Goal: Task Accomplishment & Management: Manage account settings

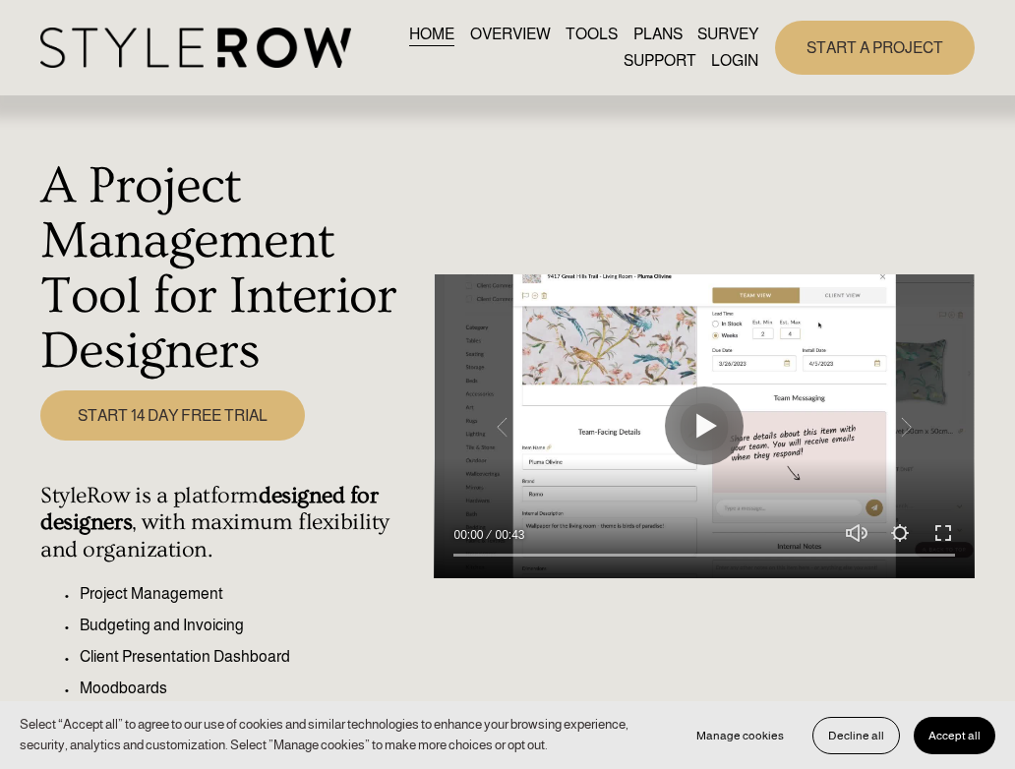
click at [743, 63] on link "LOGIN" at bounding box center [734, 60] width 47 height 27
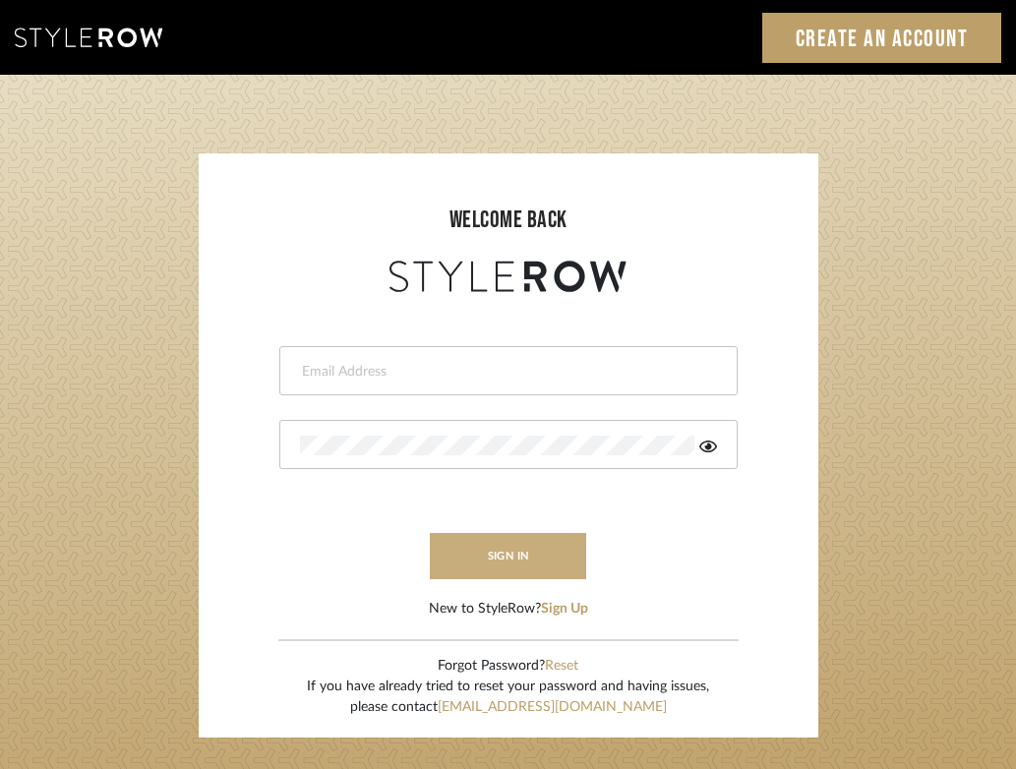
type input "felicia@onyxandoakinteriors.com"
click at [489, 546] on button "sign in" at bounding box center [508, 556] width 157 height 46
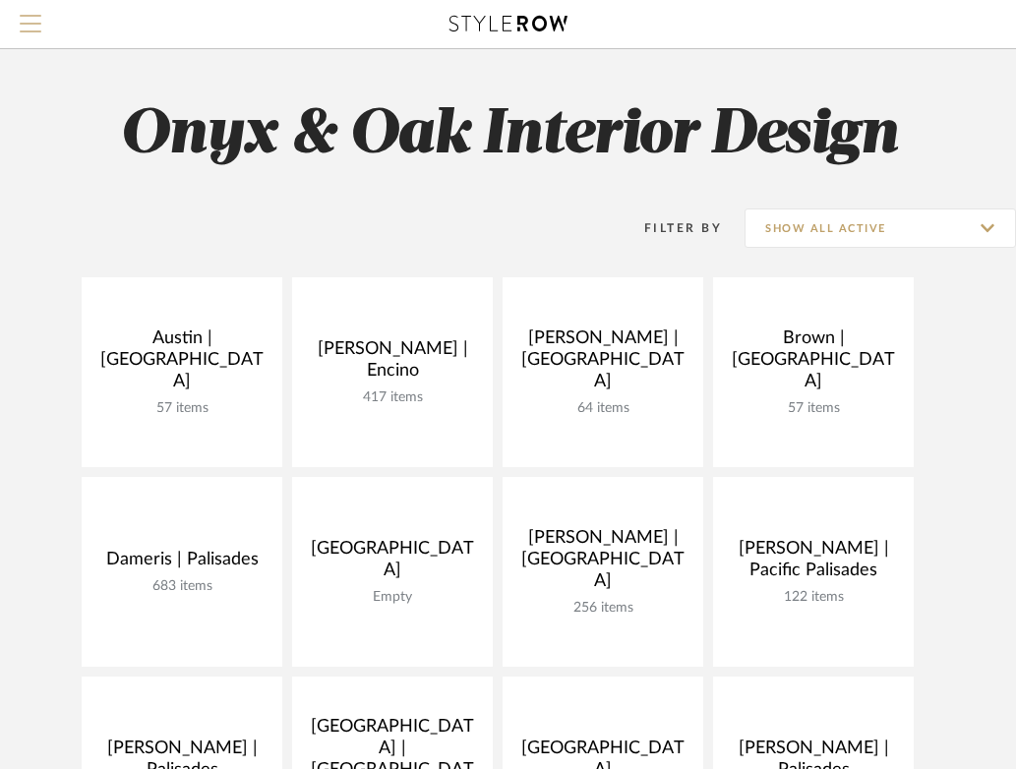
click at [31, 26] on span "Menu" at bounding box center [31, 29] width 22 height 29
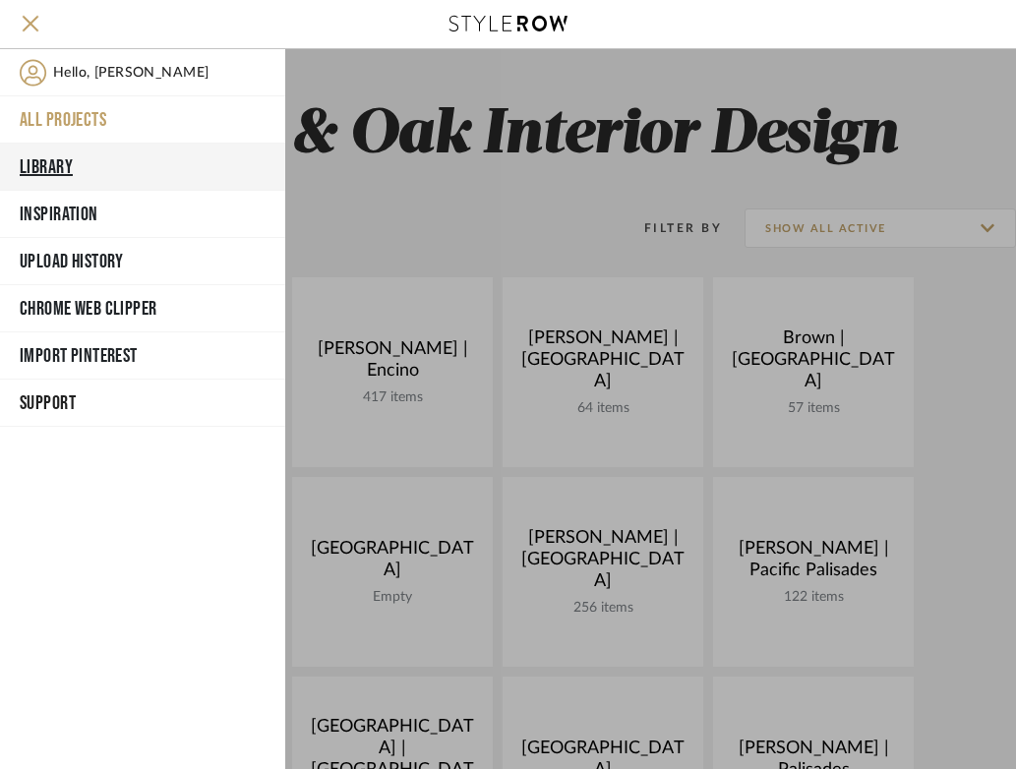
click at [65, 149] on button "Library" at bounding box center [142, 167] width 285 height 47
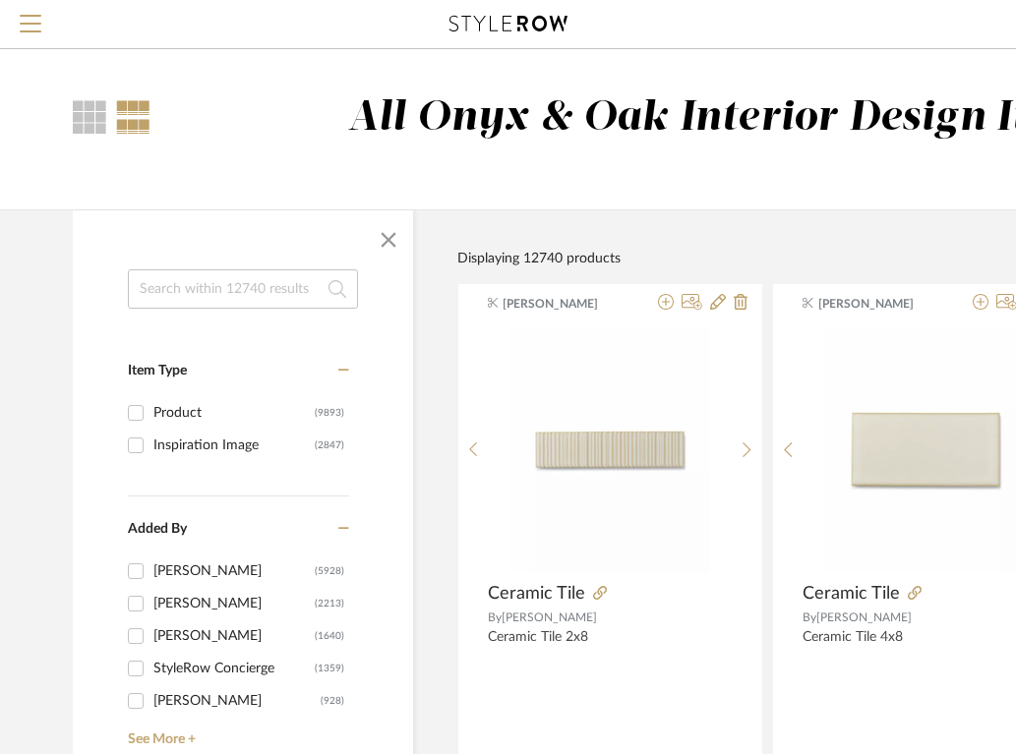
click at [274, 295] on input at bounding box center [243, 288] width 230 height 39
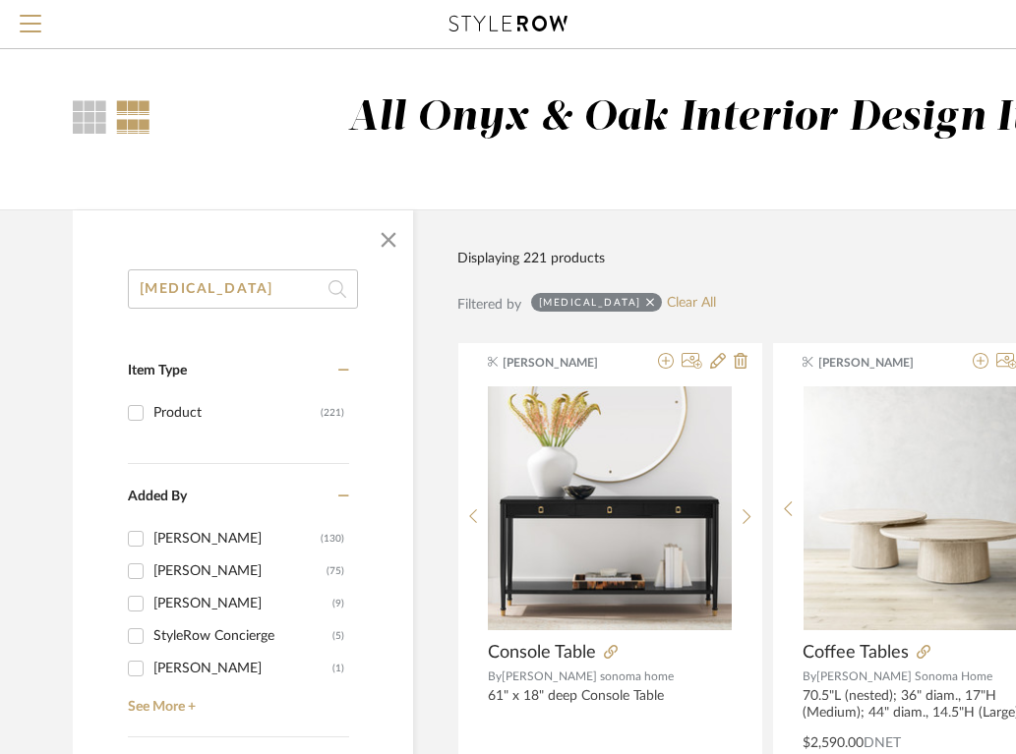
drag, startPoint x: 225, startPoint y: 288, endPoint x: 51, endPoint y: 270, distance: 174.9
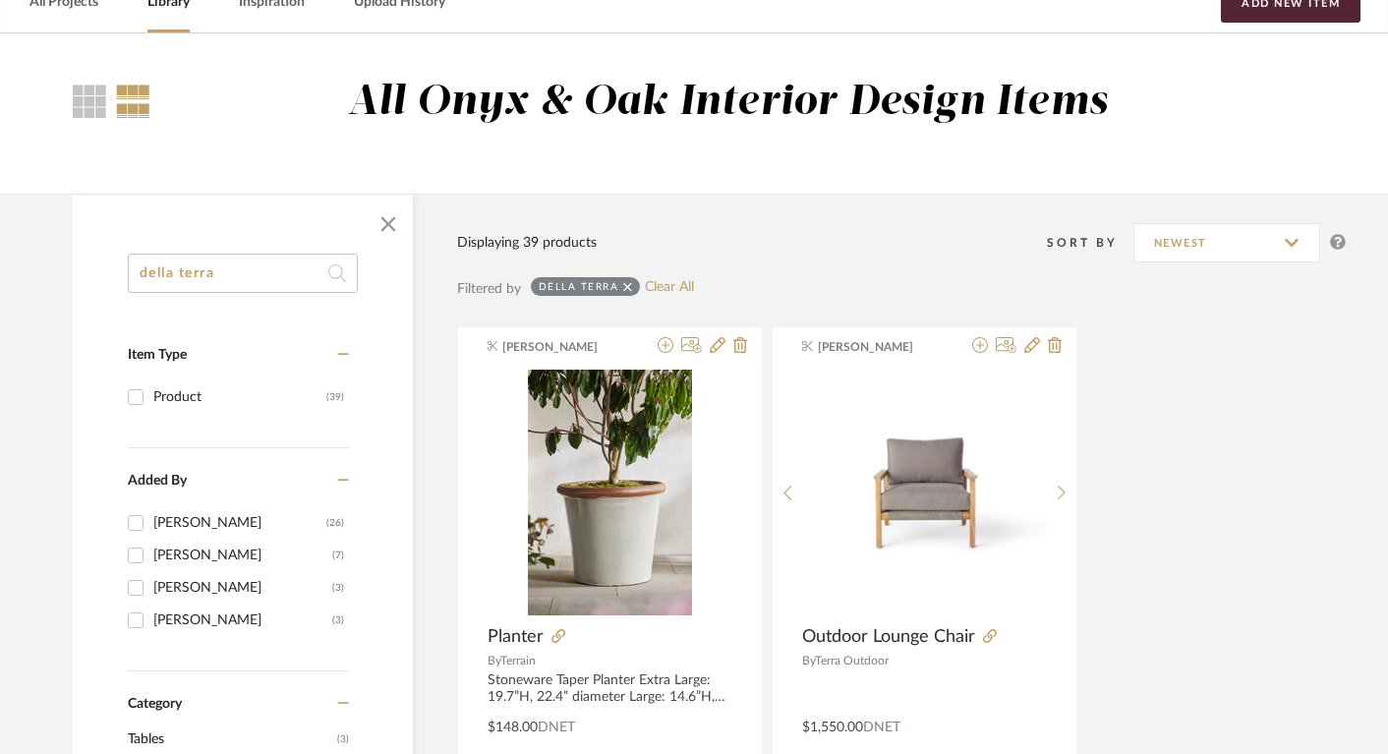
scroll to position [109, 0]
type input "della terra"
click at [138, 393] on input "Product (39)" at bounding box center [135, 396] width 31 height 31
checkbox input "true"
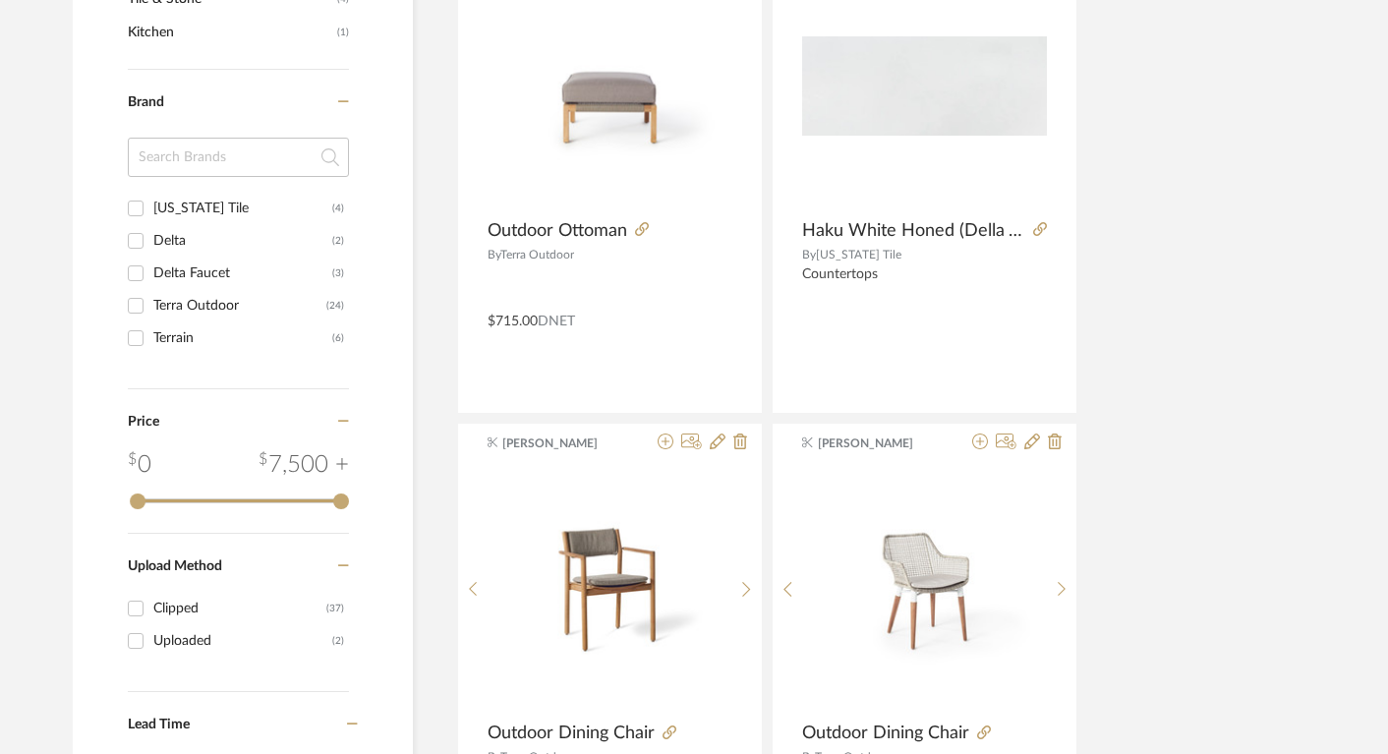
scroll to position [1036, 0]
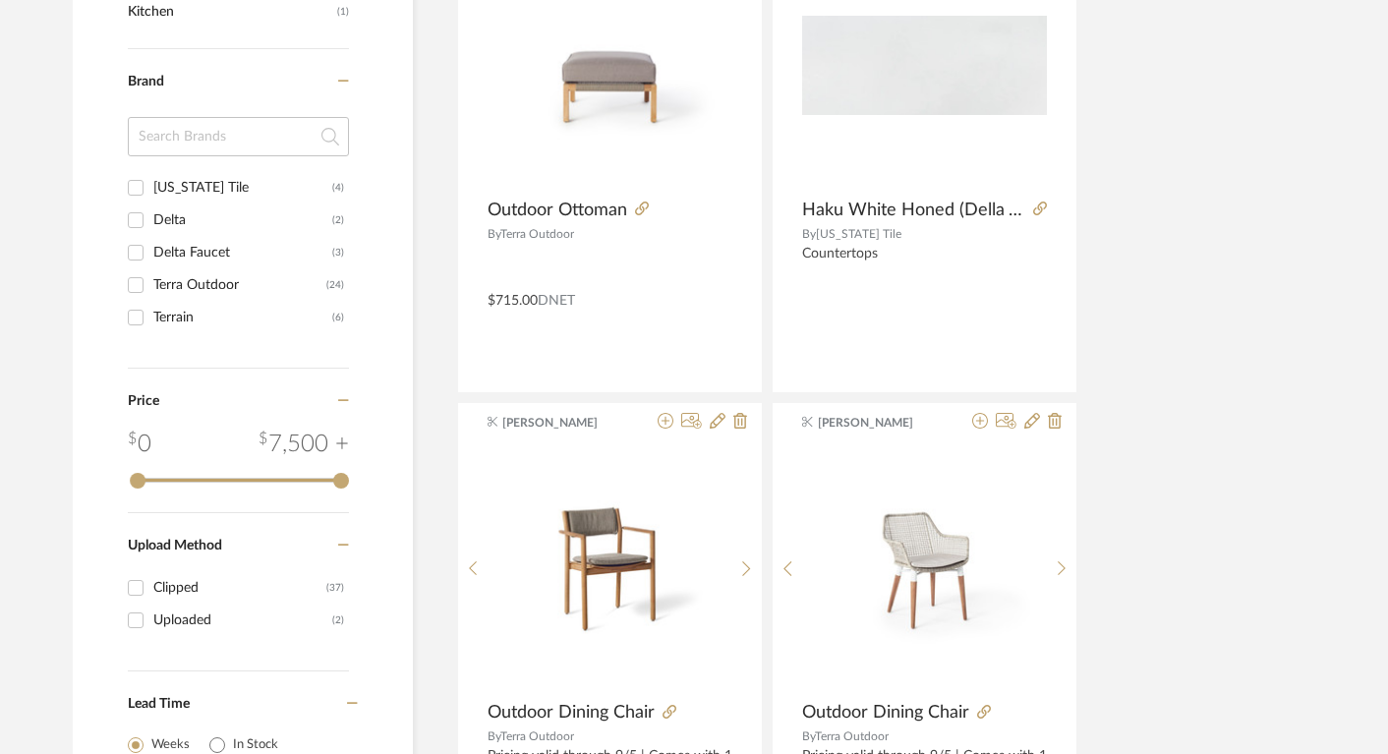
click at [200, 185] on div "[US_STATE] Tile" at bounding box center [242, 187] width 179 height 31
click at [151, 185] on input "Arizona Tile (4)" at bounding box center [135, 187] width 31 height 31
checkbox input "true"
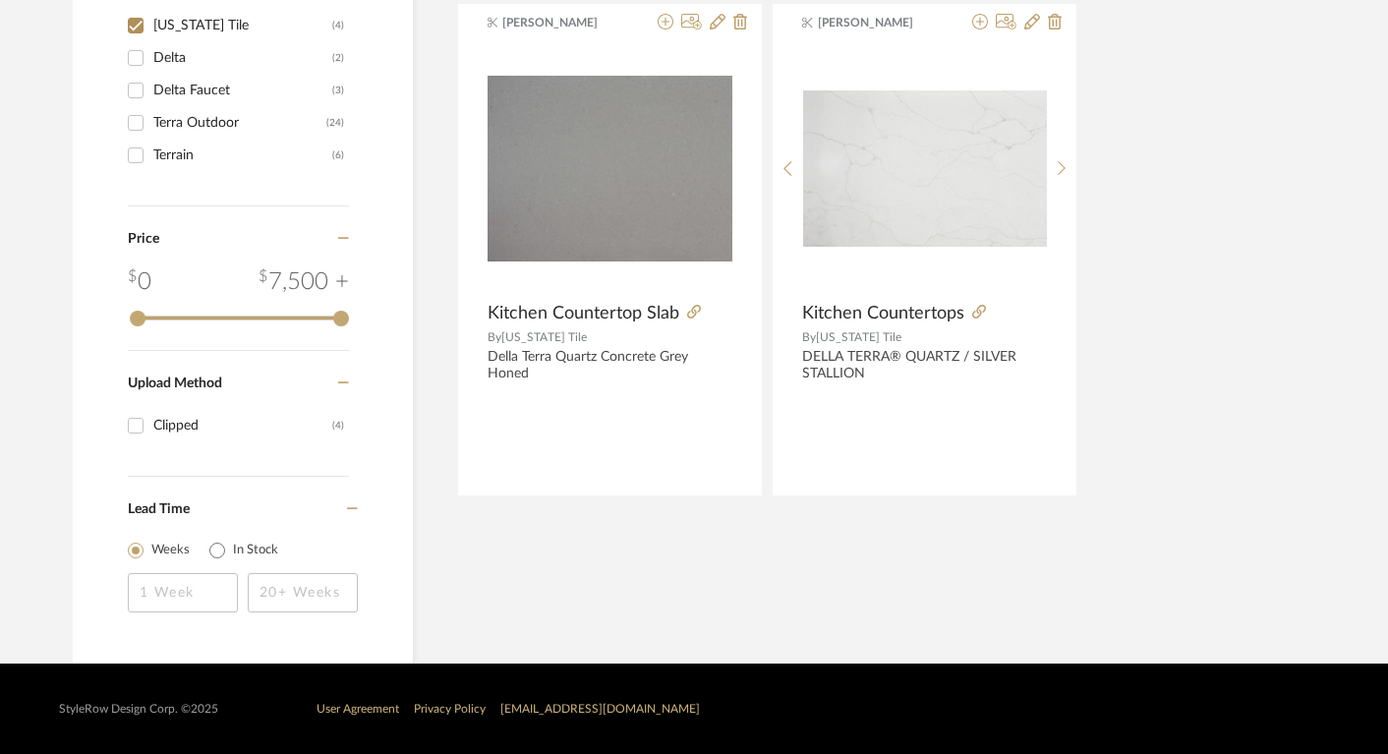
scroll to position [933, 0]
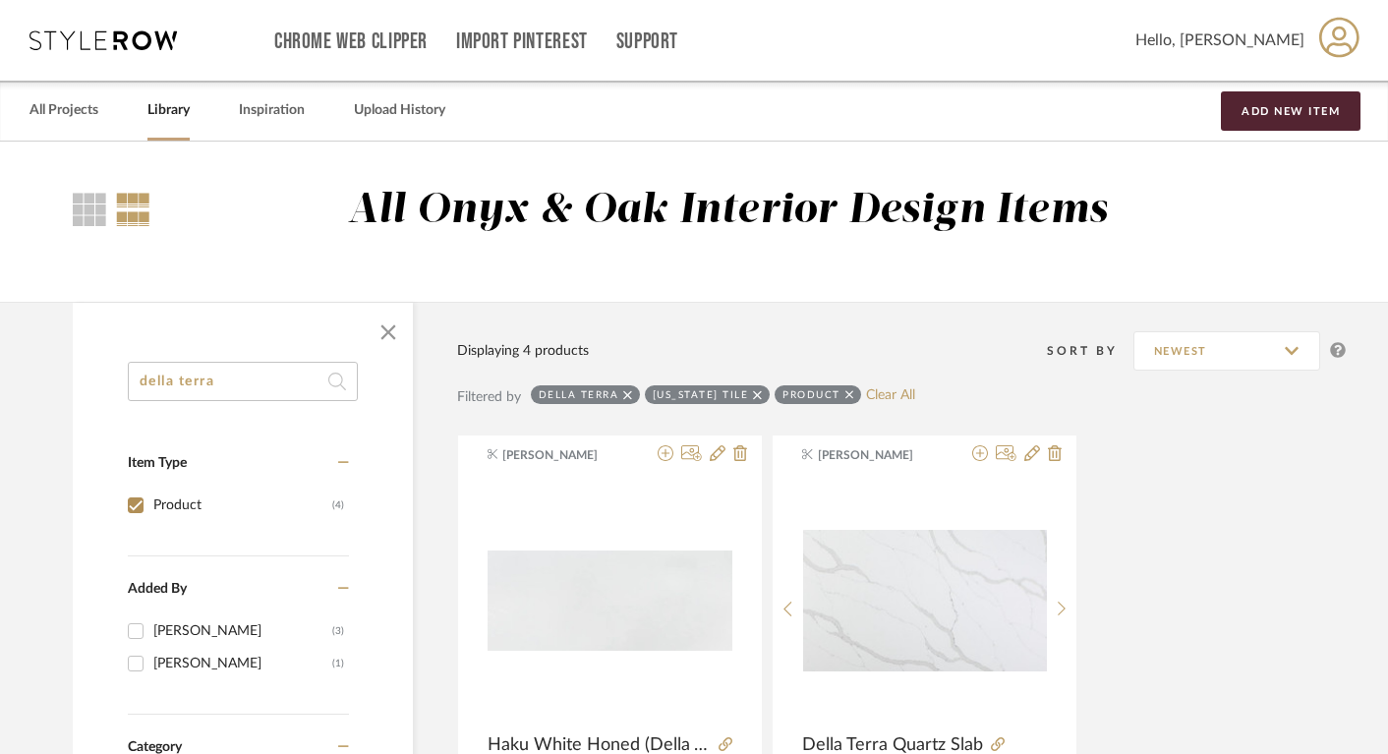
click at [621, 391] on div "della terra" at bounding box center [585, 394] width 109 height 19
click at [627, 392] on icon at bounding box center [627, 394] width 9 height 9
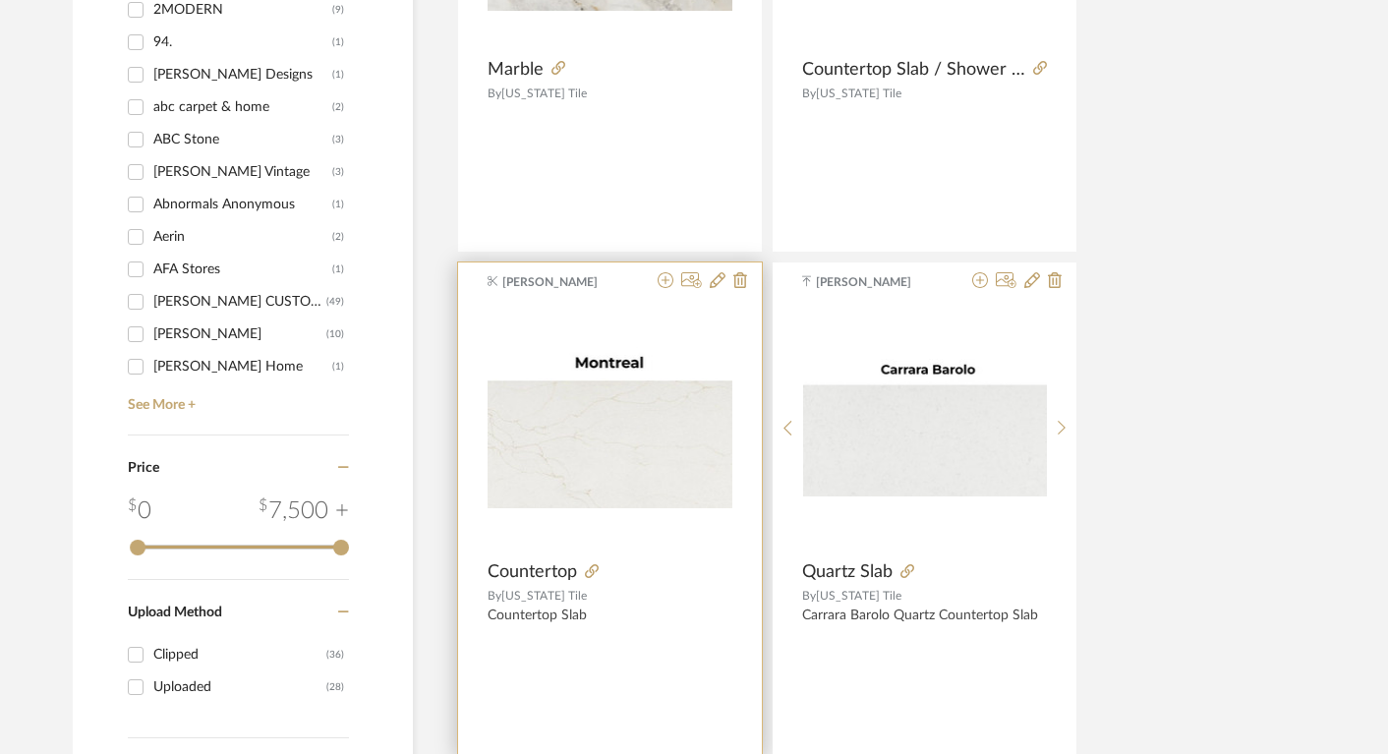
scroll to position [1140, 0]
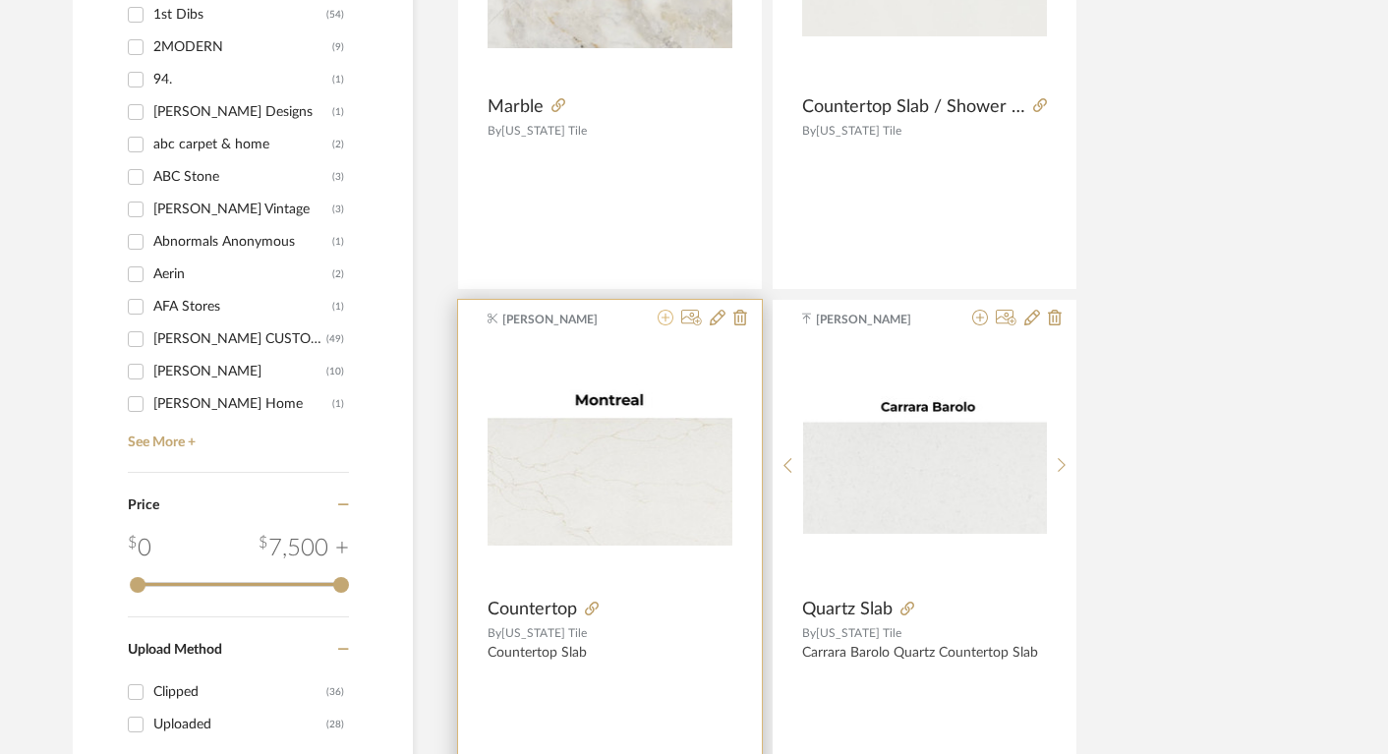
click at [666, 319] on icon at bounding box center [666, 318] width 16 height 16
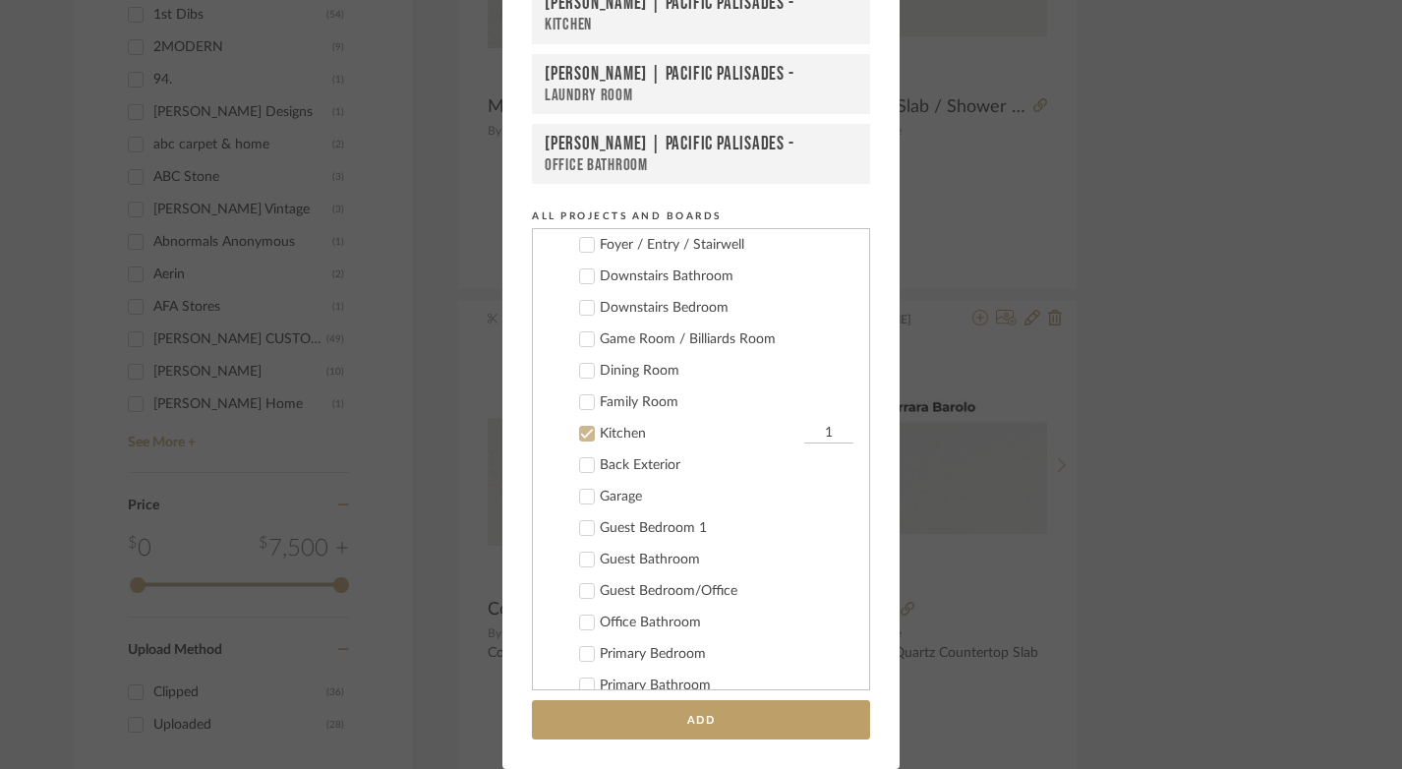
scroll to position [753, 0]
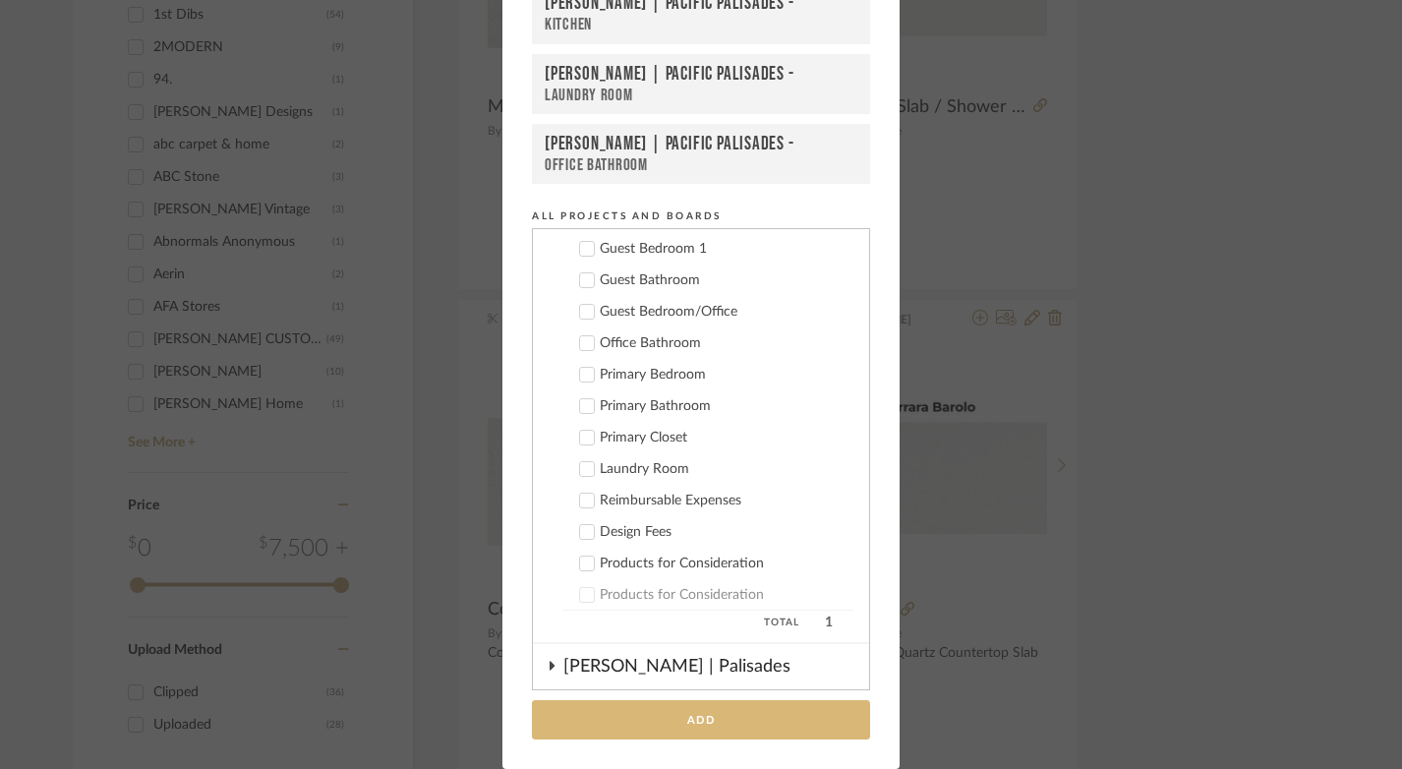
click at [767, 714] on button "Add" at bounding box center [701, 720] width 338 height 40
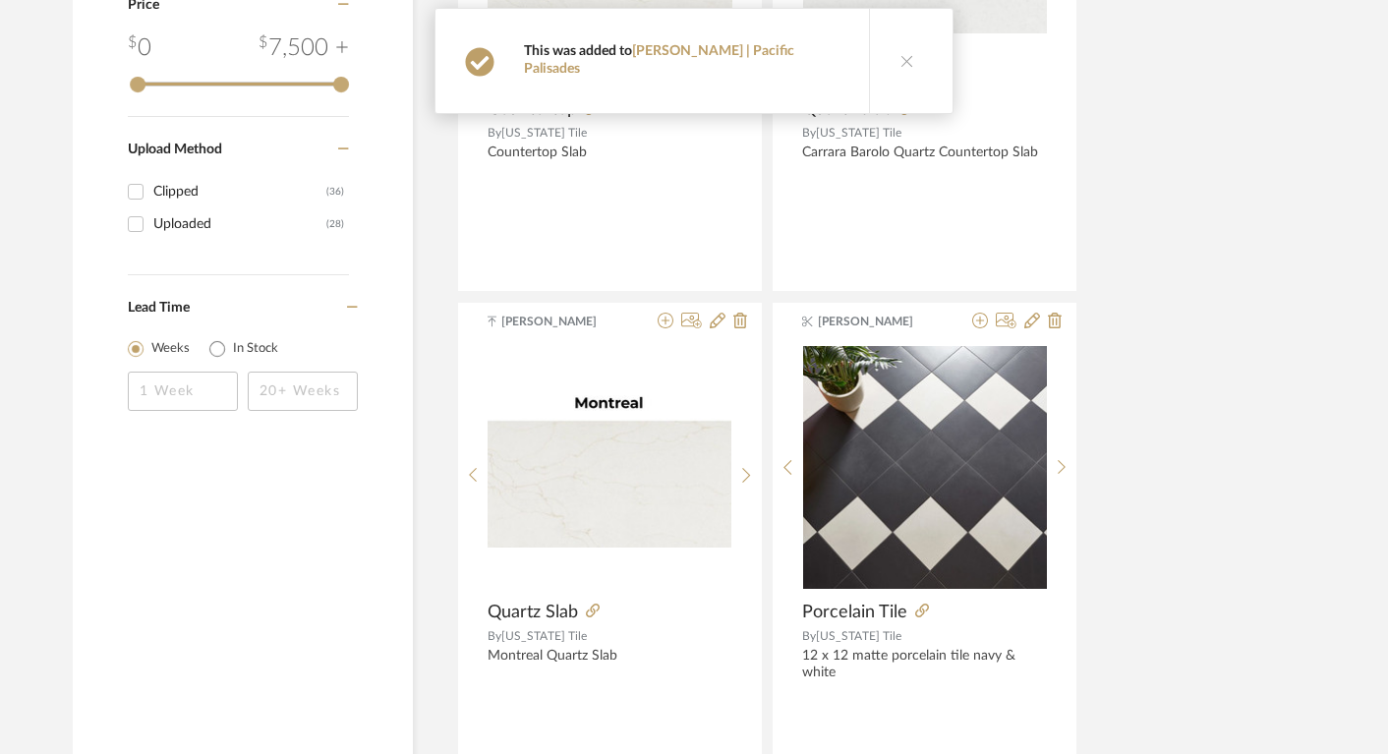
scroll to position [1665, 0]
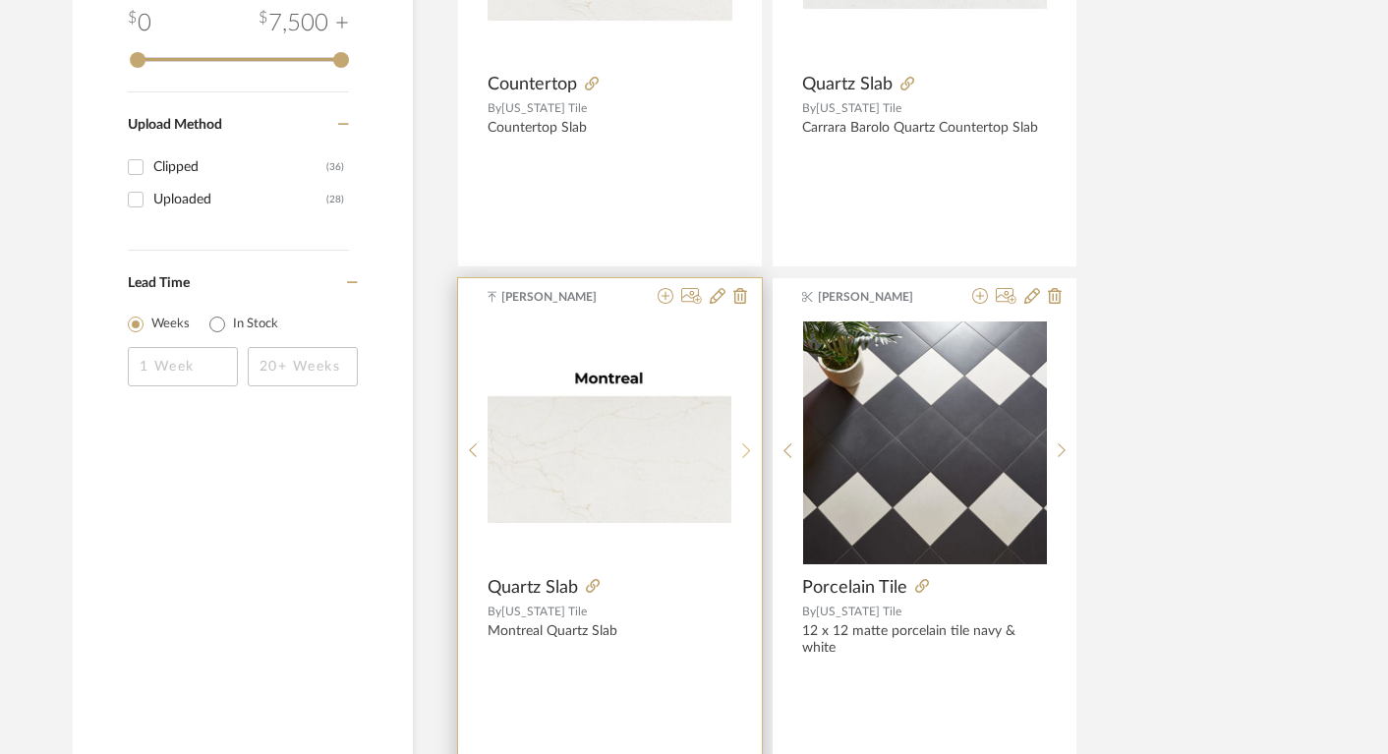
click at [751, 450] on sr-next-btn at bounding box center [747, 450] width 30 height 17
click at [665, 292] on icon at bounding box center [666, 296] width 16 height 16
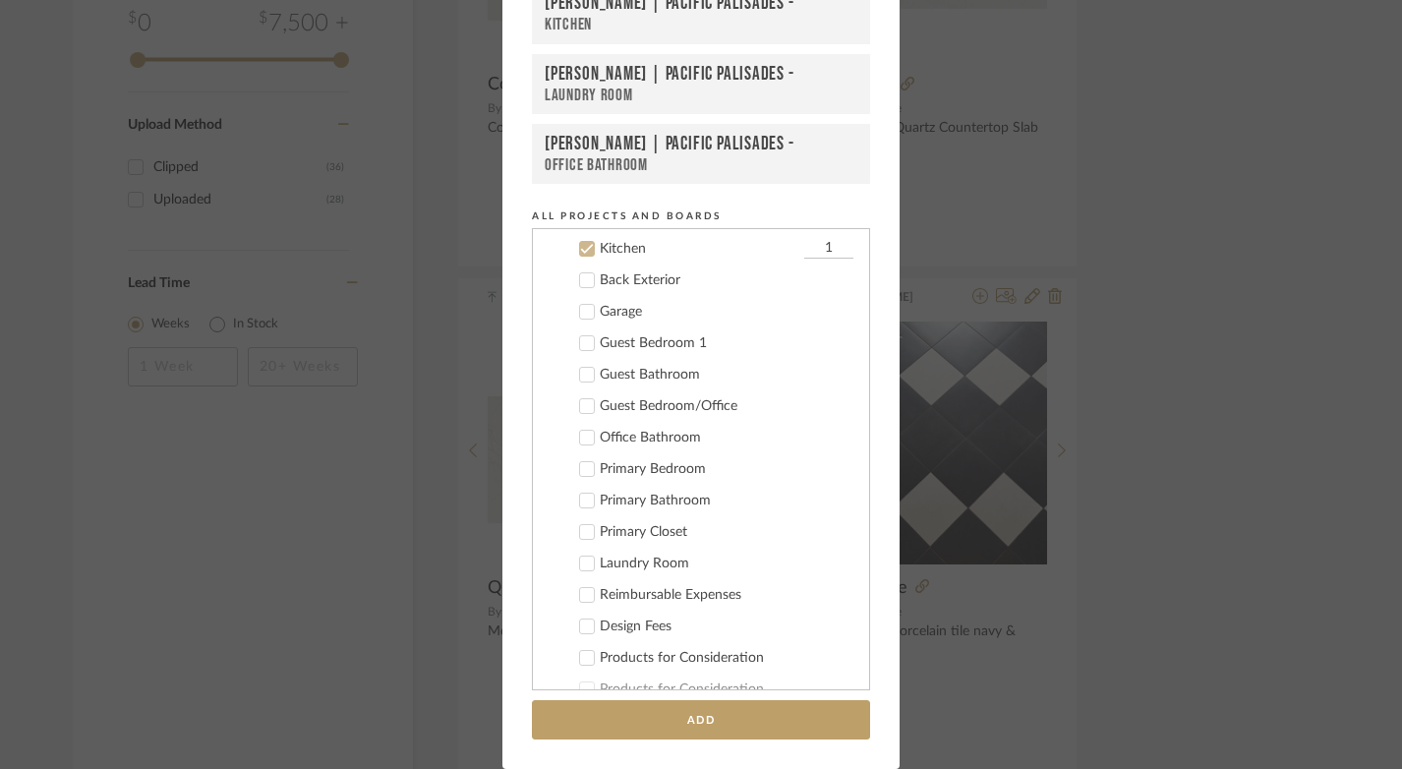
scroll to position [662, 0]
click at [783, 720] on button "Add" at bounding box center [701, 720] width 338 height 40
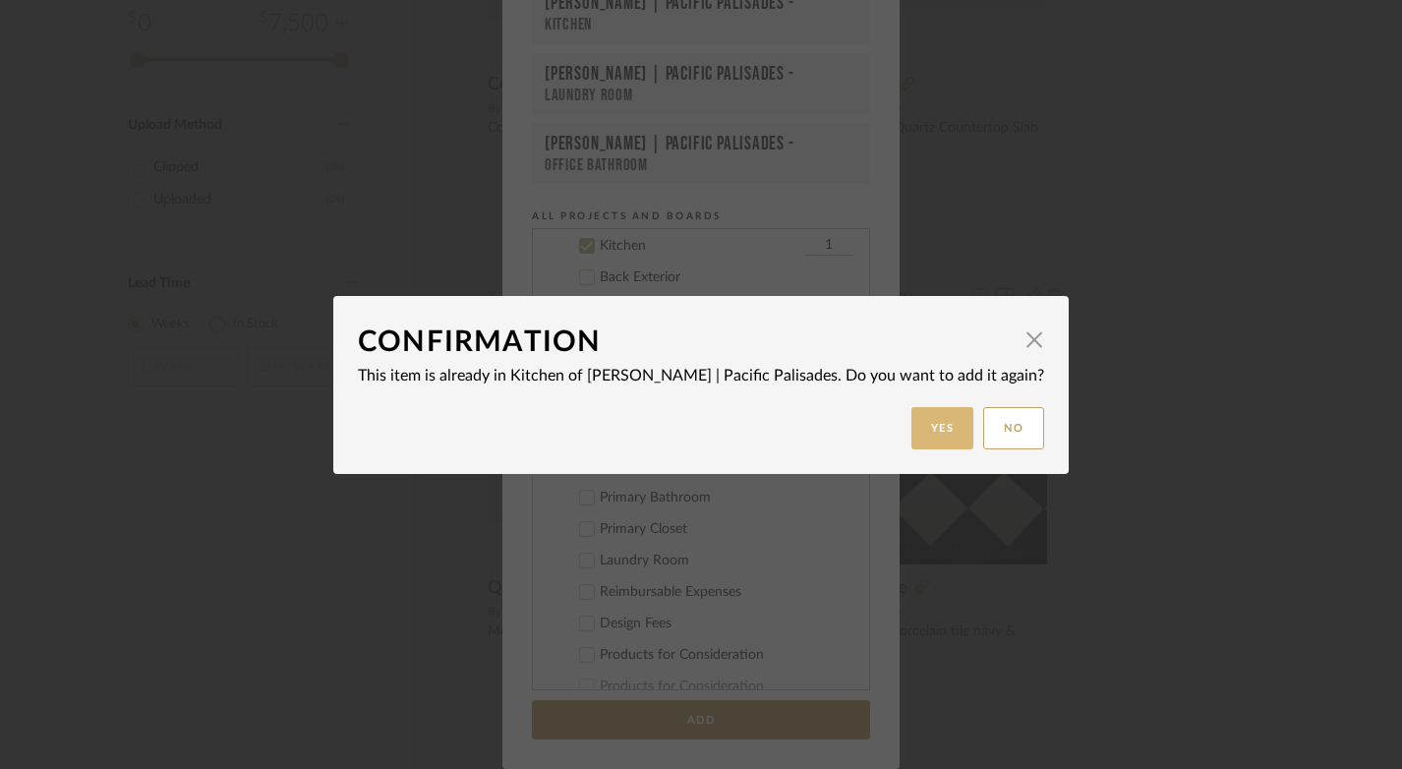
click at [912, 426] on button "Yes" at bounding box center [943, 428] width 63 height 42
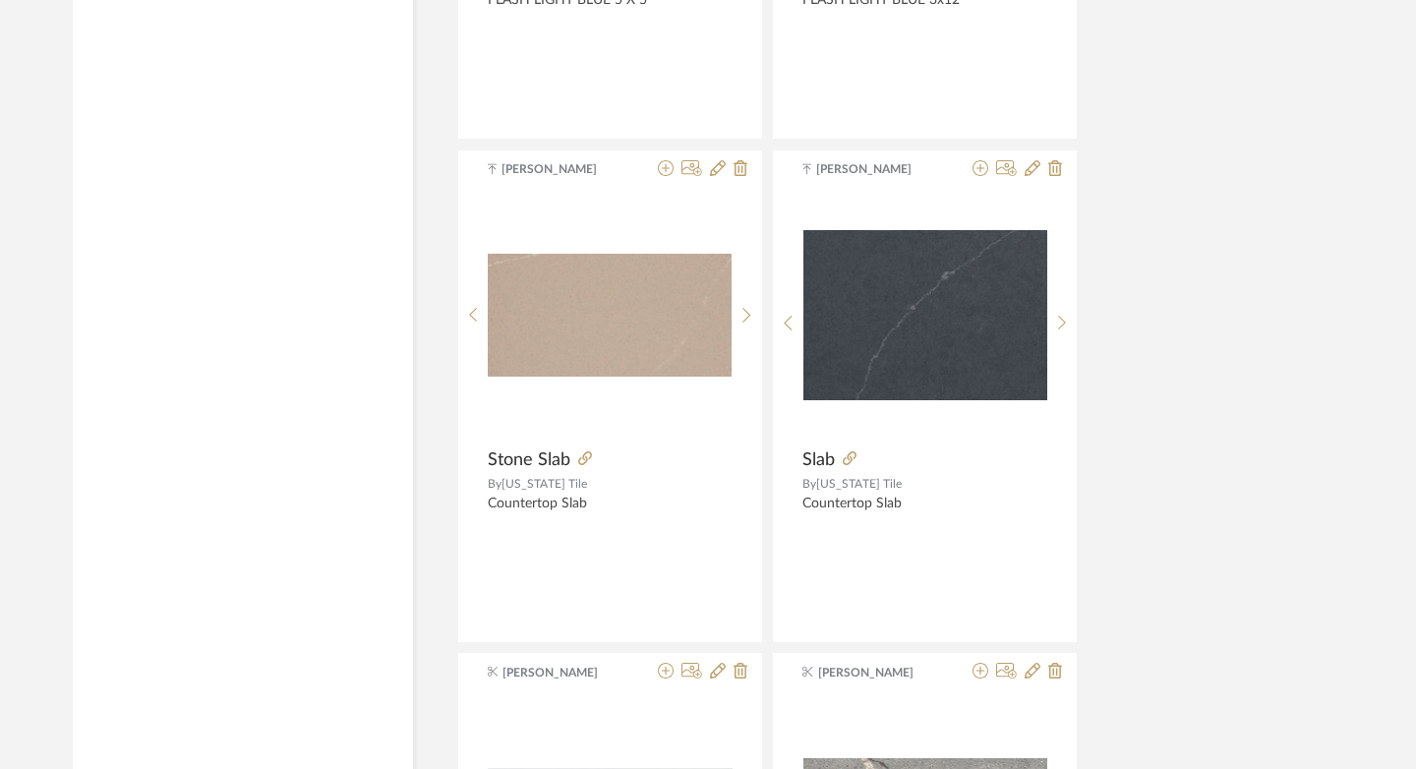
scroll to position [3646, 0]
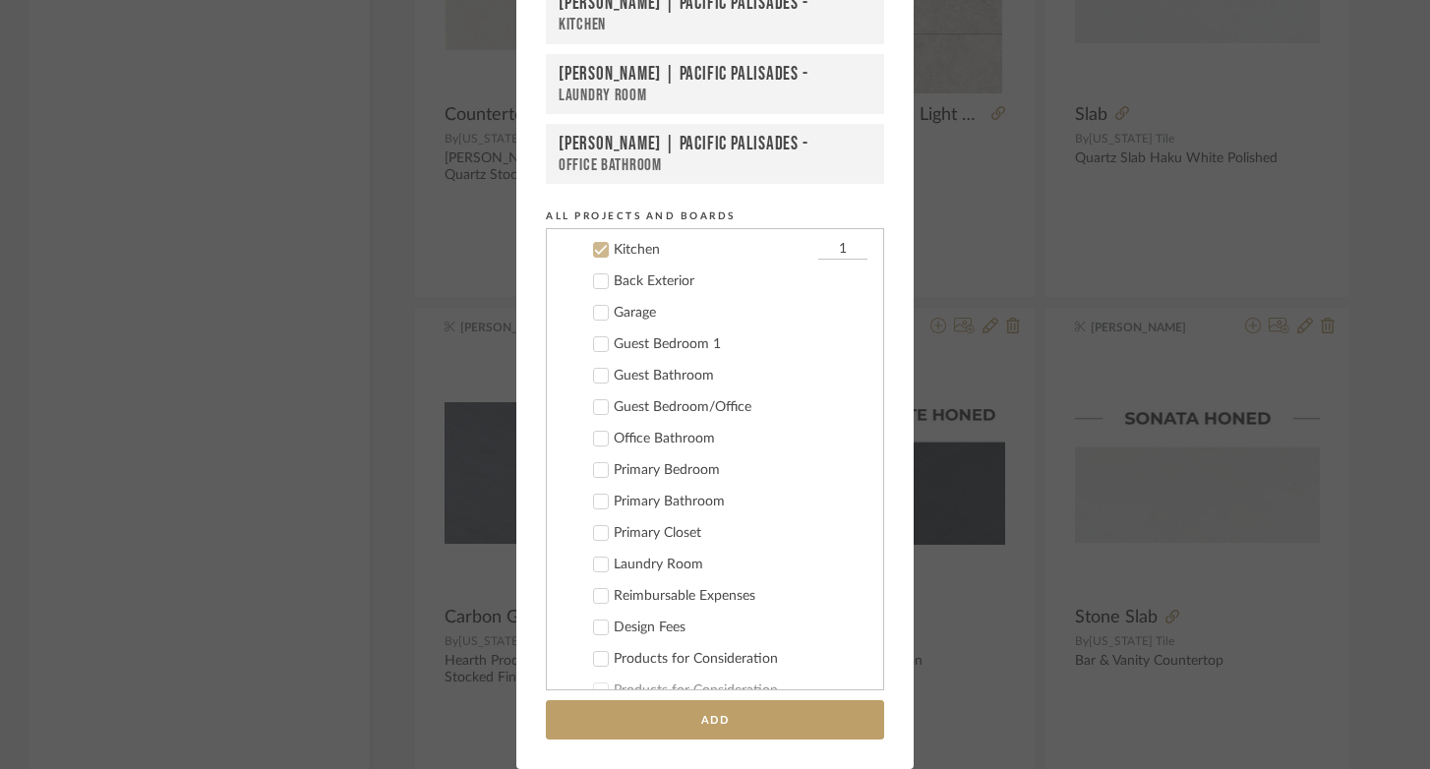
scroll to position [0, 0]
click at [594, 242] on icon at bounding box center [601, 246] width 14 height 14
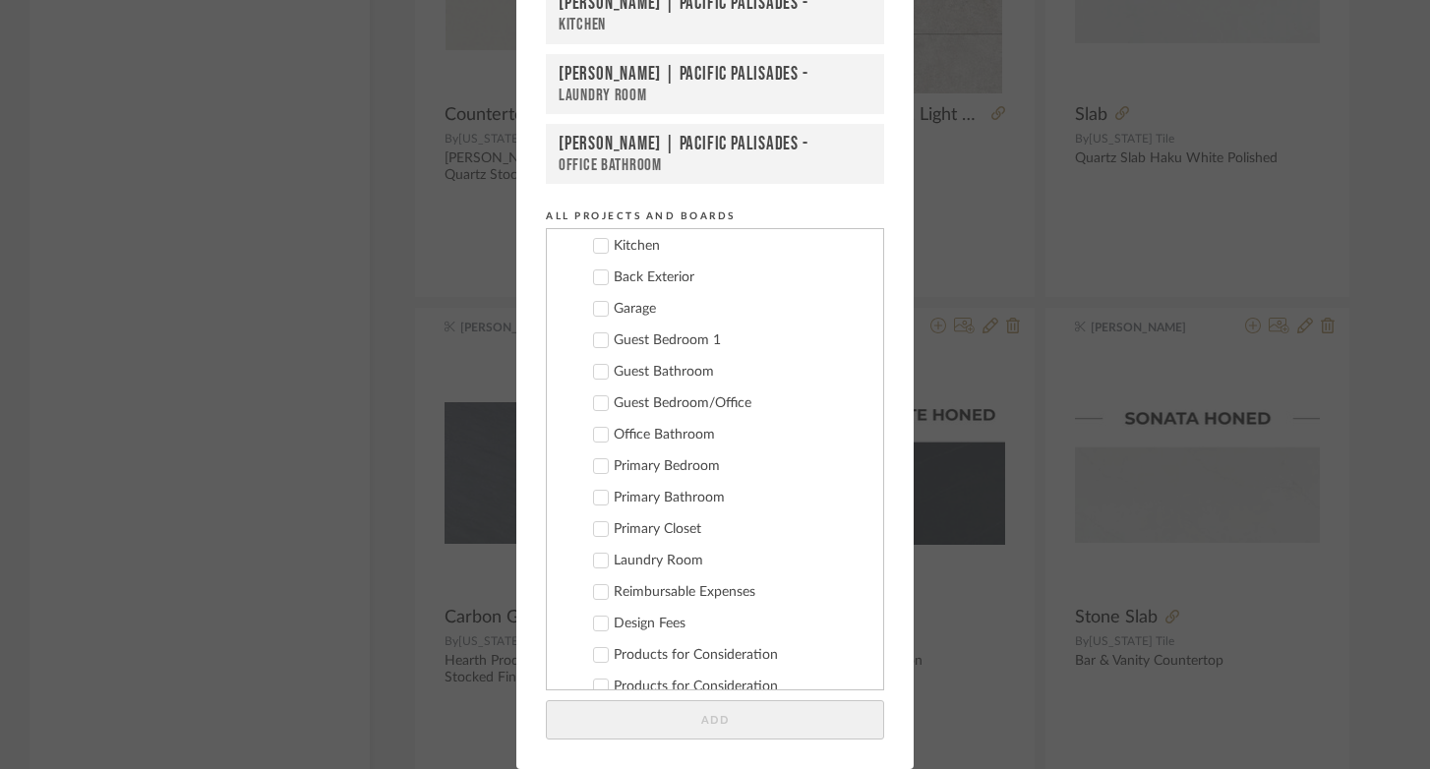
click at [595, 560] on icon at bounding box center [601, 562] width 13 height 10
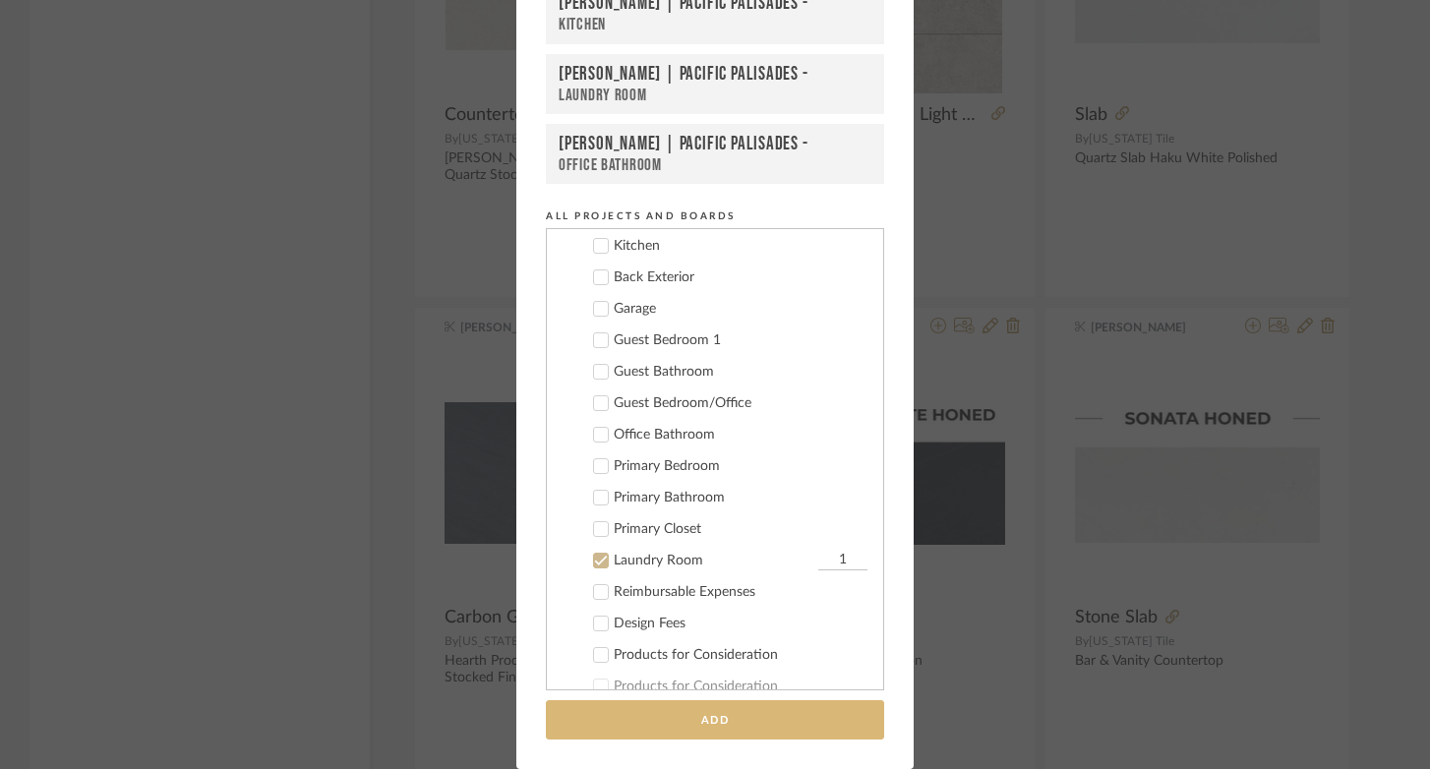
click at [713, 719] on button "Add" at bounding box center [715, 720] width 338 height 40
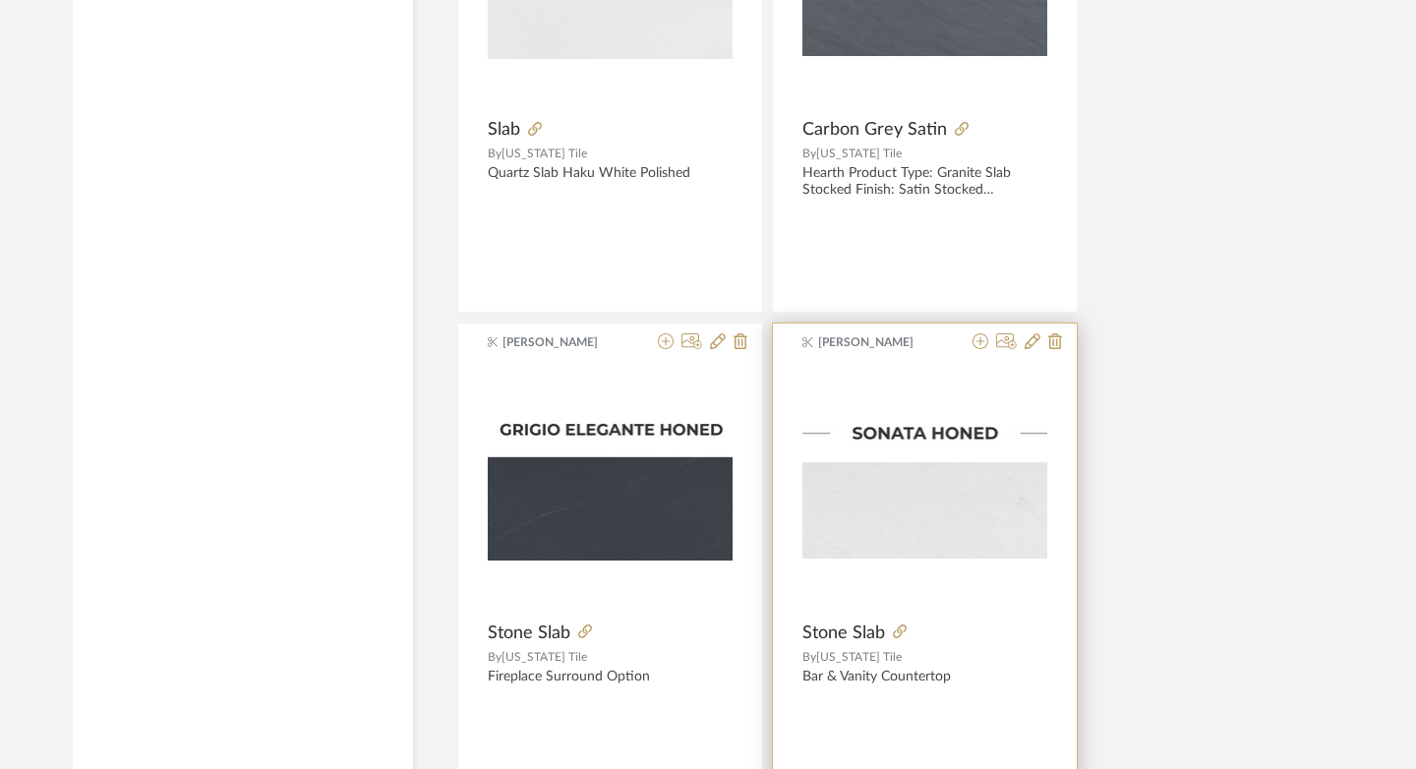
scroll to position [5800, 0]
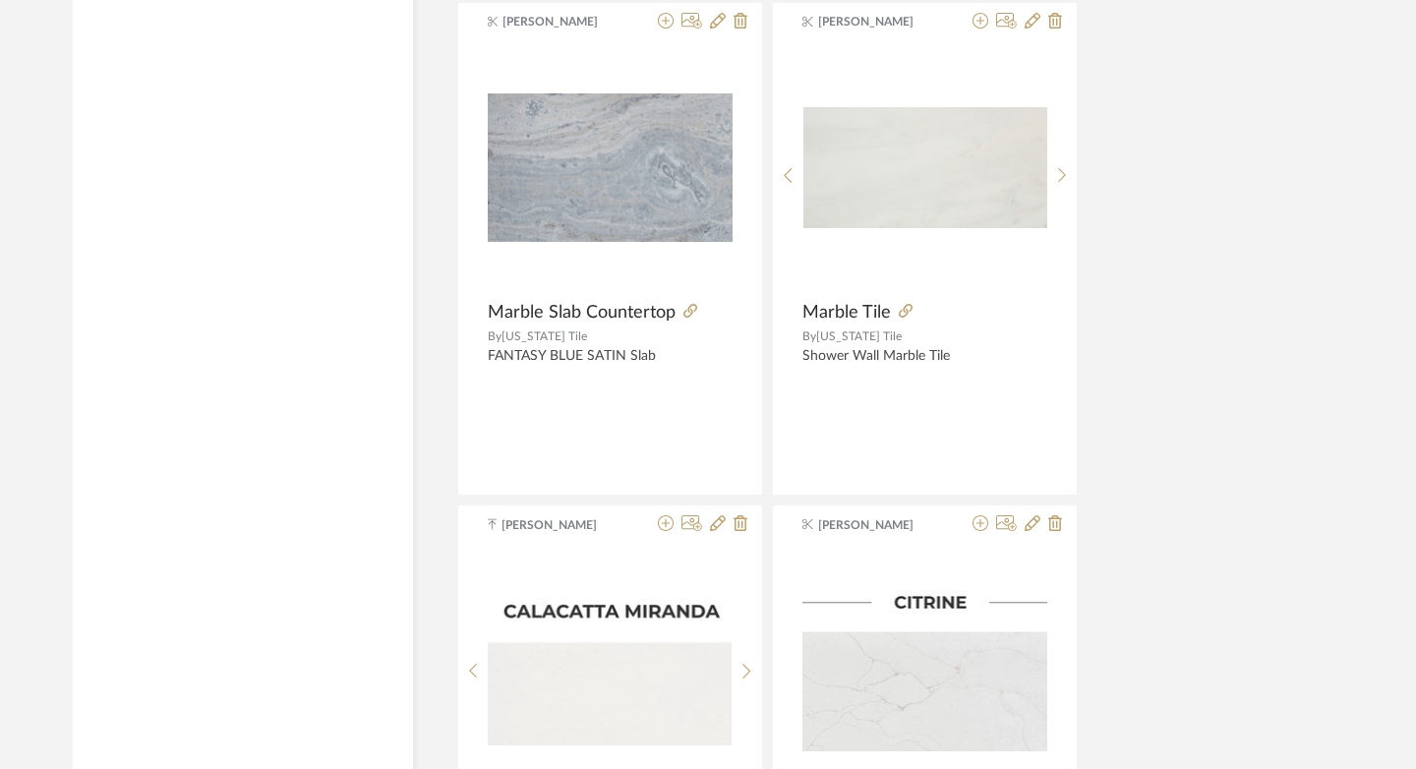
scroll to position [6949, 0]
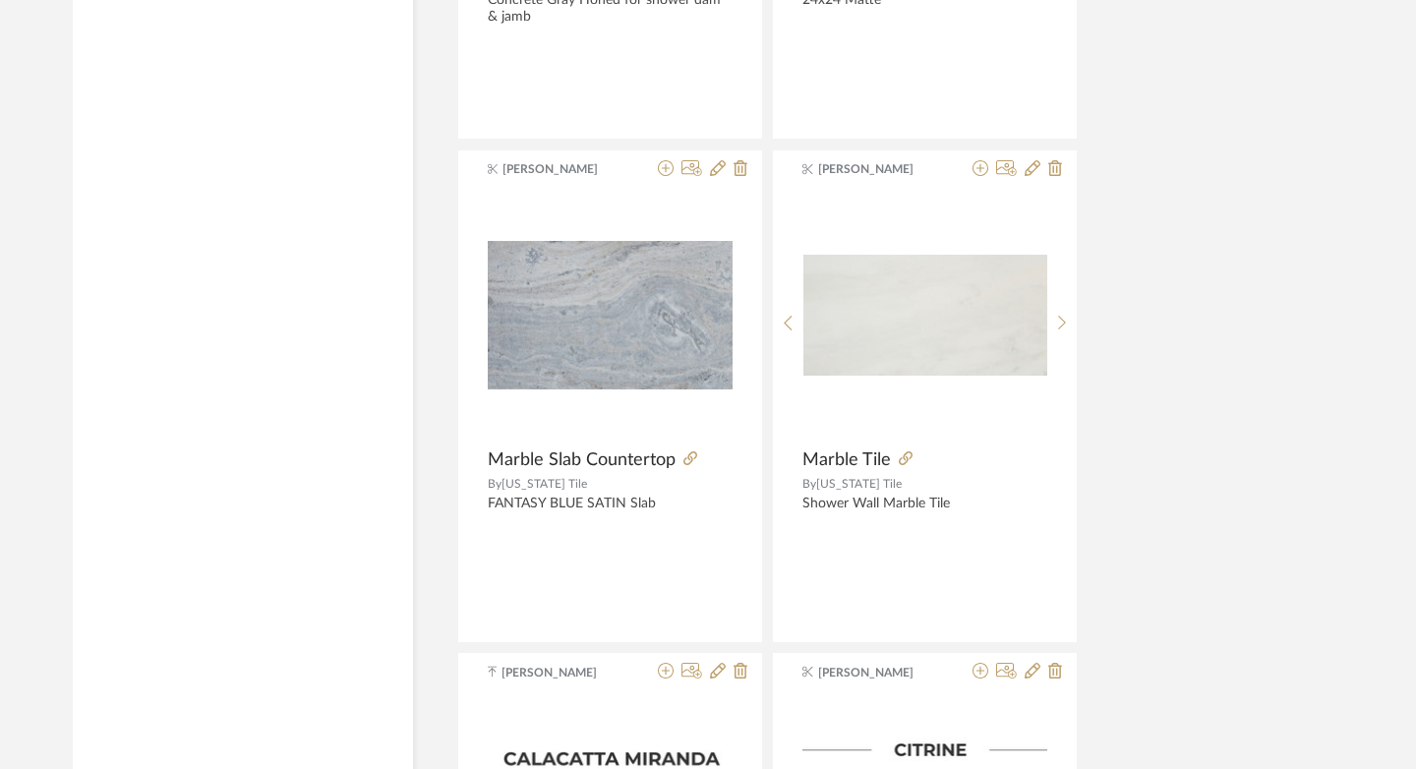
scroll to position [6819, 0]
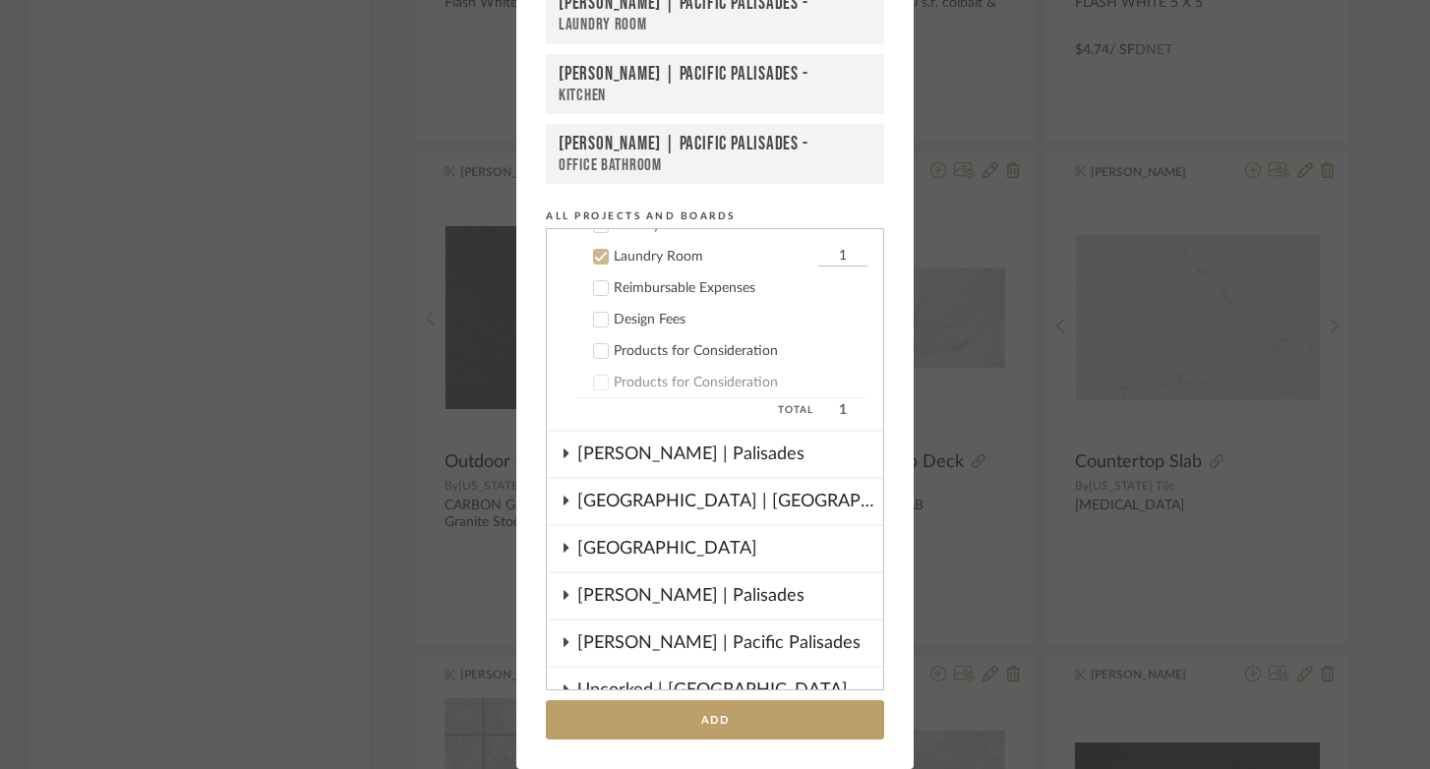
scroll to position [976, 0]
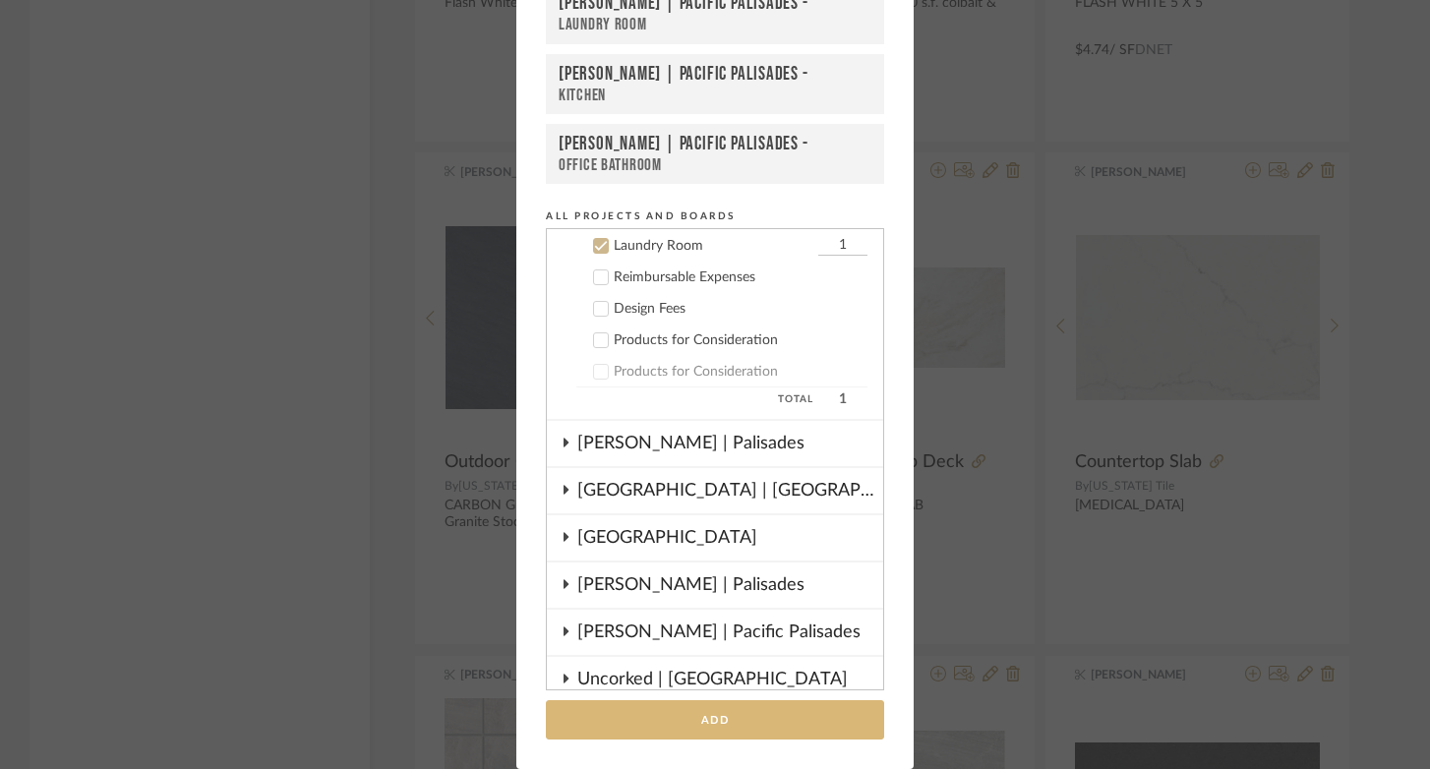
click at [763, 719] on button "Add" at bounding box center [715, 720] width 338 height 40
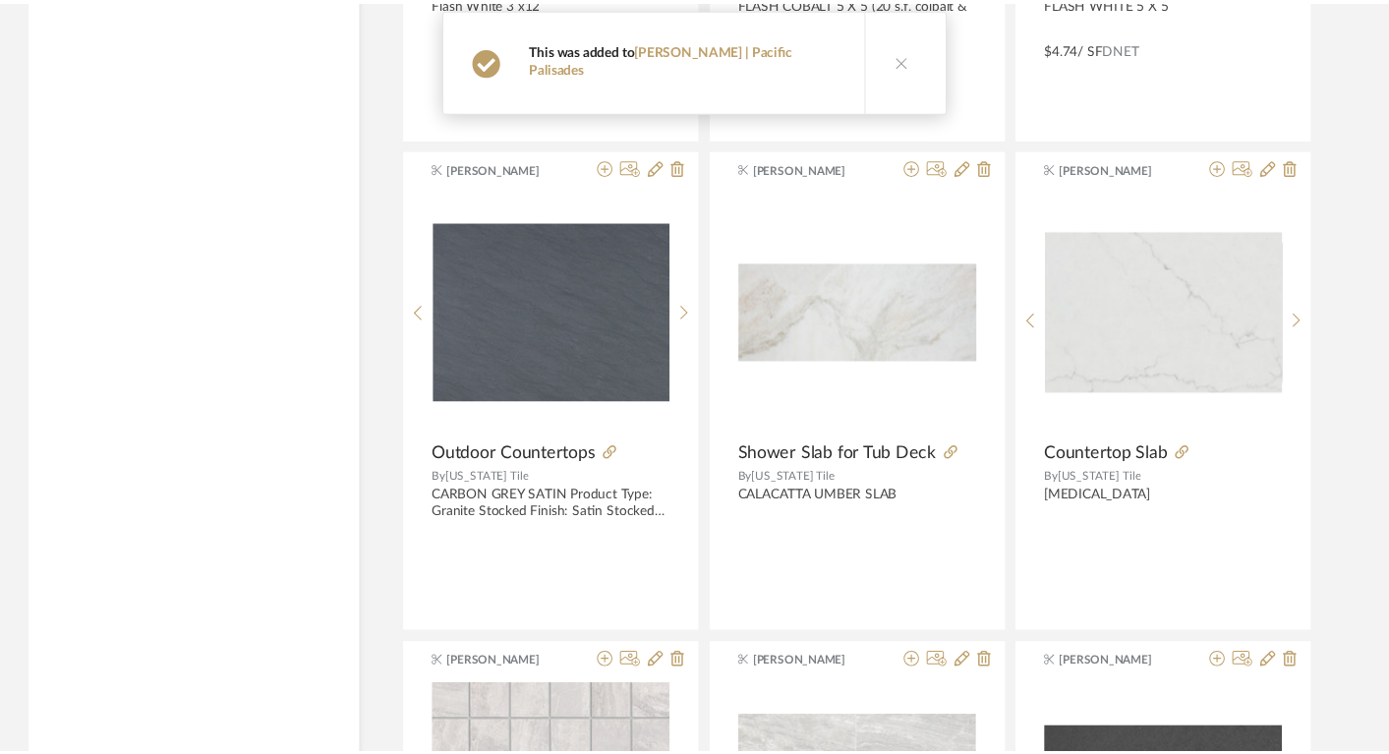
scroll to position [6819, 0]
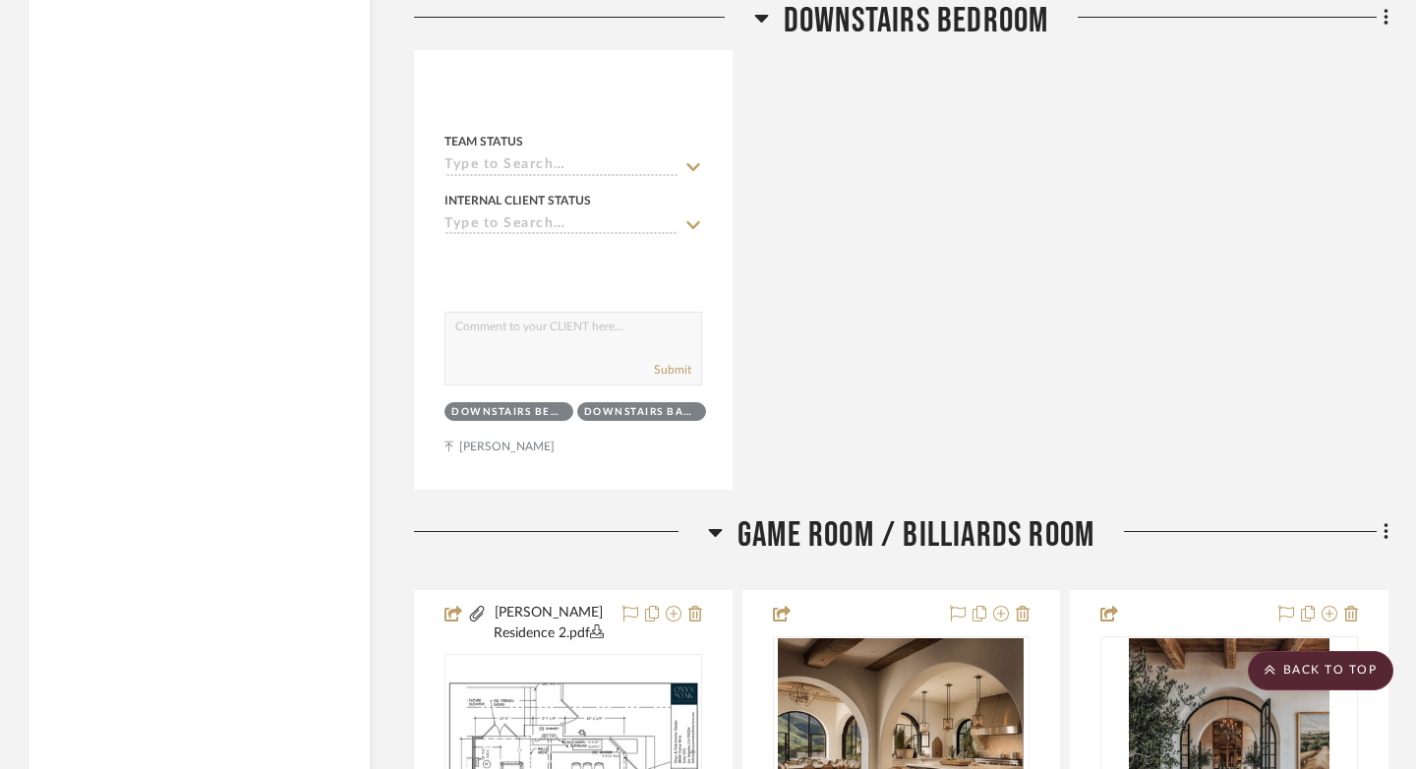
scroll to position [8385, 0]
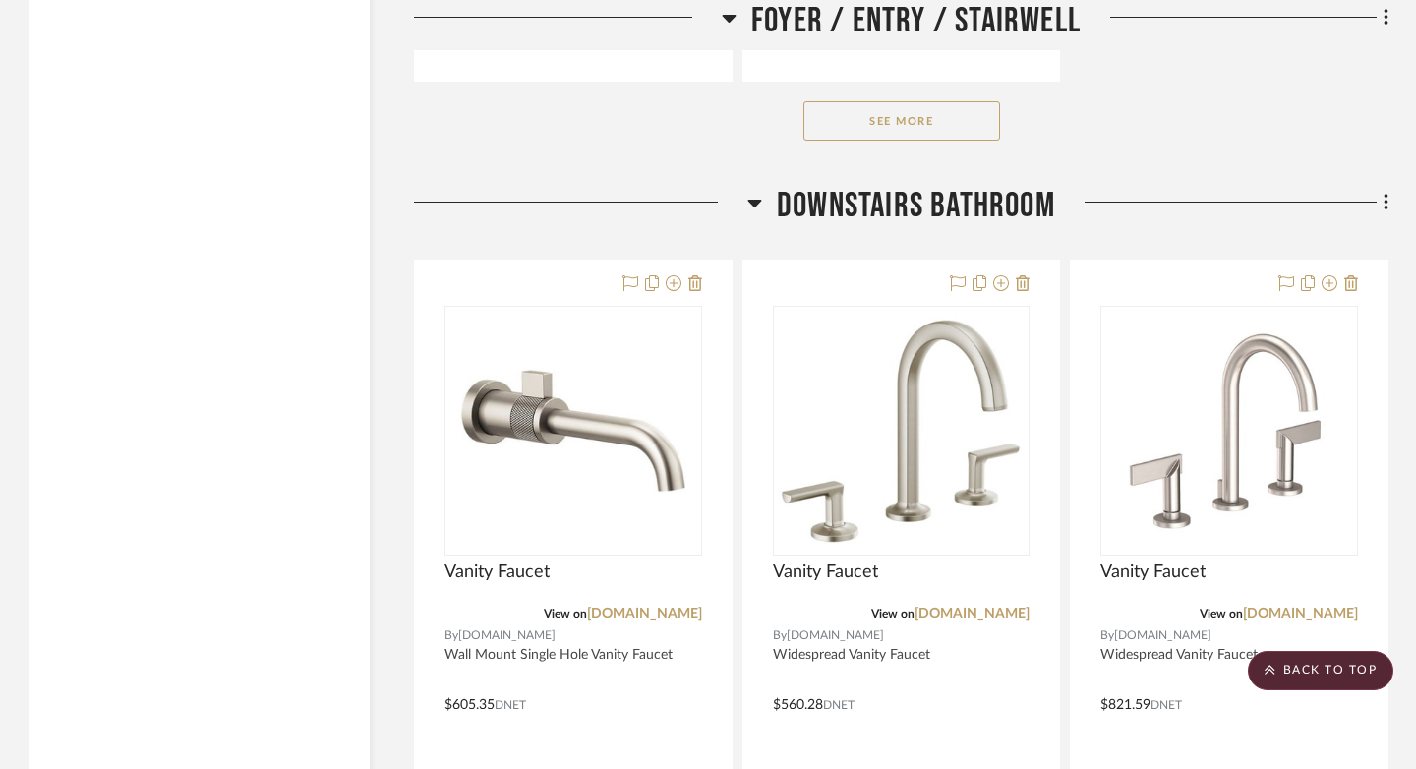
scroll to position [6092, 0]
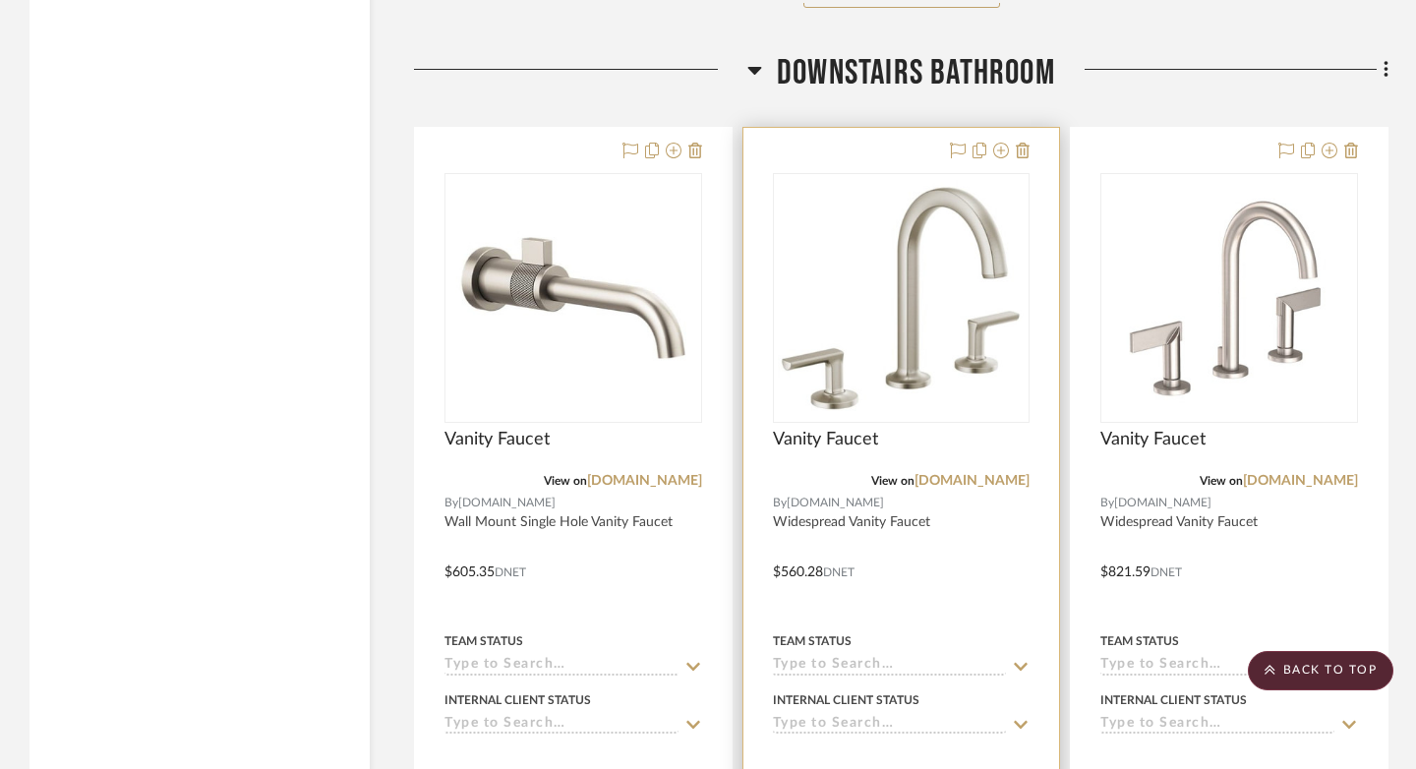
click at [755, 499] on div at bounding box center [901, 558] width 317 height 860
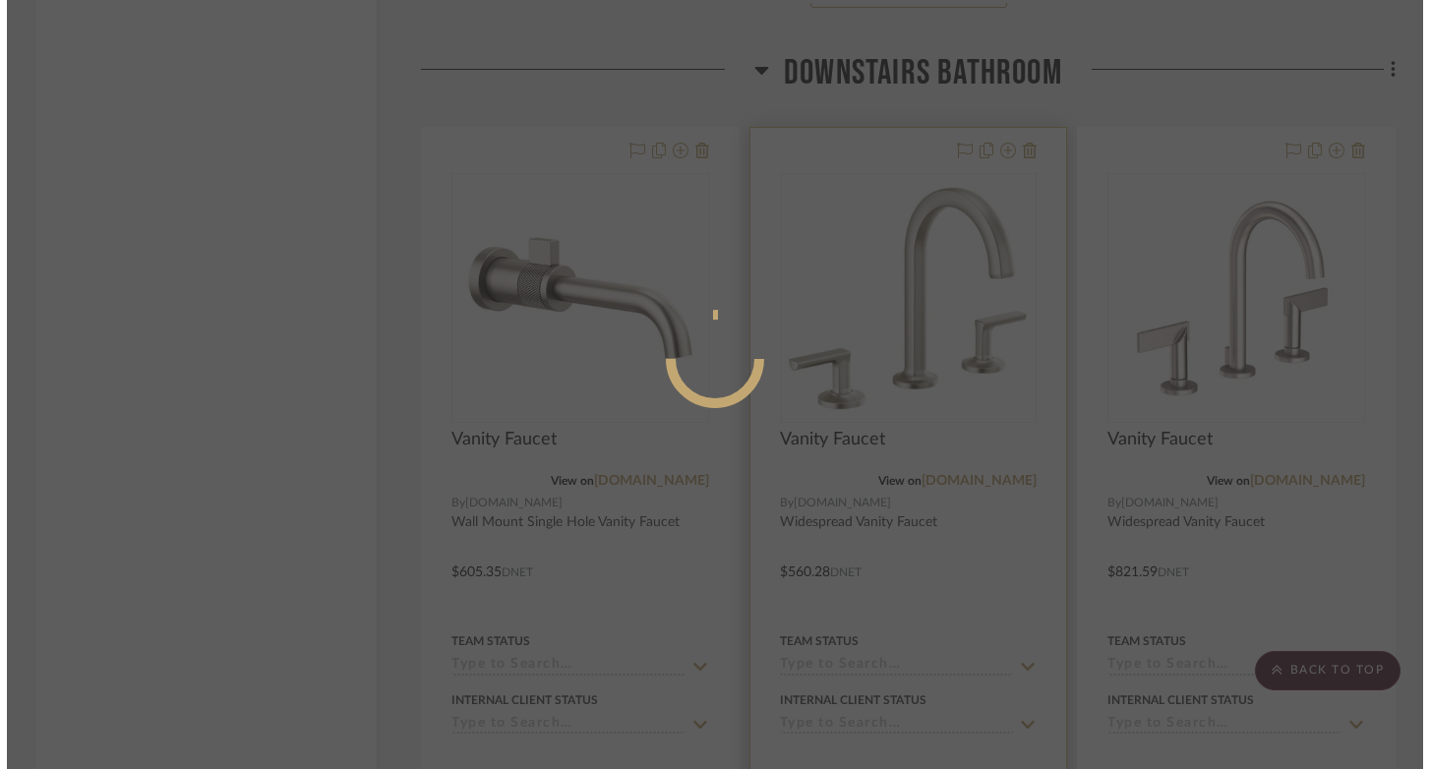
scroll to position [0, 0]
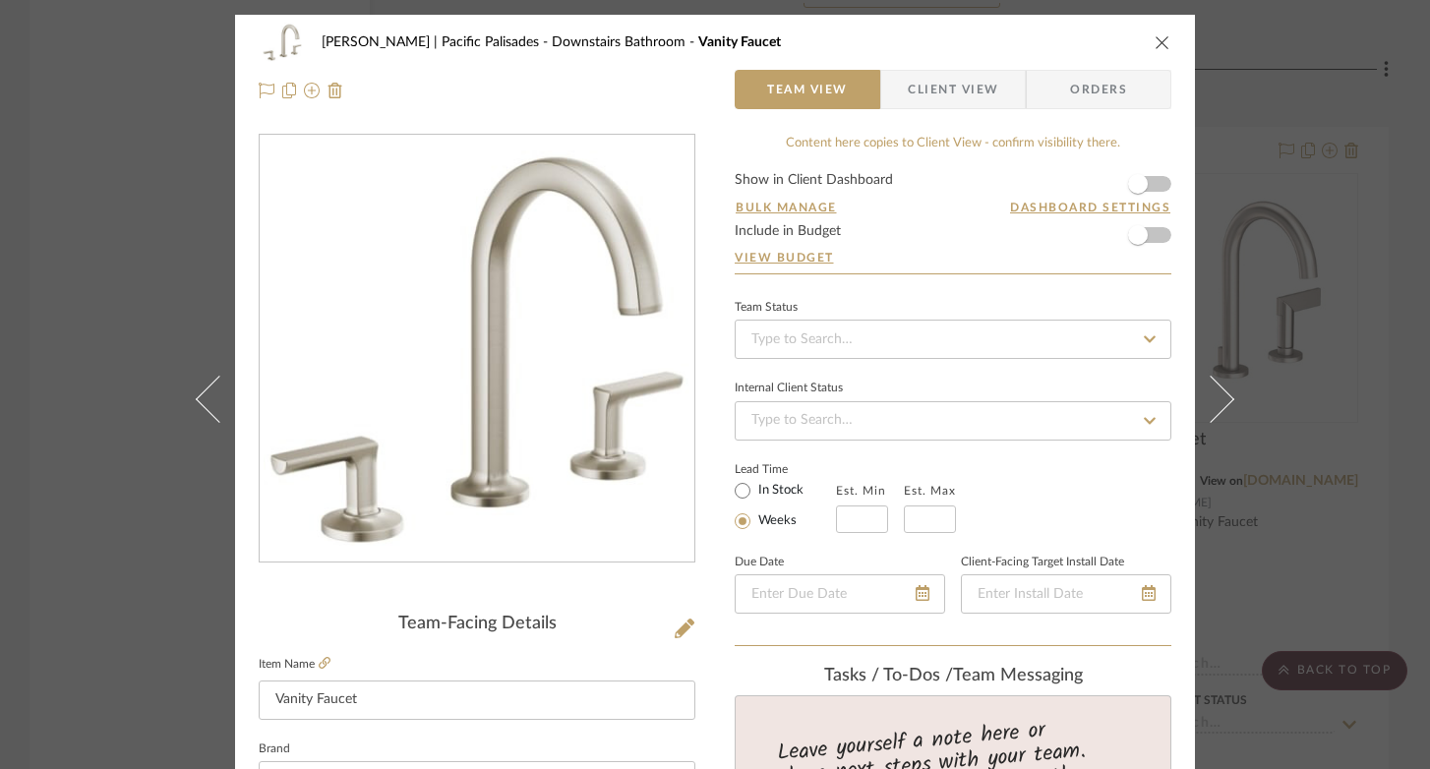
click at [1161, 39] on icon "close" at bounding box center [1162, 42] width 16 height 16
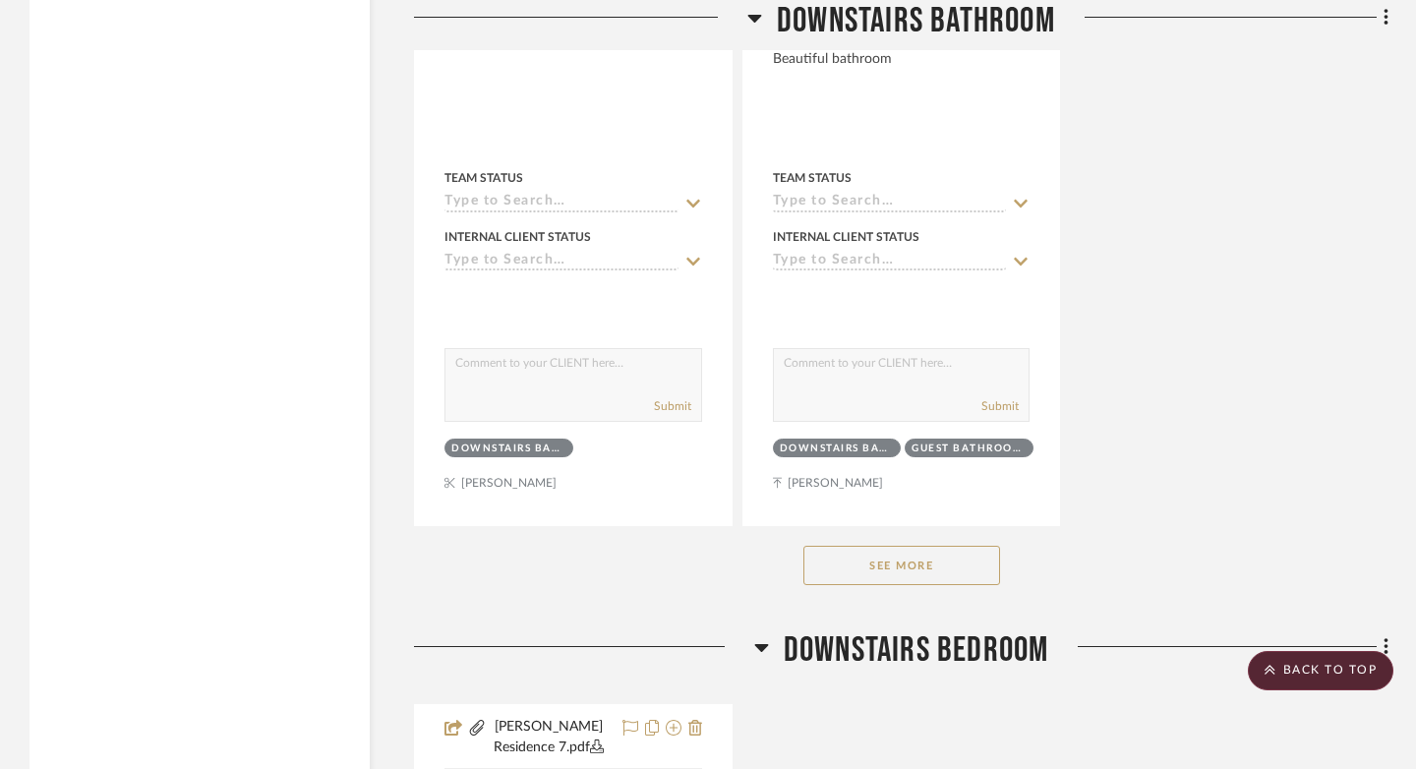
scroll to position [7820, 0]
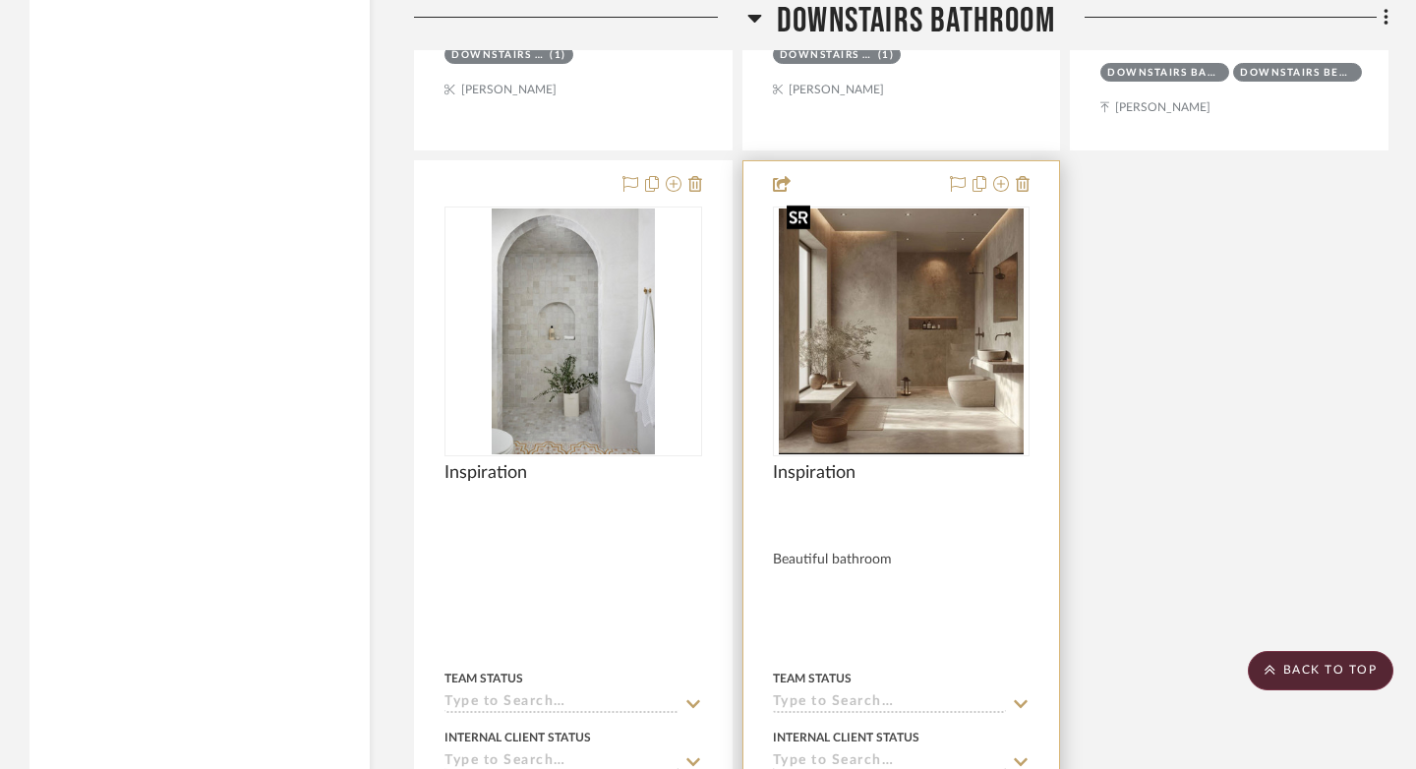
click at [935, 398] on img "0" at bounding box center [901, 331] width 245 height 246
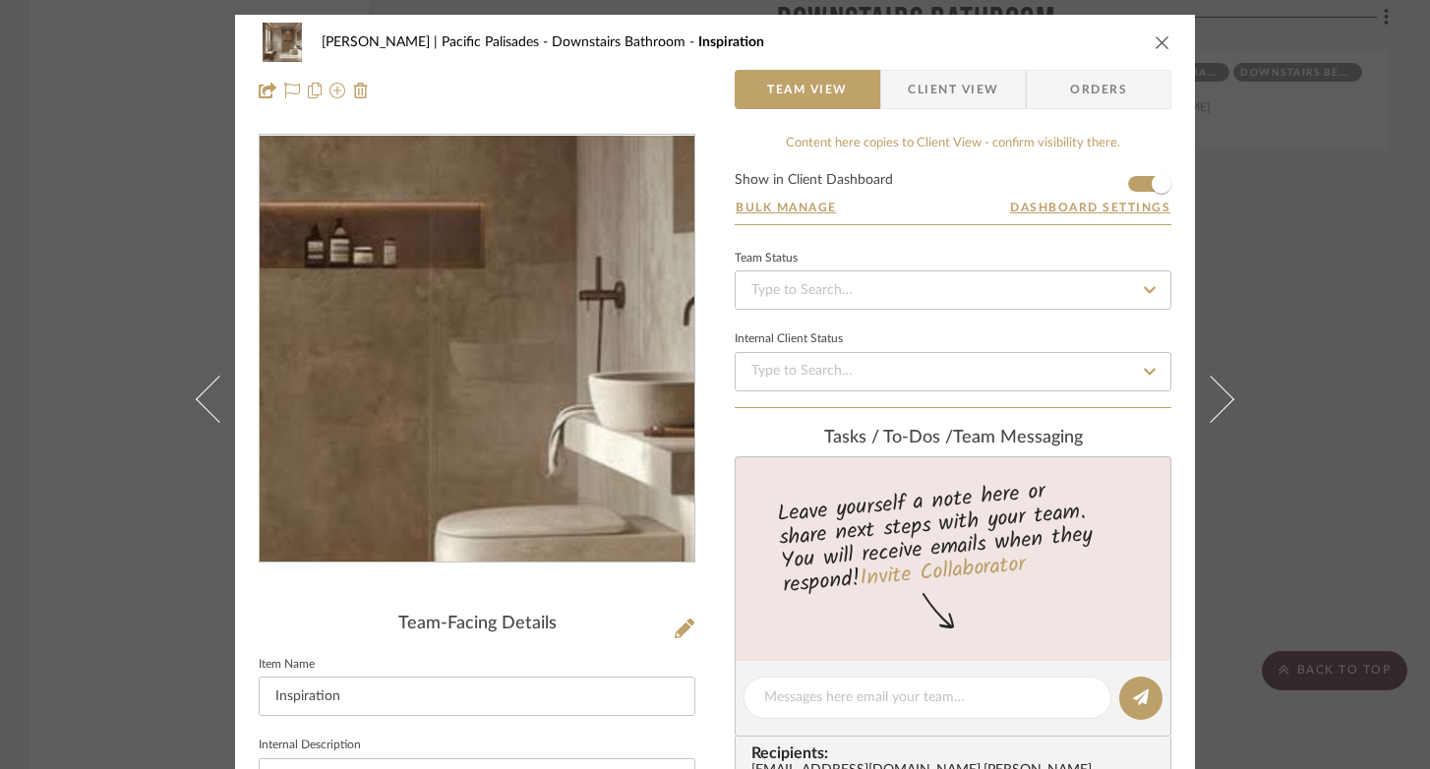
click at [564, 373] on img "0" at bounding box center [477, 349] width 425 height 427
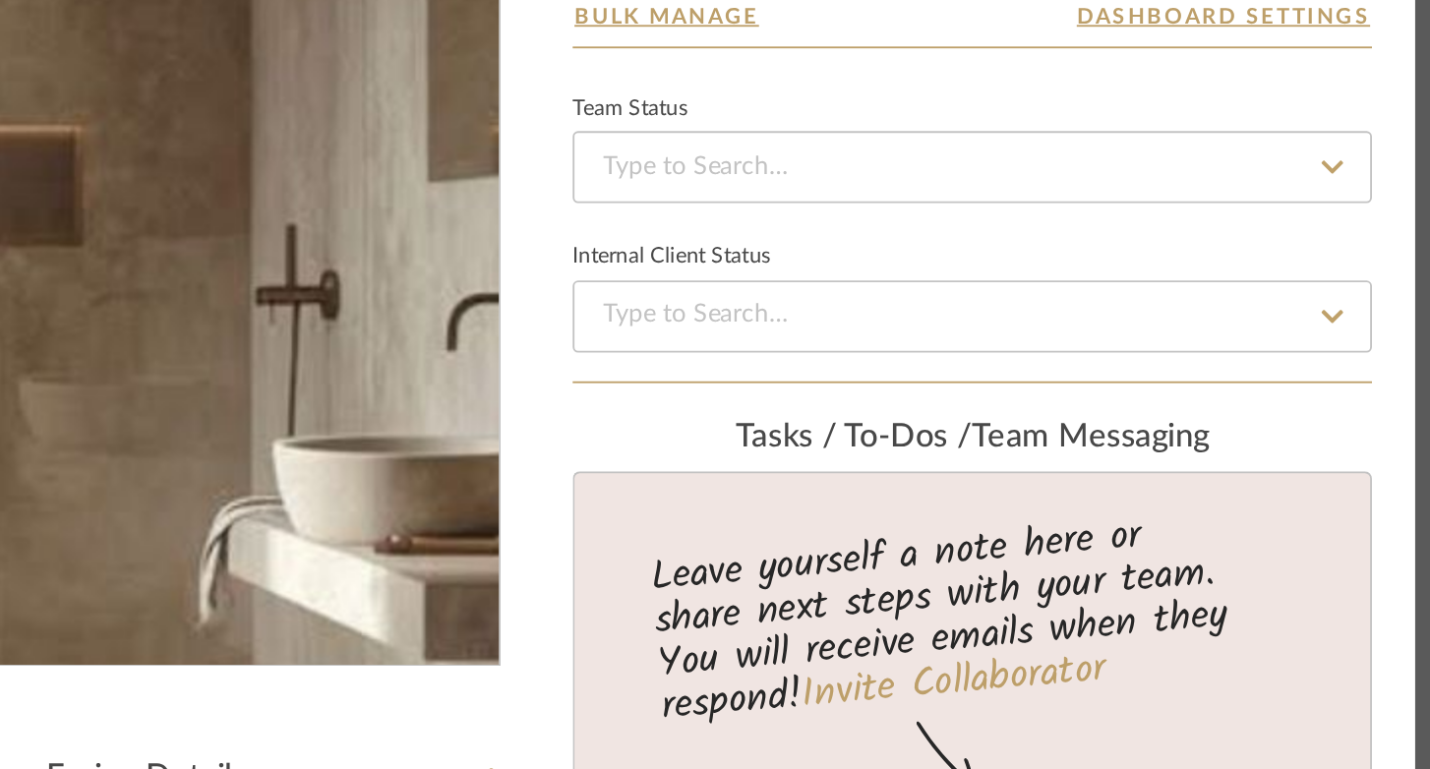
click at [570, 351] on img "0" at bounding box center [477, 349] width 425 height 427
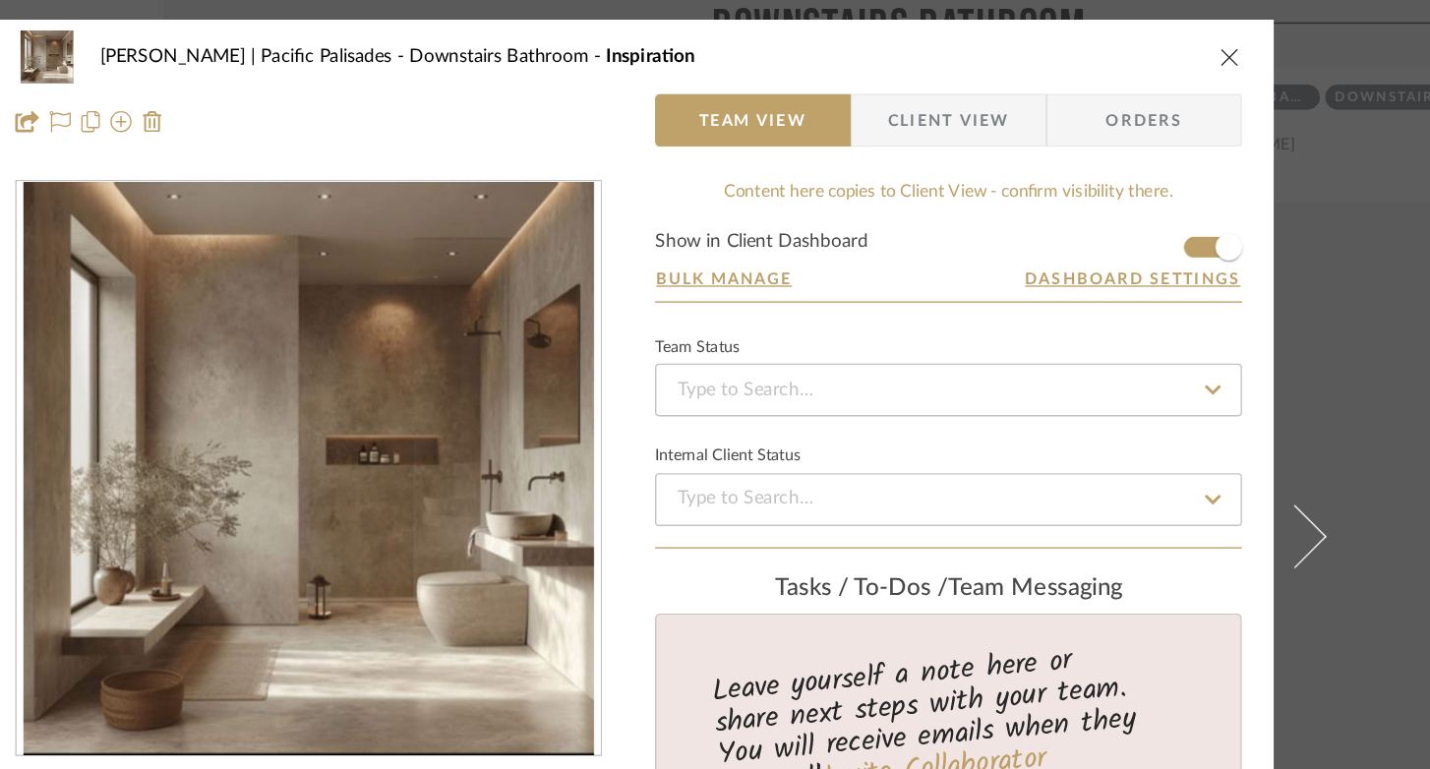
click at [1155, 39] on icon "close" at bounding box center [1162, 42] width 16 height 16
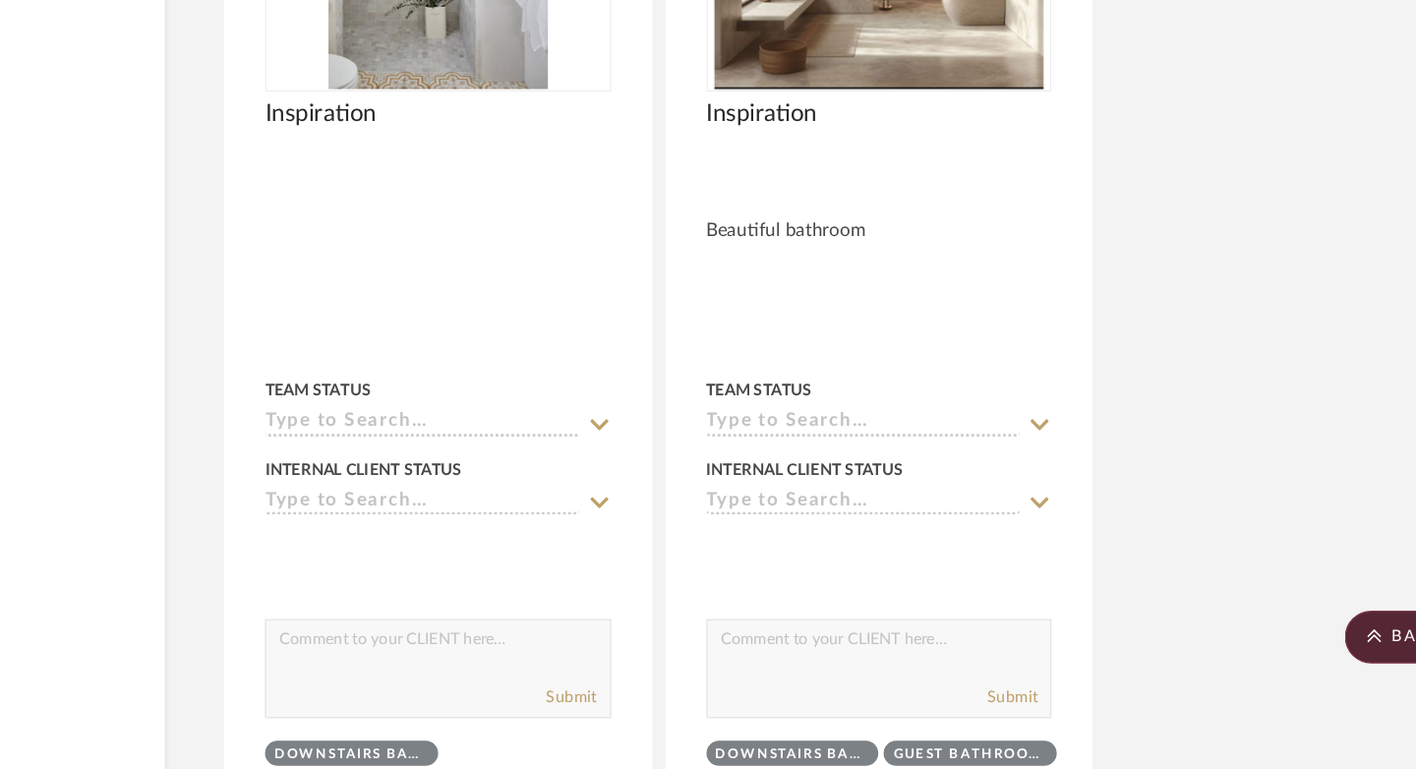
scroll to position [8153, 0]
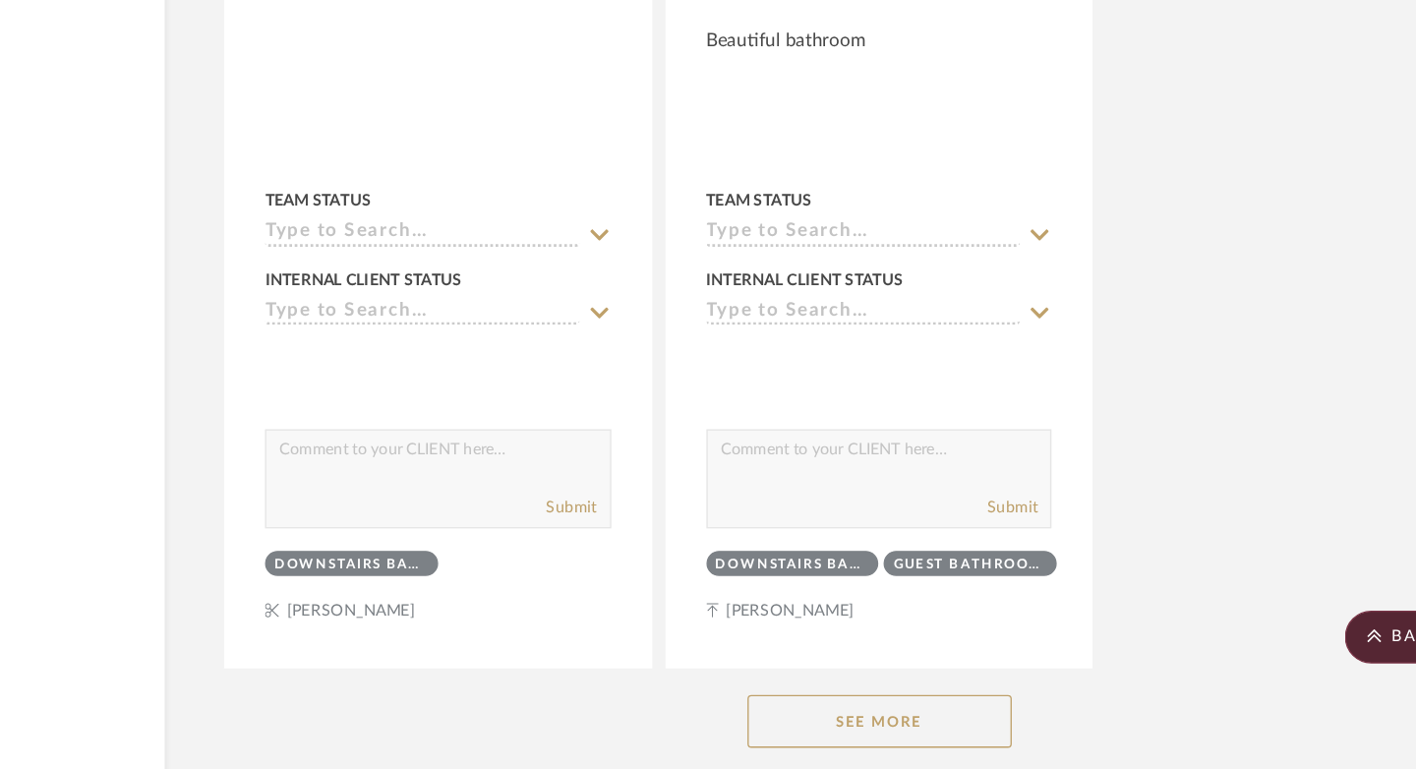
click at [947, 714] on button "See More" at bounding box center [901, 733] width 197 height 39
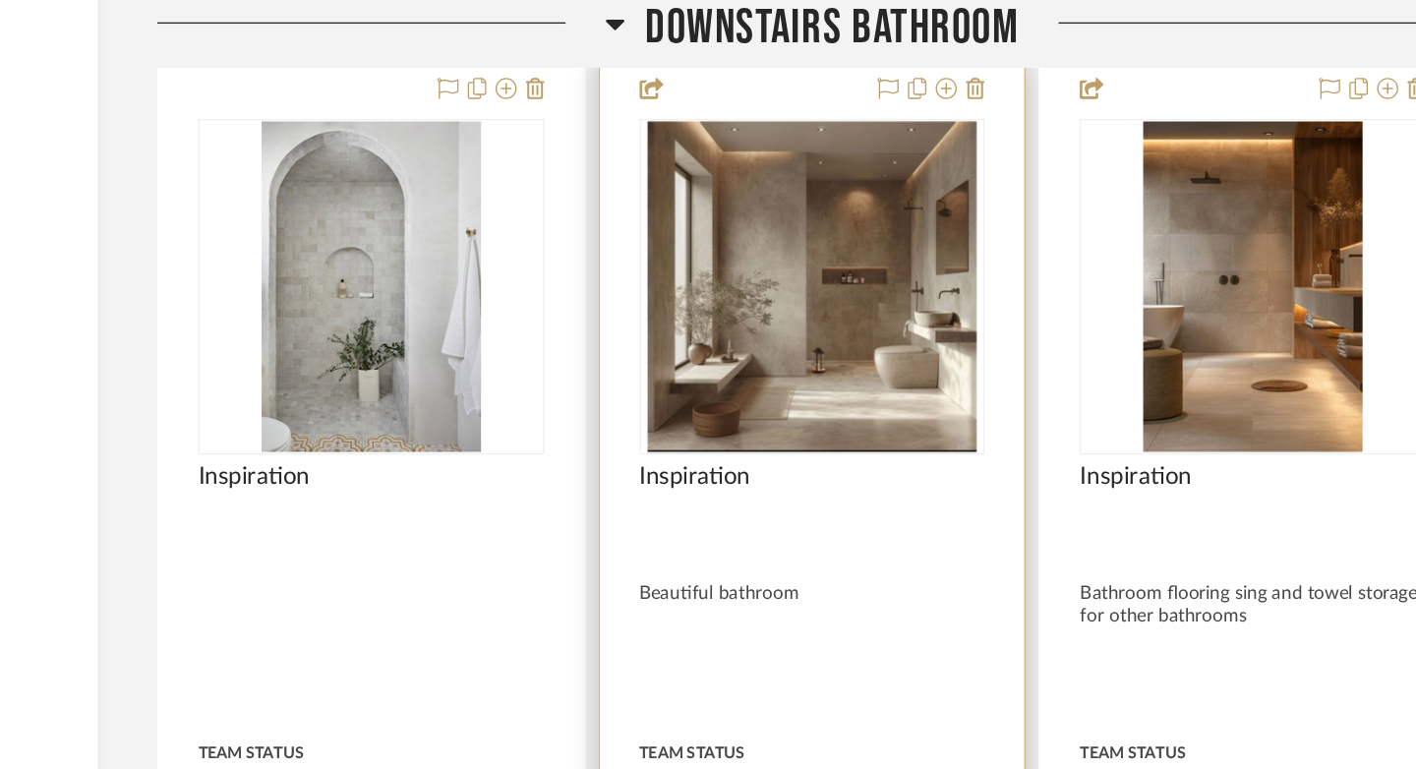
scroll to position [7938, 0]
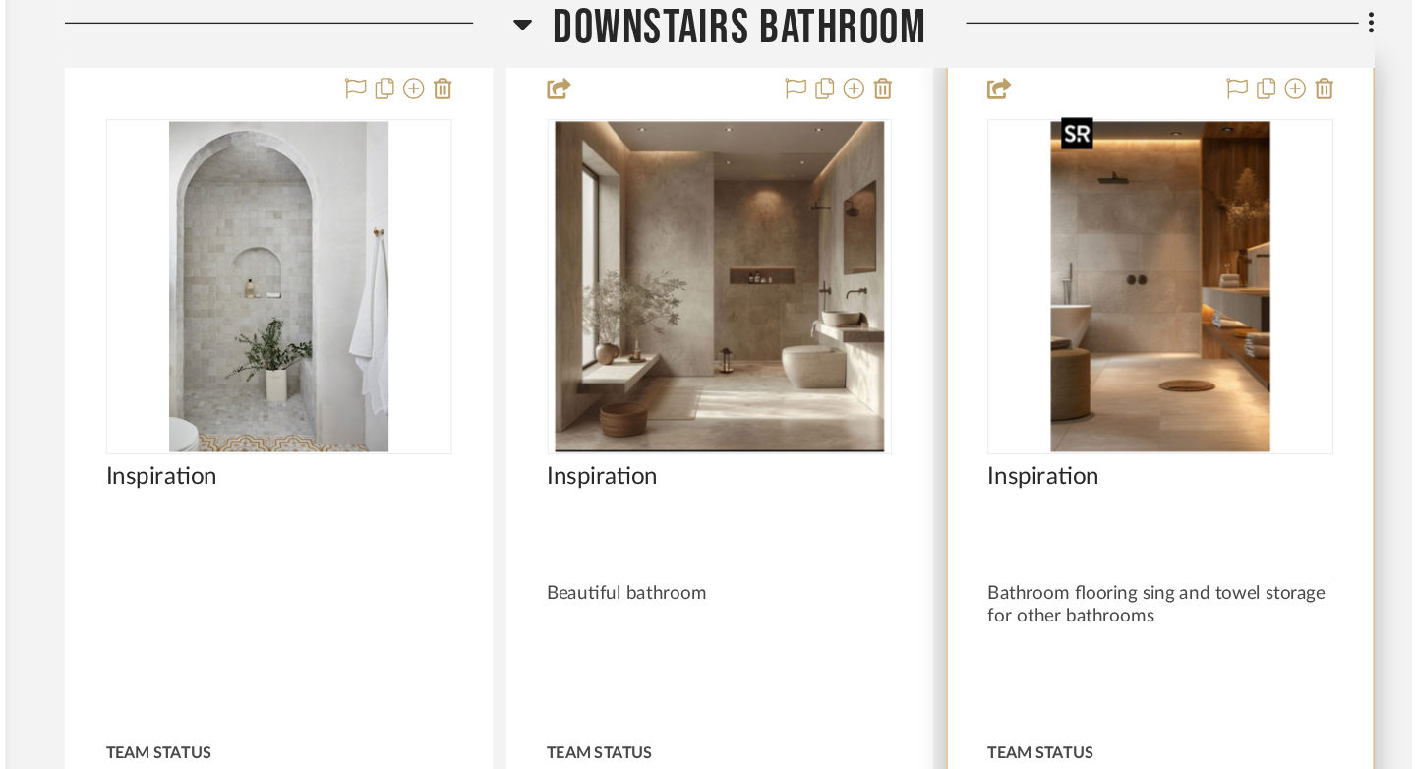
click at [0, 0] on img at bounding box center [0, 0] width 0 height 0
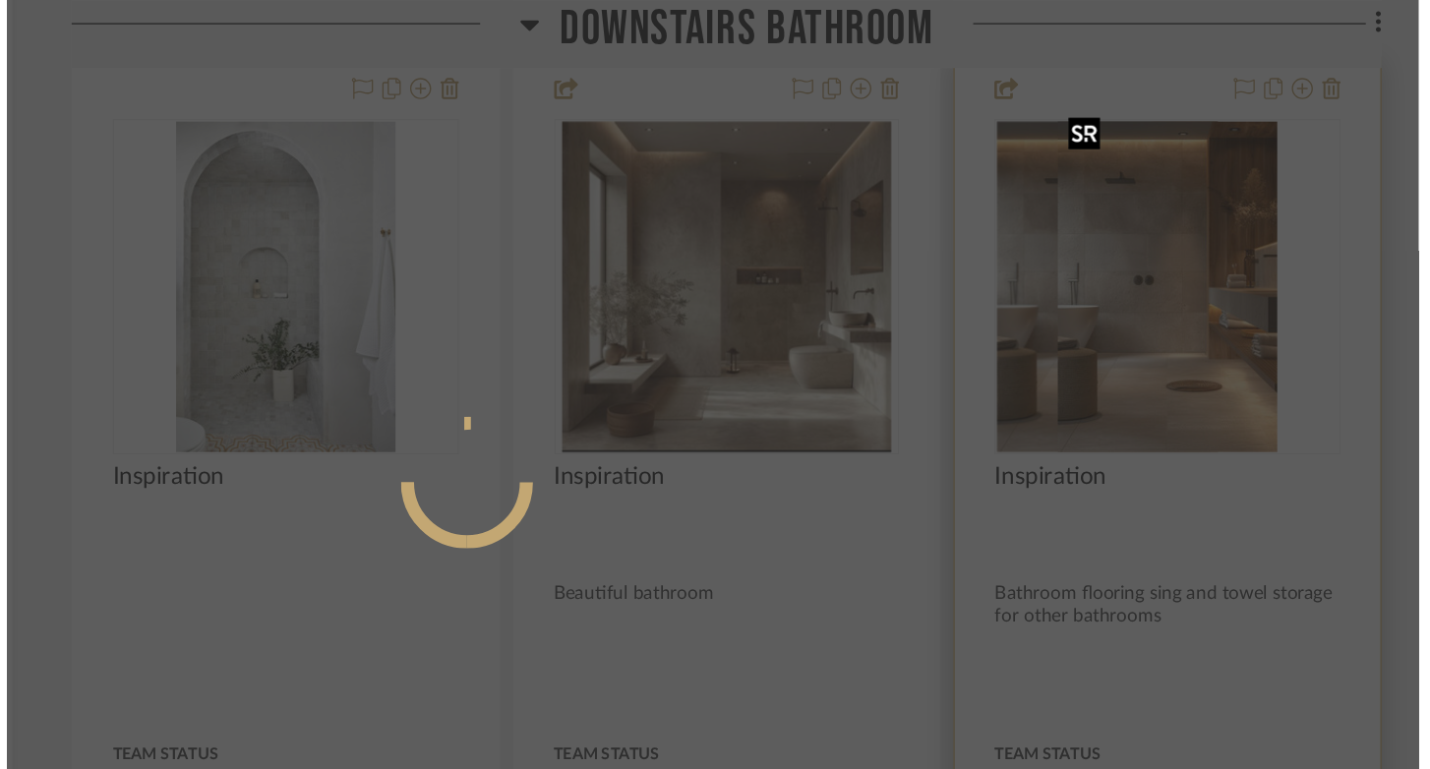
scroll to position [0, 0]
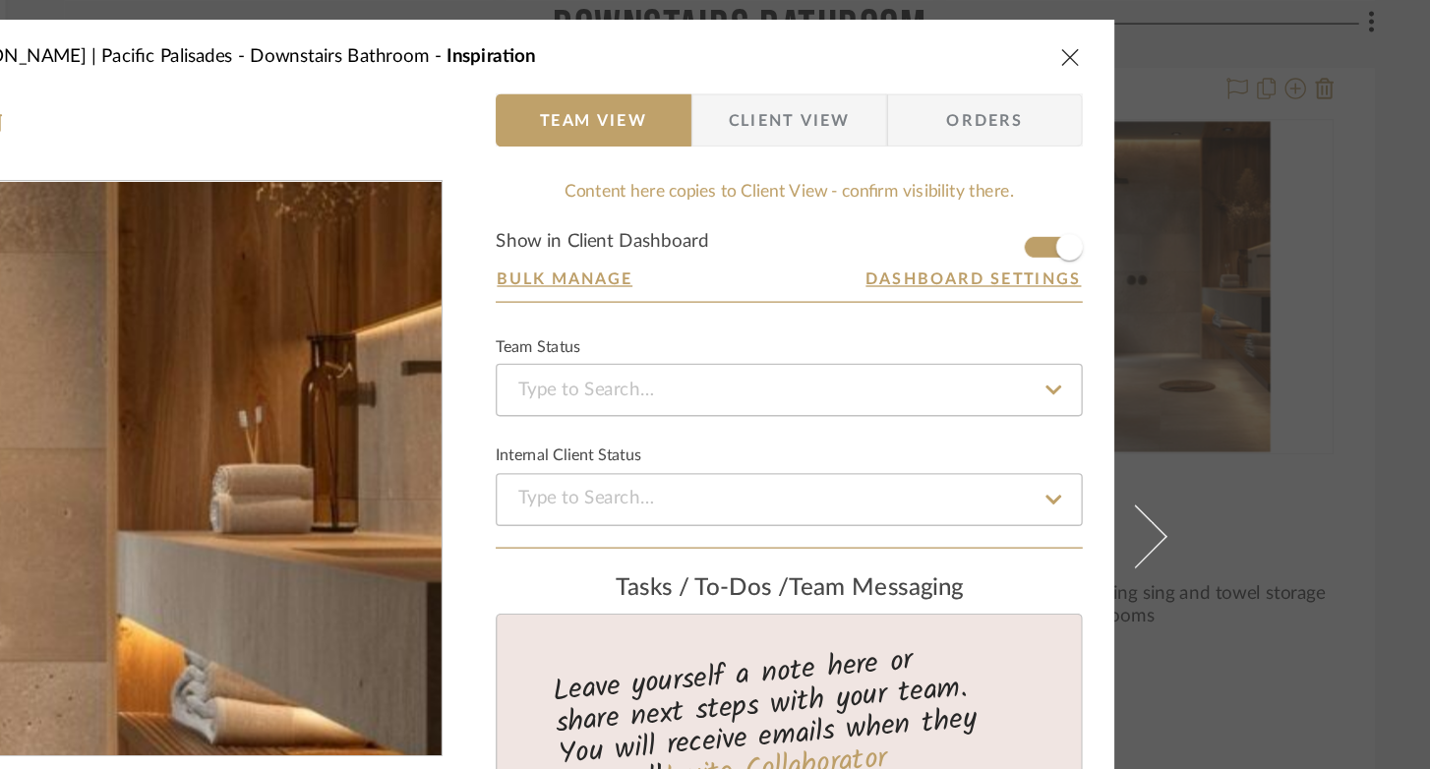
click at [531, 334] on img "0" at bounding box center [476, 349] width 284 height 427
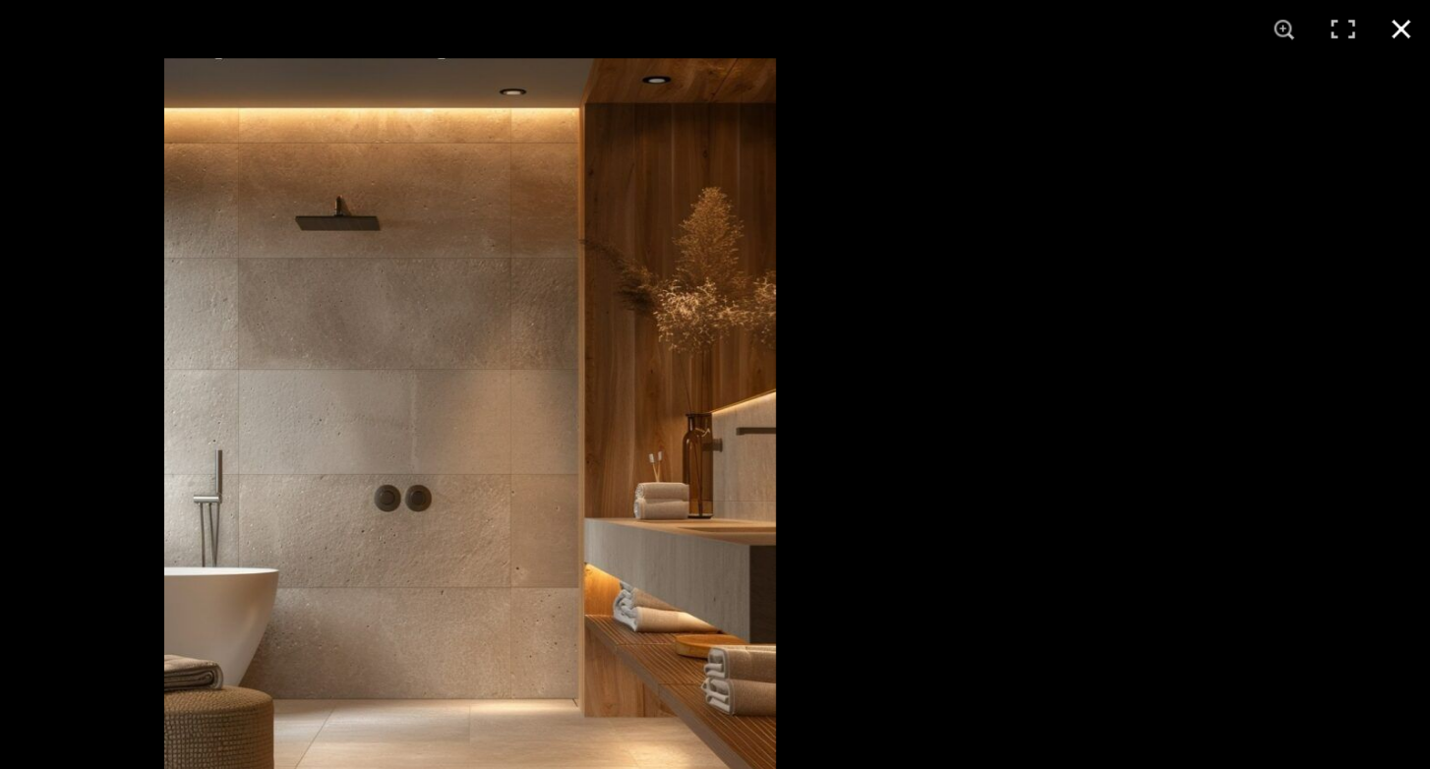
click at [1409, 17] on button at bounding box center [1407, 21] width 43 height 43
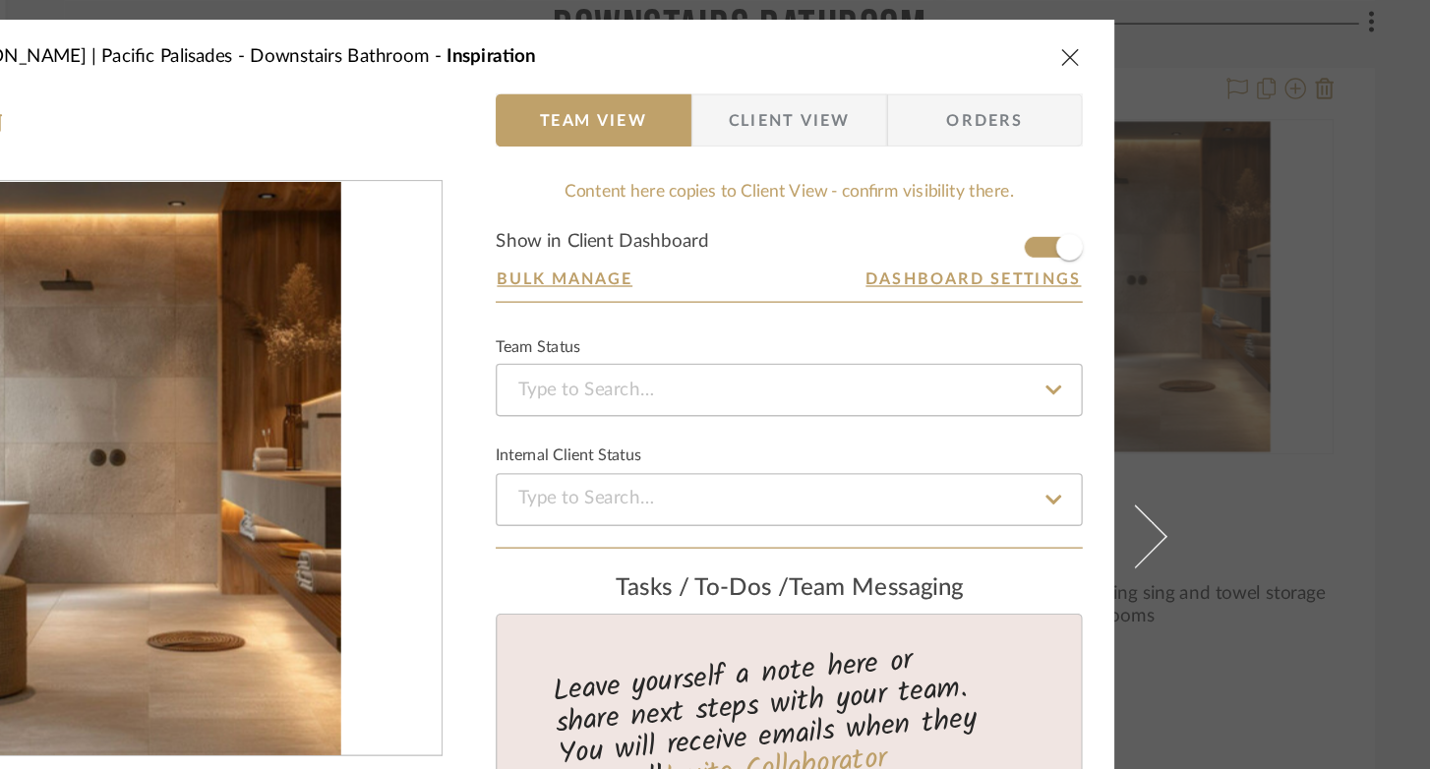
click at [1154, 43] on icon "close" at bounding box center [1162, 42] width 16 height 16
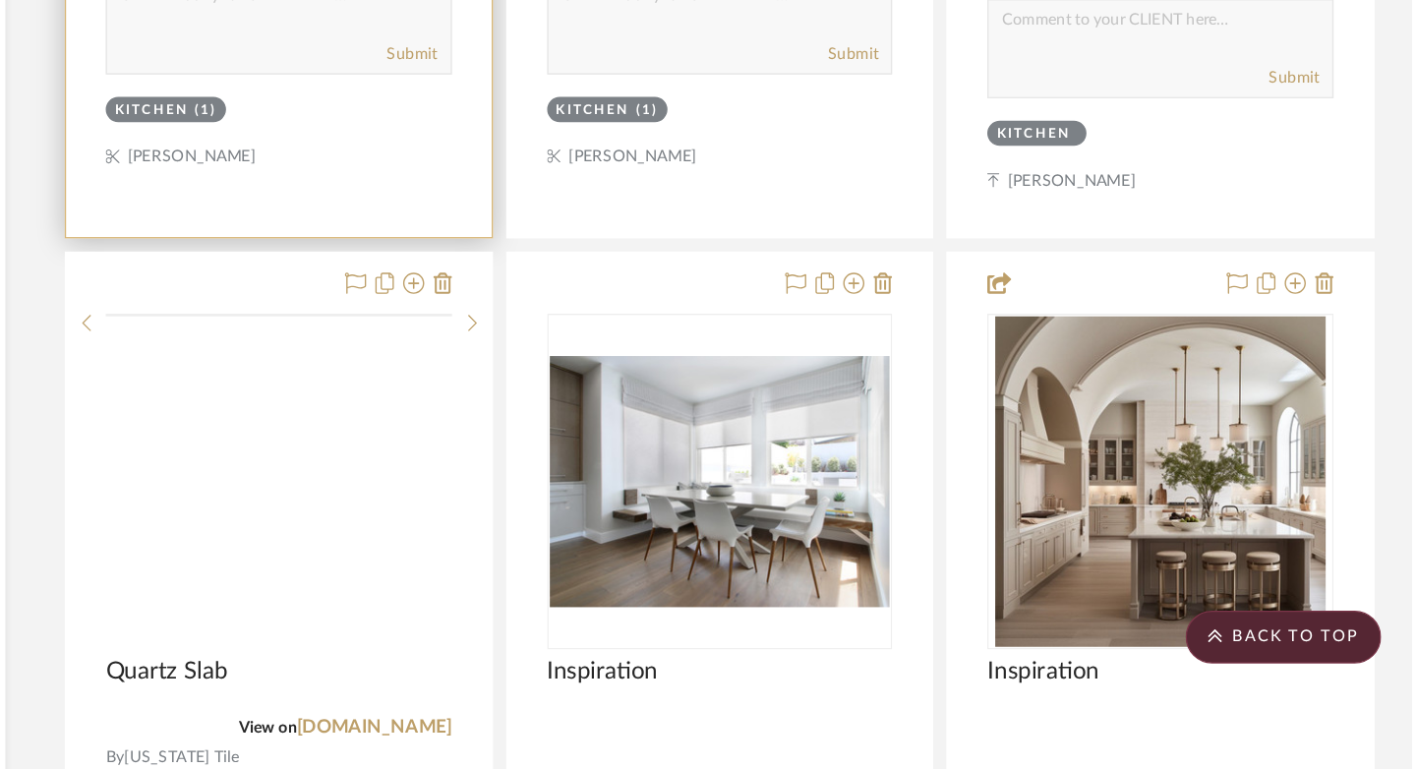
scroll to position [15262, 0]
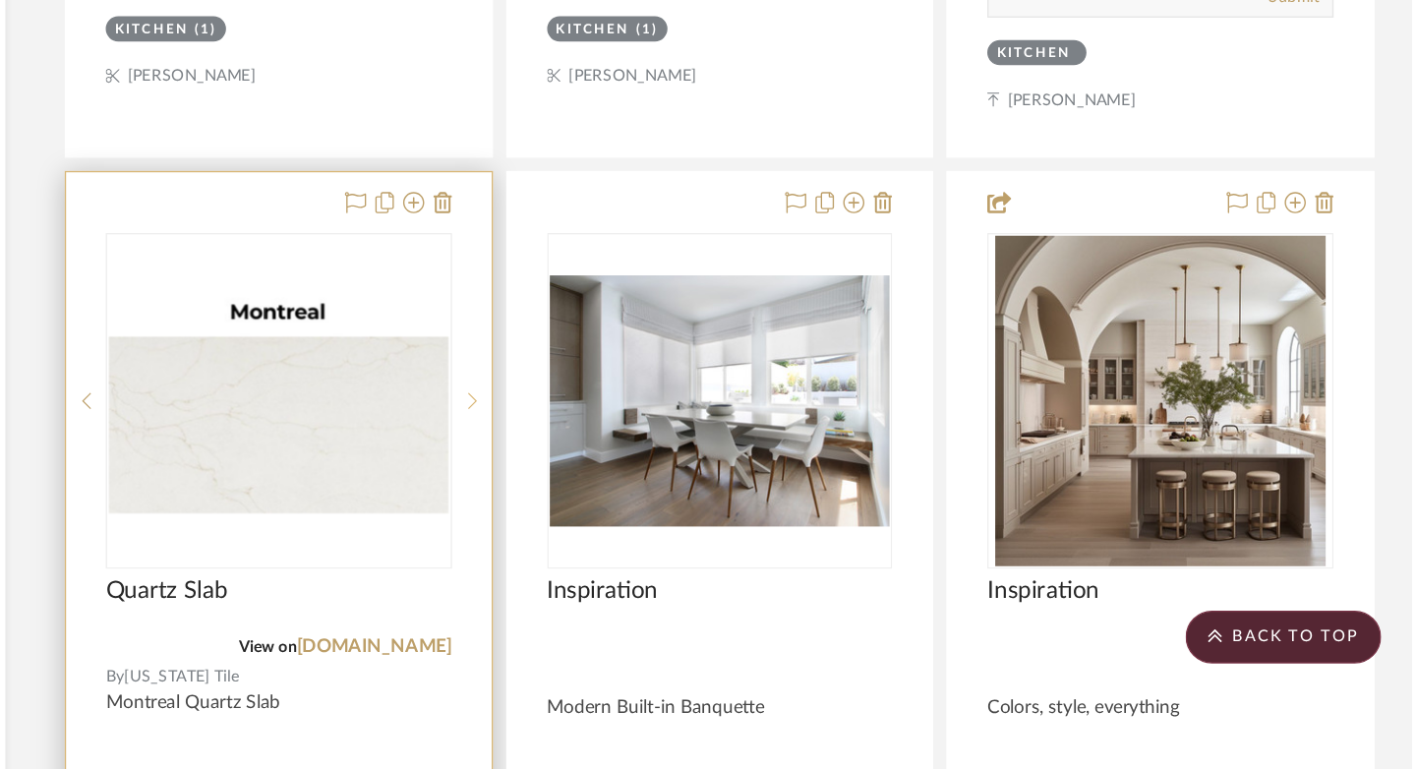
click at [720, 488] on sr-next-btn at bounding box center [716, 495] width 29 height 14
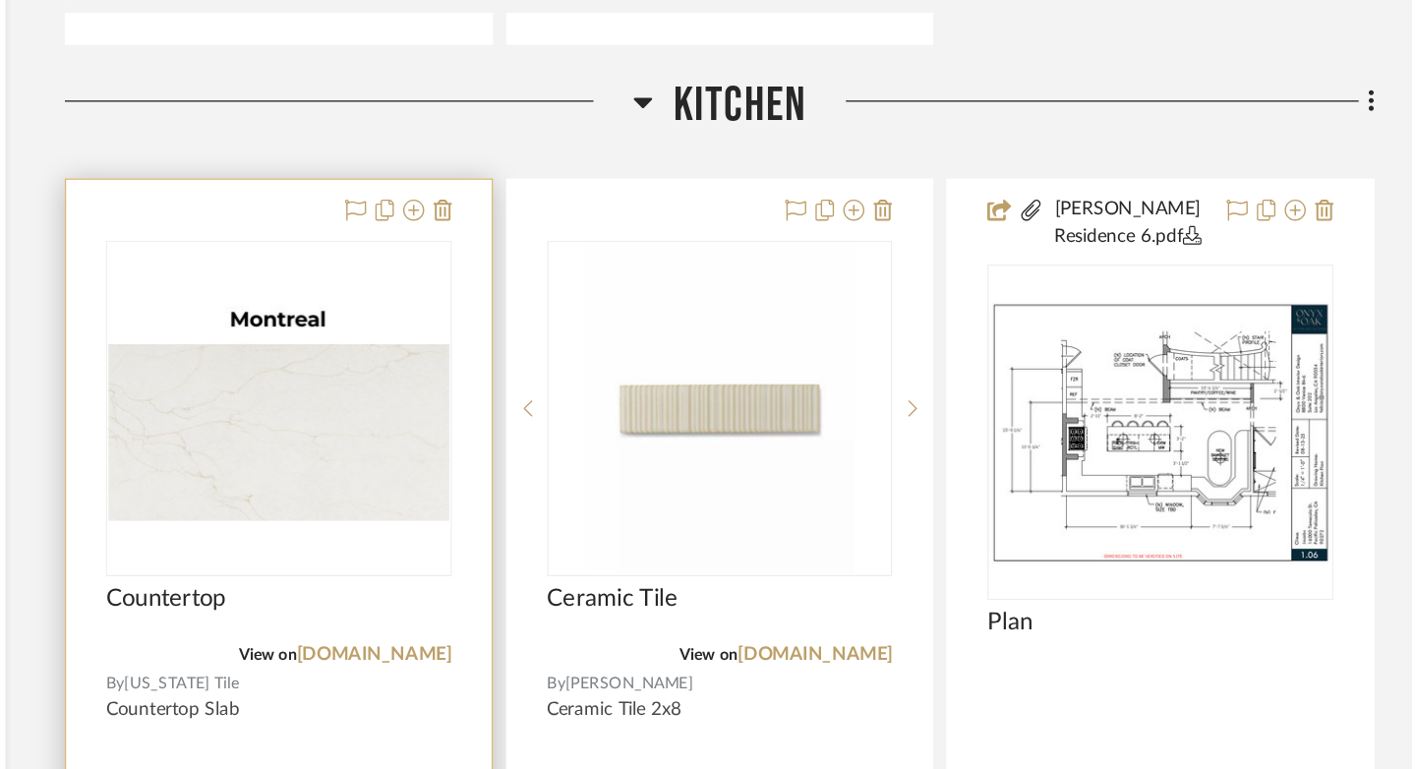
scroll to position [14562, 0]
click at [694, 149] on icon at bounding box center [695, 157] width 14 height 16
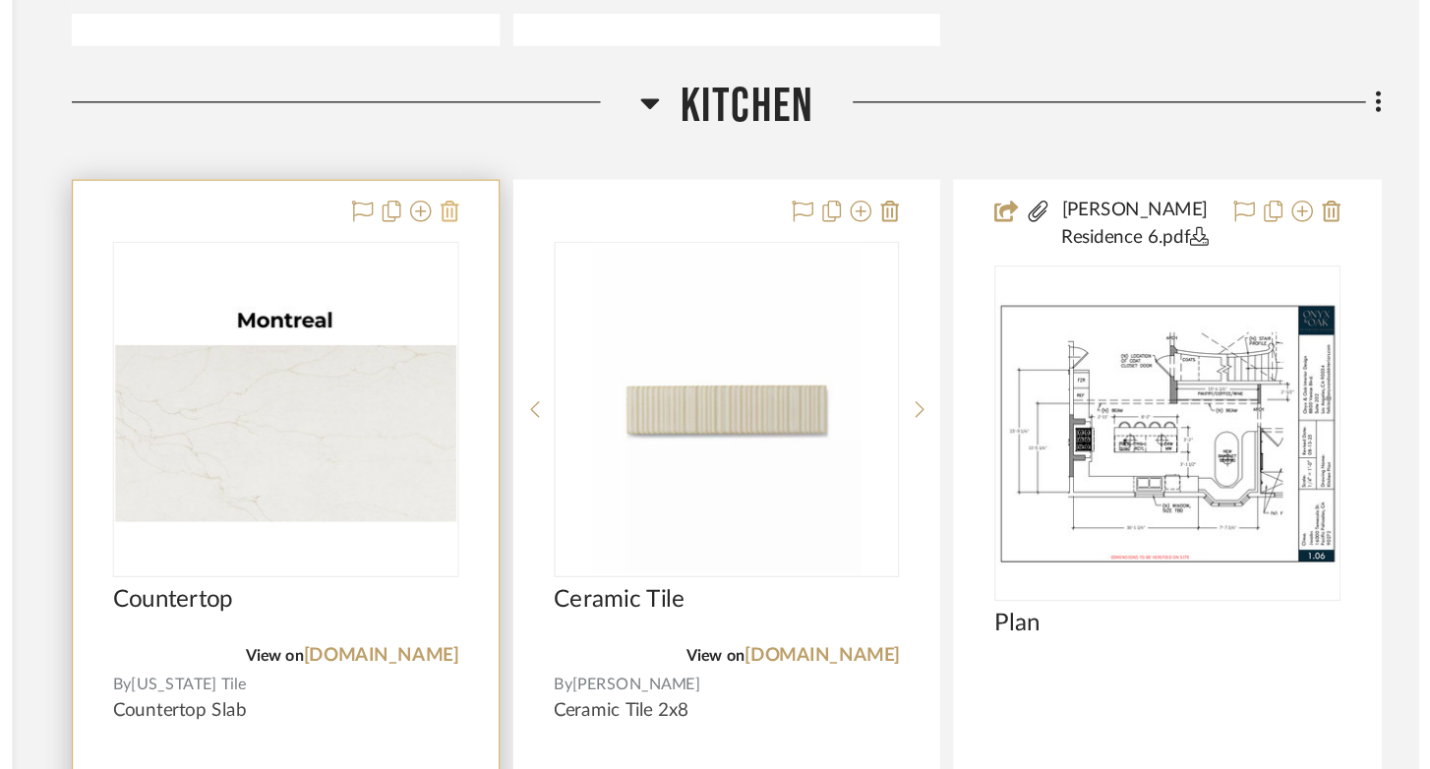
scroll to position [0, 0]
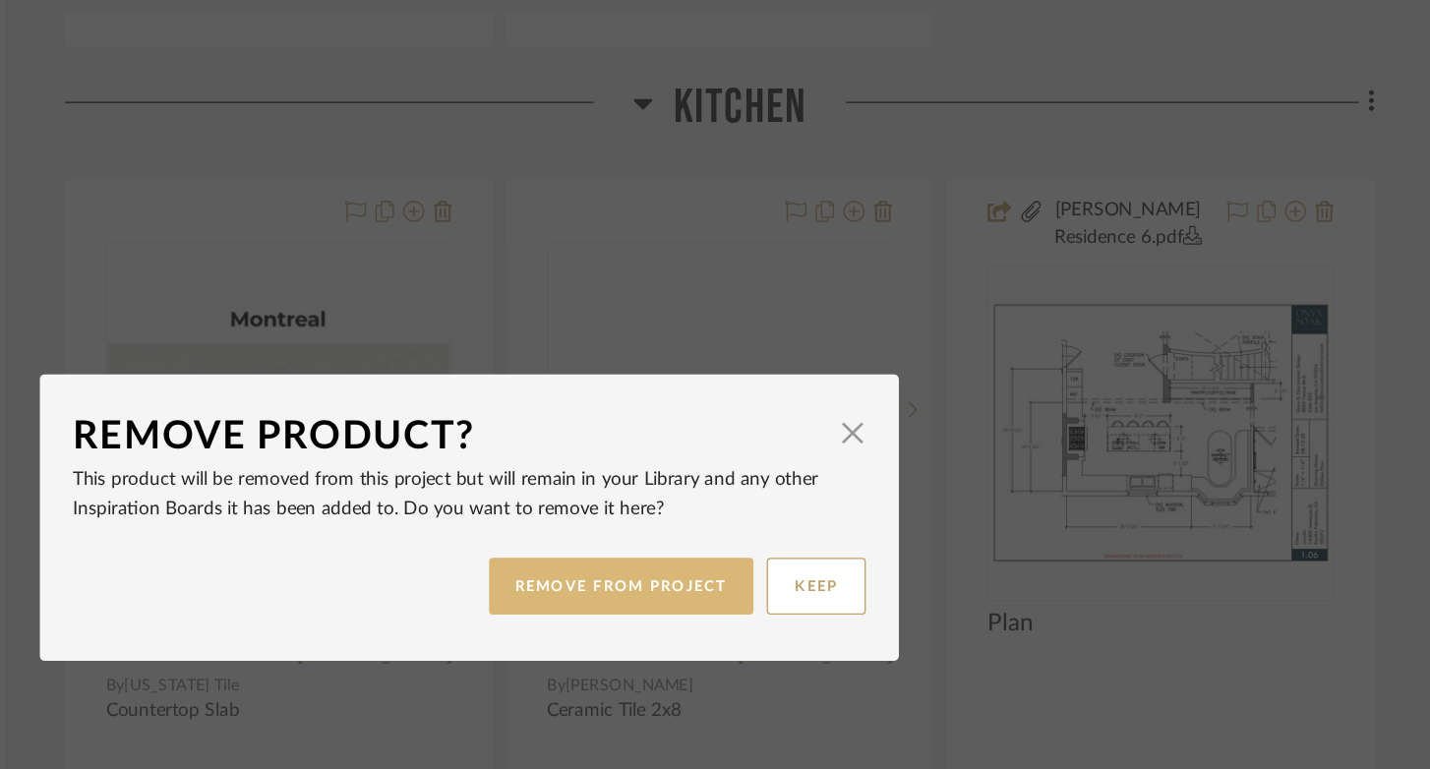
click at [831, 435] on button "REMOVE FROM PROJECT" at bounding box center [829, 436] width 198 height 42
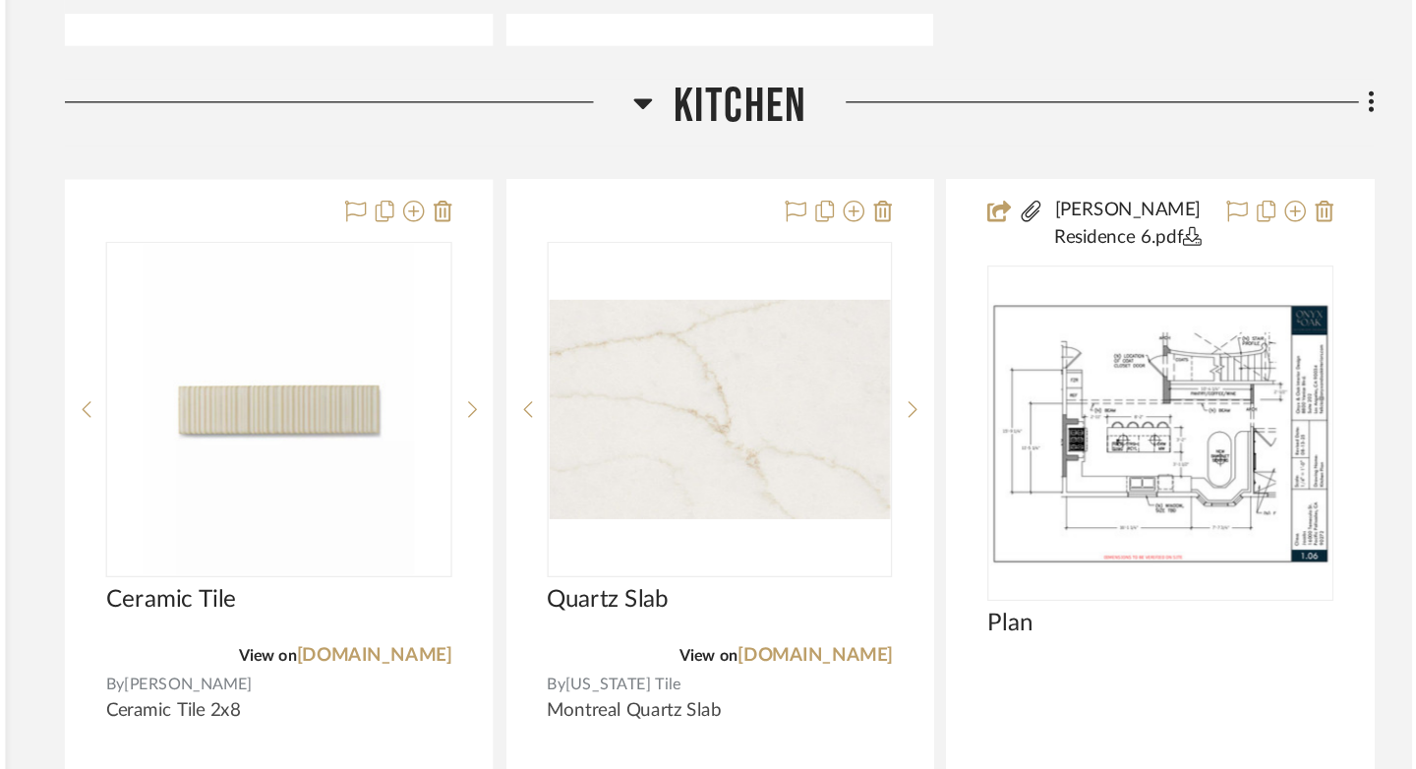
scroll to position [14541, 0]
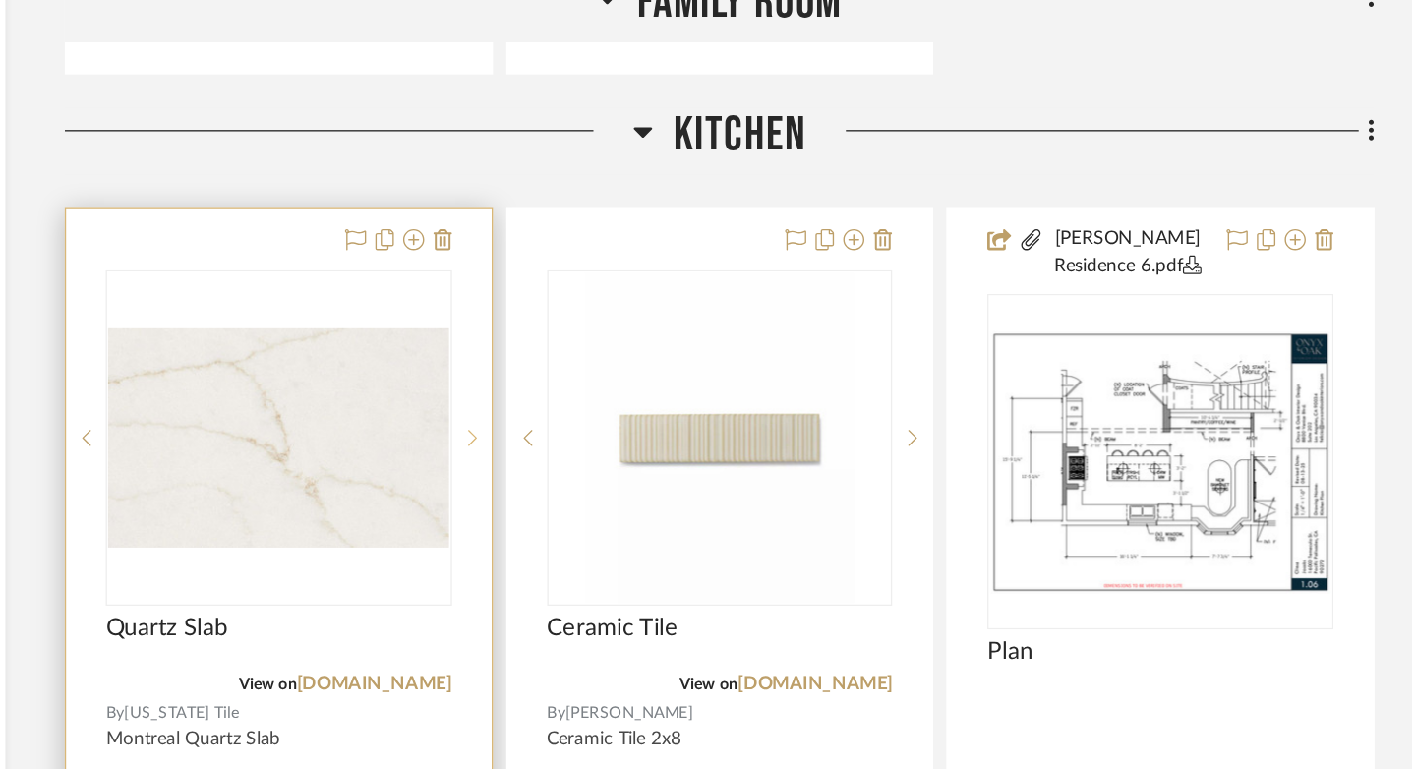
click at [716, 319] on icon at bounding box center [717, 326] width 7 height 14
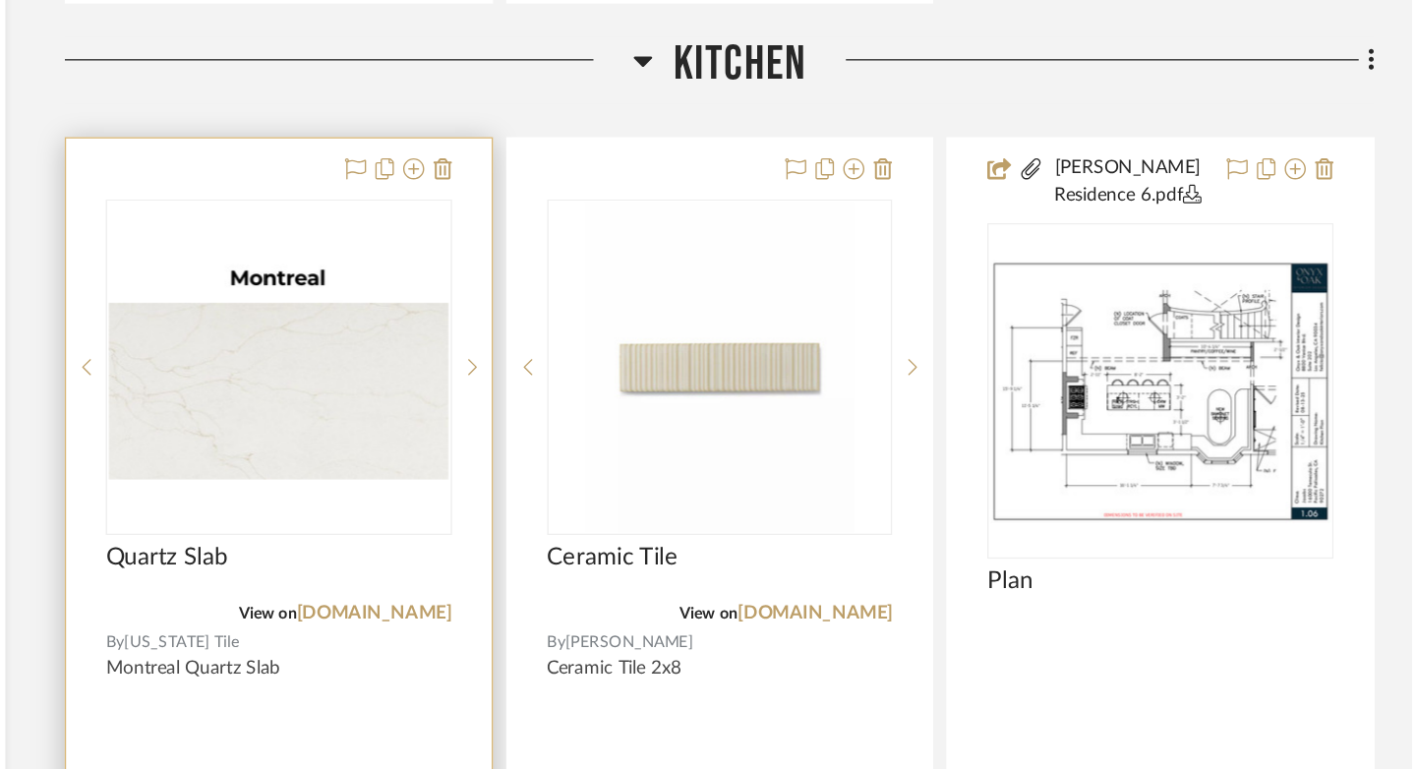
click at [643, 212] on div "0" at bounding box center [573, 326] width 256 height 248
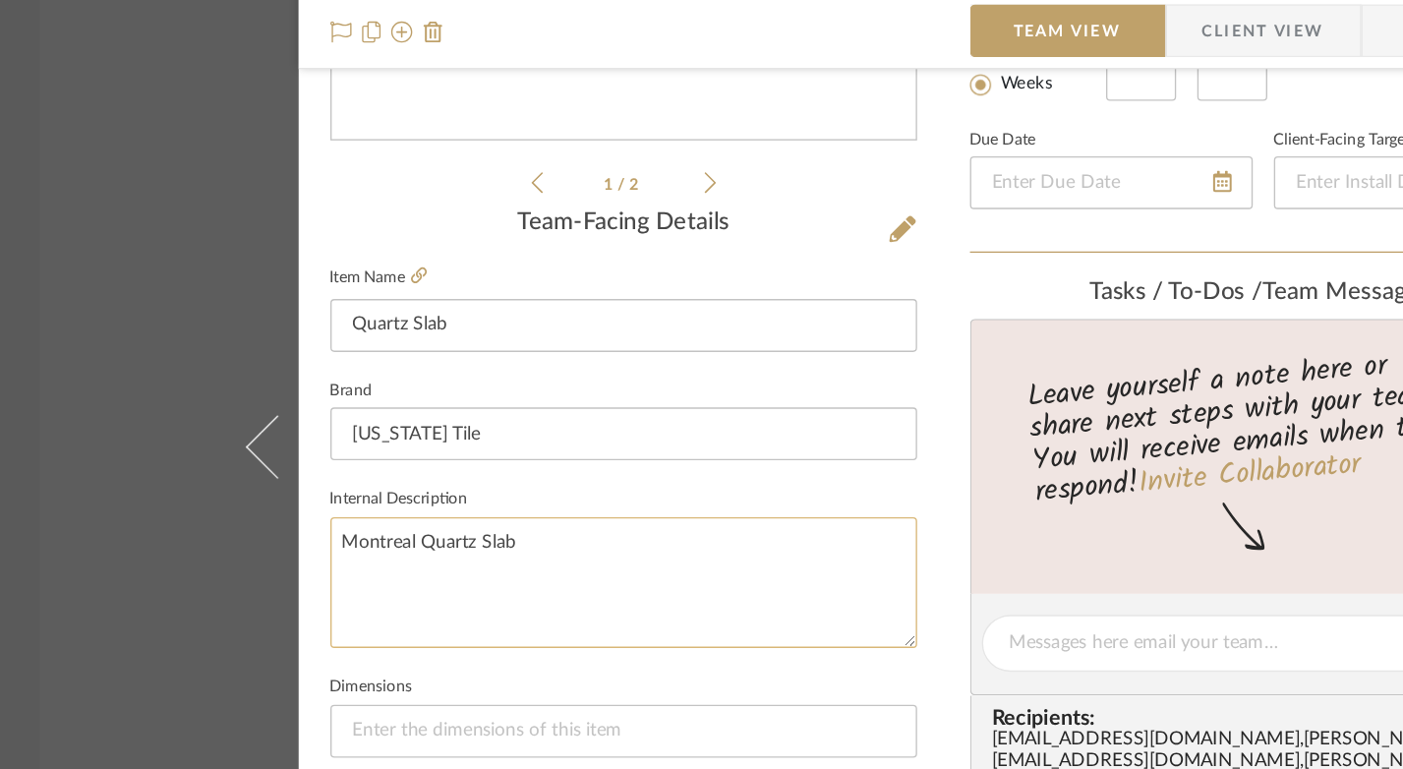
scroll to position [365, 0]
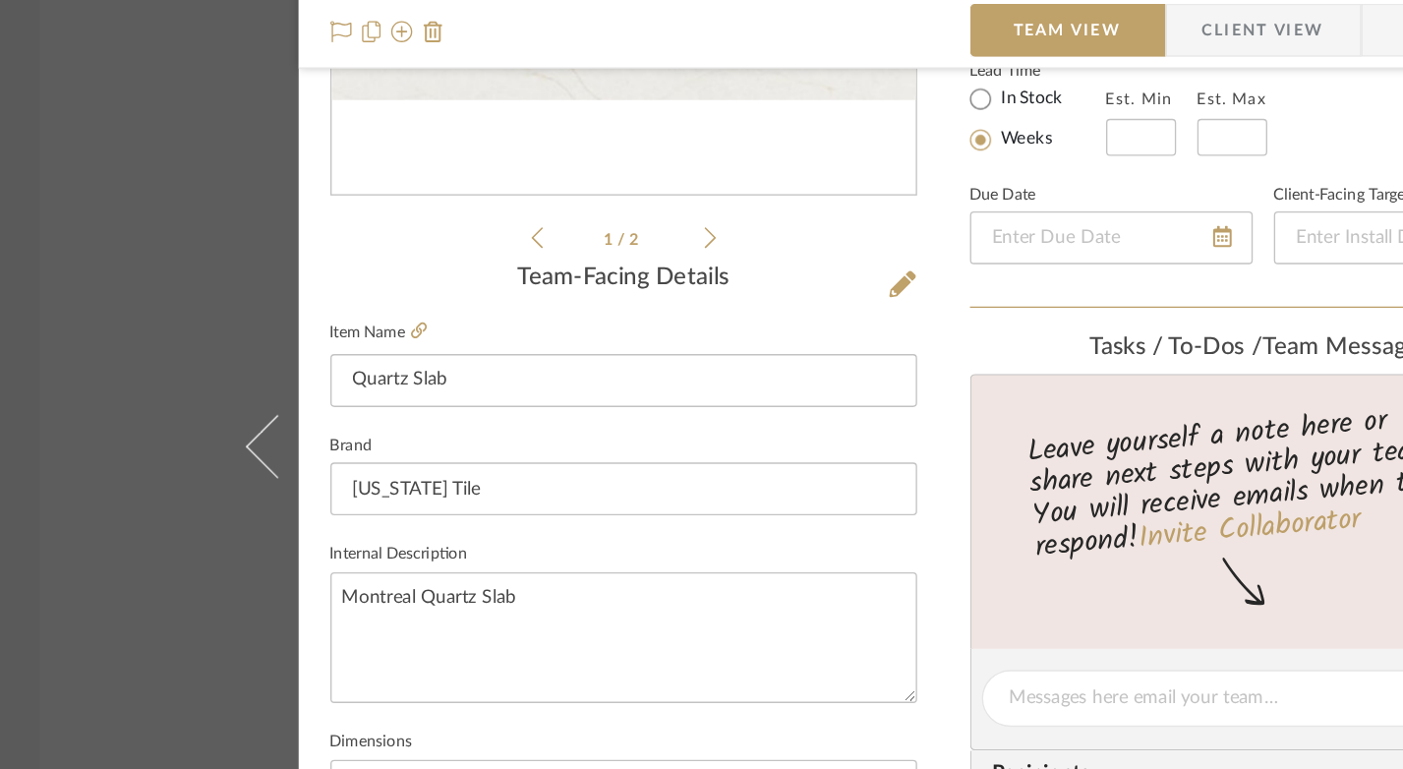
click at [136, 489] on div "Jacobs | Pacific Palisades Kitchen Quartz Slab Team View Client View Orders 1 /…" at bounding box center [701, 384] width 1403 height 769
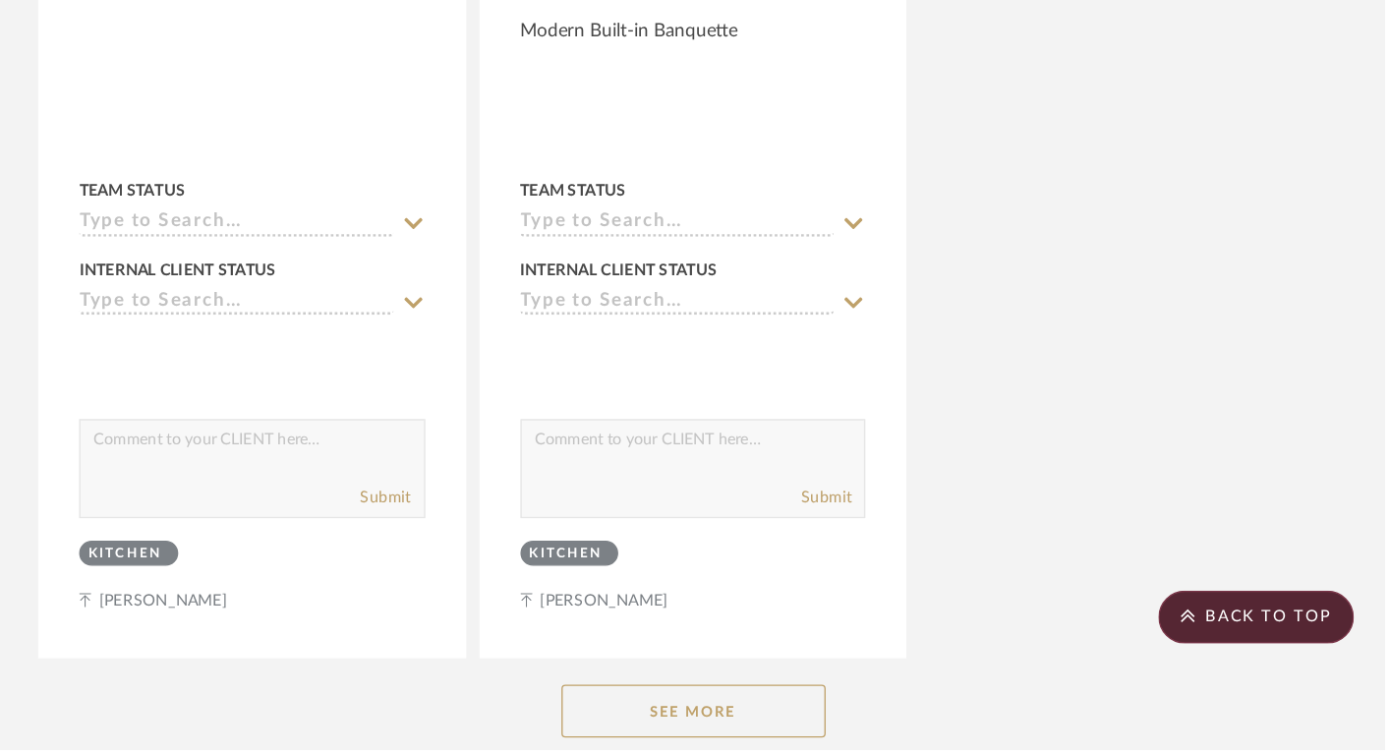
scroll to position [16658, 27]
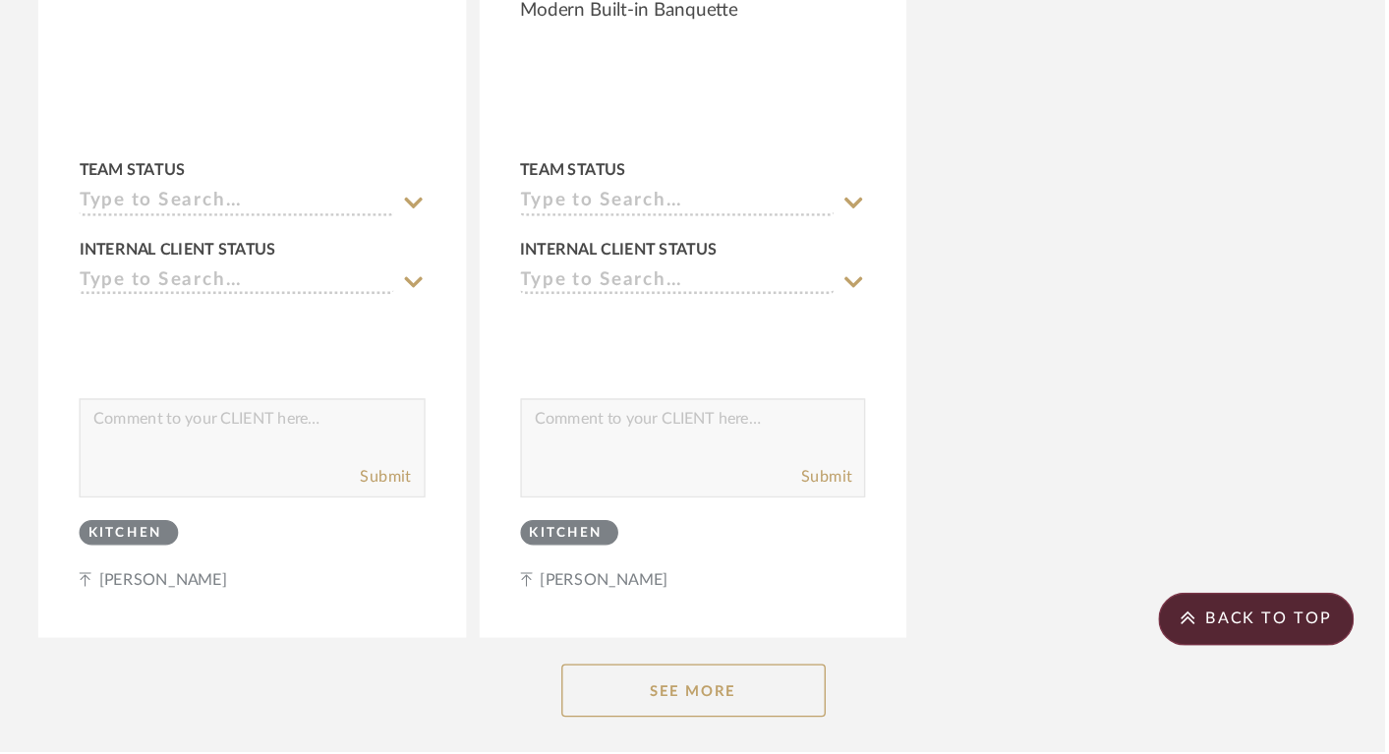
click at [897, 689] on button "See More" at bounding box center [875, 708] width 197 height 39
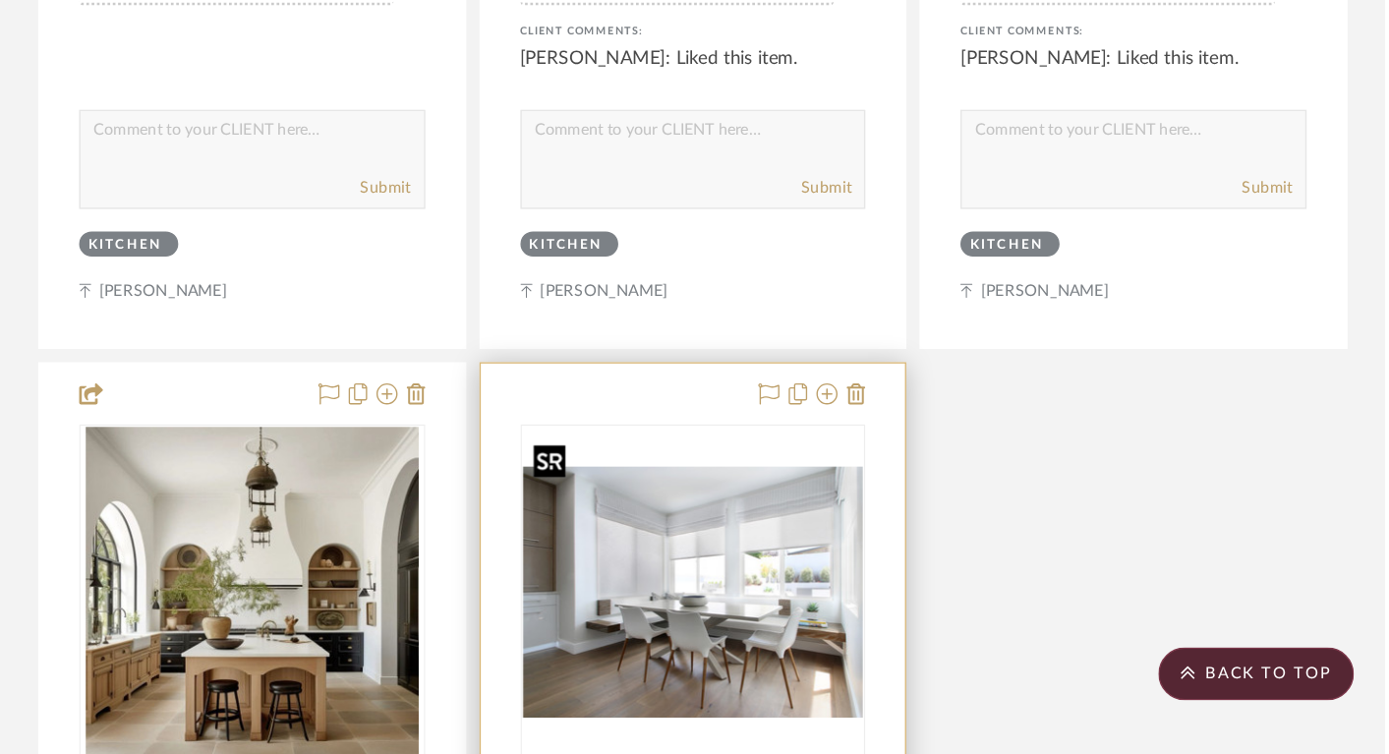
scroll to position [16058, 27]
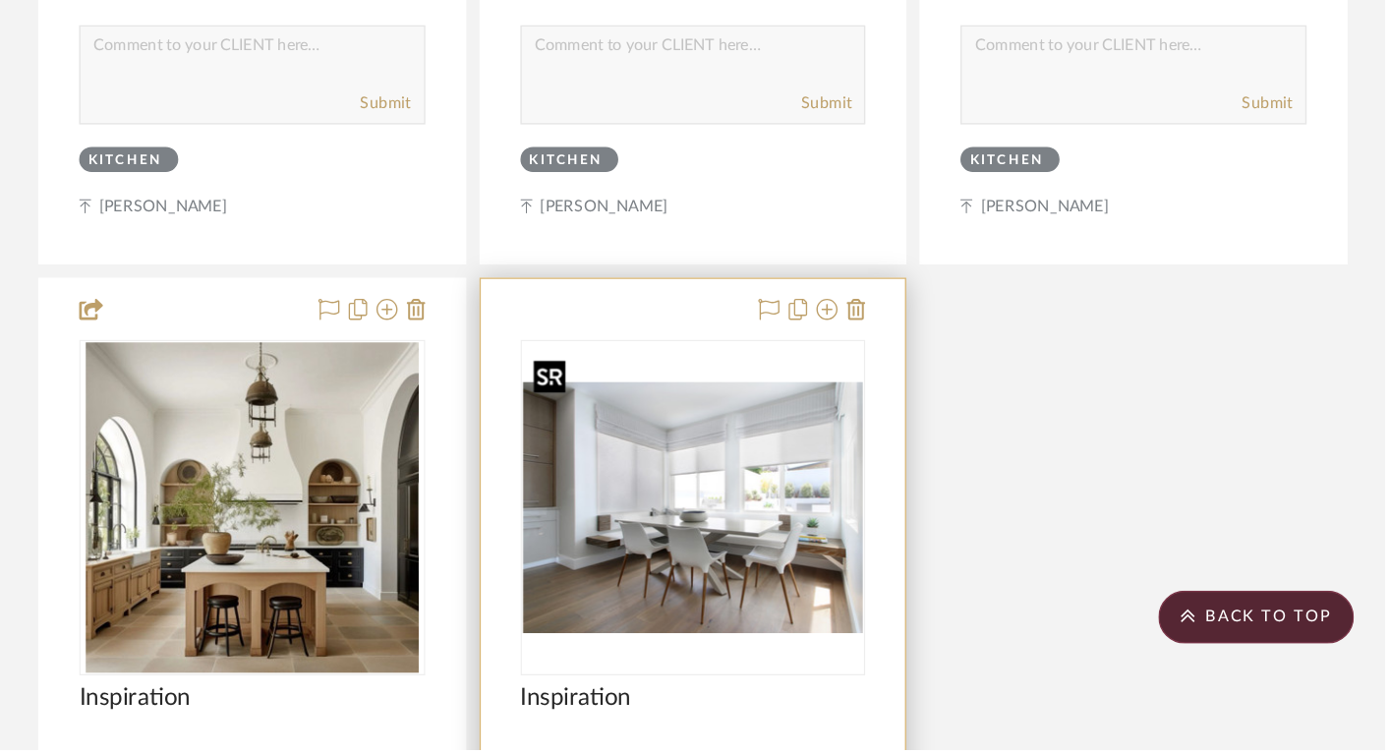
click at [812, 525] on img "0" at bounding box center [875, 574] width 254 height 187
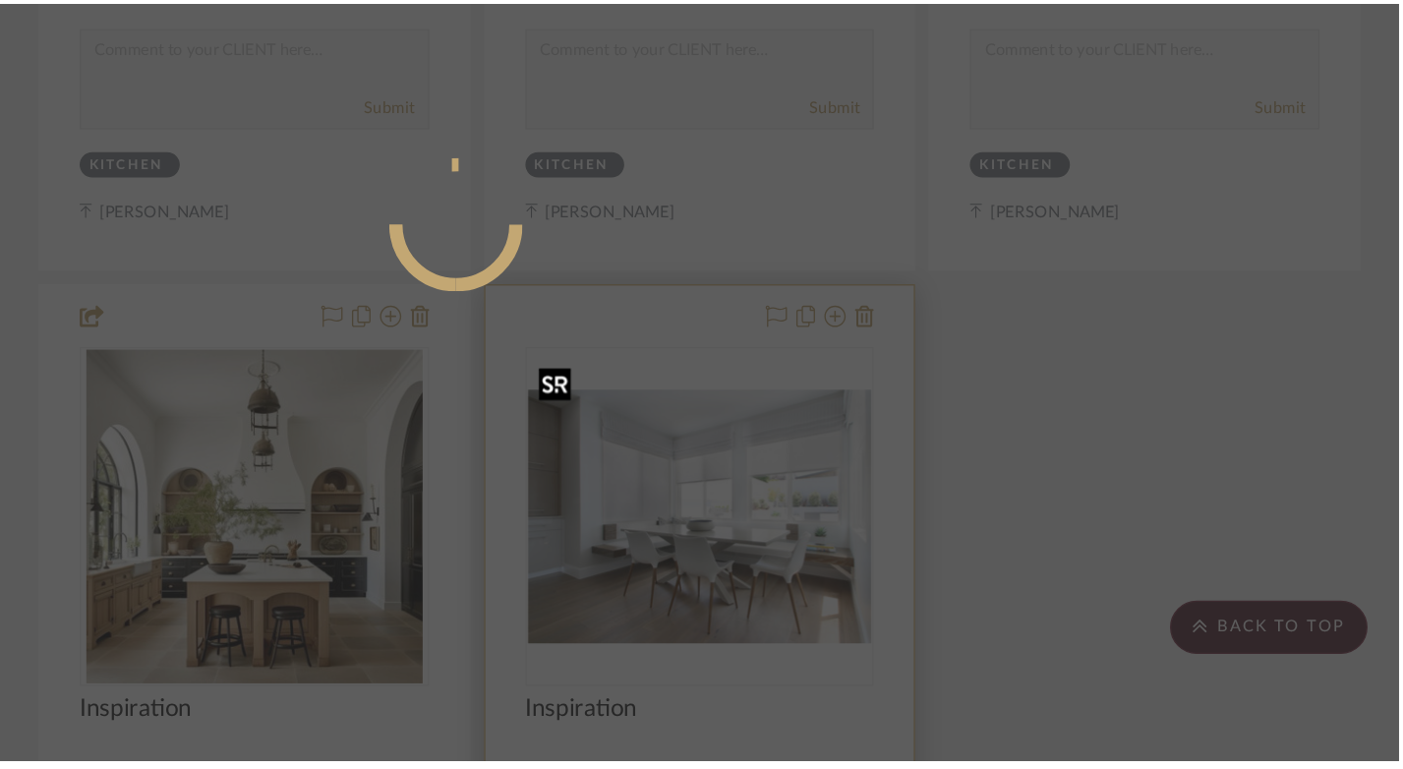
scroll to position [0, 0]
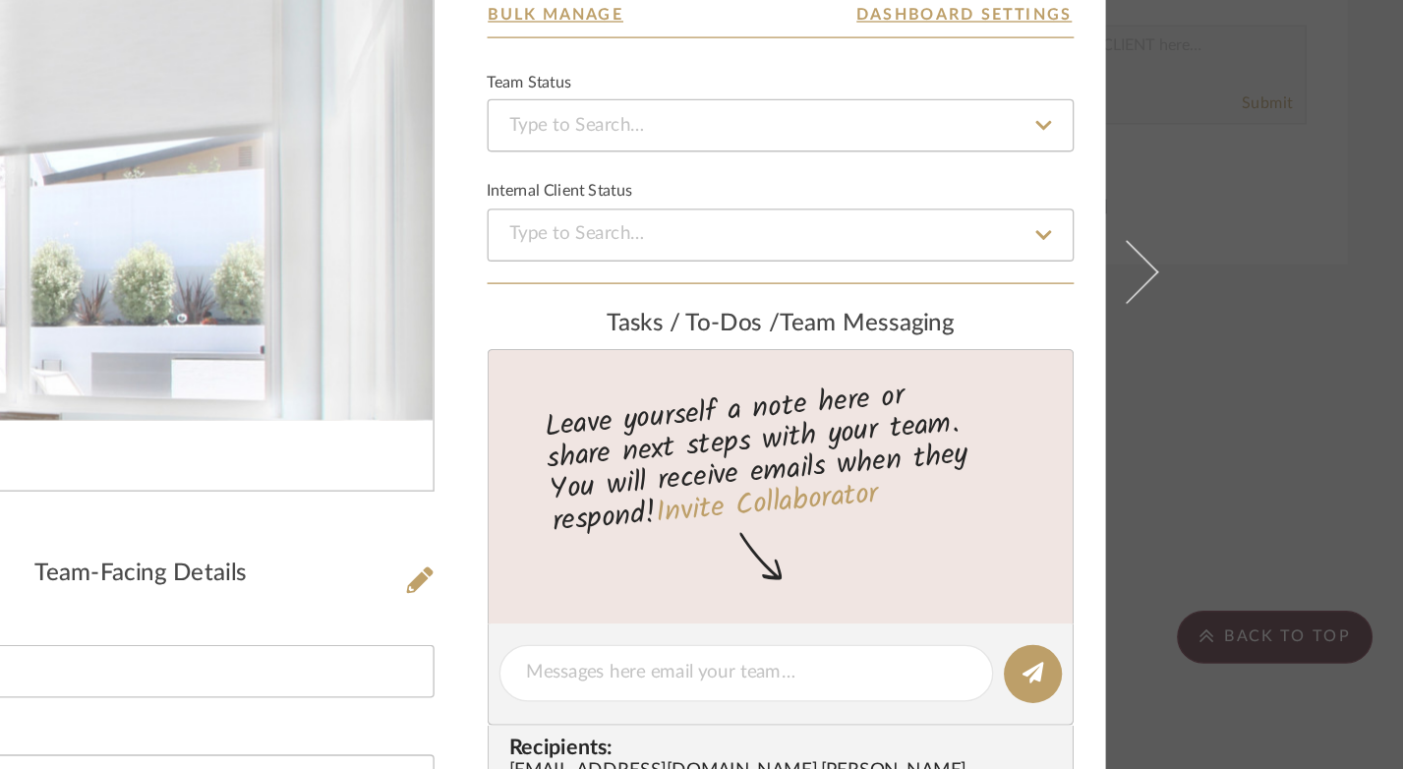
click at [619, 307] on img "0" at bounding box center [464, 349] width 435 height 321
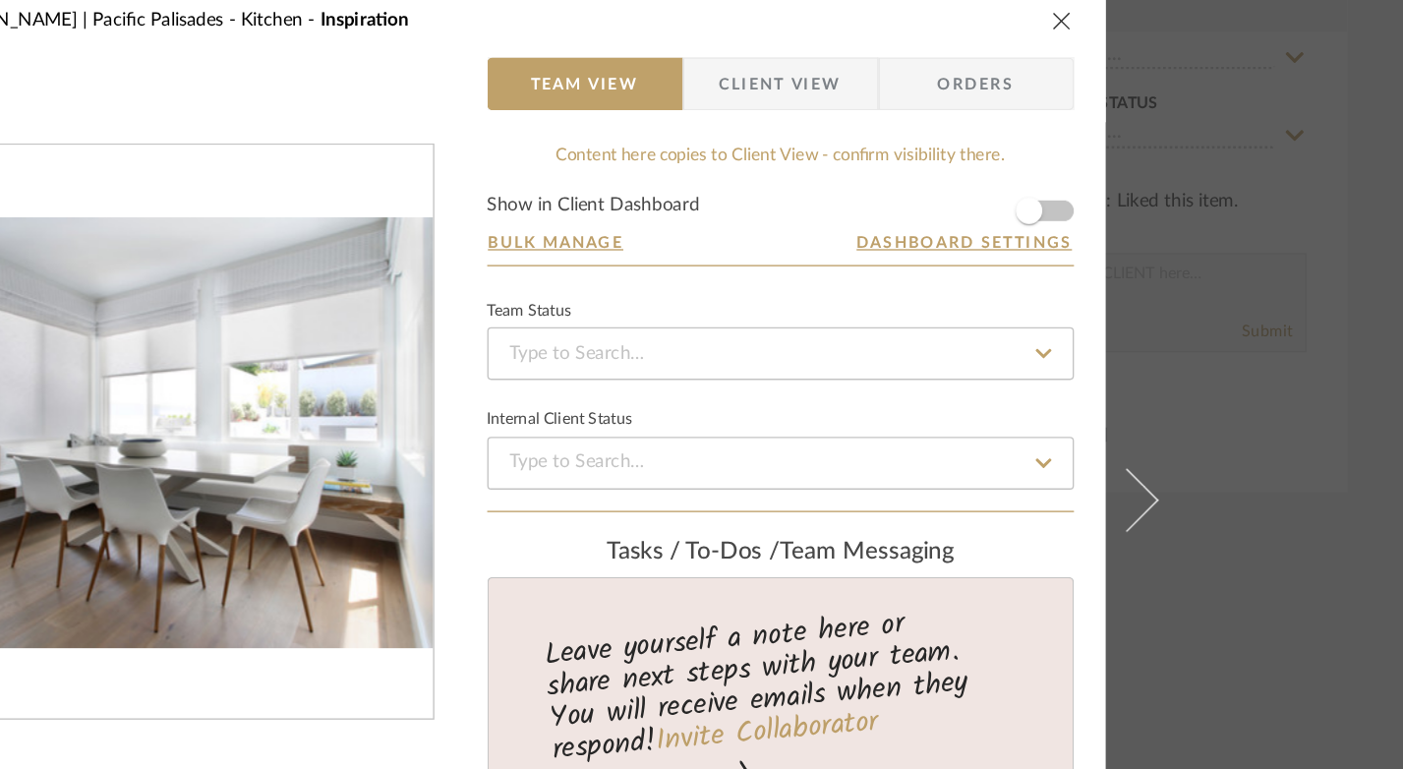
click at [1142, 42] on icon "close" at bounding box center [1150, 42] width 16 height 16
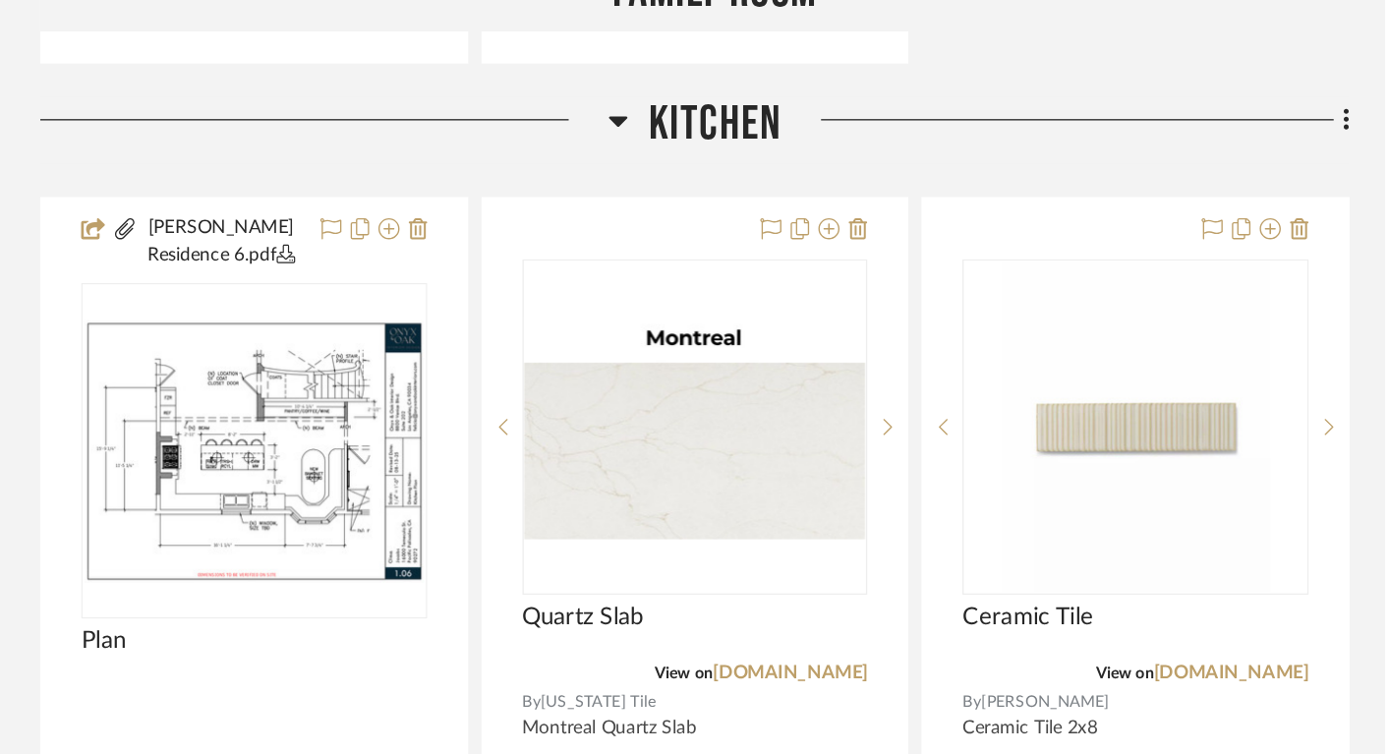
scroll to position [14440, 25]
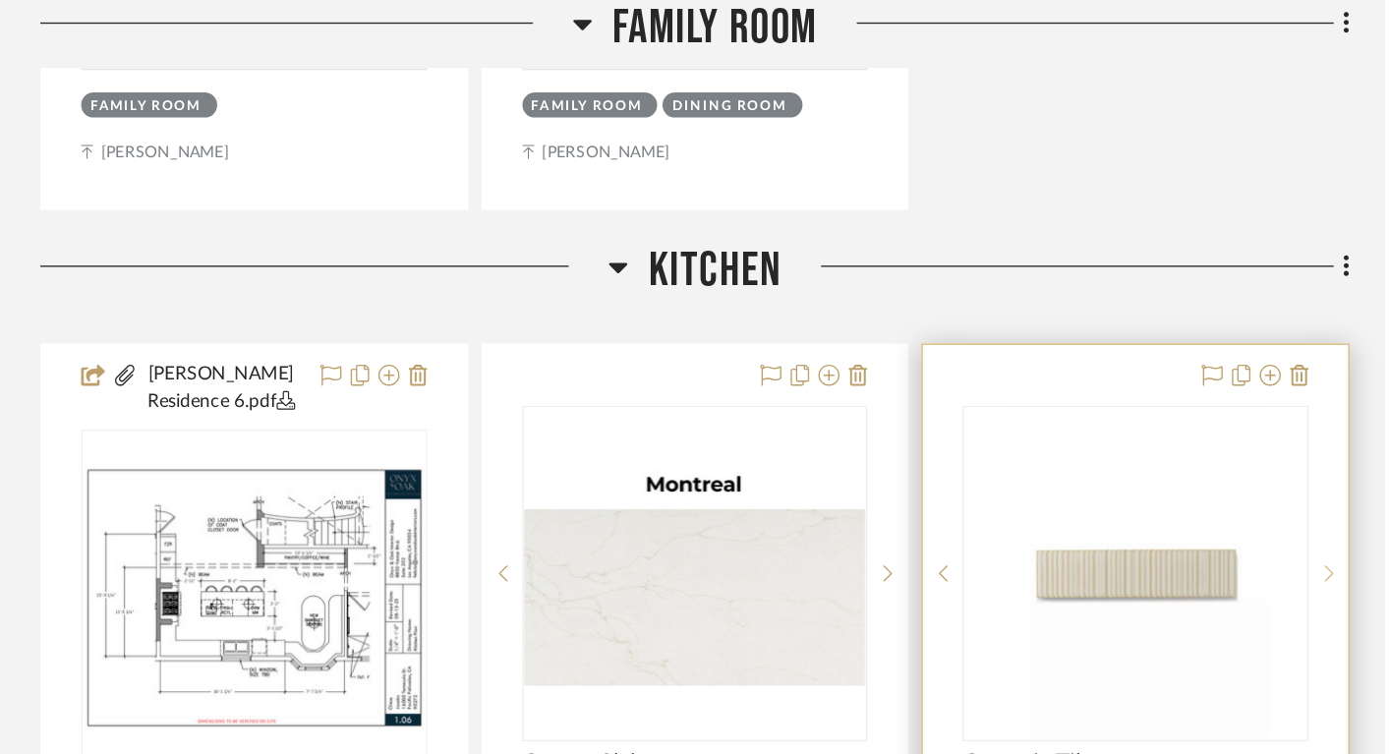
click at [1347, 420] on icon at bounding box center [1348, 427] width 7 height 14
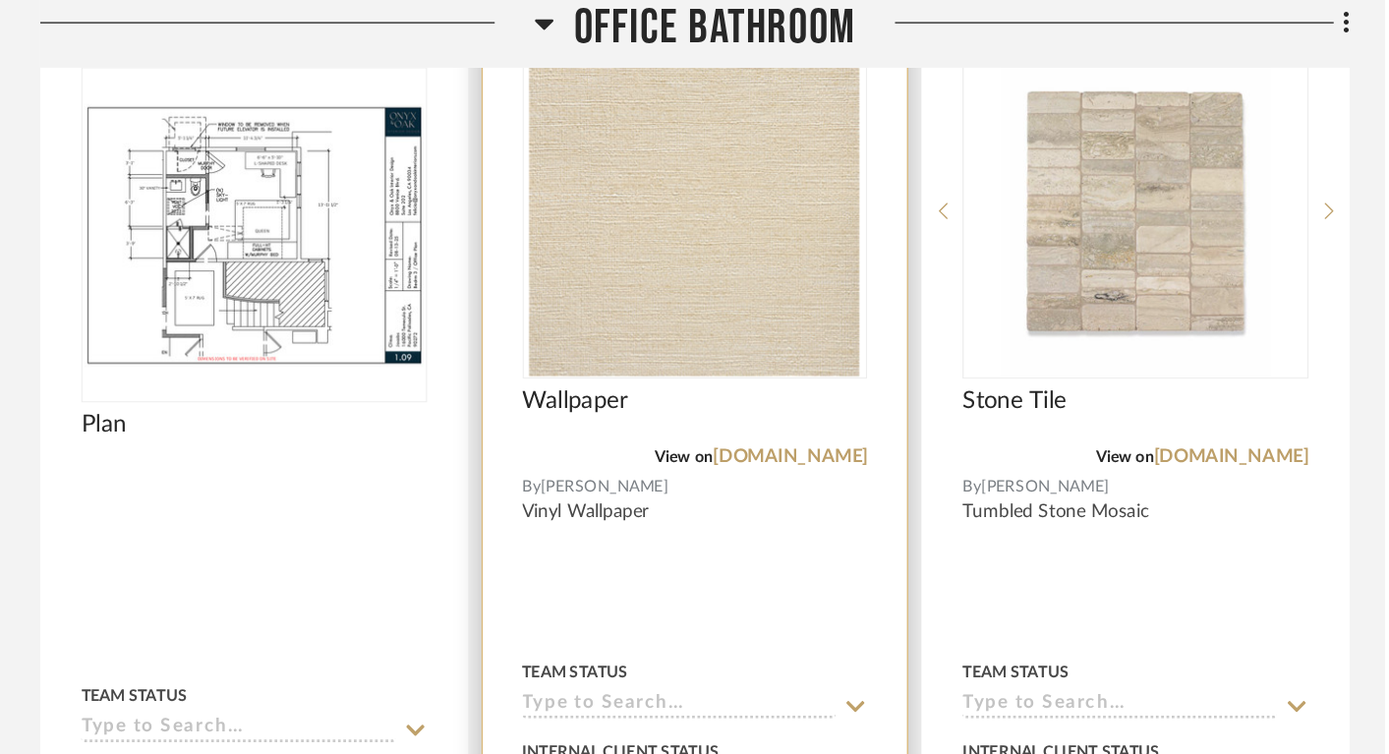
scroll to position [22369, 25]
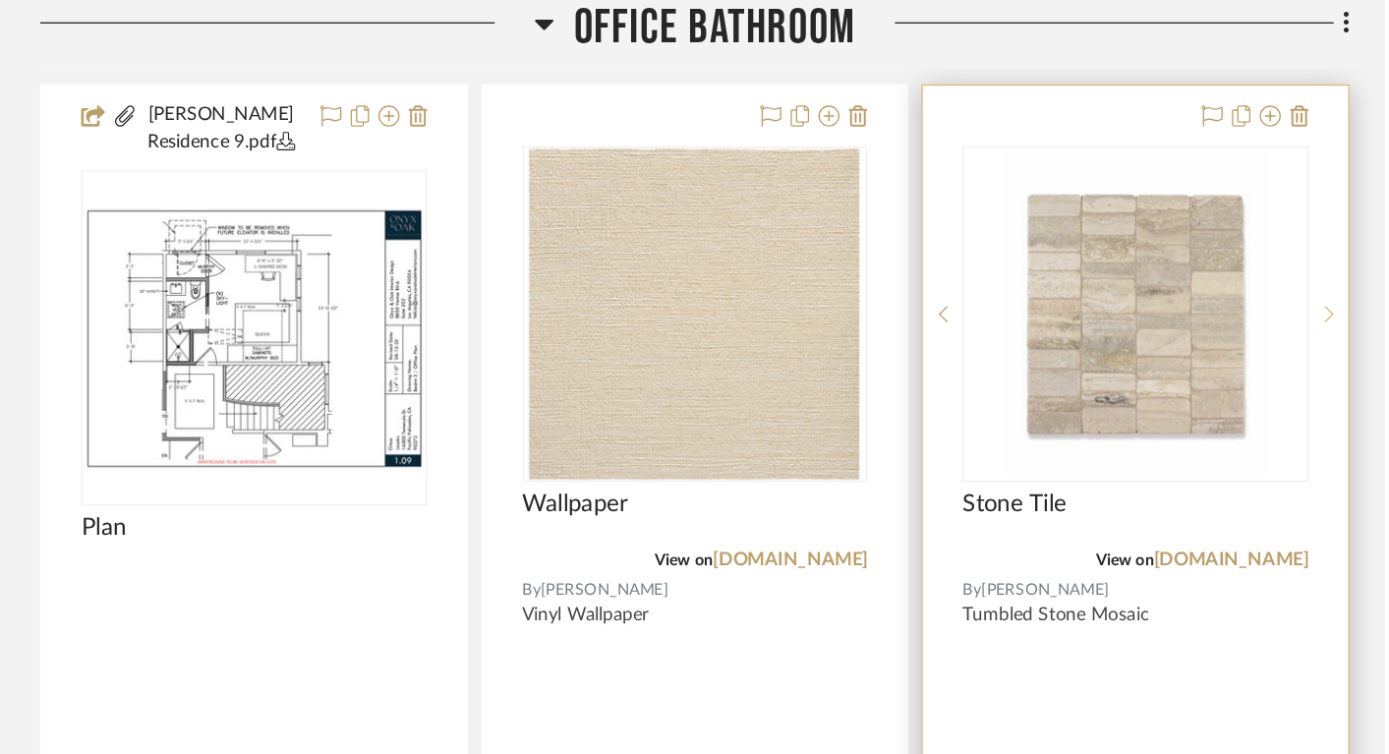
click at [1344, 227] on sr-next-btn at bounding box center [1347, 234] width 29 height 14
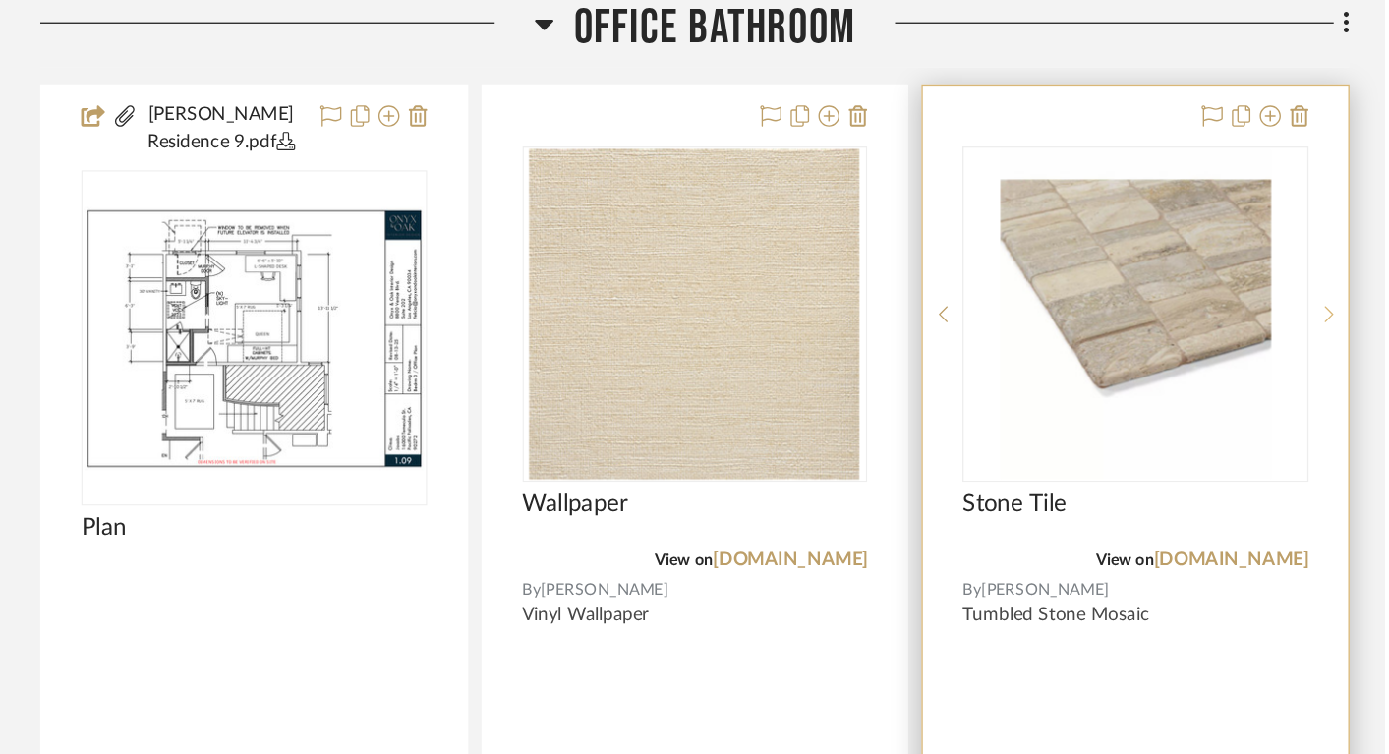
click at [1344, 227] on sr-next-btn at bounding box center [1347, 234] width 29 height 14
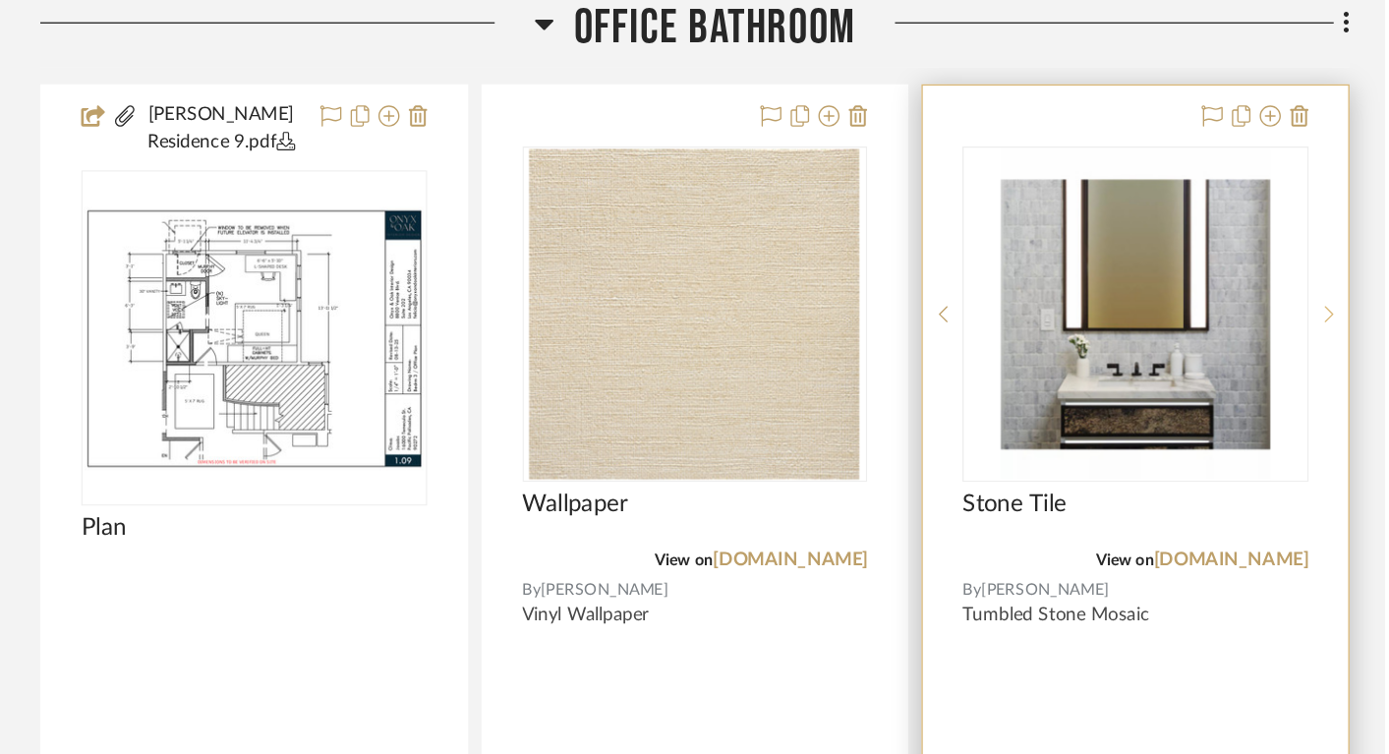
click at [1344, 227] on sr-next-btn at bounding box center [1347, 234] width 29 height 14
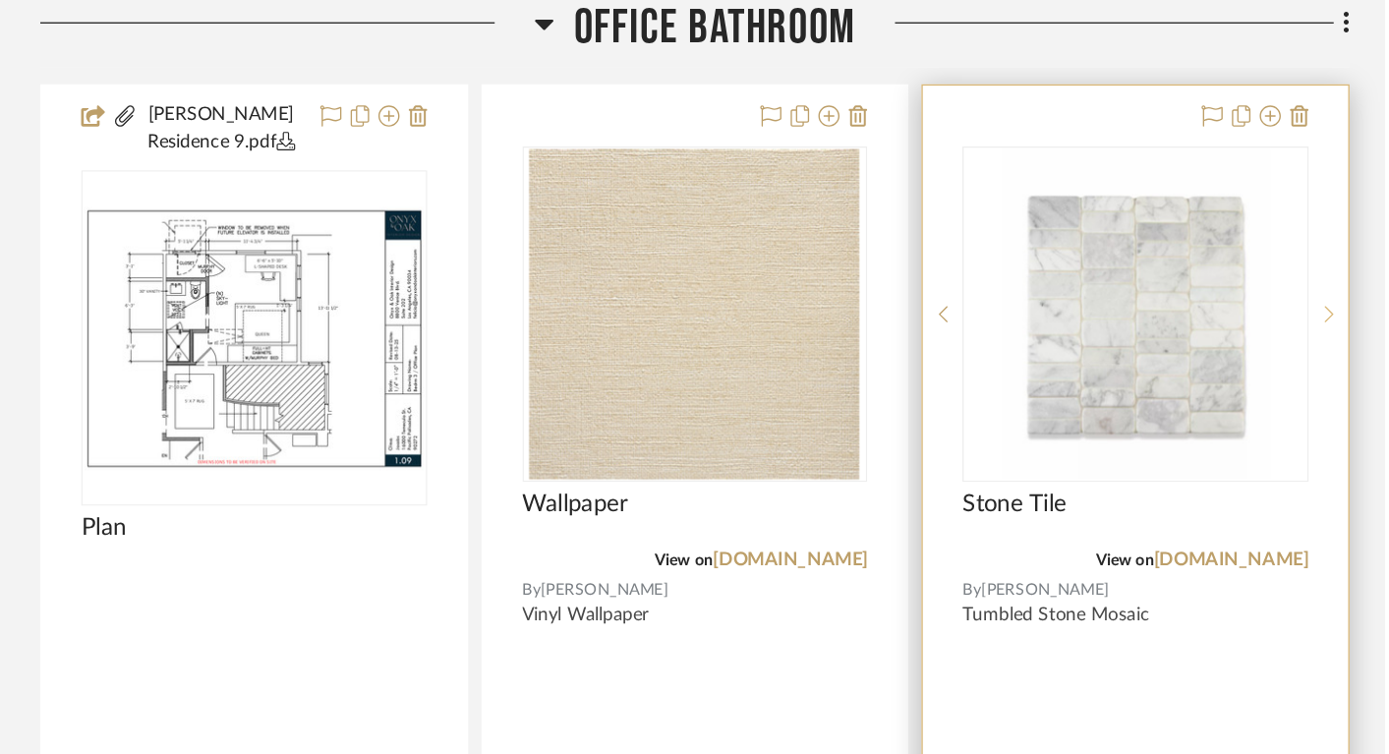
click at [1344, 227] on sr-next-btn at bounding box center [1347, 234] width 29 height 14
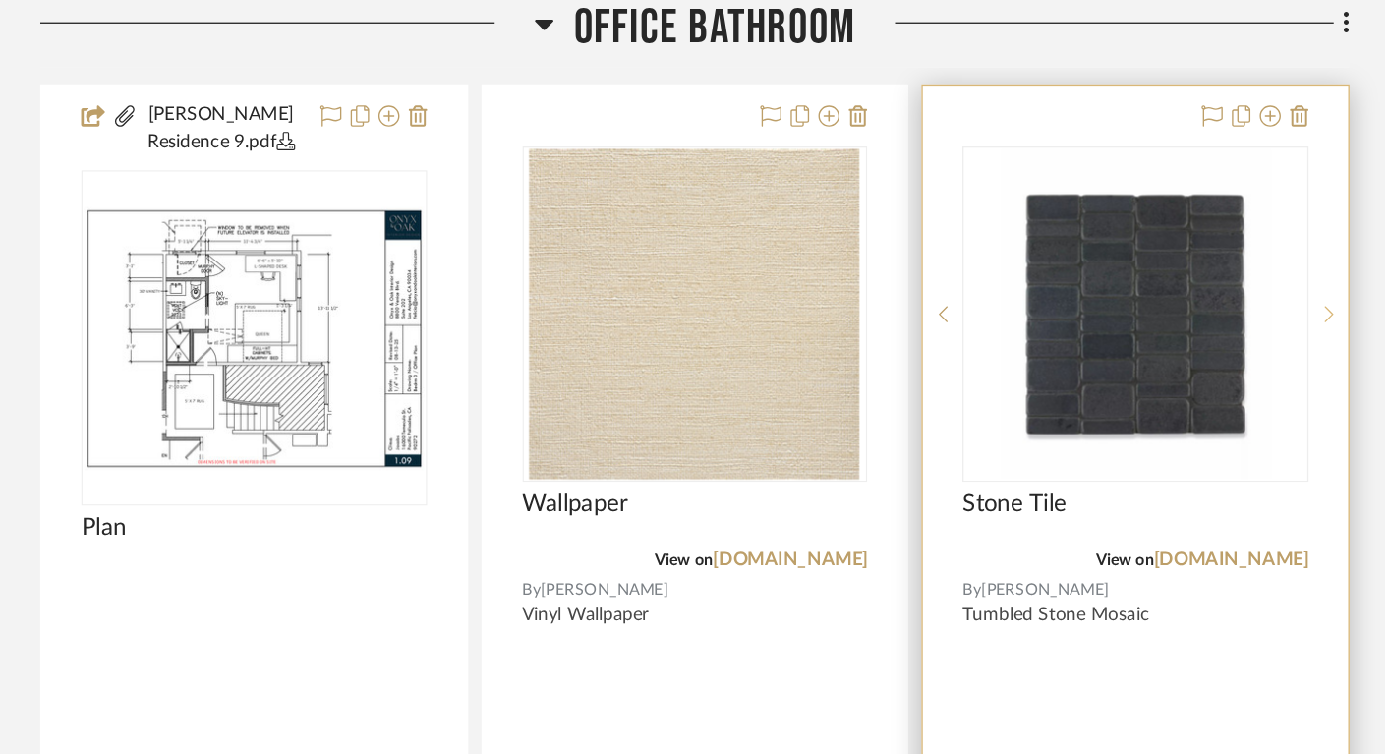
click at [1344, 227] on sr-next-btn at bounding box center [1347, 234] width 29 height 14
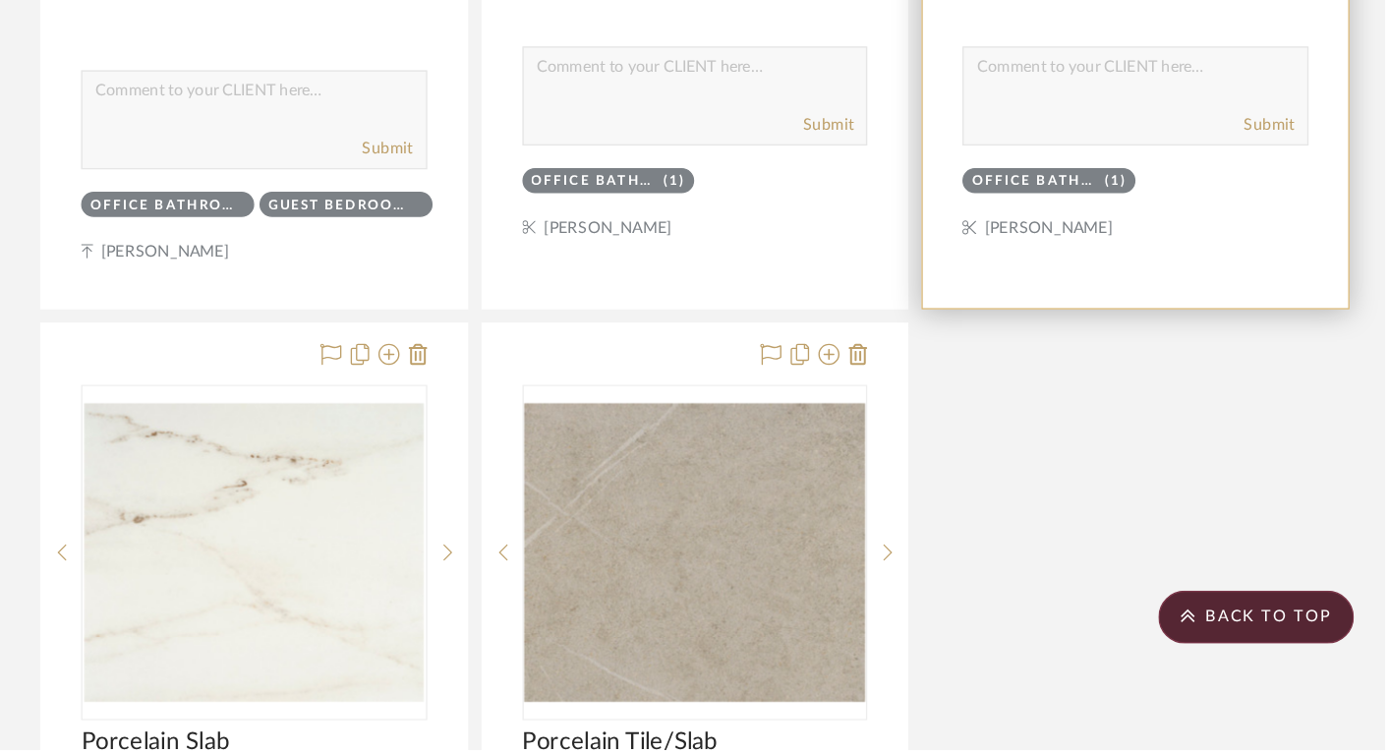
scroll to position [23007, 25]
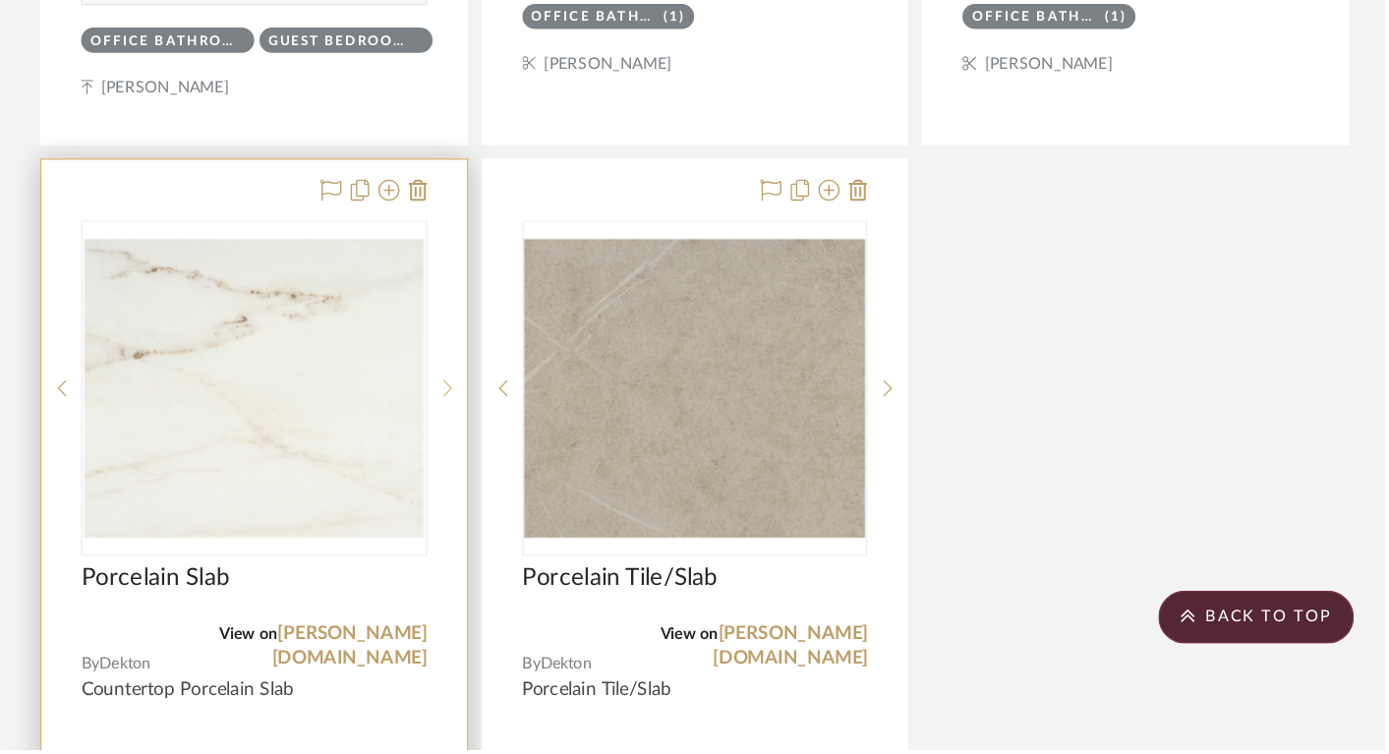
click at [697, 479] on sr-next-btn at bounding box center [691, 486] width 29 height 14
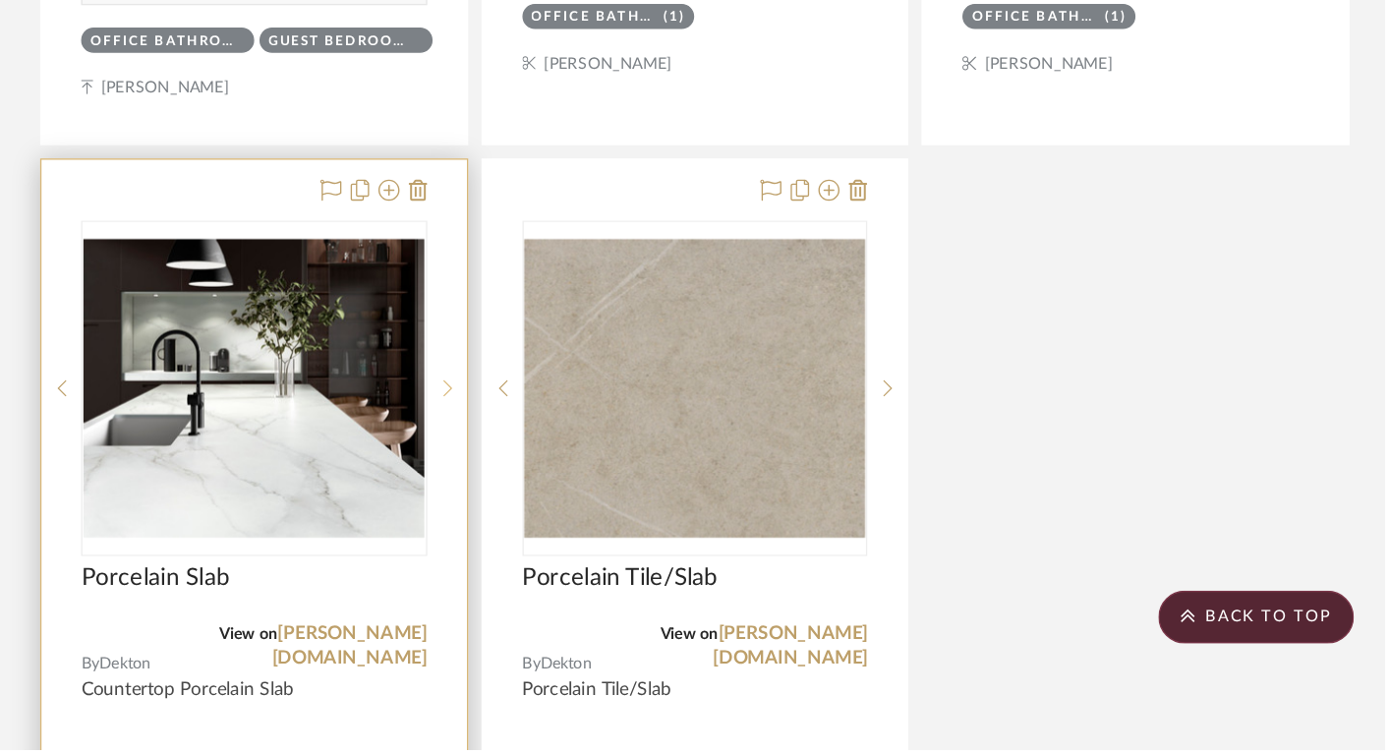
click at [697, 479] on sr-next-btn at bounding box center [691, 486] width 29 height 14
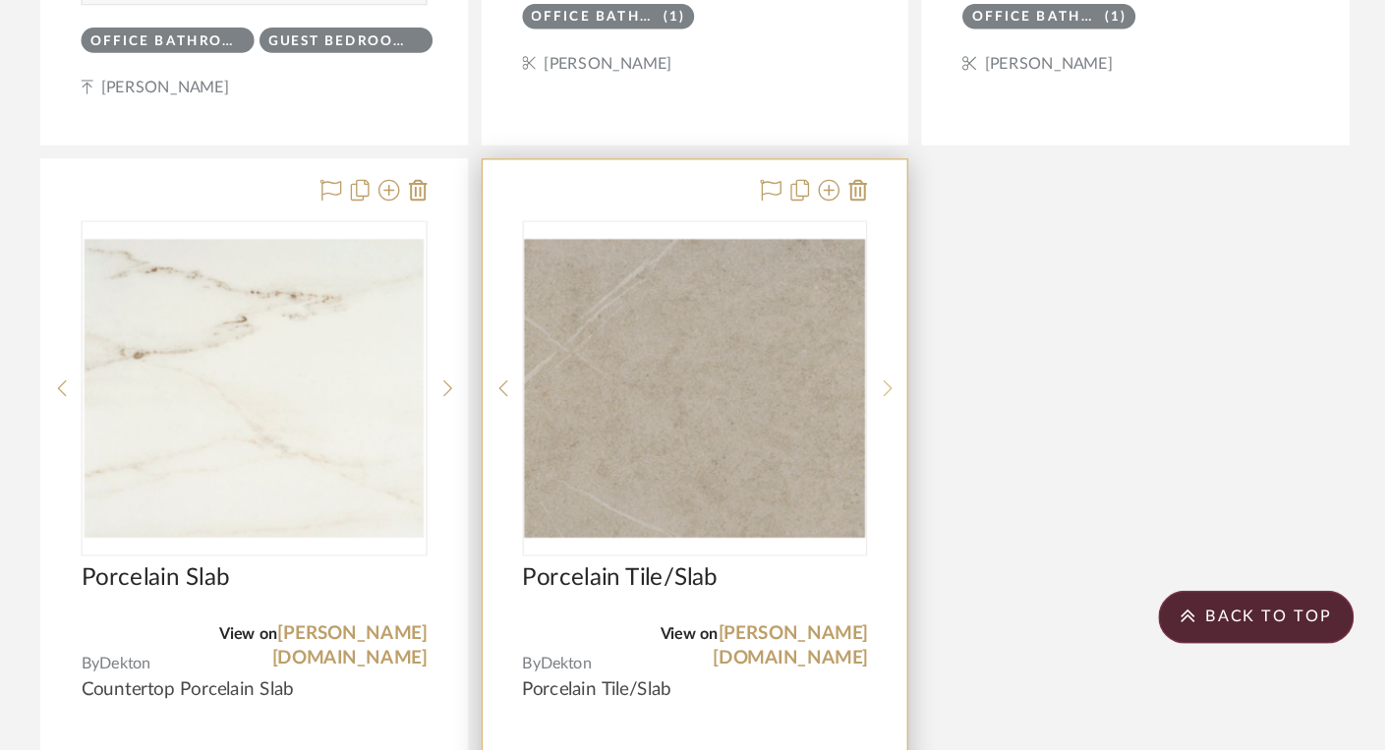
click at [1023, 479] on icon at bounding box center [1020, 486] width 7 height 14
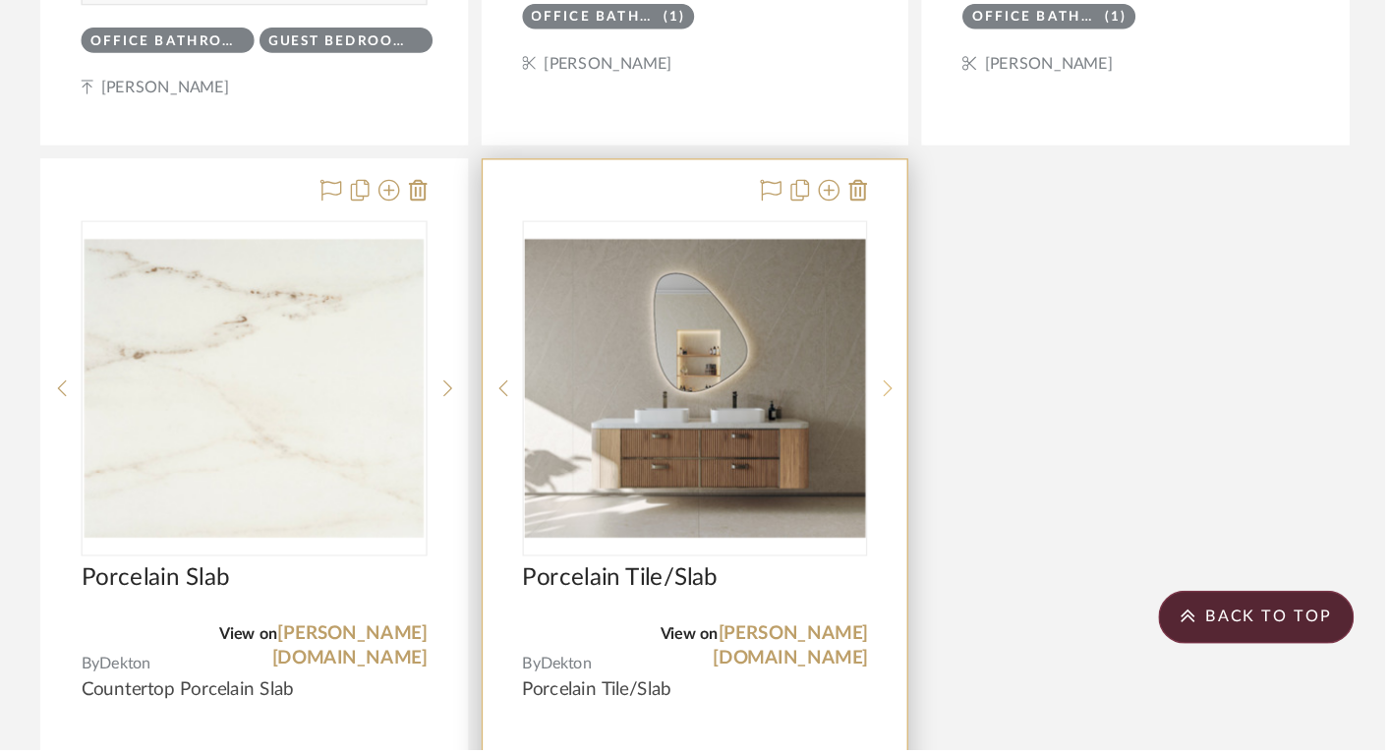
click at [1023, 479] on icon at bounding box center [1020, 486] width 7 height 14
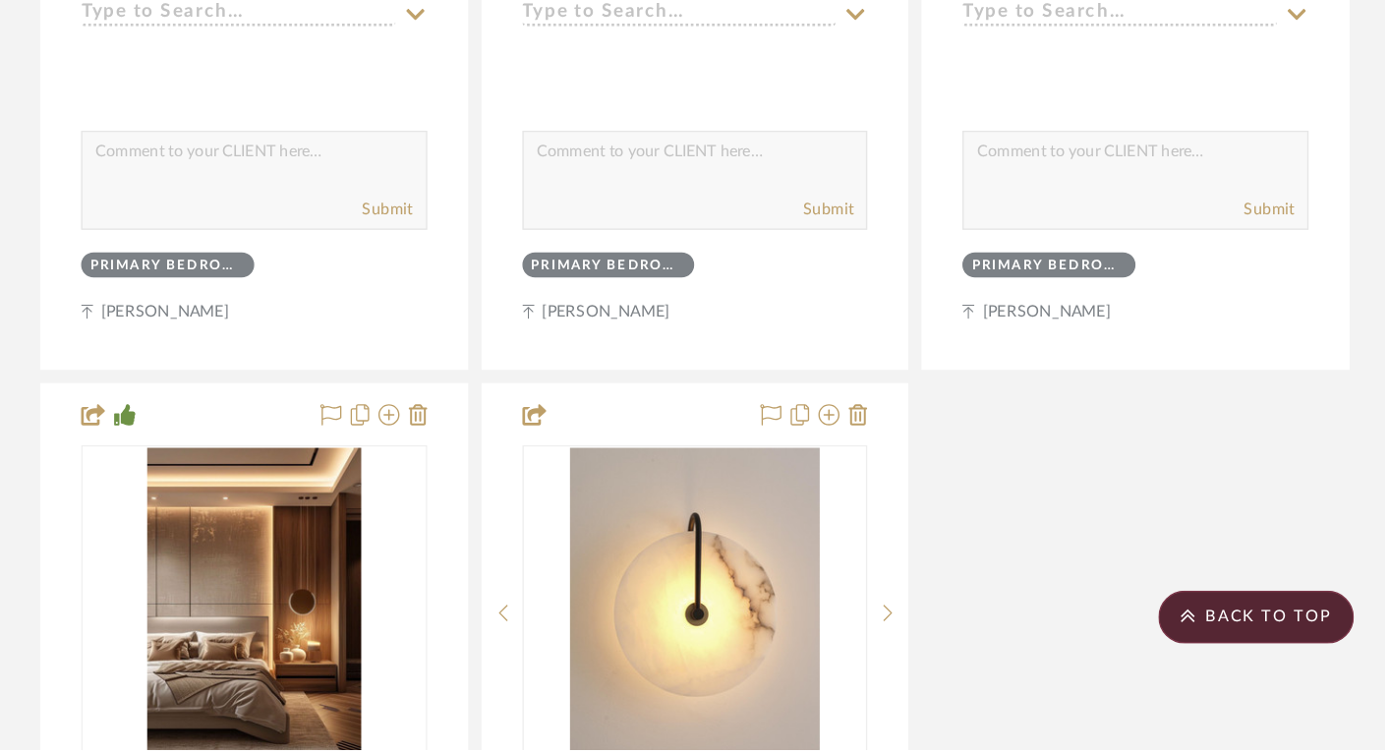
scroll to position [25595, 25]
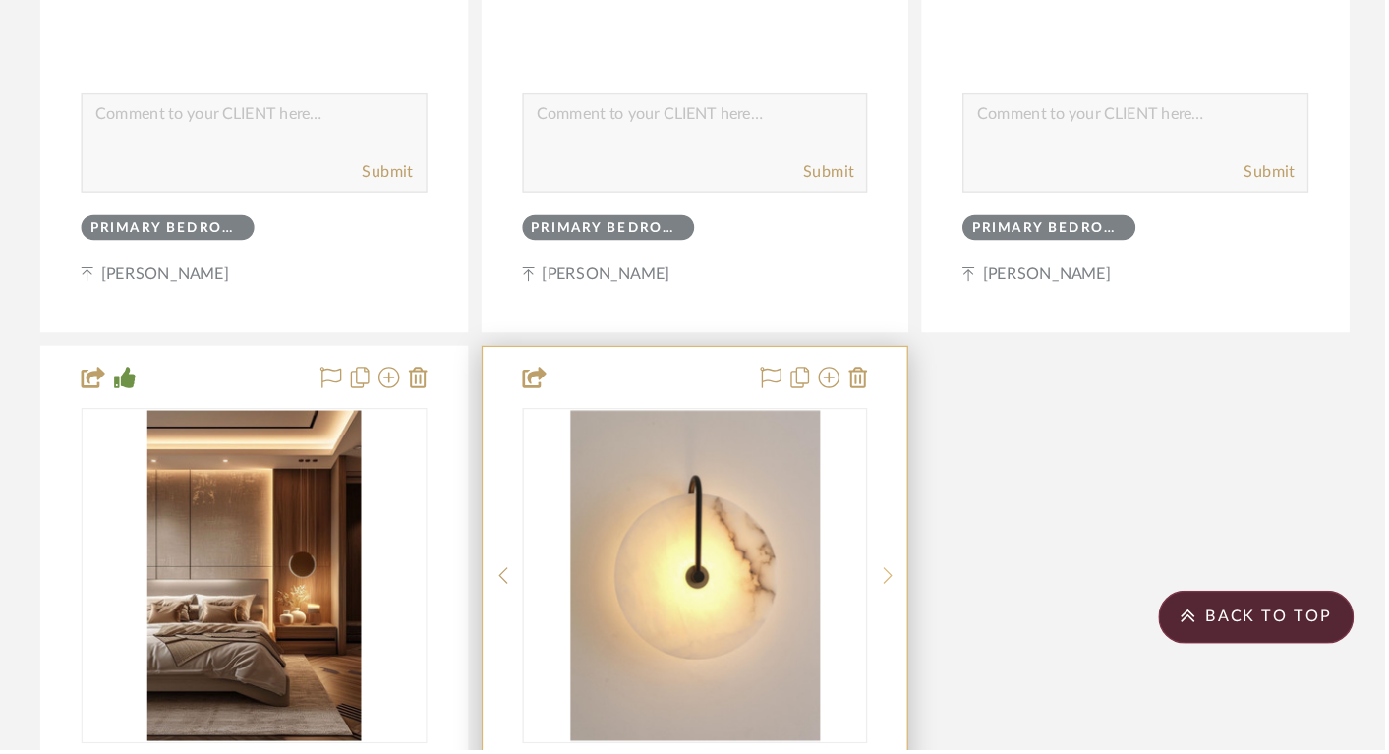
click at [1022, 618] on icon at bounding box center [1020, 625] width 7 height 14
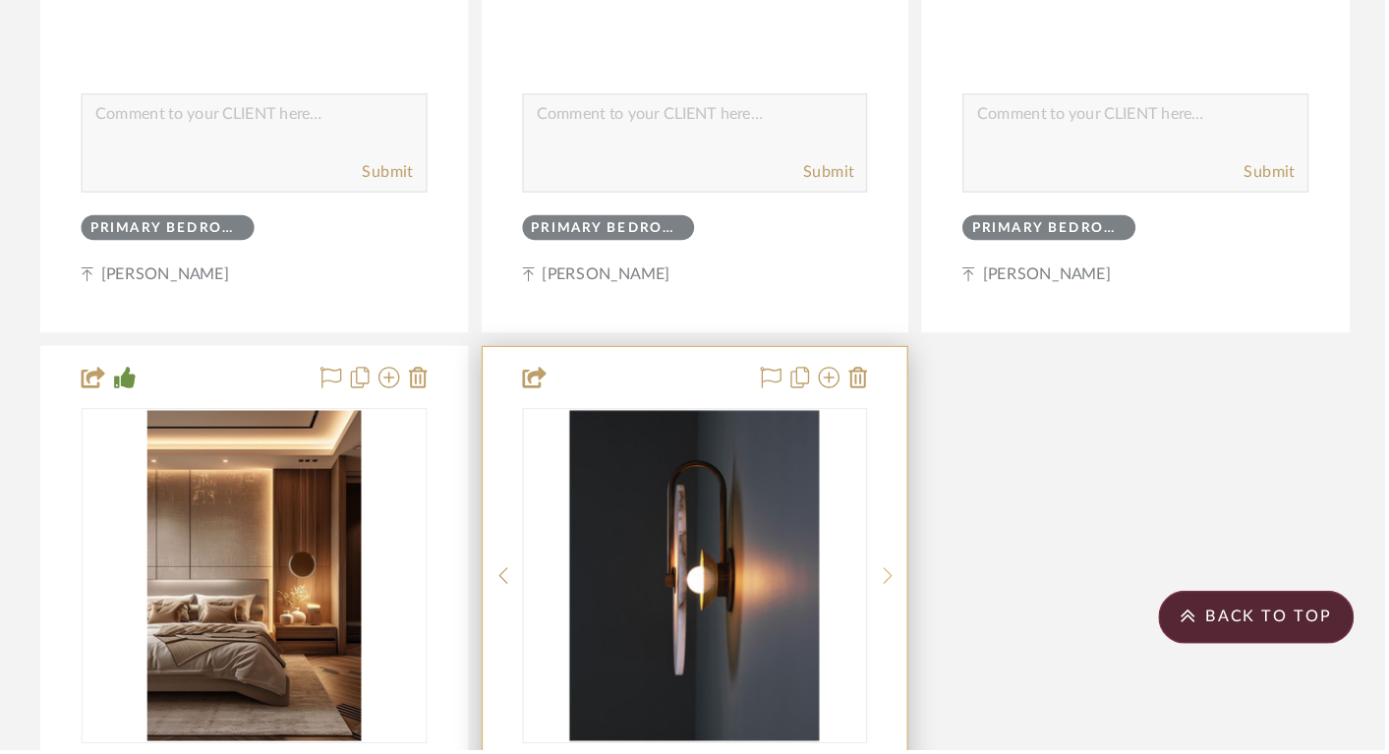
click at [1022, 618] on icon at bounding box center [1020, 625] width 7 height 14
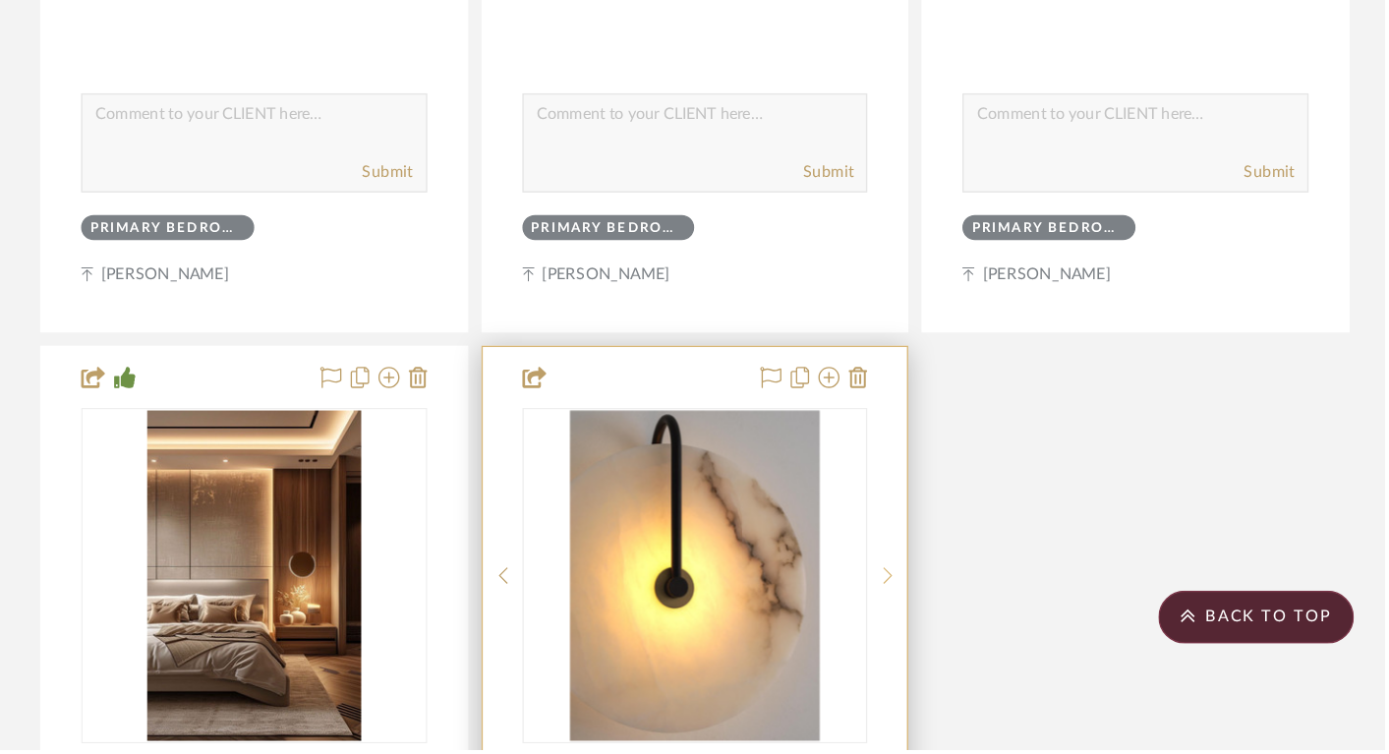
click at [1022, 618] on icon at bounding box center [1020, 625] width 7 height 14
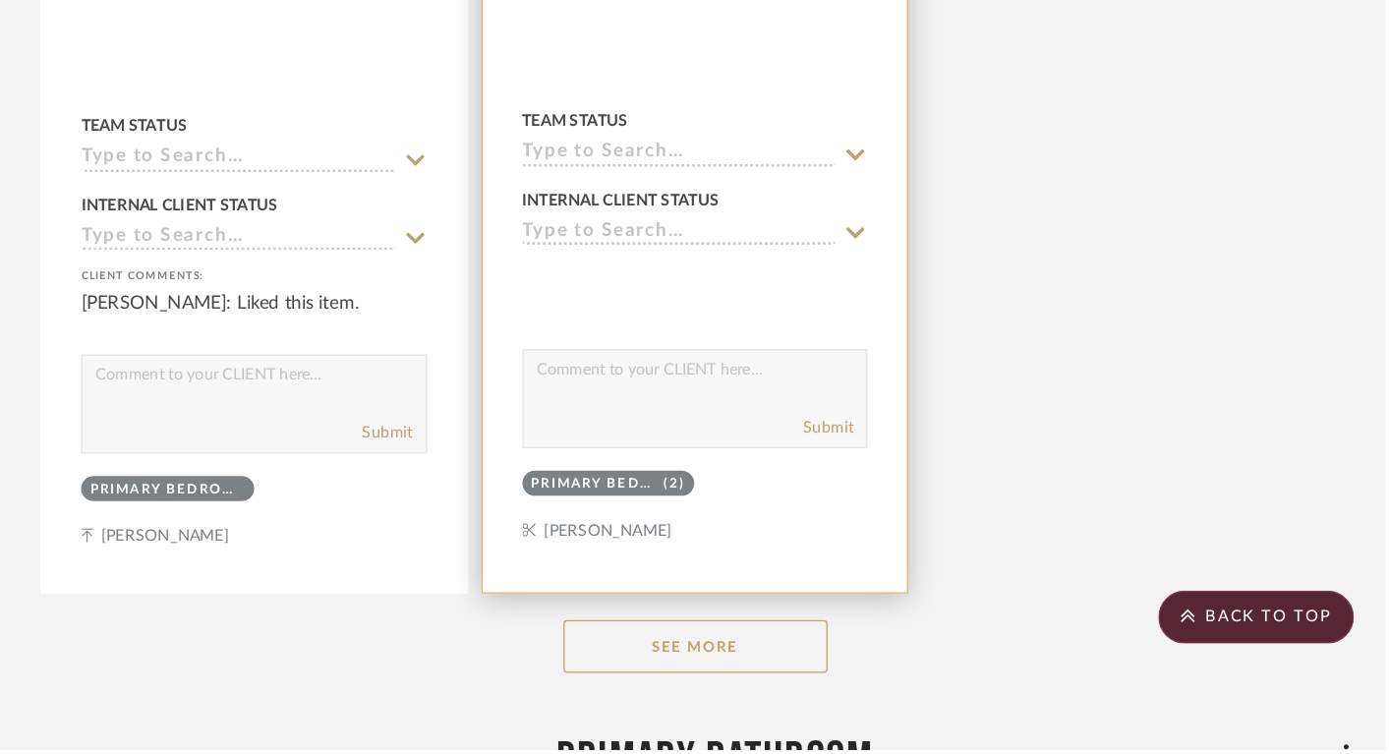
scroll to position [26323, 25]
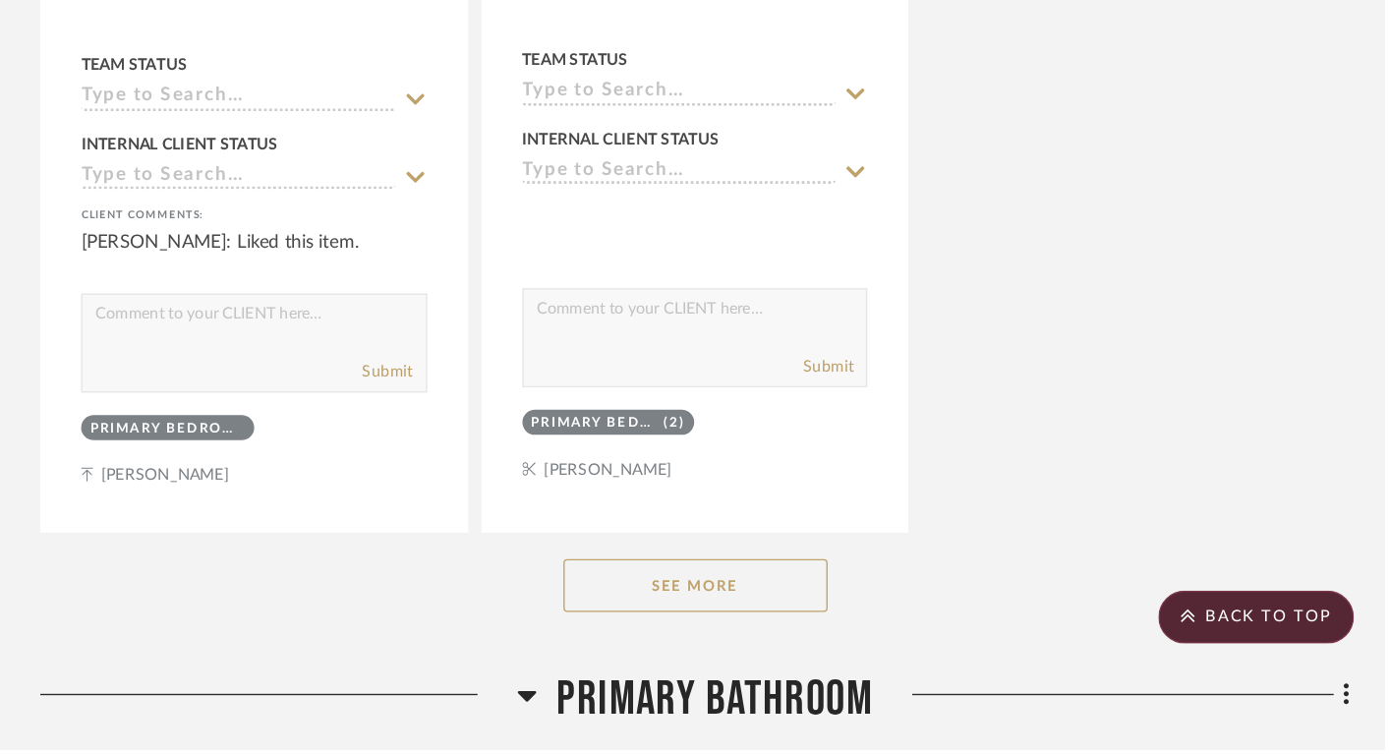
click at [920, 613] on button "See More" at bounding box center [877, 632] width 197 height 39
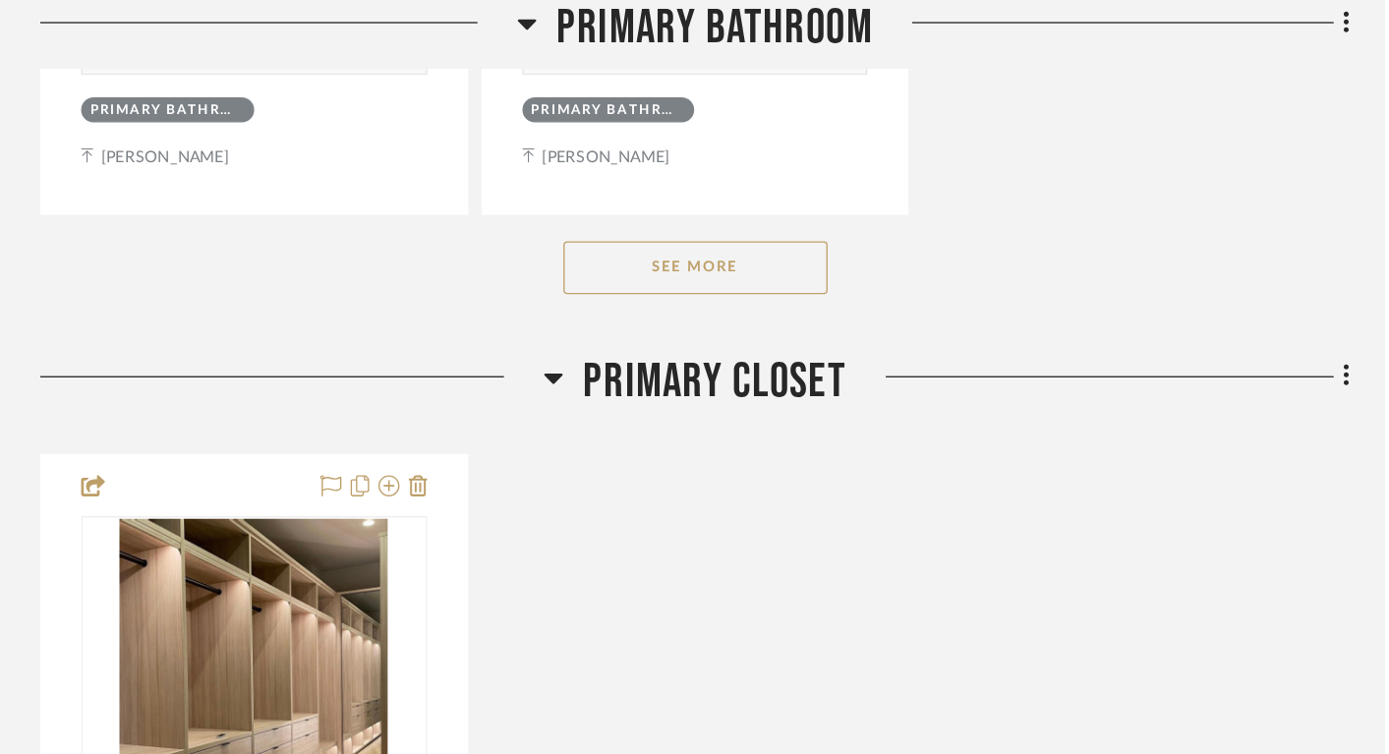
scroll to position [29473, 25]
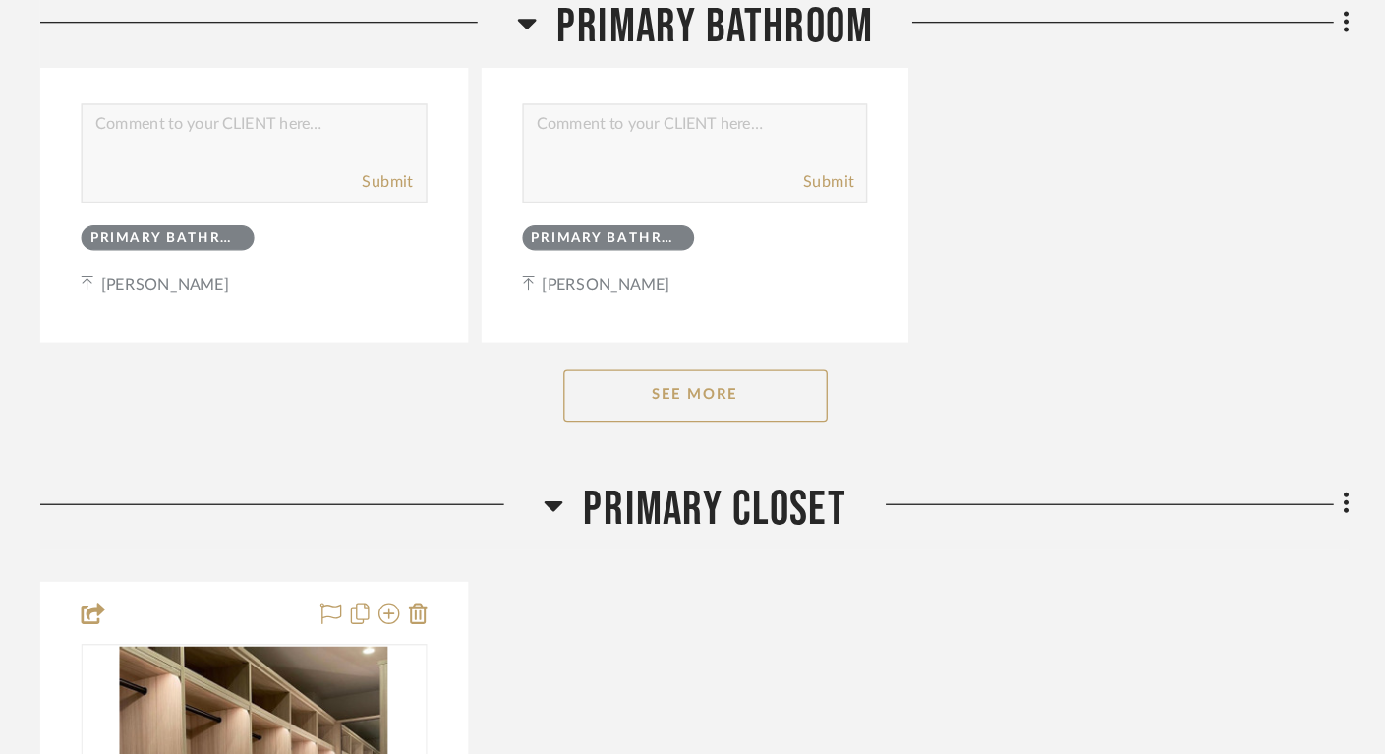
click at [907, 274] on button "See More" at bounding box center [877, 293] width 197 height 39
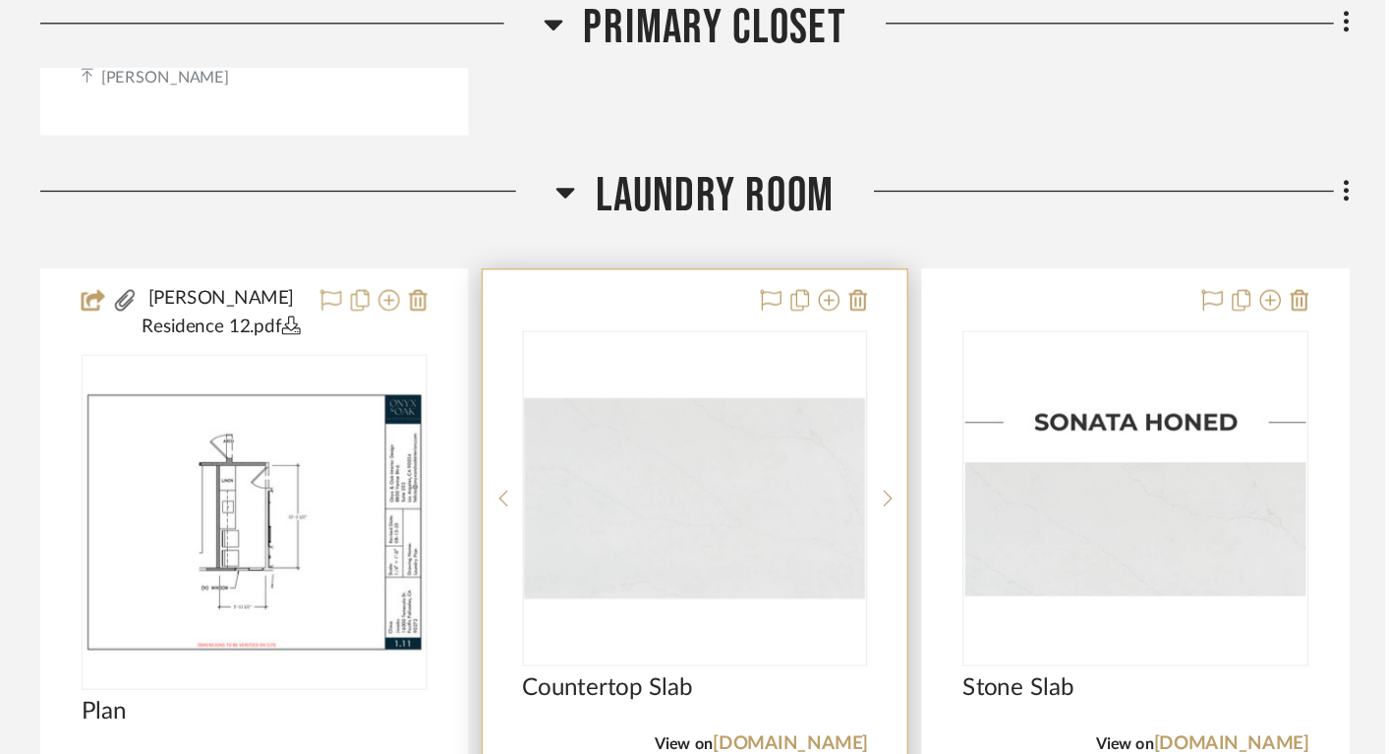
scroll to position [34152, 25]
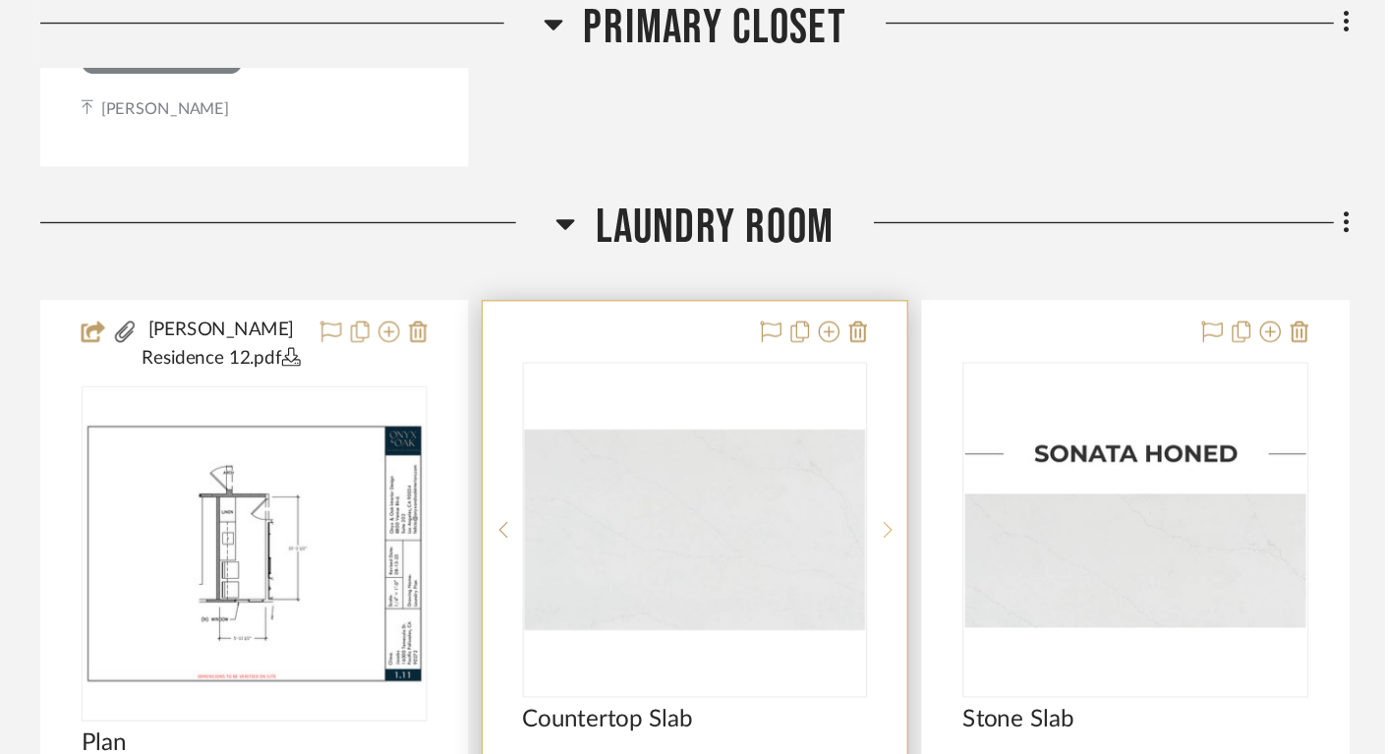
click at [1022, 387] on icon at bounding box center [1020, 394] width 7 height 14
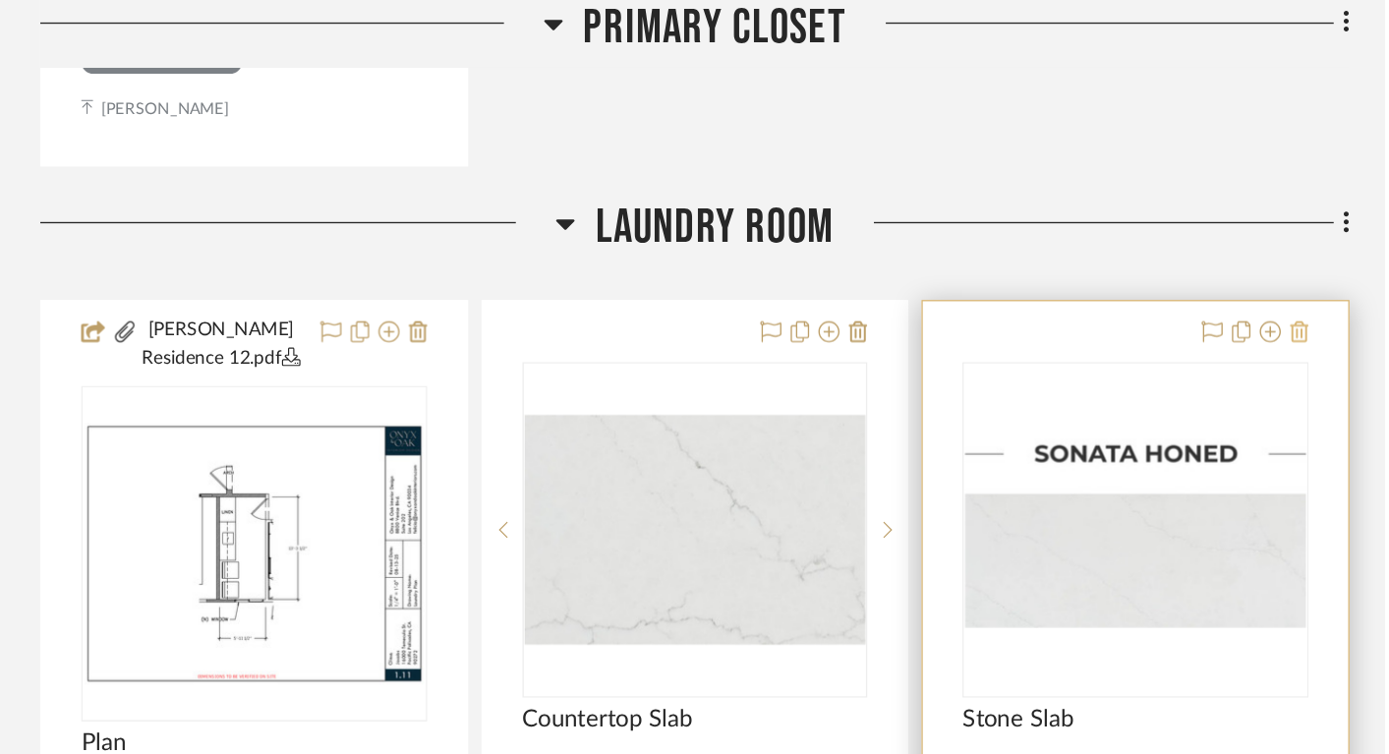
click at [1328, 239] on icon at bounding box center [1327, 247] width 14 height 16
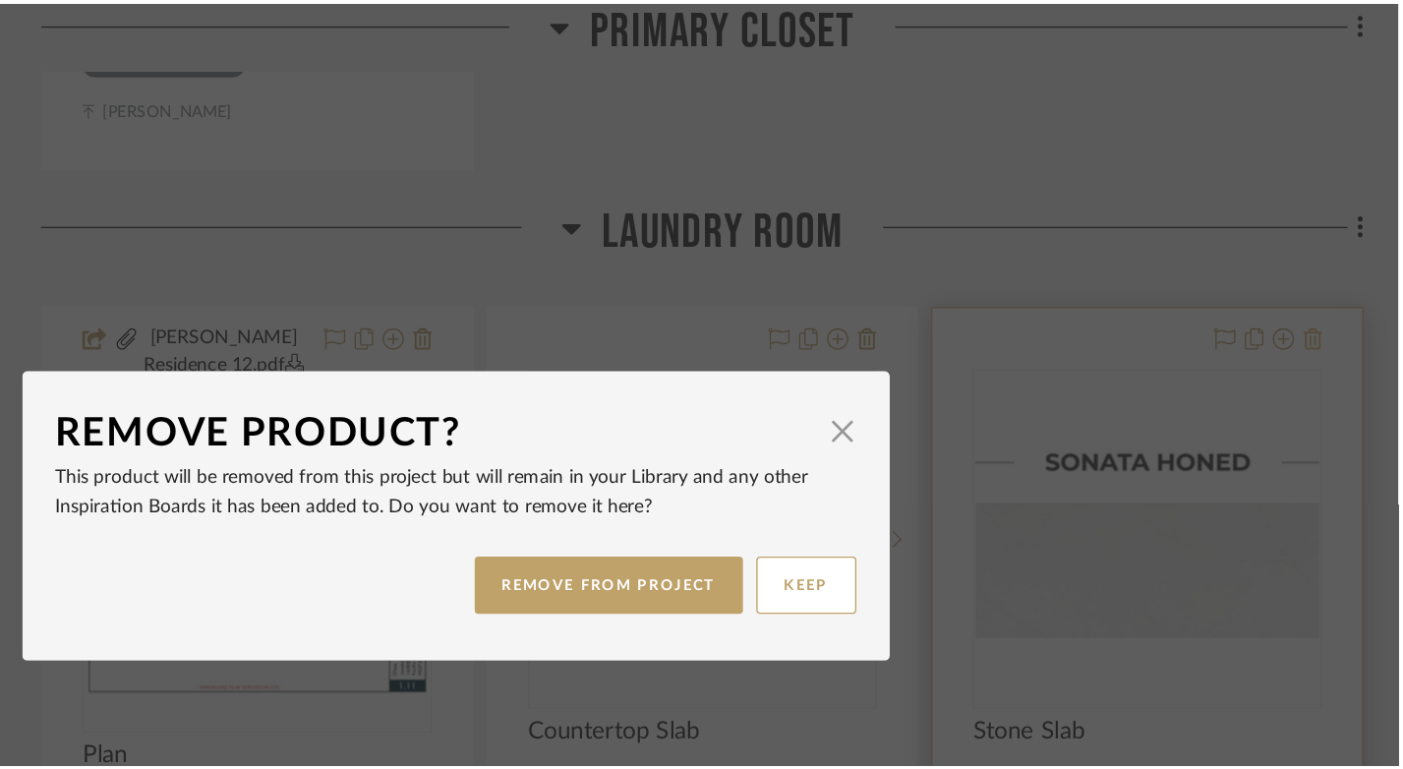
scroll to position [0, 0]
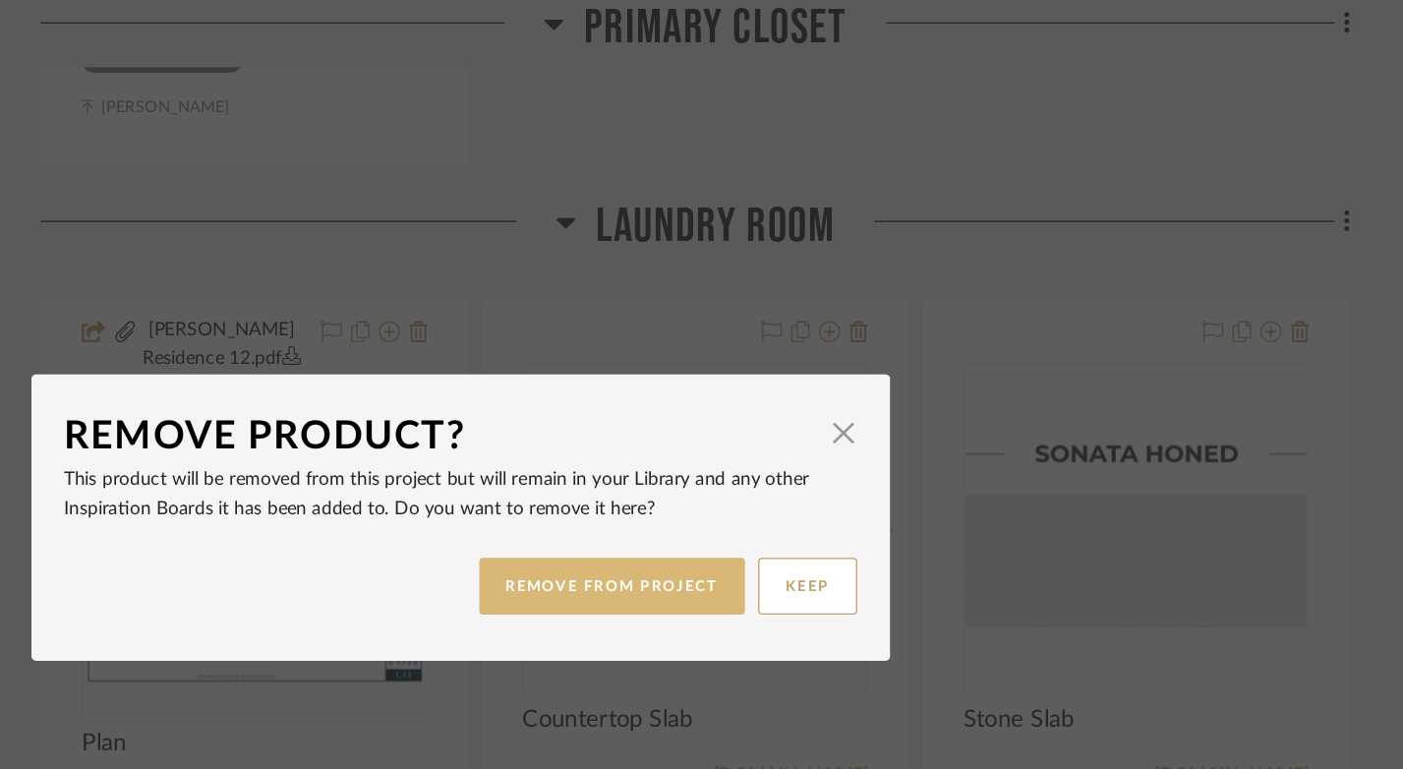
click at [845, 427] on button "REMOVE FROM PROJECT" at bounding box center [815, 436] width 198 height 42
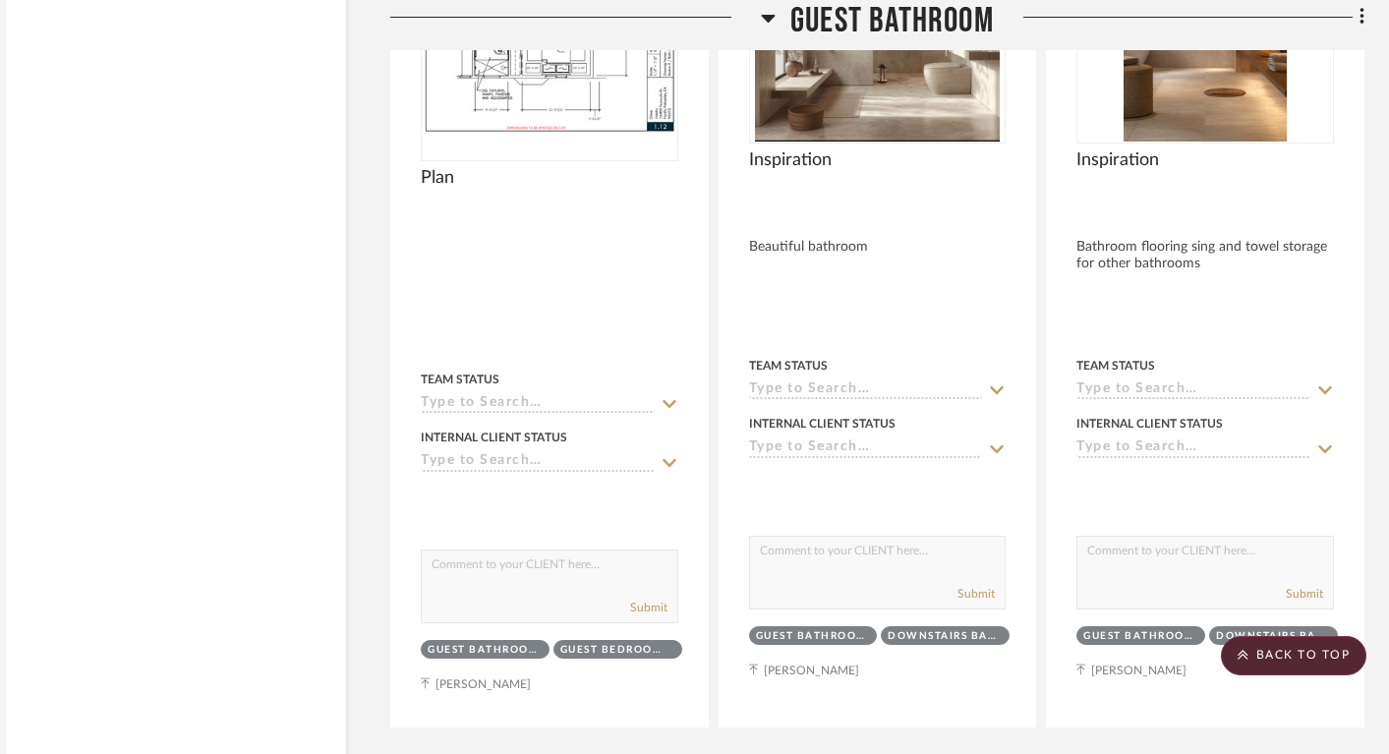
scroll to position [20573, 24]
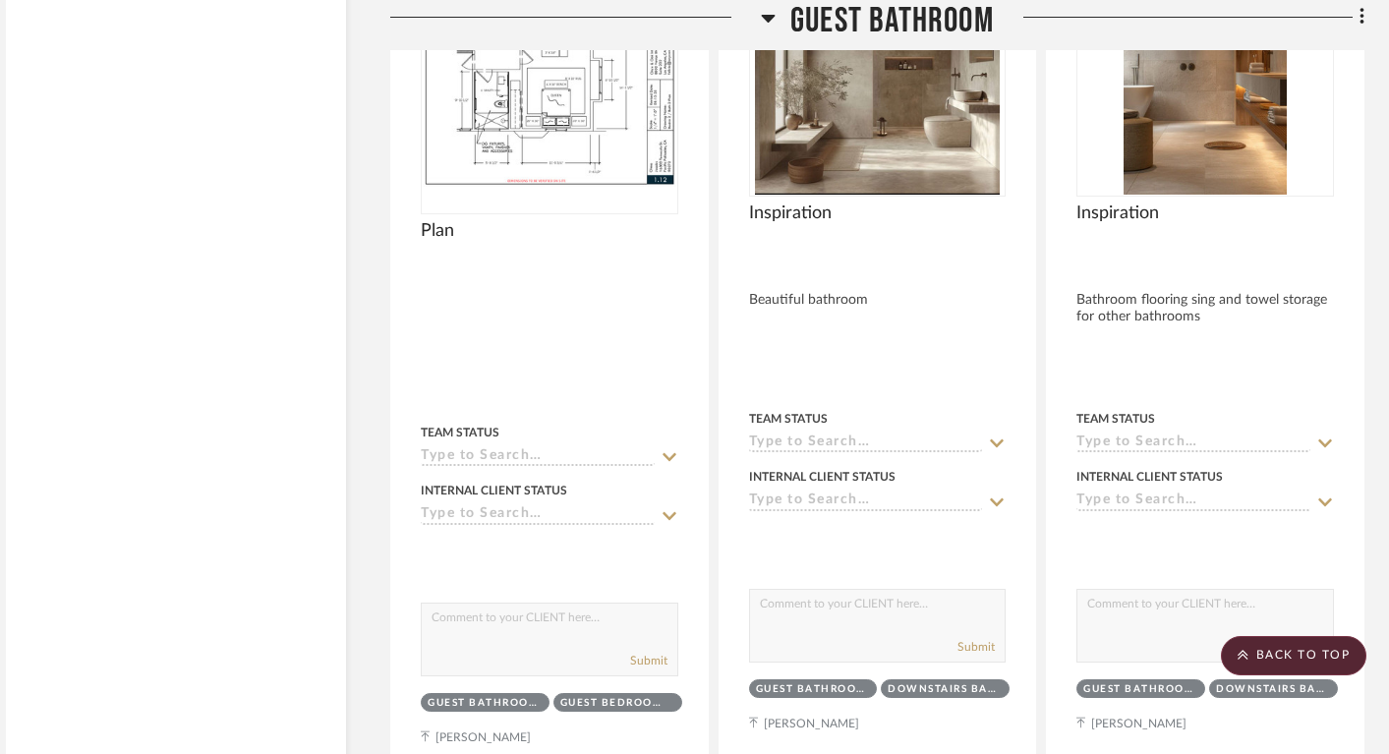
drag, startPoint x: 532, startPoint y: 356, endPoint x: 604, endPoint y: 1, distance: 362.2
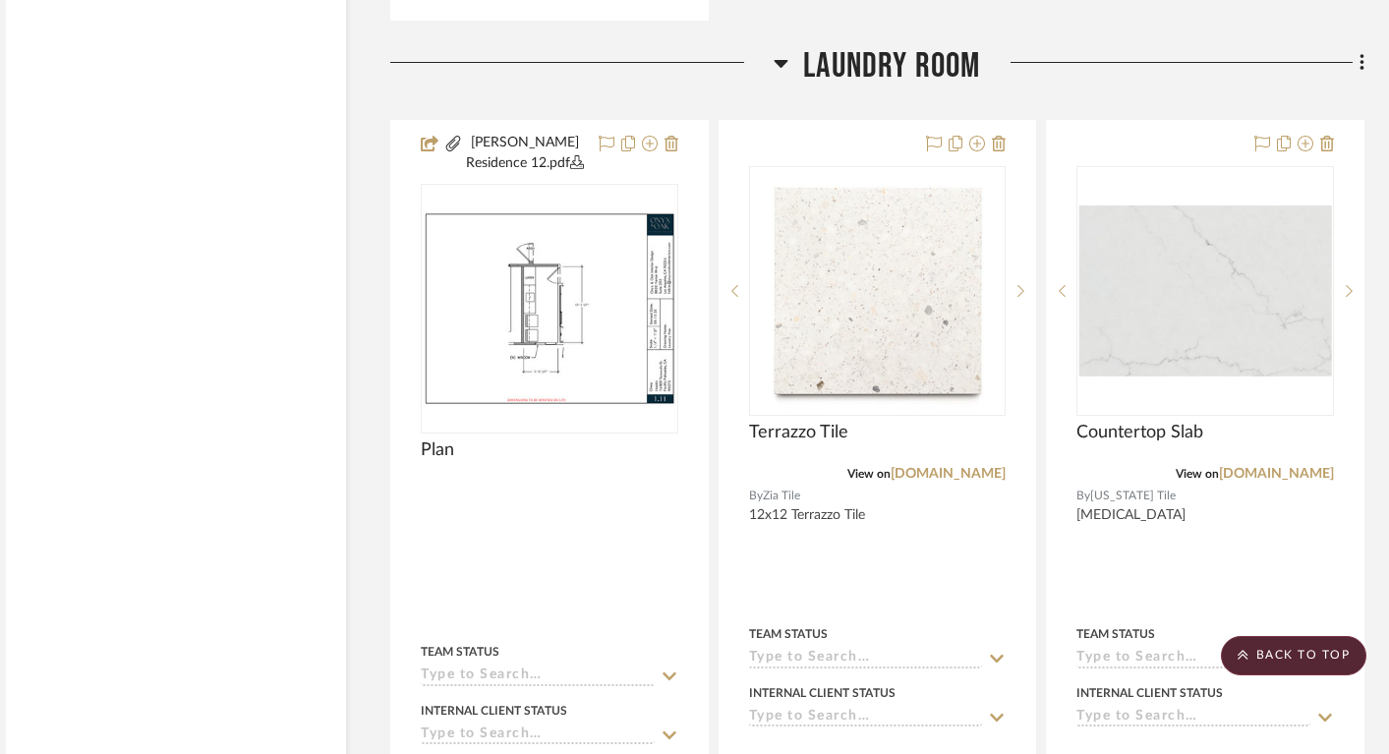
scroll to position [34232, 24]
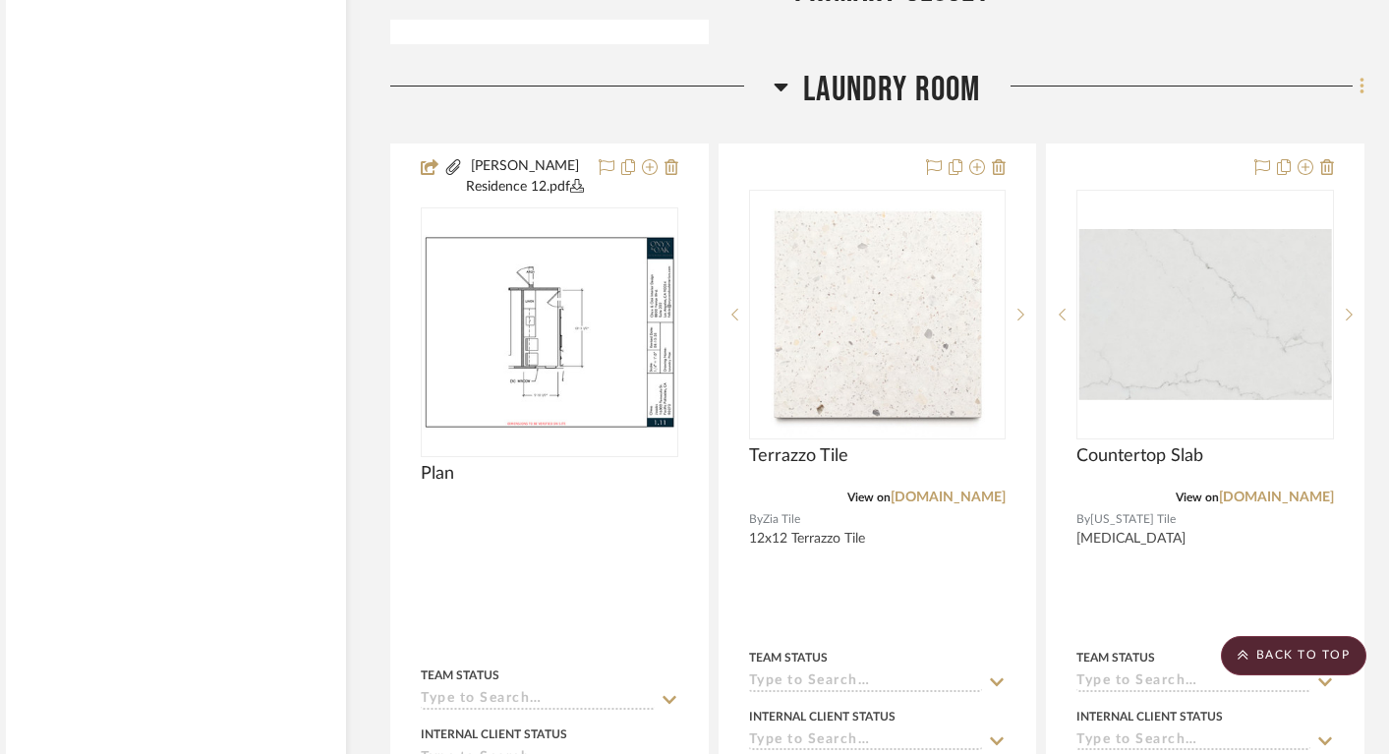
click at [1360, 78] on icon at bounding box center [1362, 86] width 4 height 17
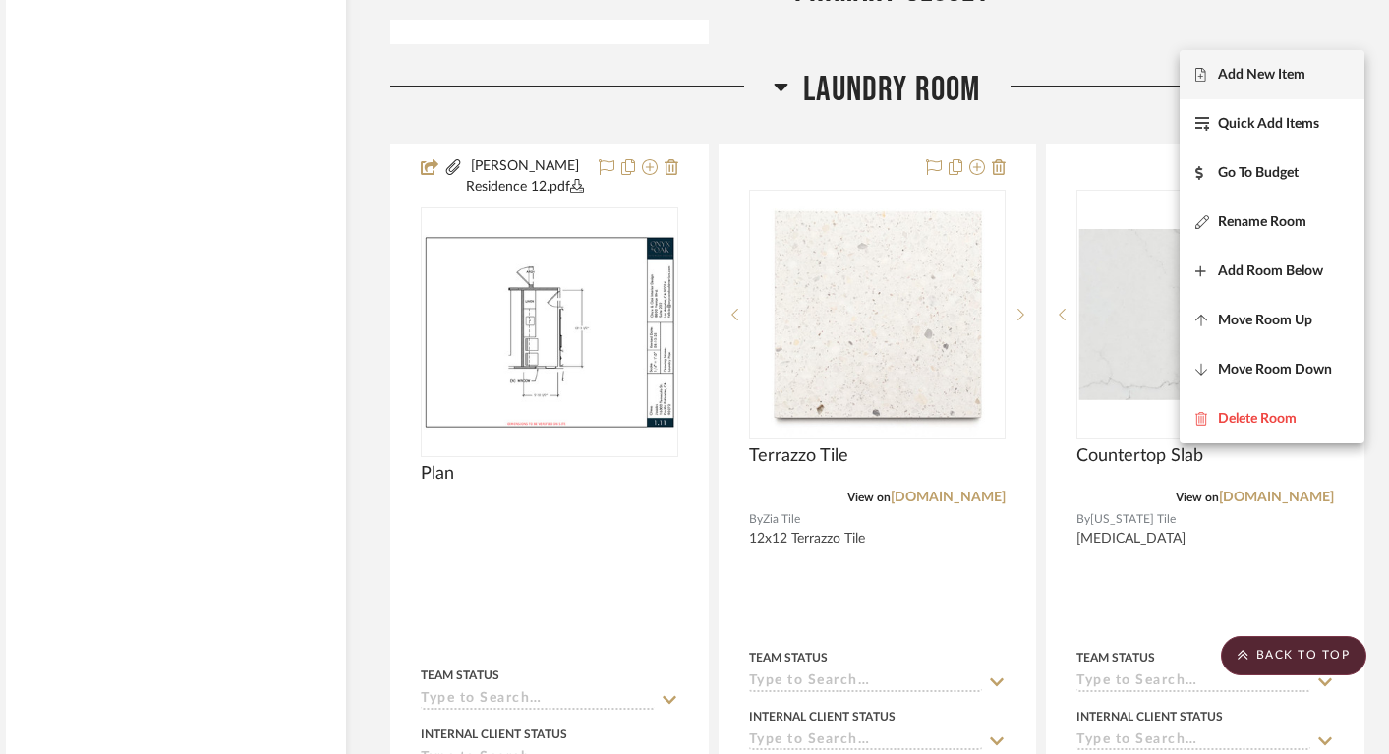
click at [1253, 81] on span "Add New Item" at bounding box center [1262, 74] width 88 height 17
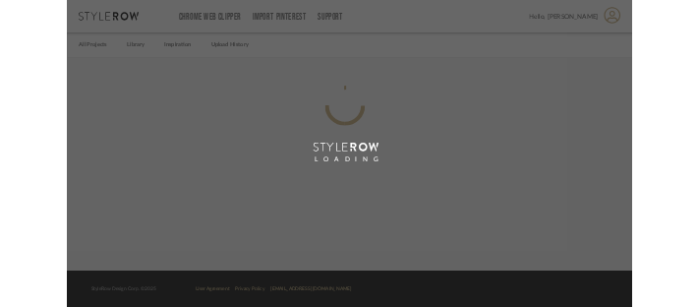
scroll to position [0, 13]
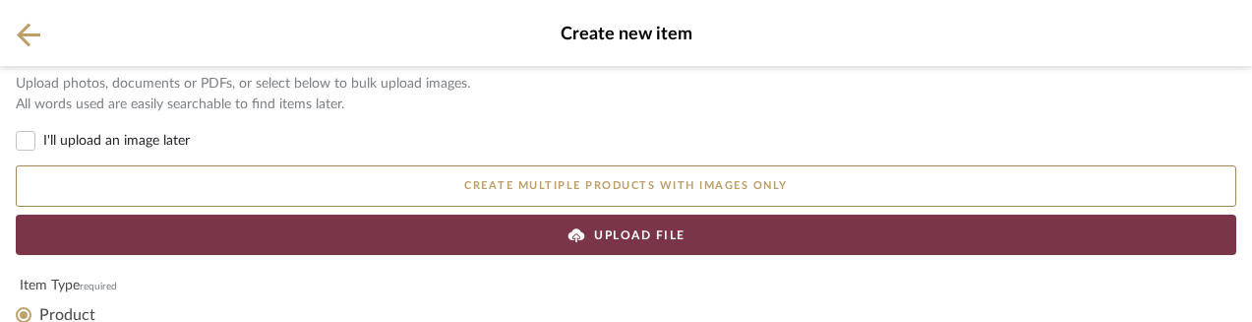
scroll to position [1410, 0]
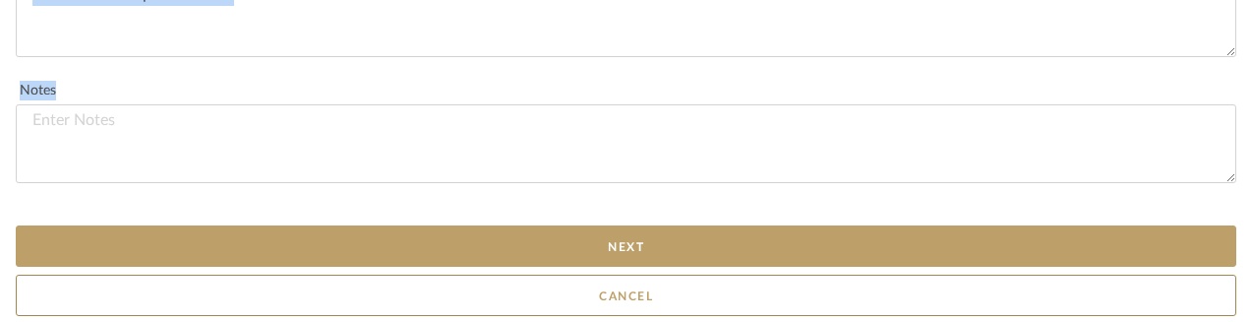
drag, startPoint x: 1185, startPoint y: 318, endPoint x: 1121, endPoint y: 705, distance: 392.7
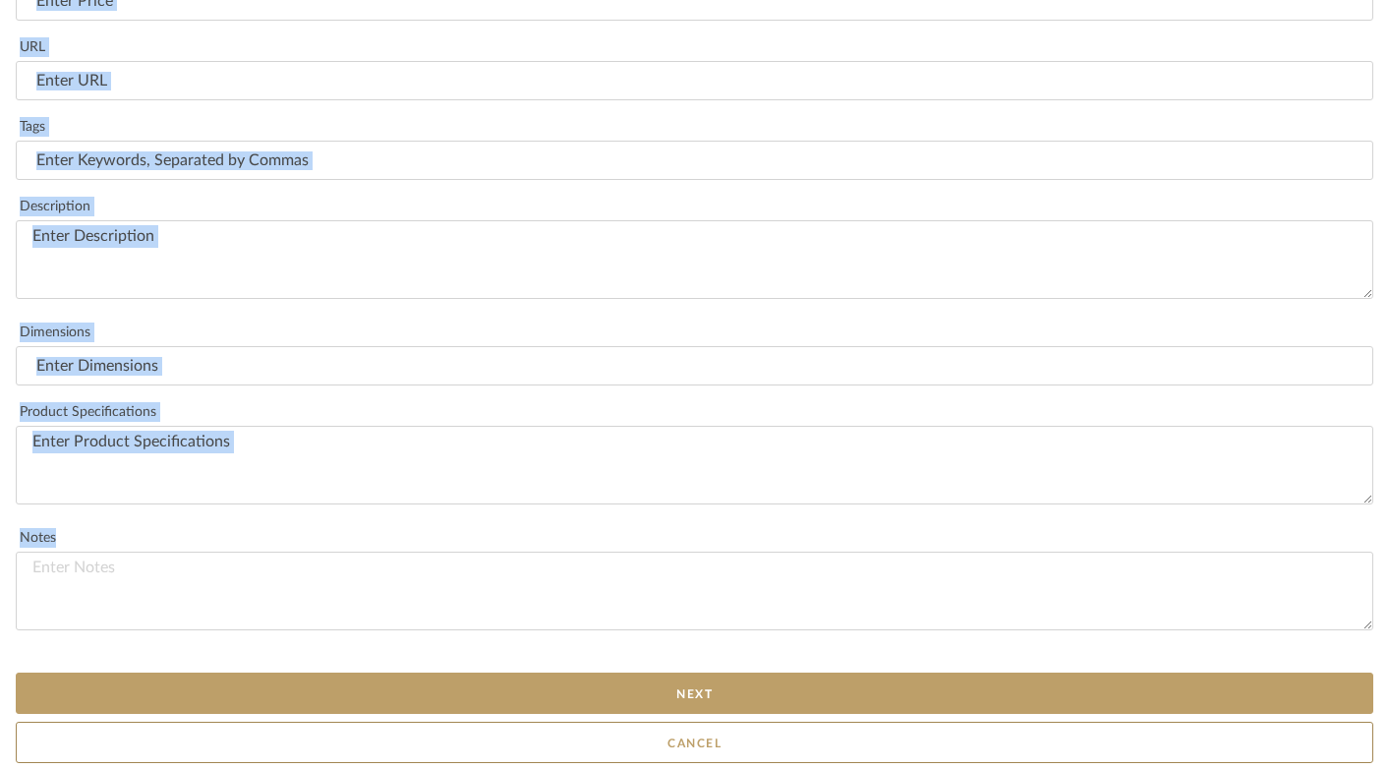
scroll to position [0, 0]
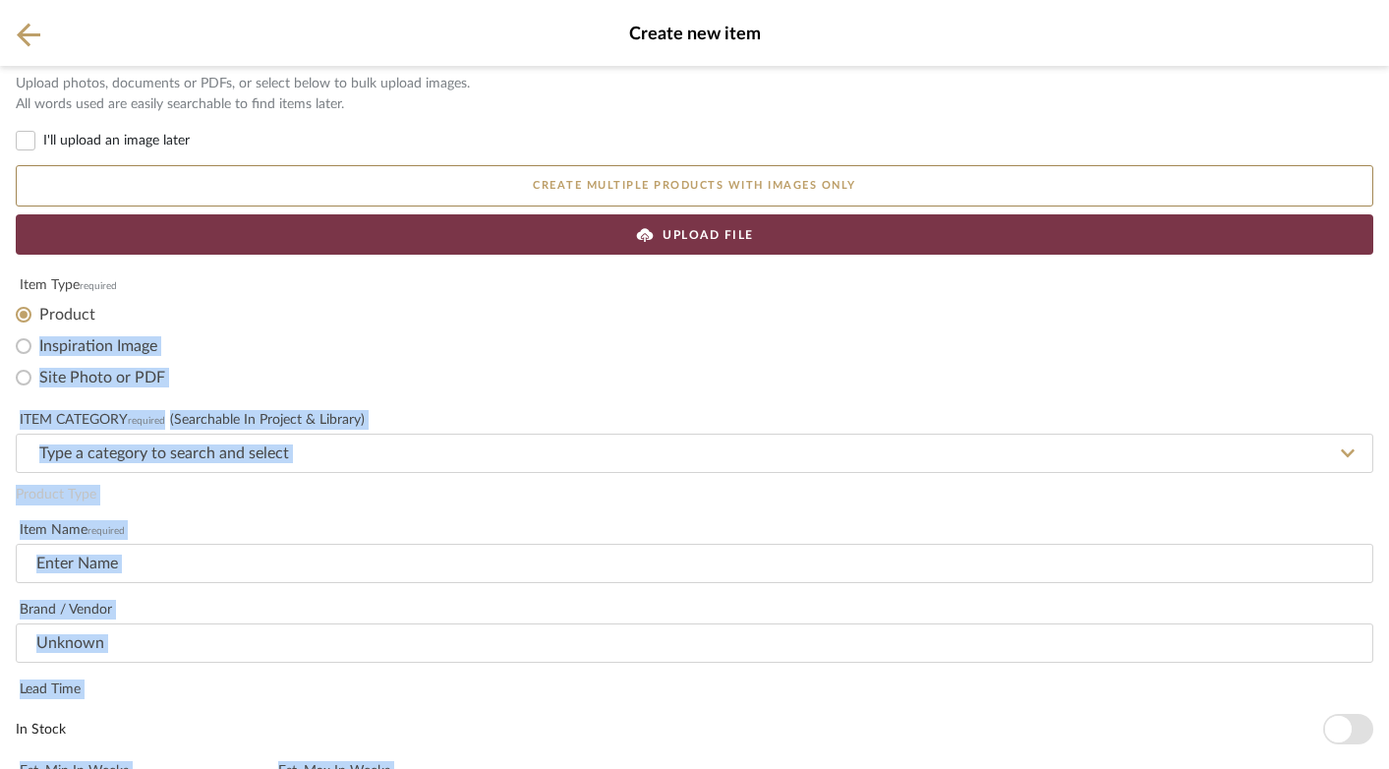
click at [30, 23] on icon at bounding box center [29, 35] width 24 height 25
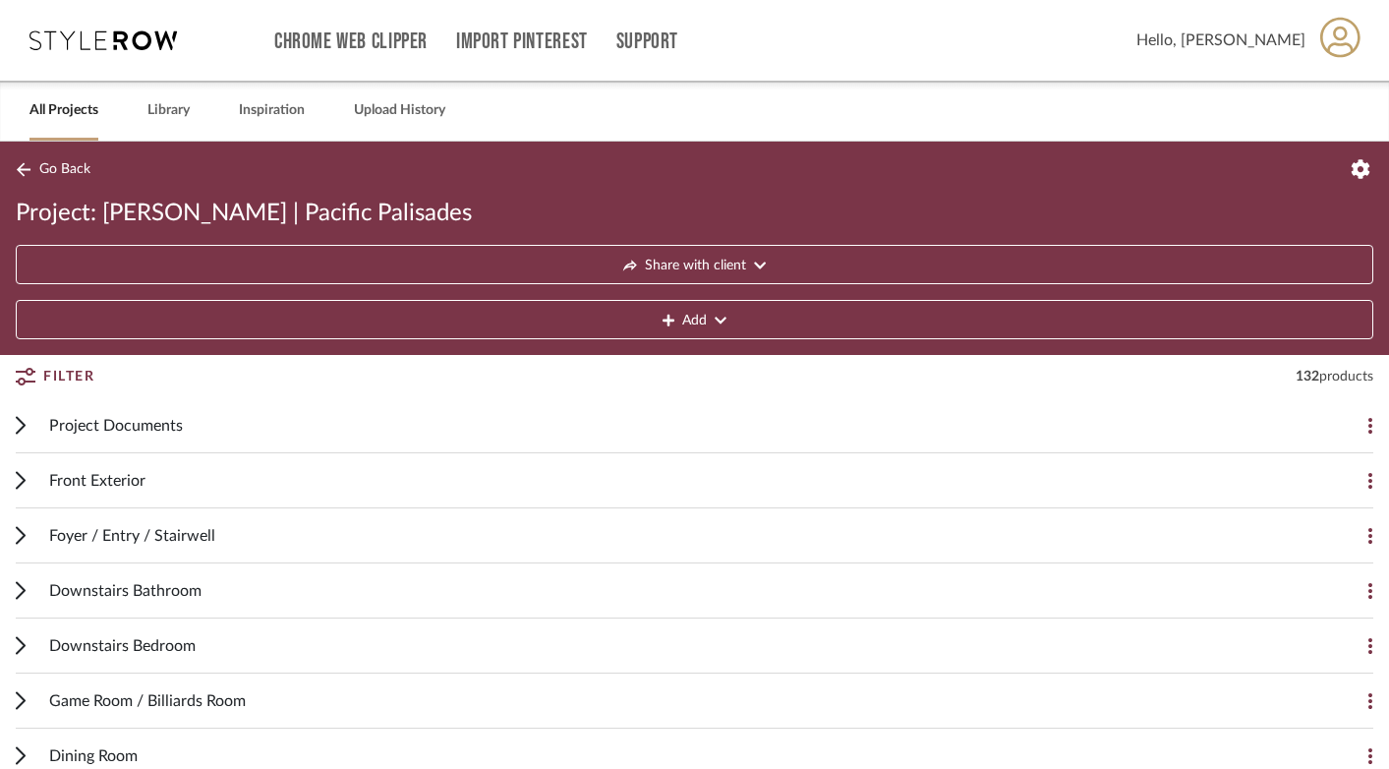
click at [88, 107] on link "All Projects" at bounding box center [63, 110] width 69 height 27
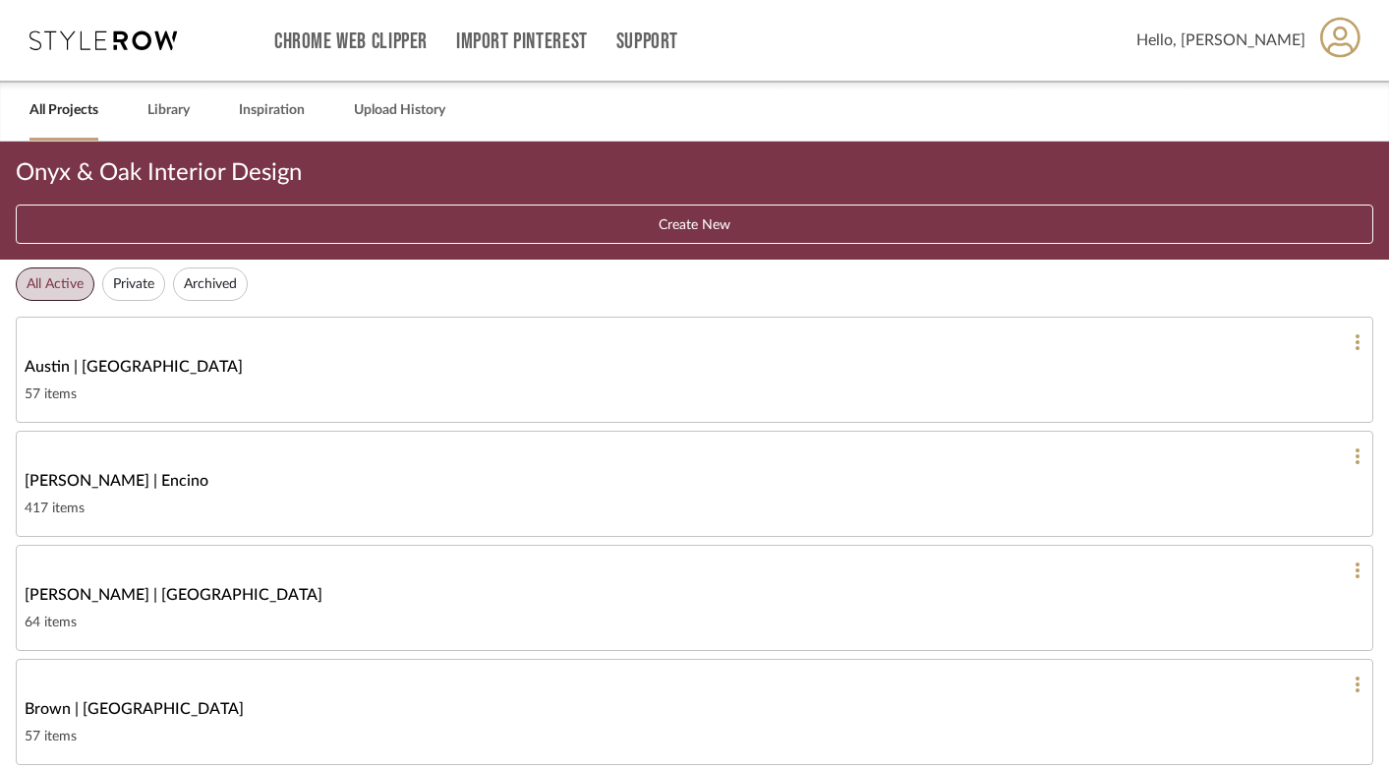
click at [51, 279] on button "All Active" at bounding box center [55, 283] width 79 height 33
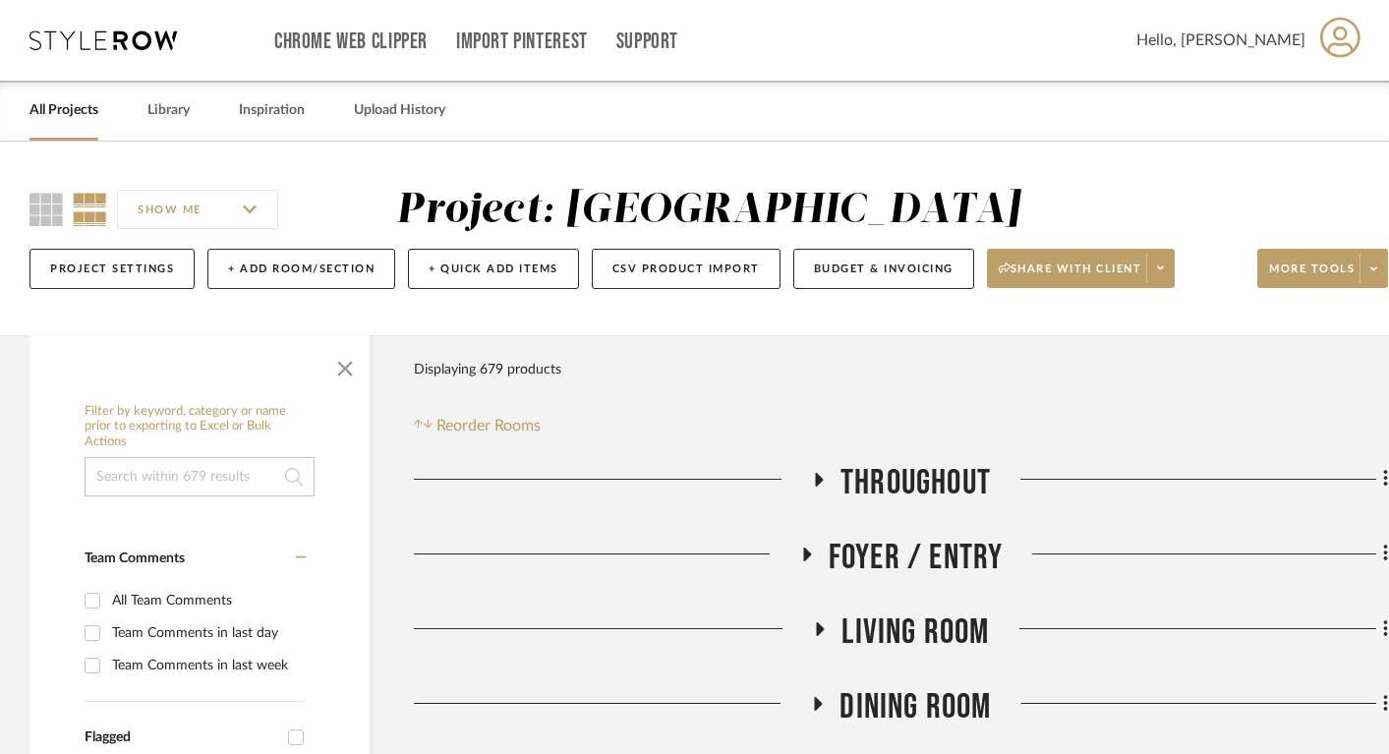
click at [23, 105] on div "All Projects Library Inspiration Upload History" at bounding box center [694, 111] width 1389 height 60
click at [68, 102] on link "All Projects" at bounding box center [63, 110] width 69 height 27
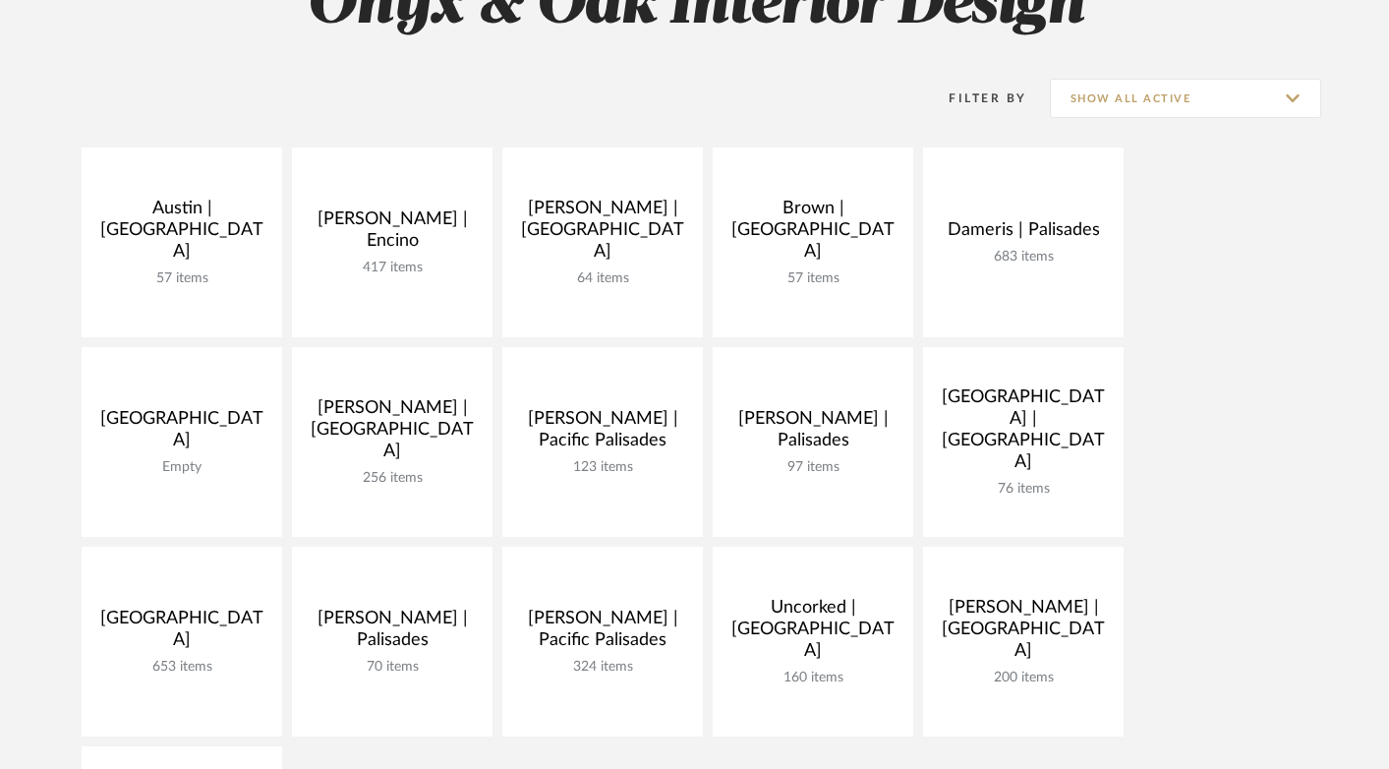
scroll to position [503, 0]
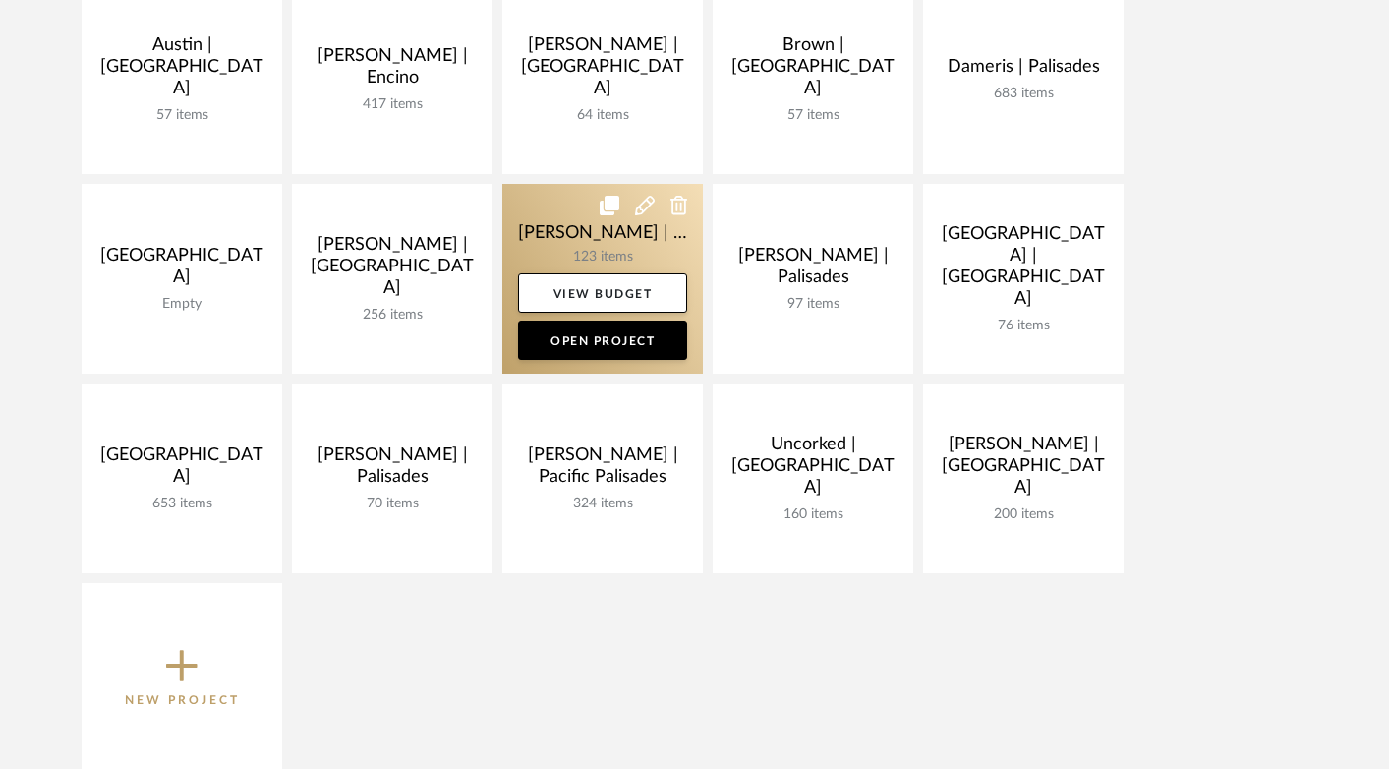
click at [559, 232] on link at bounding box center [602, 279] width 201 height 190
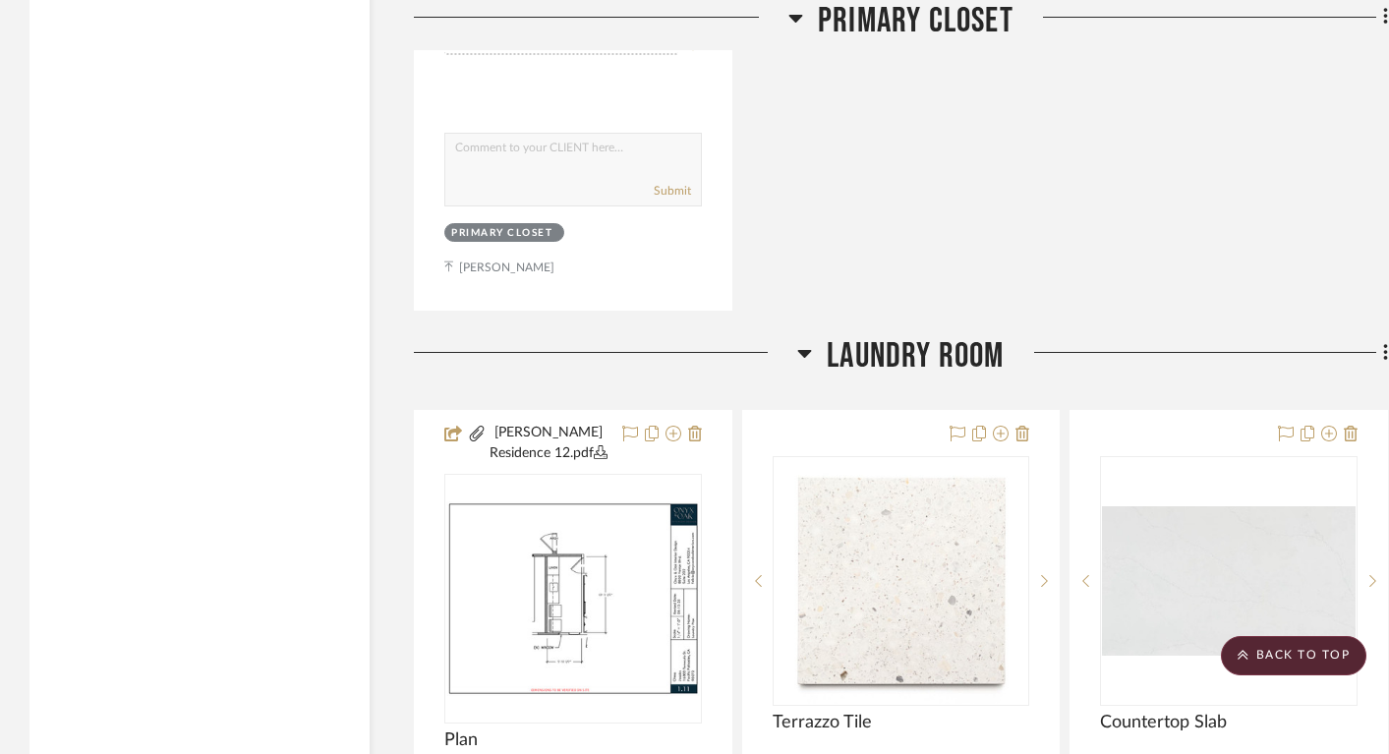
scroll to position [30624, 0]
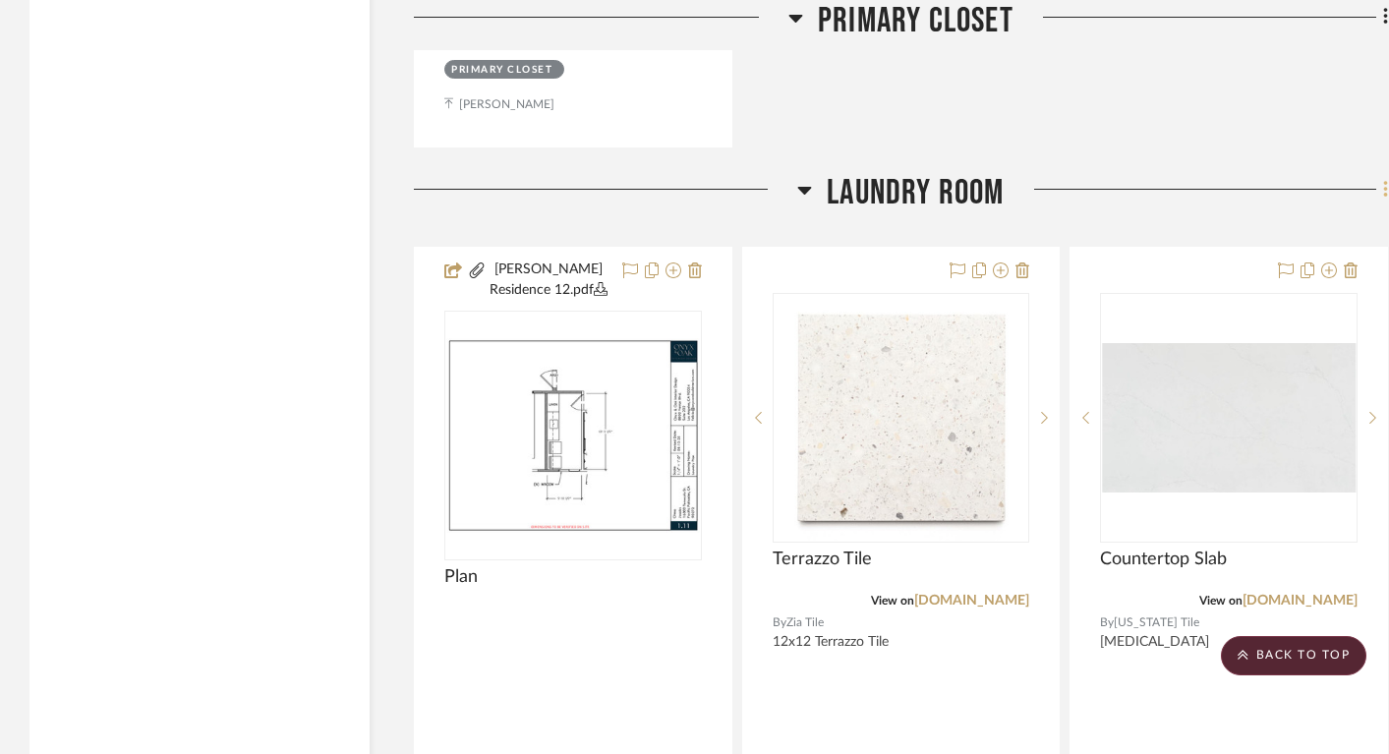
click at [1385, 181] on icon at bounding box center [1386, 189] width 4 height 17
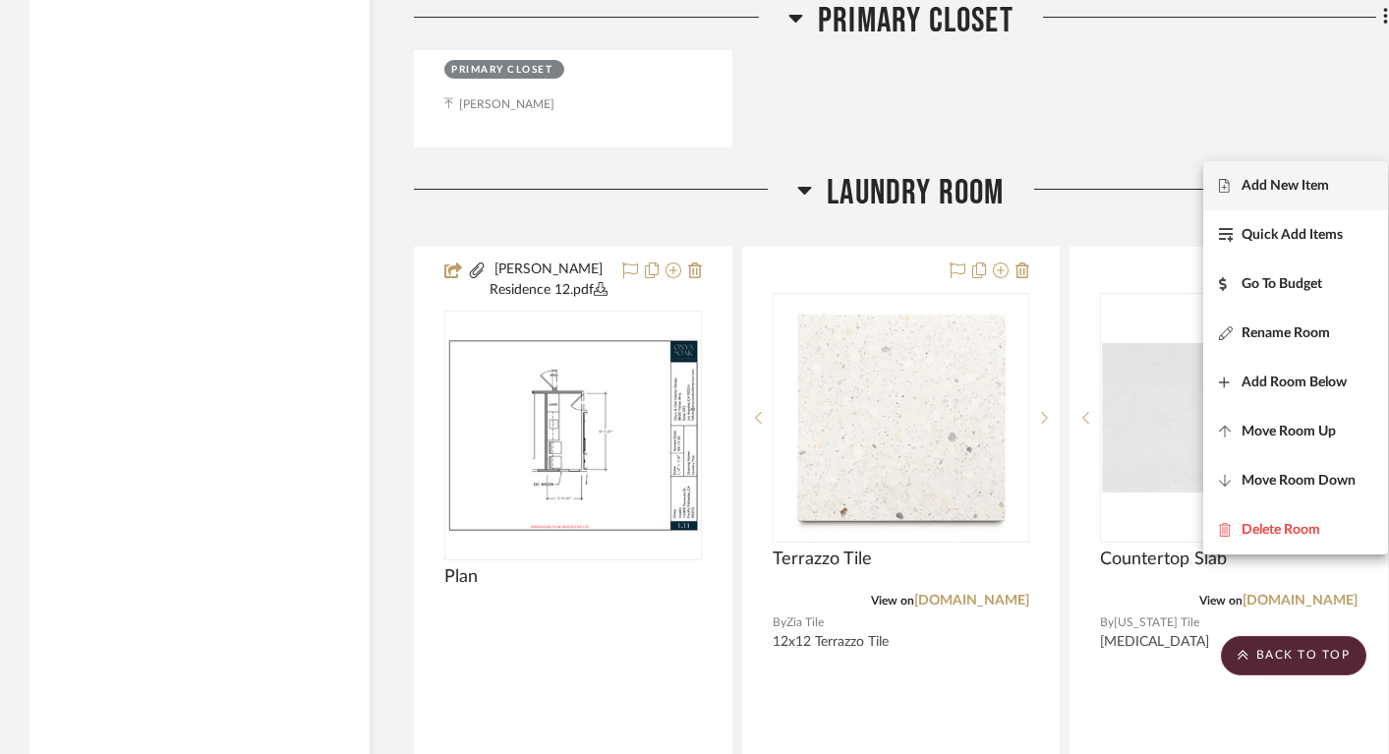
click at [1307, 187] on span "Add New Item" at bounding box center [1286, 185] width 88 height 17
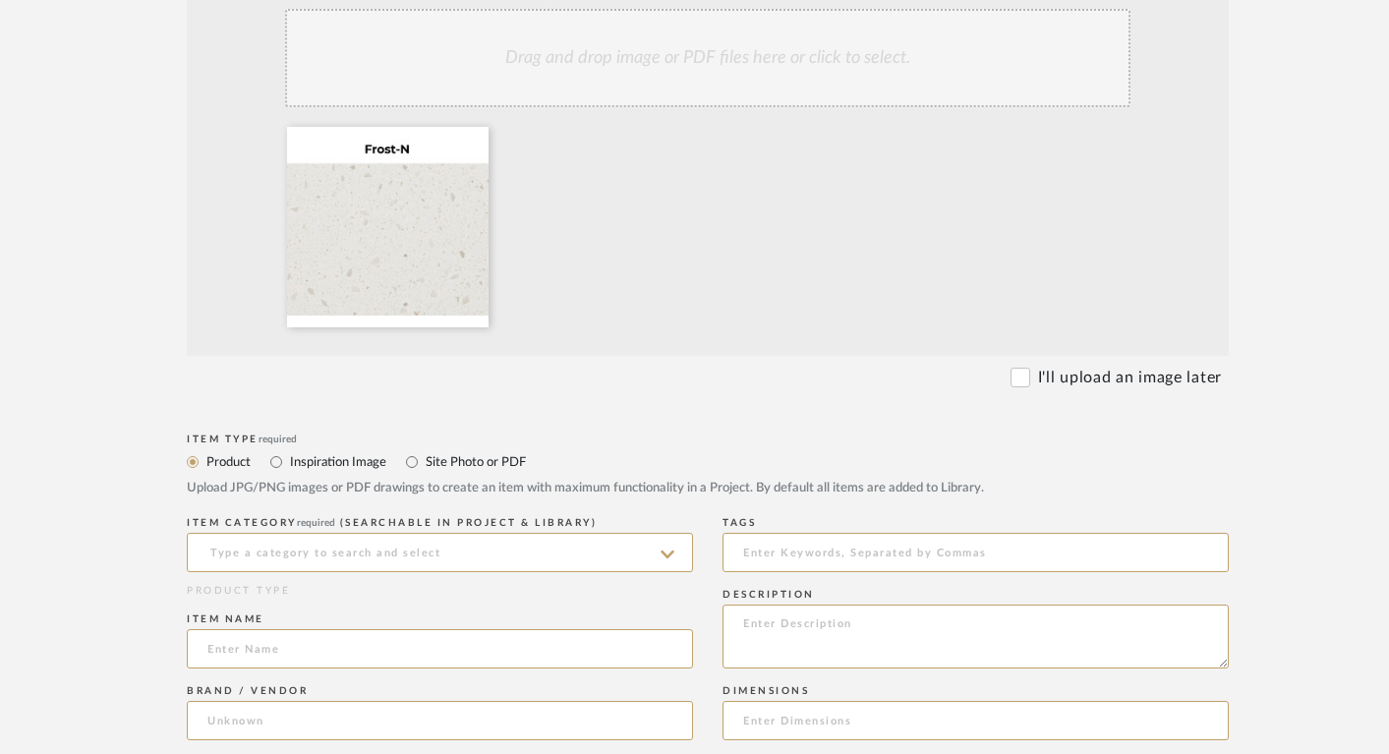
scroll to position [553, 0]
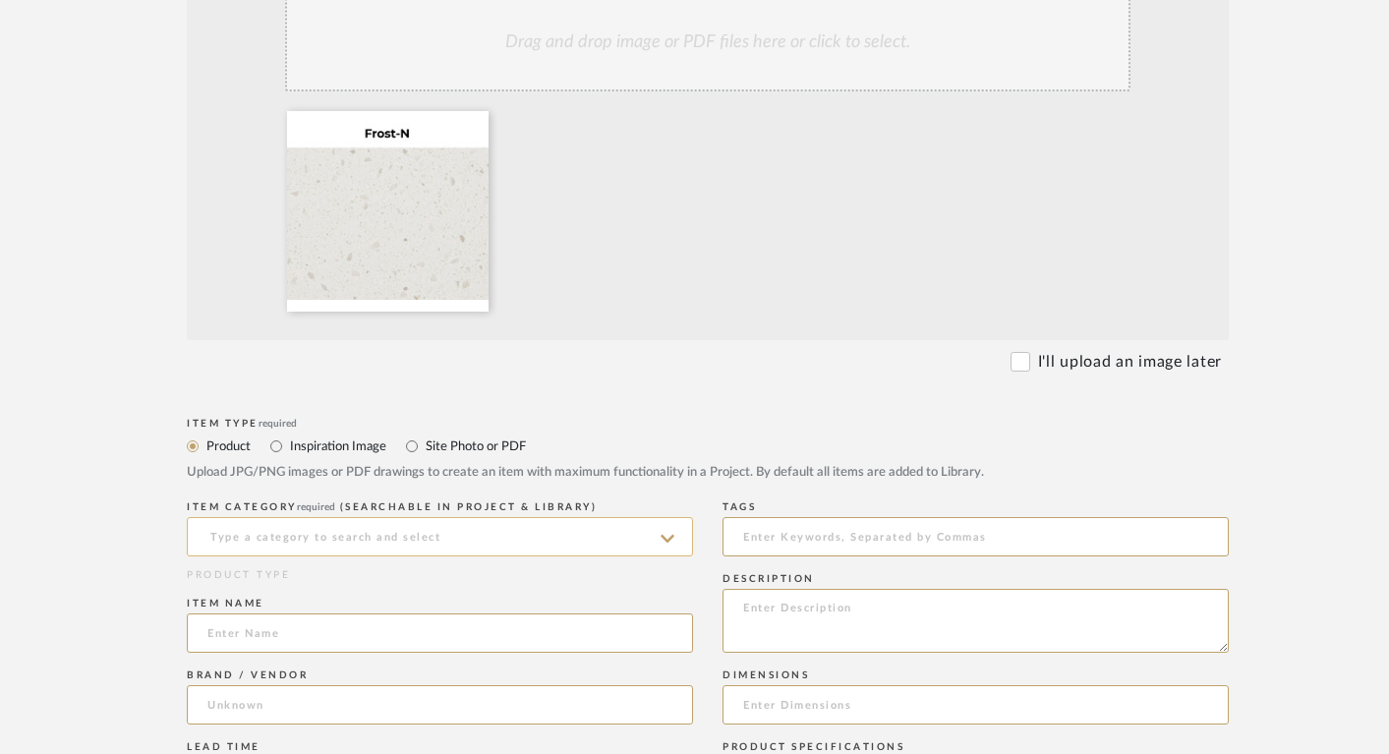
click at [341, 529] on input at bounding box center [440, 536] width 506 height 39
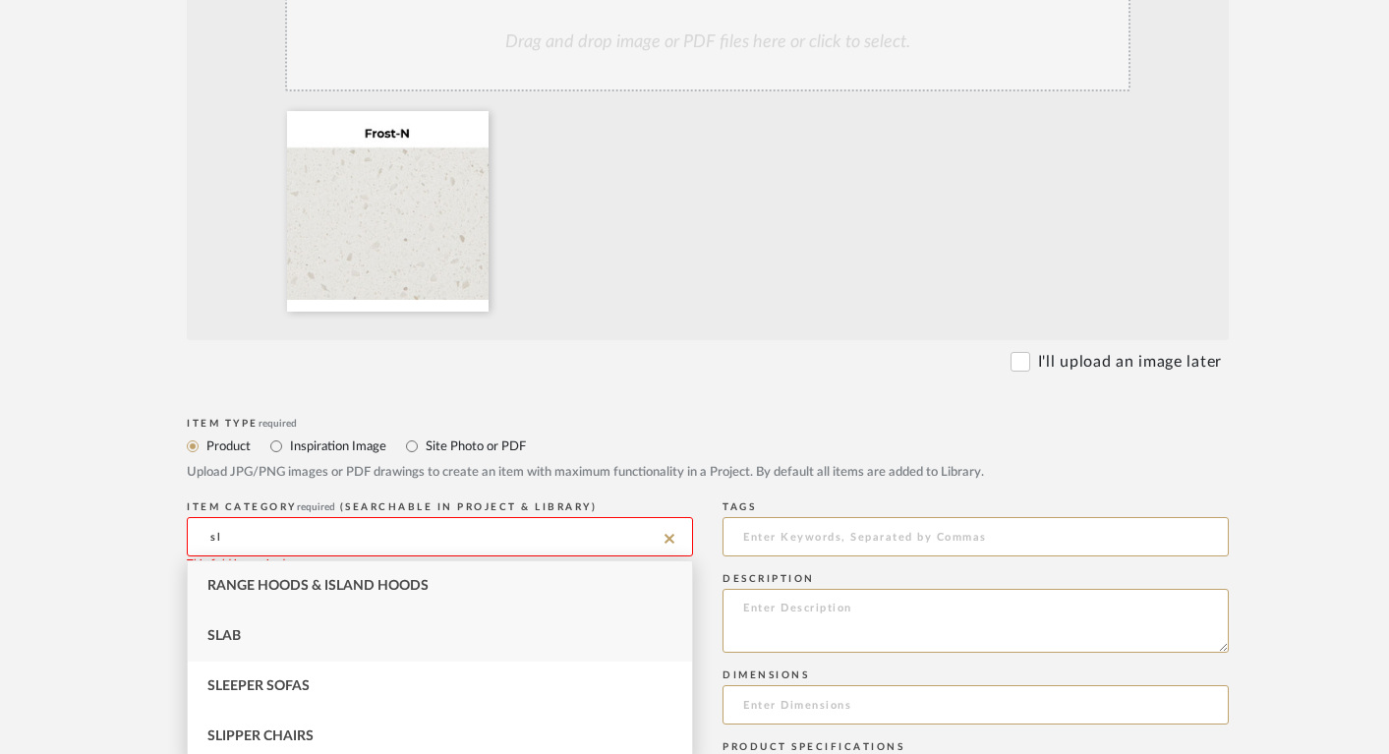
click at [265, 635] on div "Slab" at bounding box center [440, 637] width 504 height 50
type input "Slab"
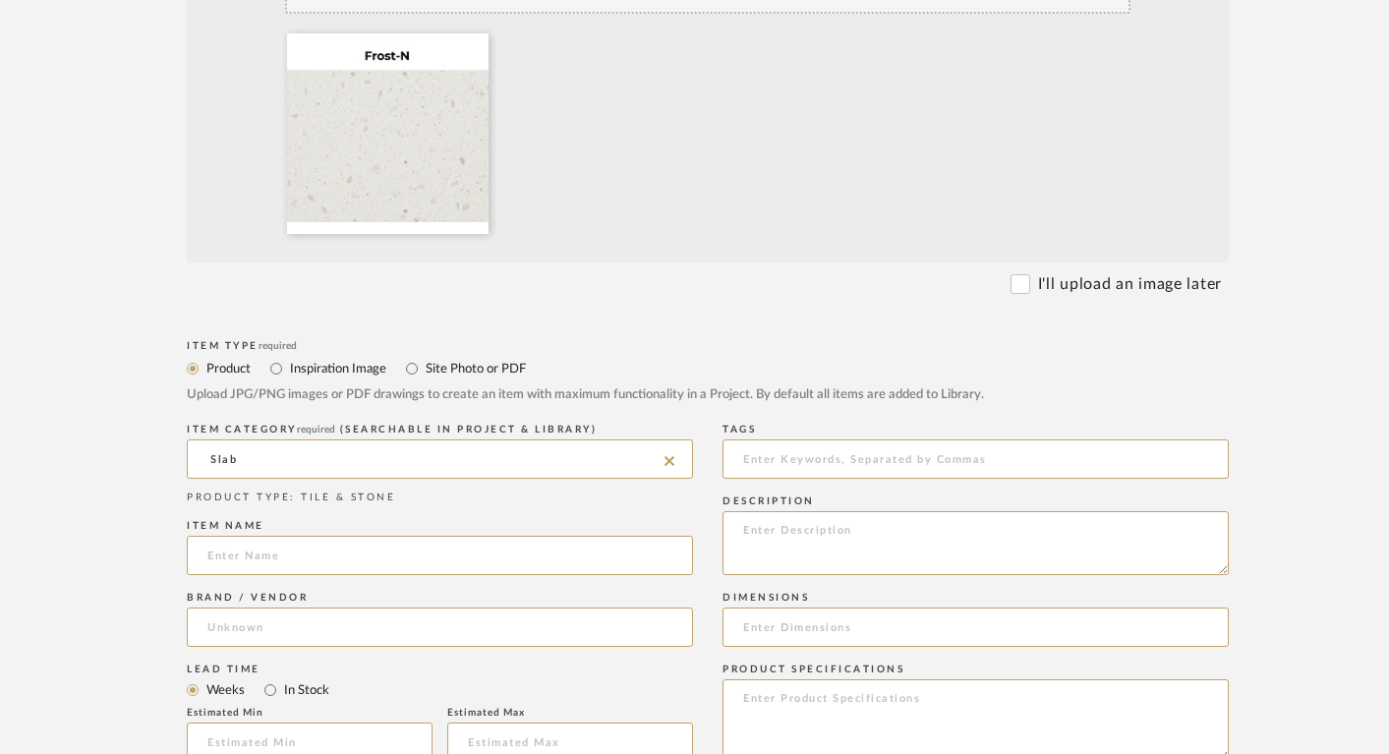
scroll to position [636, 0]
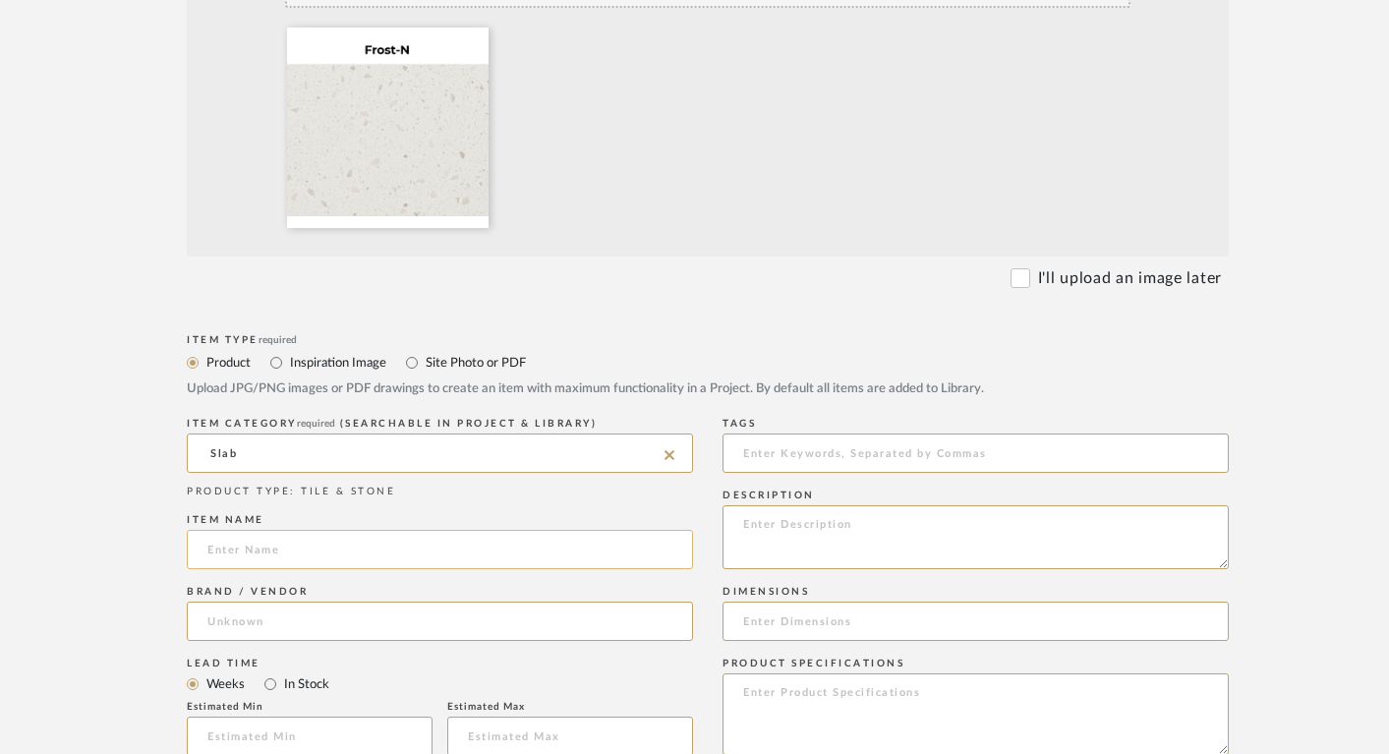
click at [246, 548] on input at bounding box center [440, 549] width 506 height 39
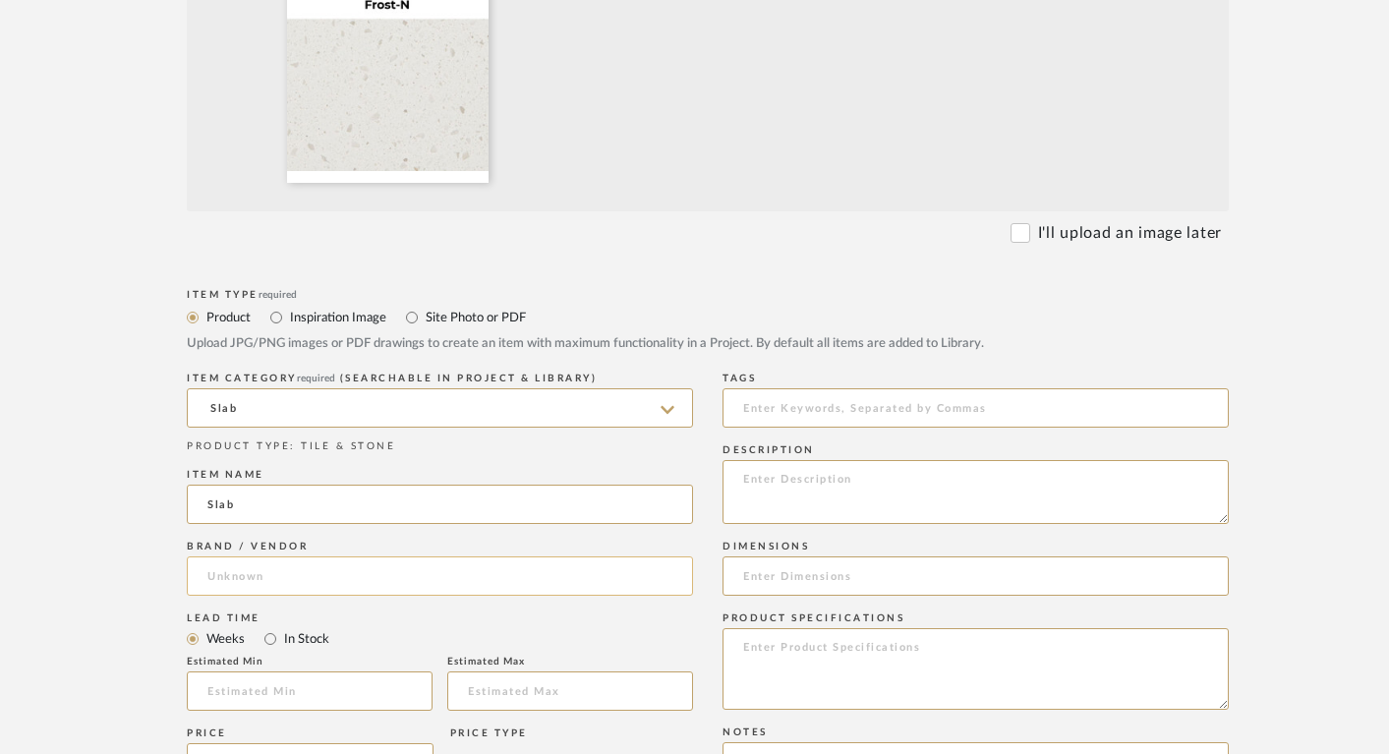
type input "Slab"
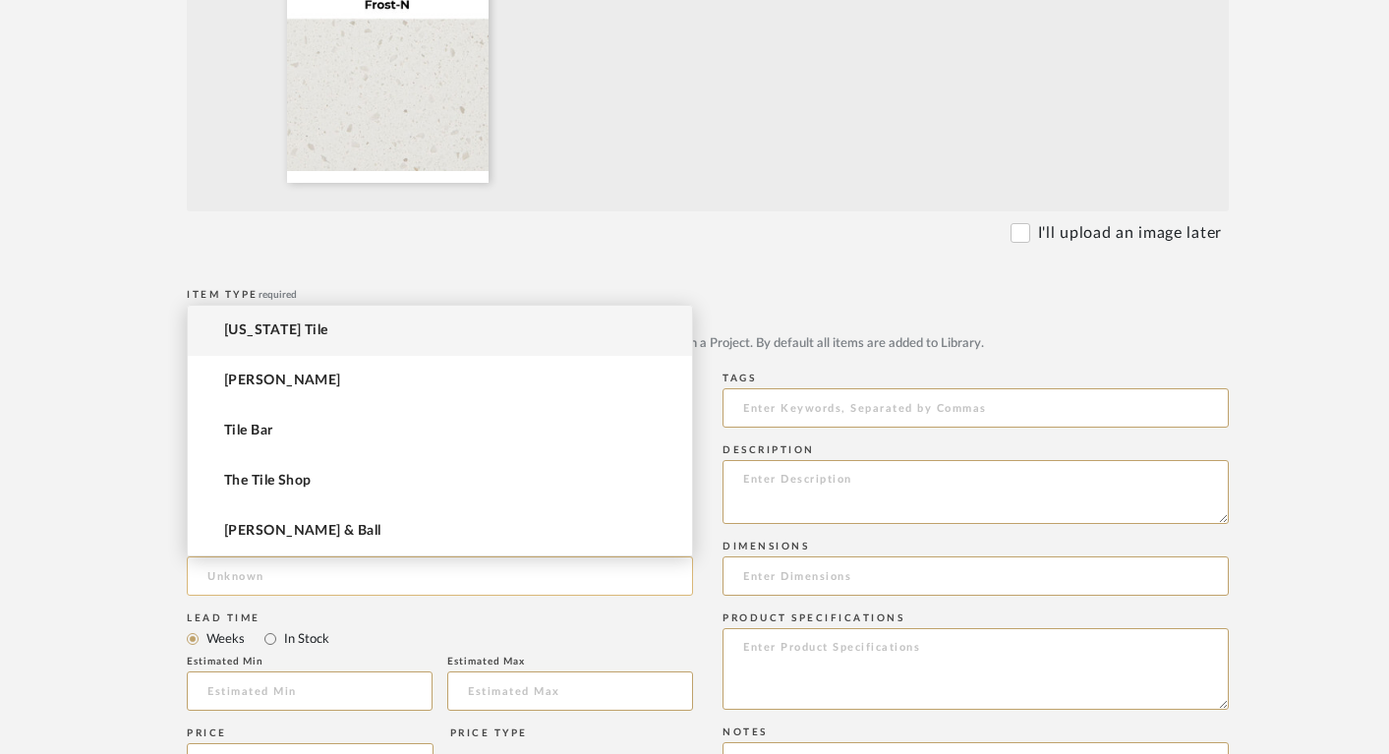
click at [225, 578] on input at bounding box center [440, 576] width 506 height 39
click at [236, 326] on span "[US_STATE] Tile" at bounding box center [276, 331] width 104 height 17
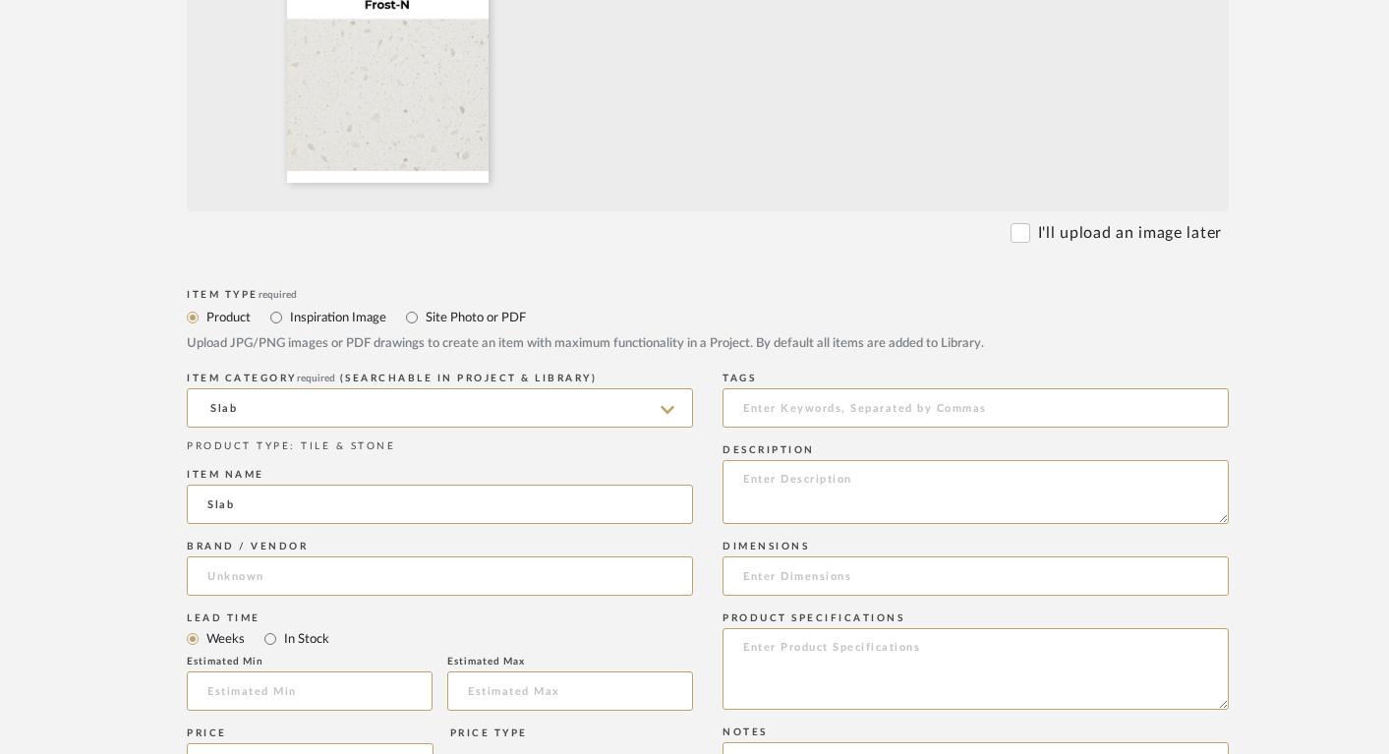
type input "[US_STATE] Tile"
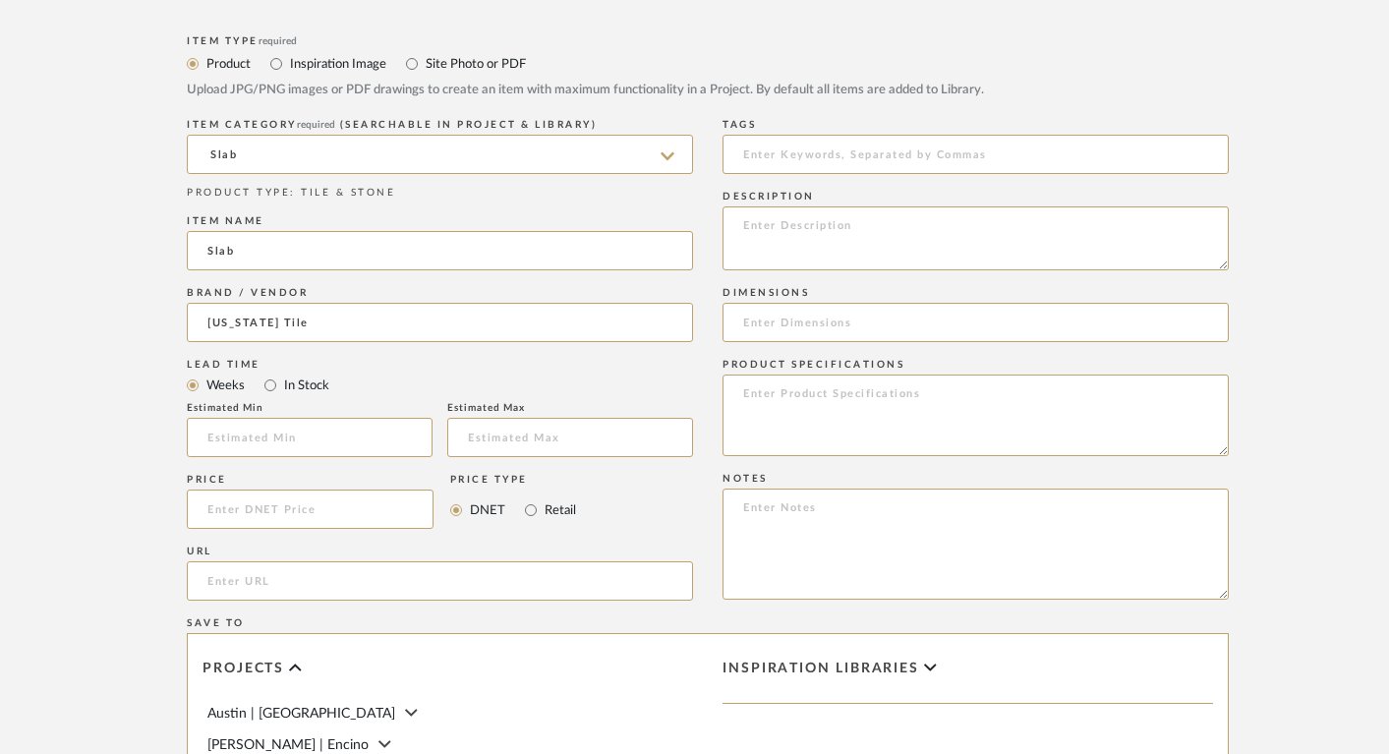
scroll to position [993, 0]
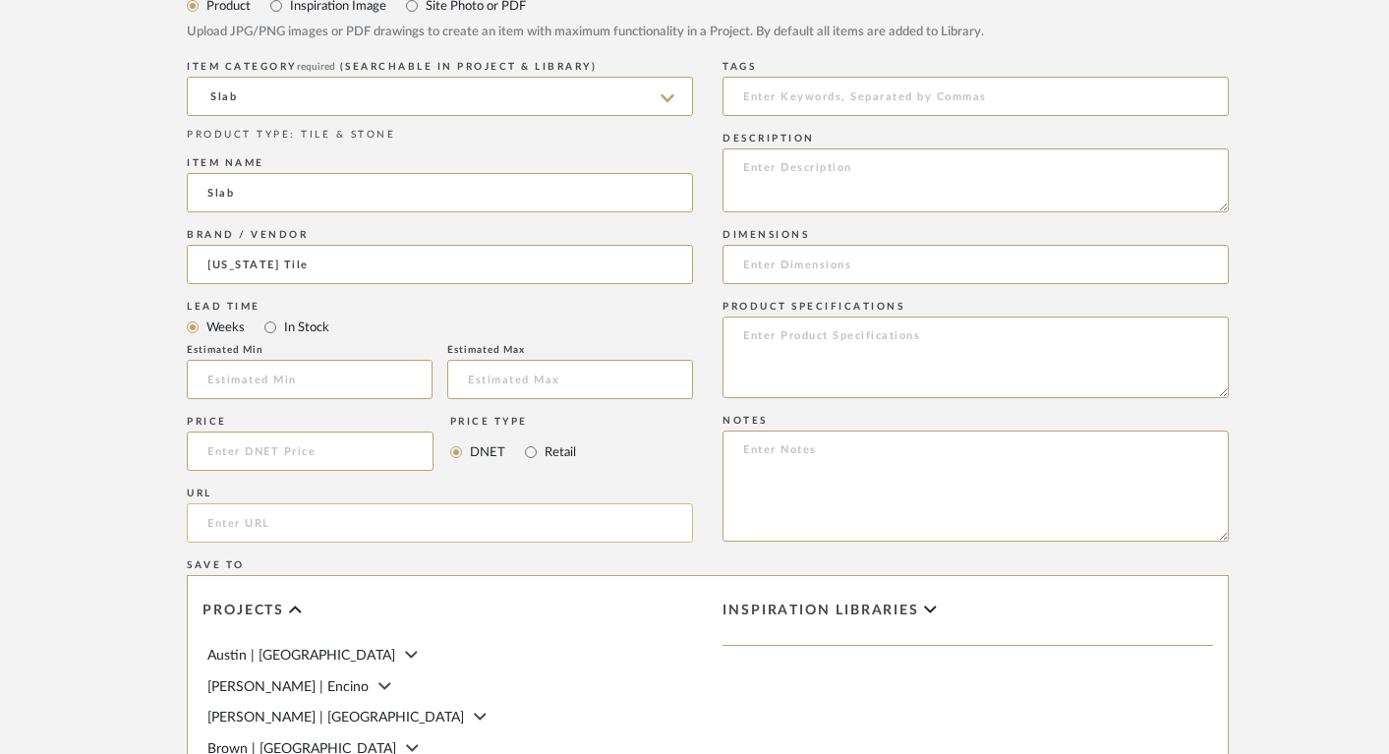
click at [264, 526] on input "url" at bounding box center [440, 522] width 506 height 39
paste input "https://www.arizonatile.com/products/slab/della-terra-quartz/frost-n"
type input "https://www.arizonatile.com/products/slab/della-terra-quartz/frost-n"
click at [839, 177] on textarea at bounding box center [976, 180] width 506 height 64
type textarea "Countertop Slab"
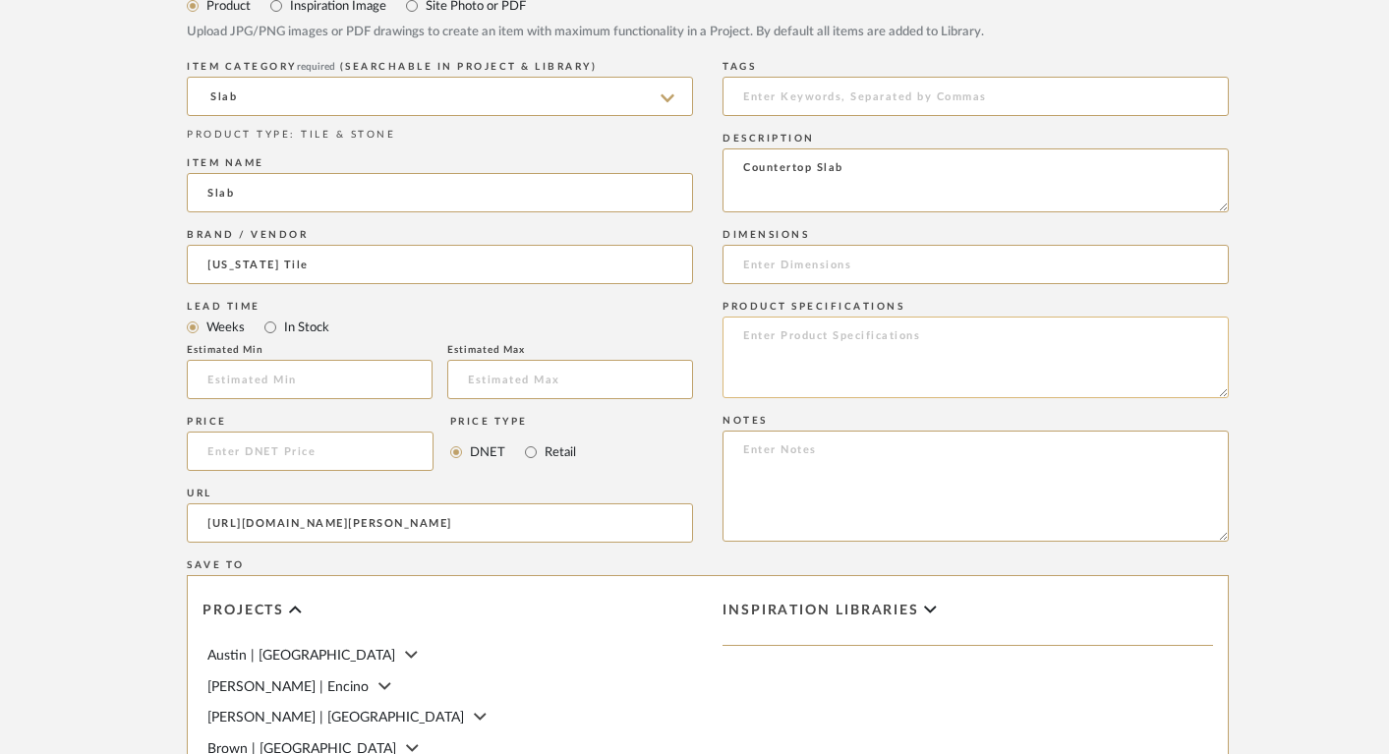
click at [783, 334] on textarea at bounding box center [976, 358] width 506 height 82
paste textarea "Frost-N"
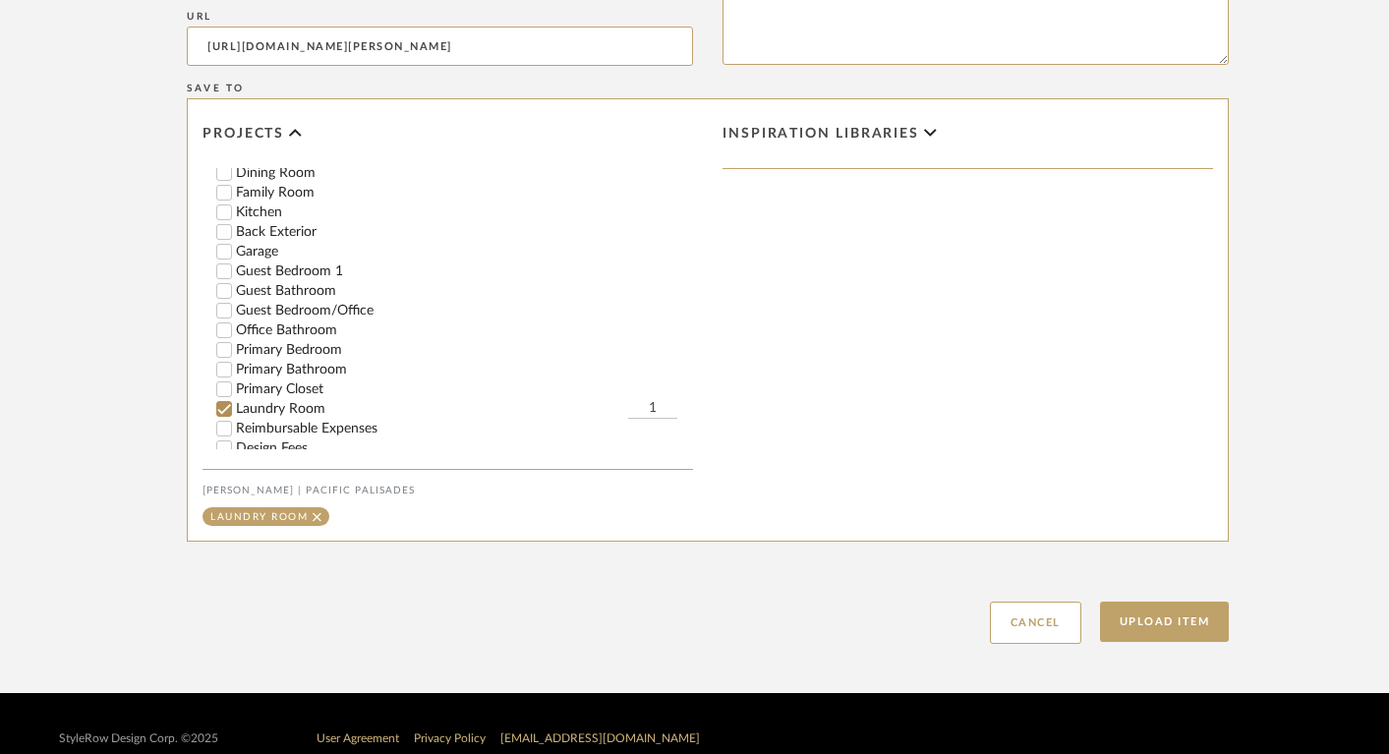
scroll to position [1501, 0]
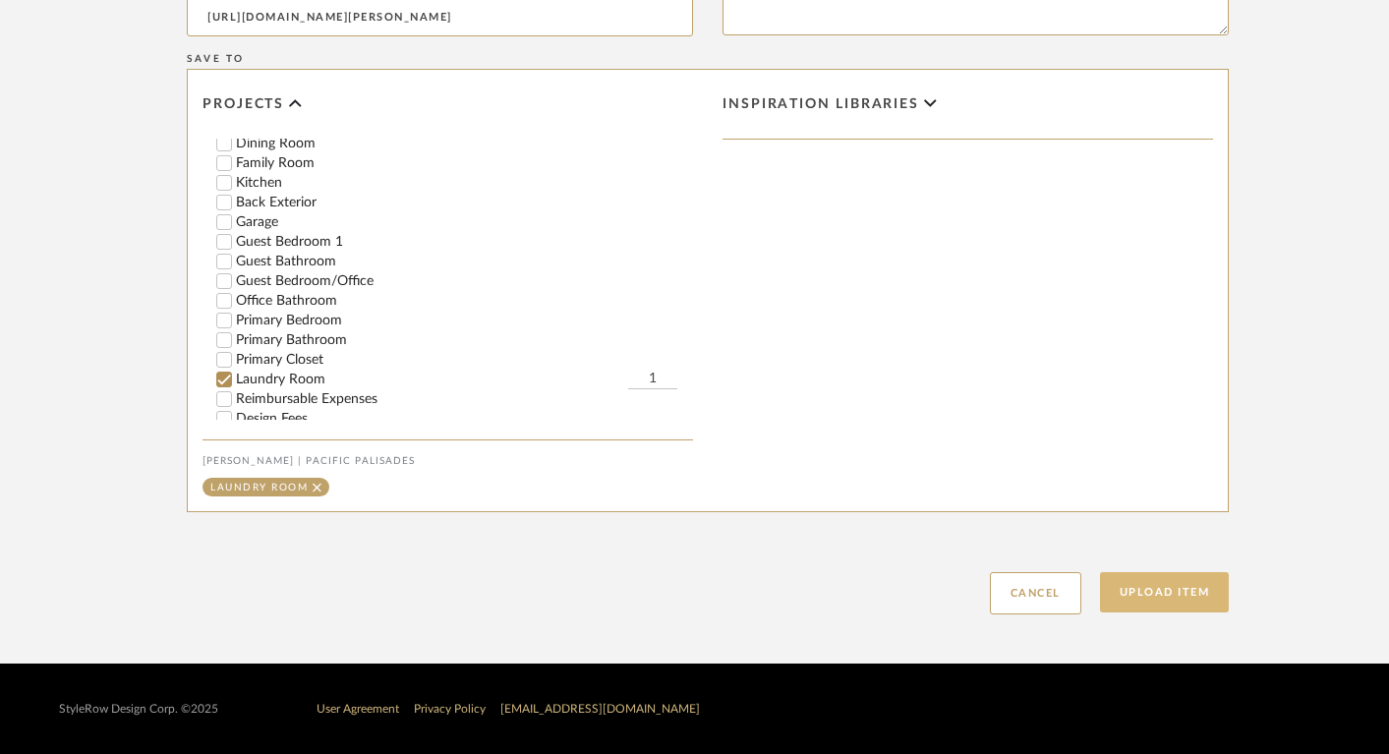
type textarea "Frost-N"
click at [1196, 596] on button "Upload Item" at bounding box center [1165, 592] width 130 height 40
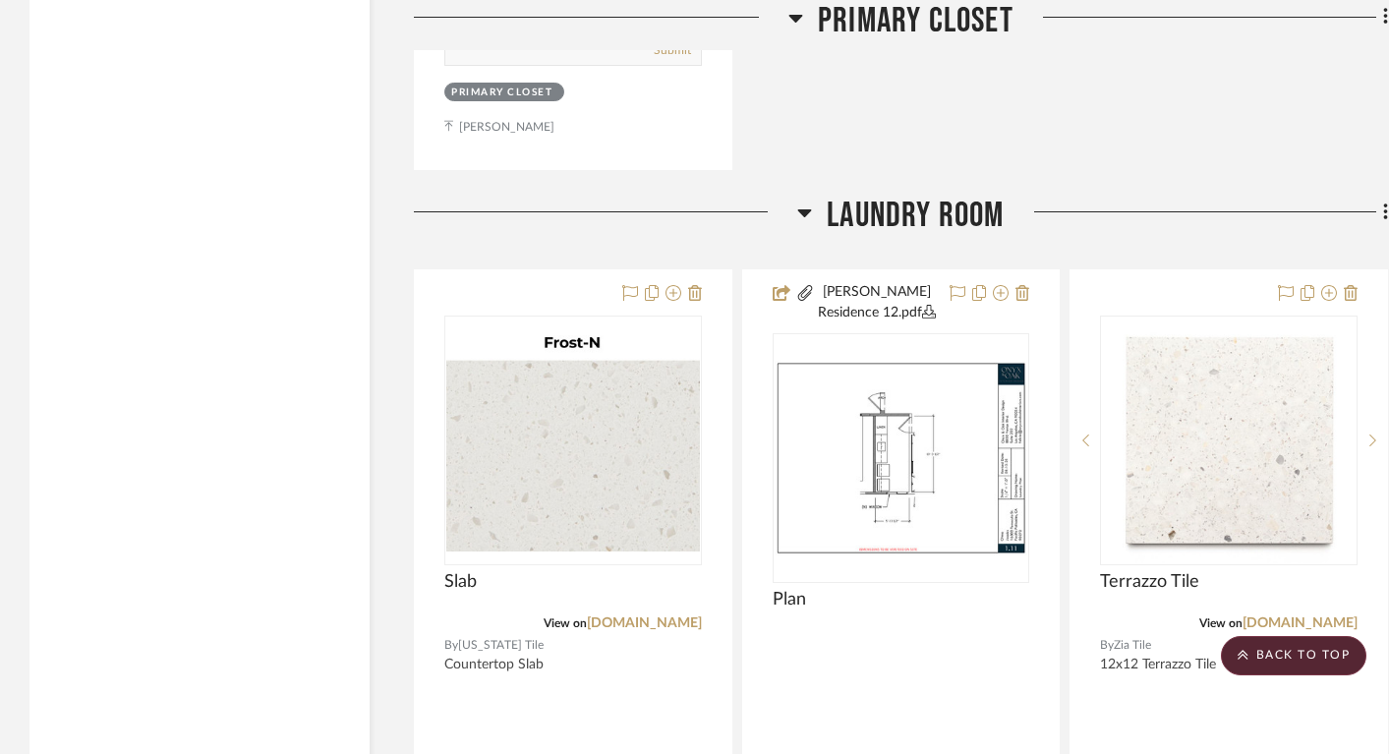
scroll to position [30402, 0]
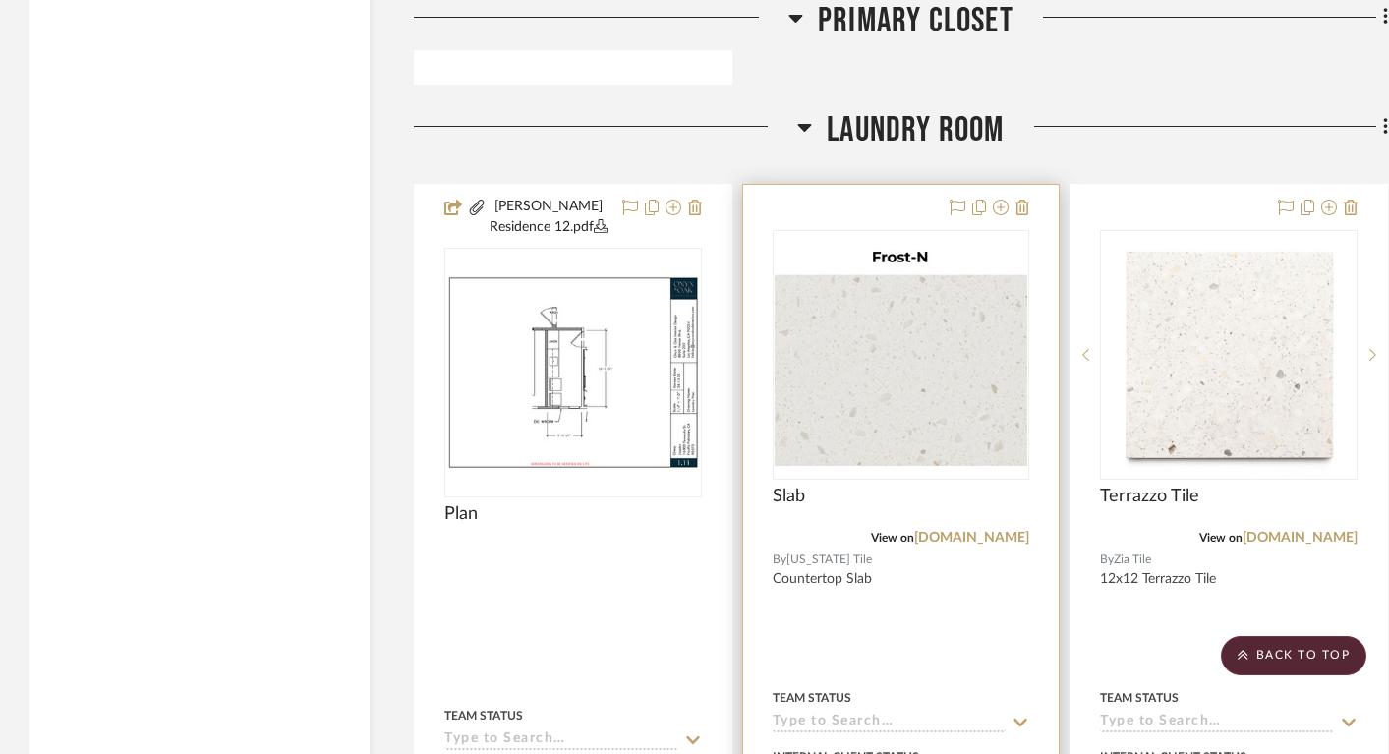
drag, startPoint x: 727, startPoint y: 444, endPoint x: 1051, endPoint y: 472, distance: 325.7
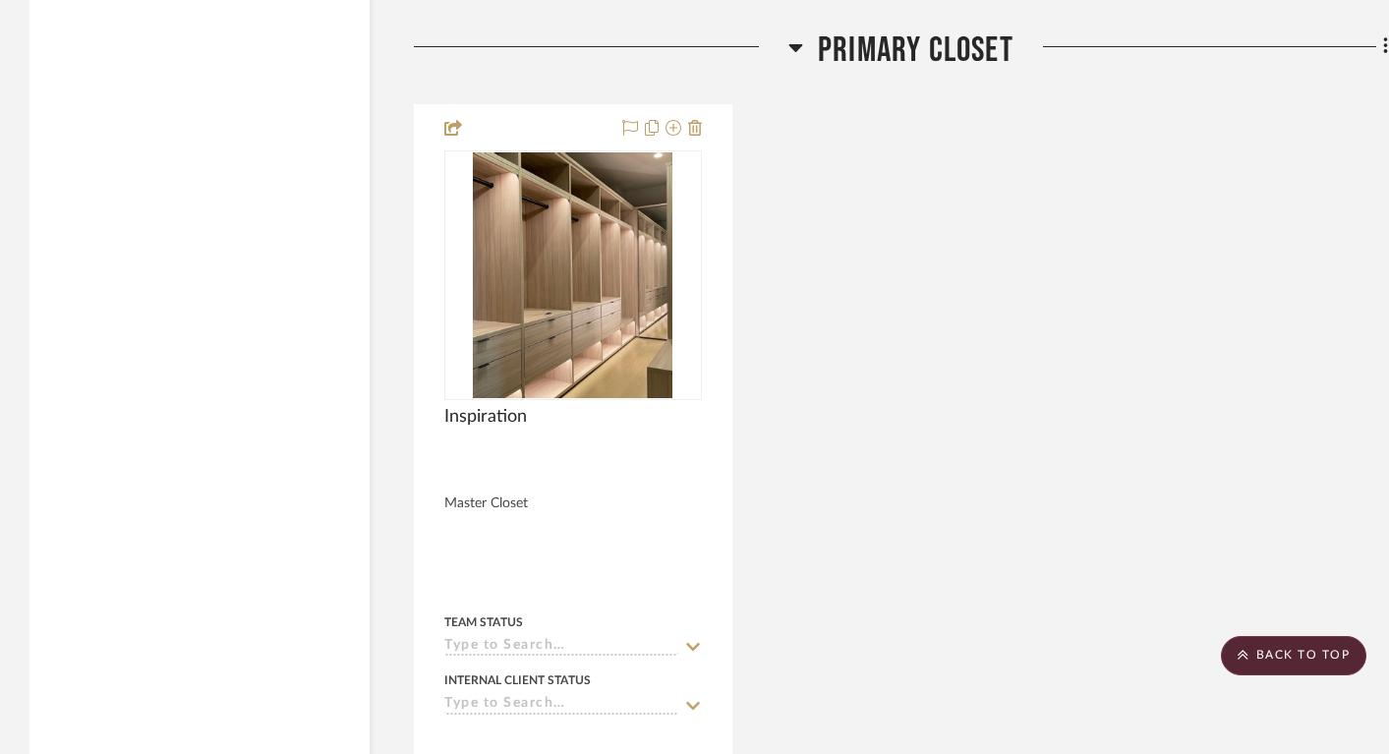
scroll to position [29482, 0]
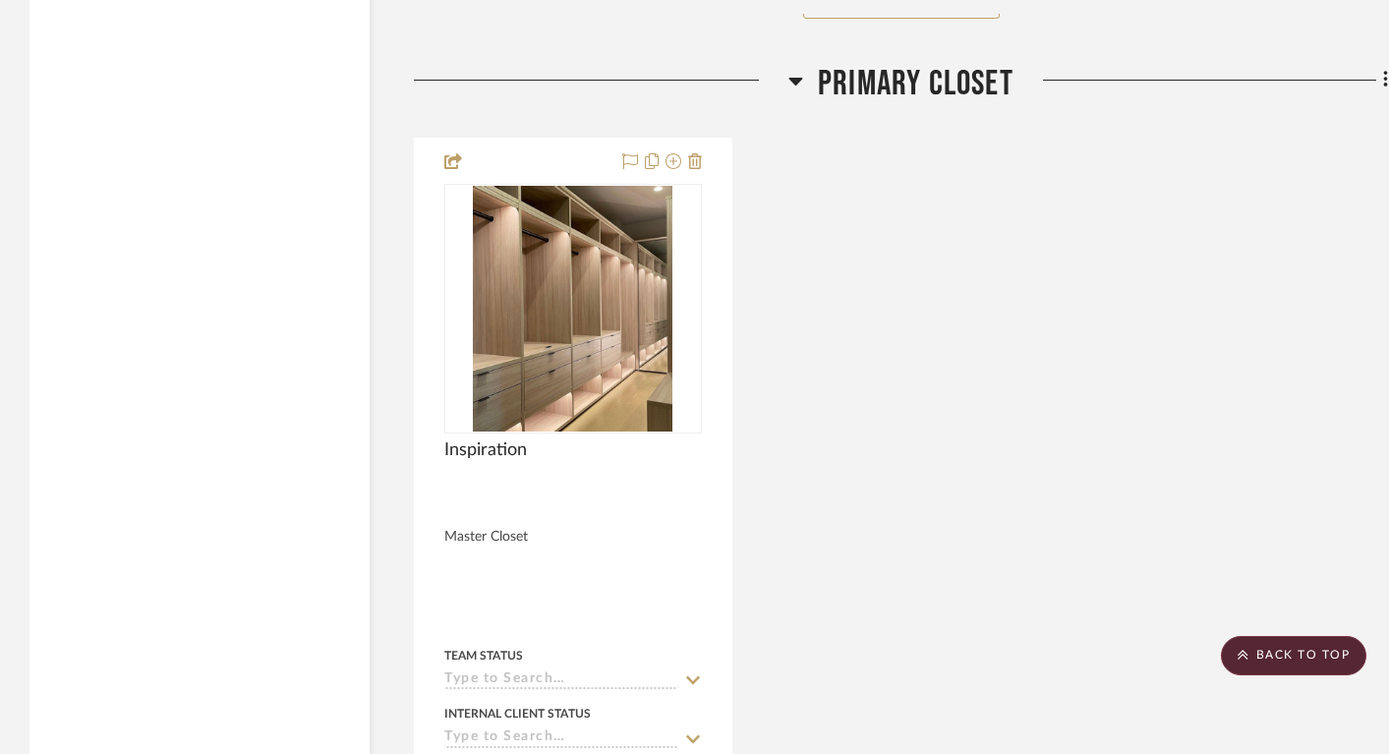
drag, startPoint x: 854, startPoint y: 397, endPoint x: 629, endPoint y: 0, distance: 456.6
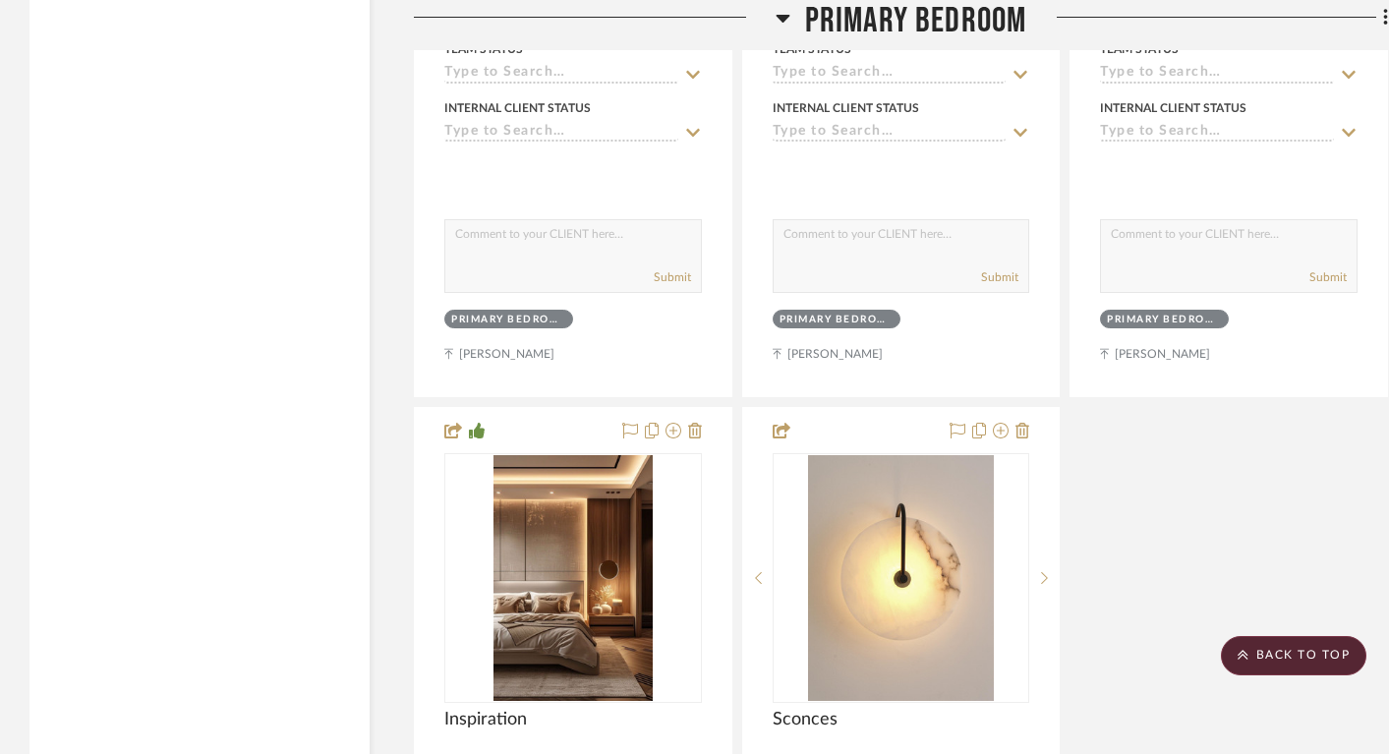
scroll to position [25226, 0]
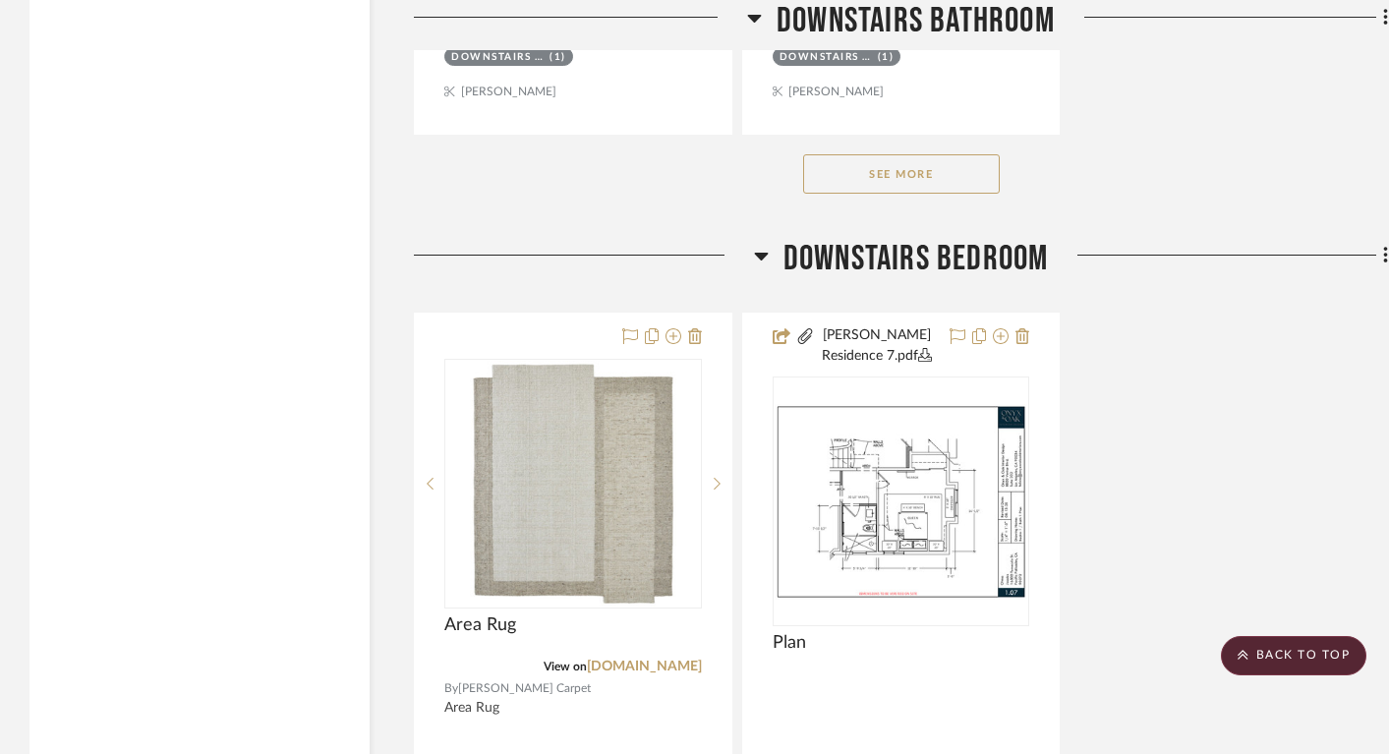
scroll to position [8693, 0]
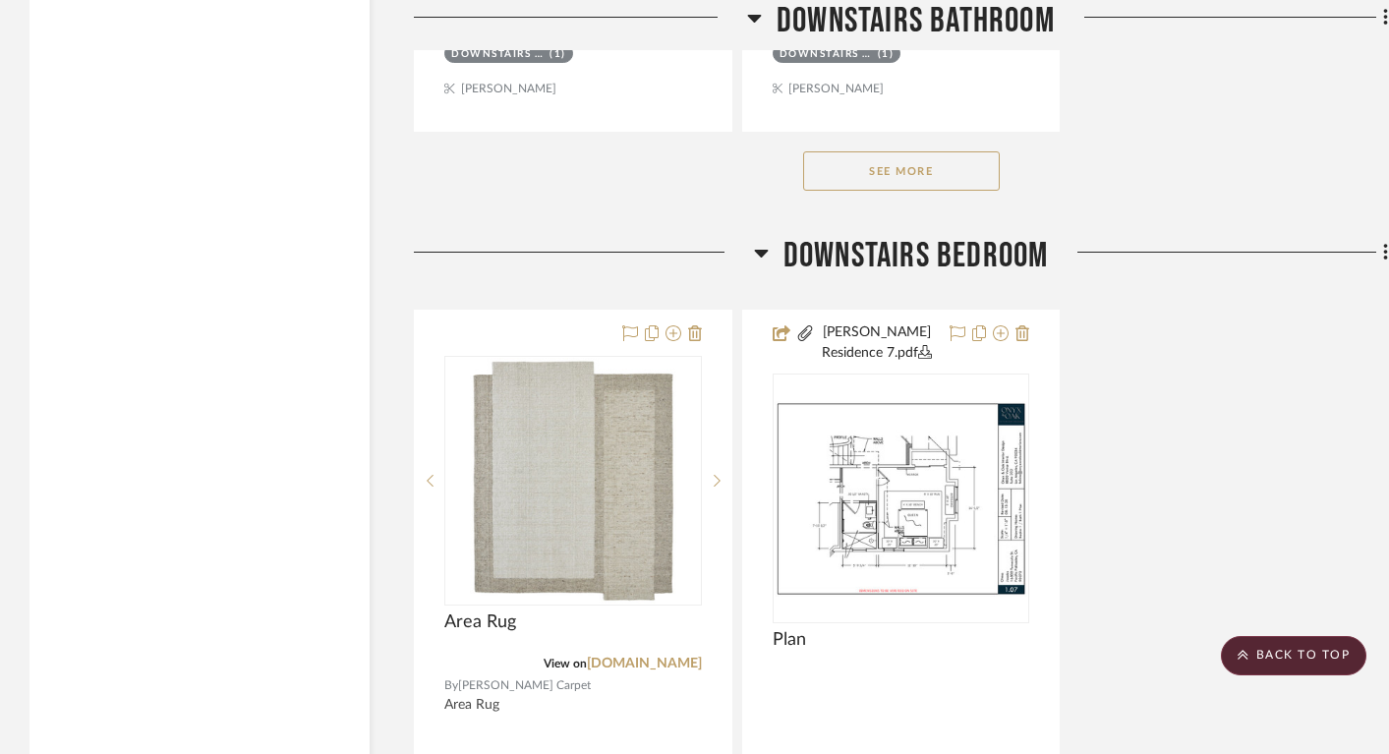
click at [873, 154] on button "See More" at bounding box center [901, 170] width 197 height 39
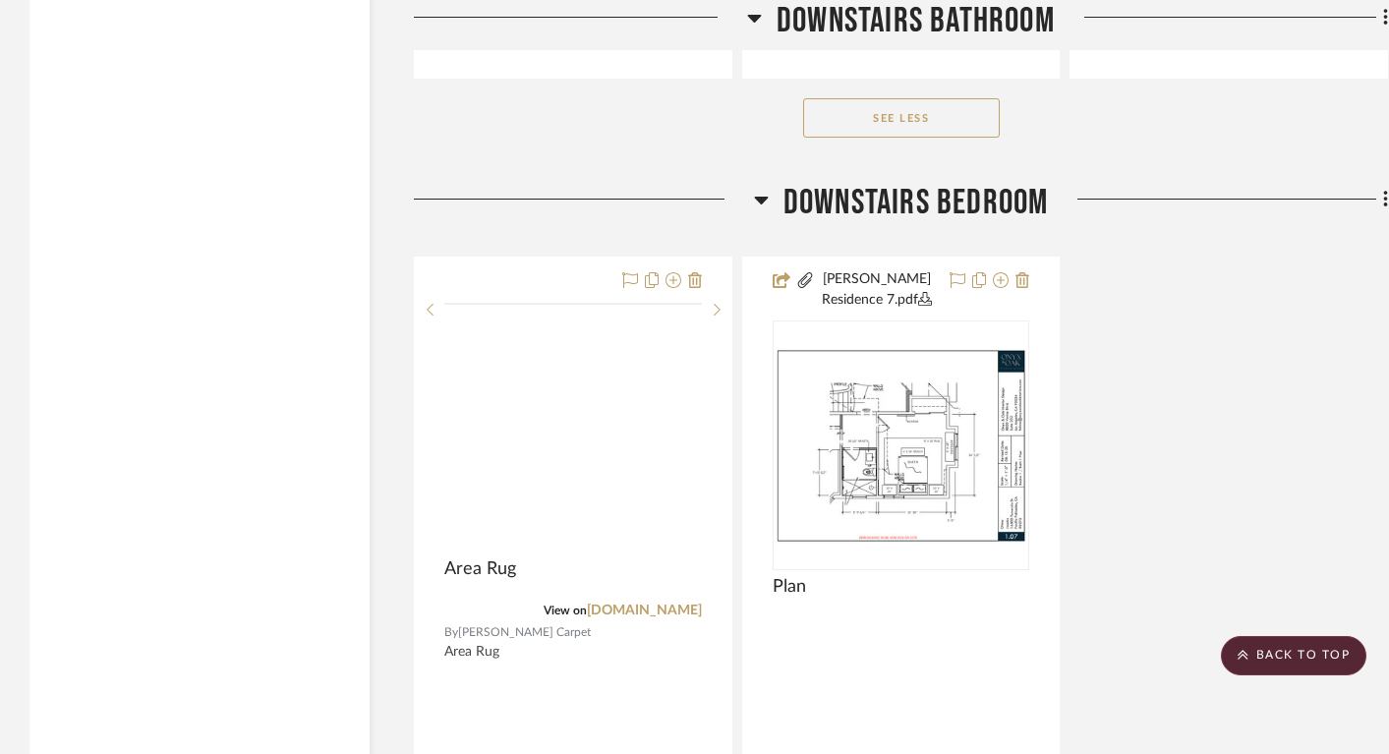
scroll to position [9624, 0]
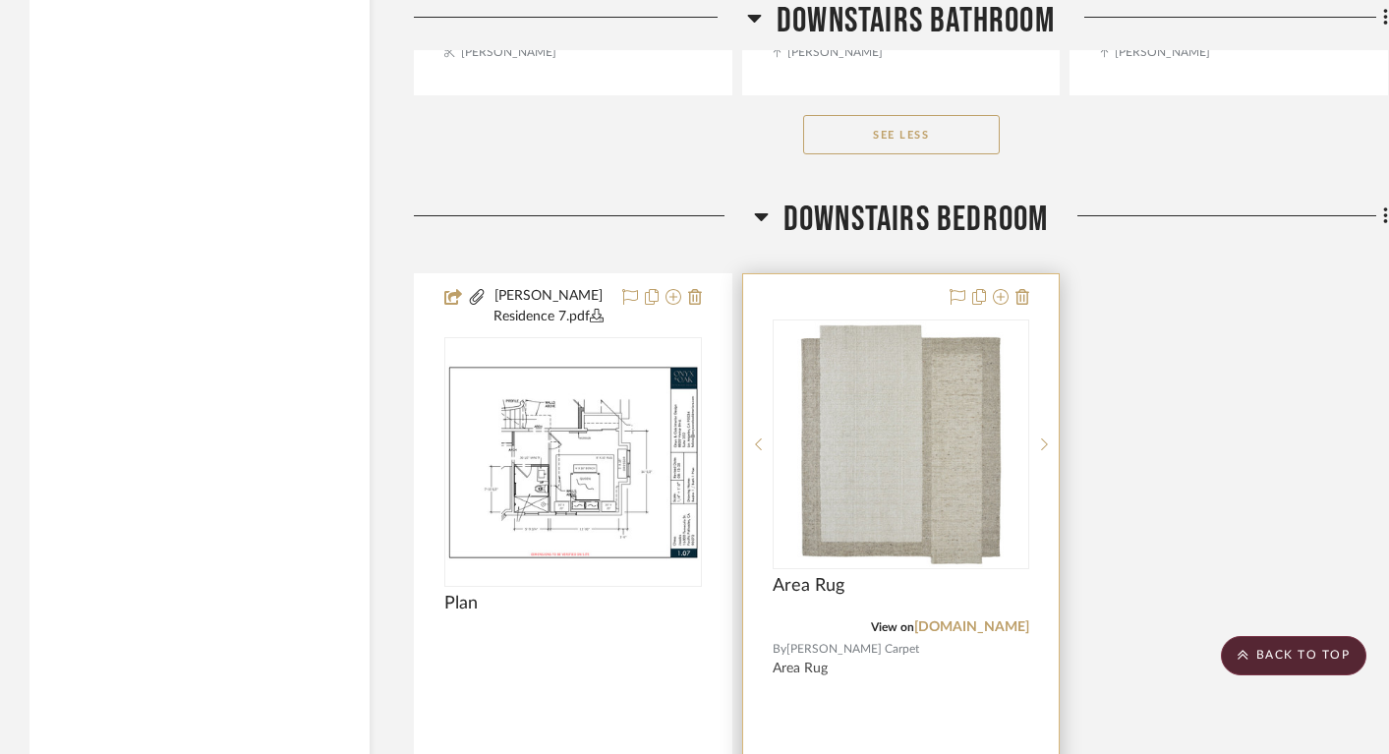
drag, startPoint x: 726, startPoint y: 319, endPoint x: 909, endPoint y: 330, distance: 183.3
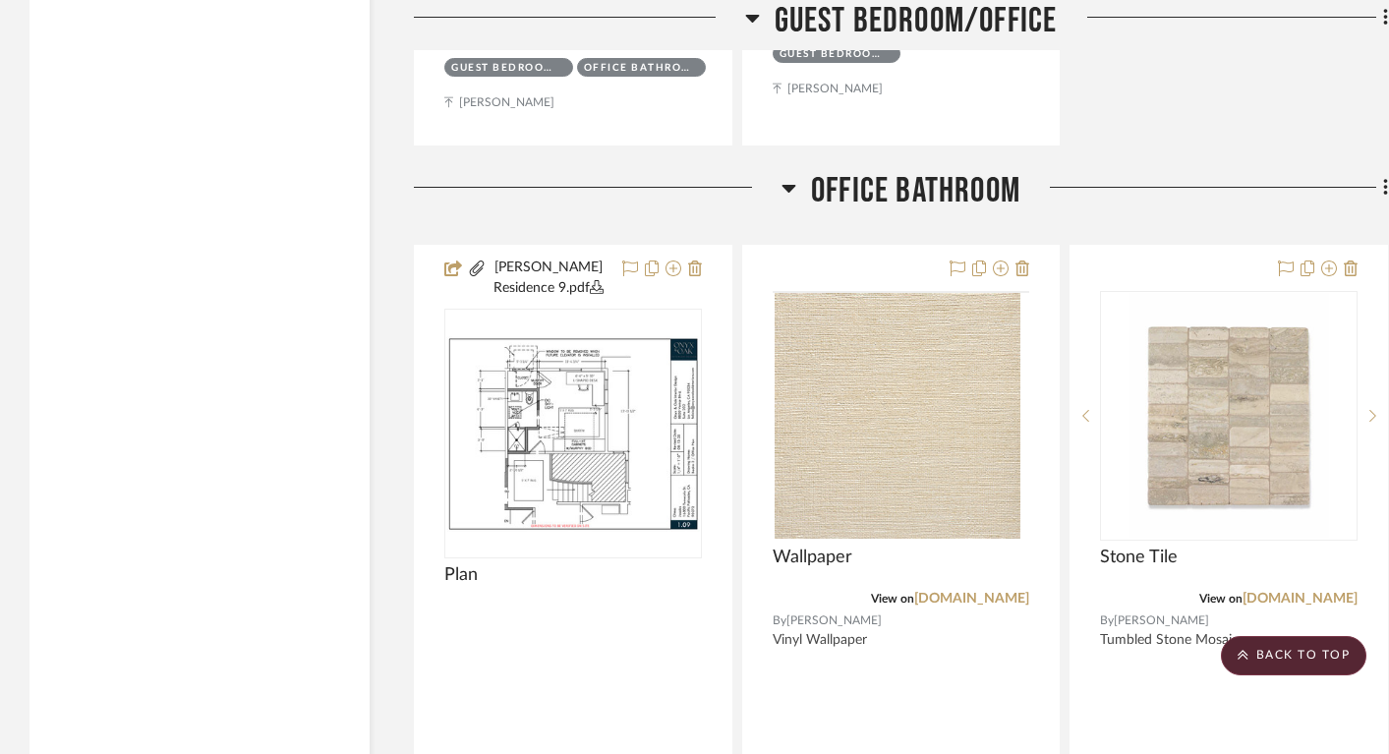
scroll to position [23104, 0]
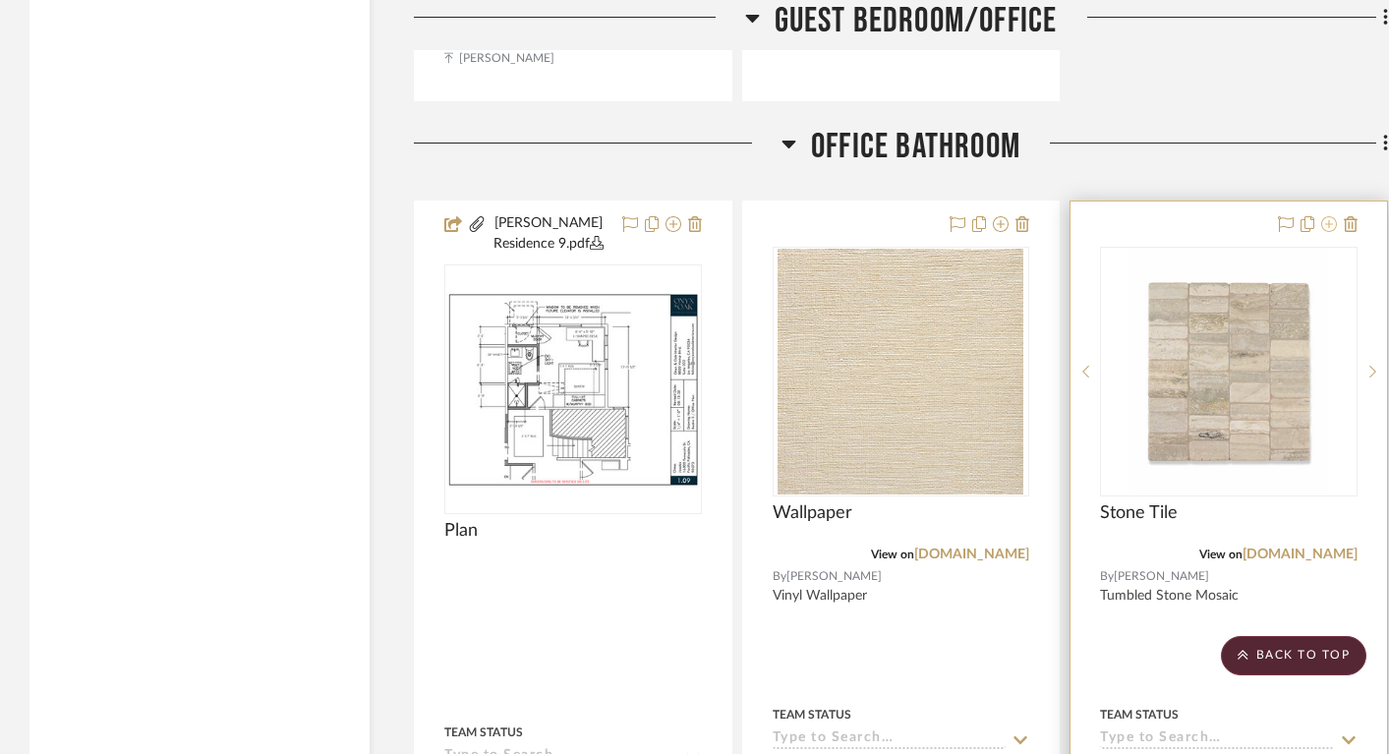
click at [1328, 216] on icon at bounding box center [1330, 224] width 16 height 16
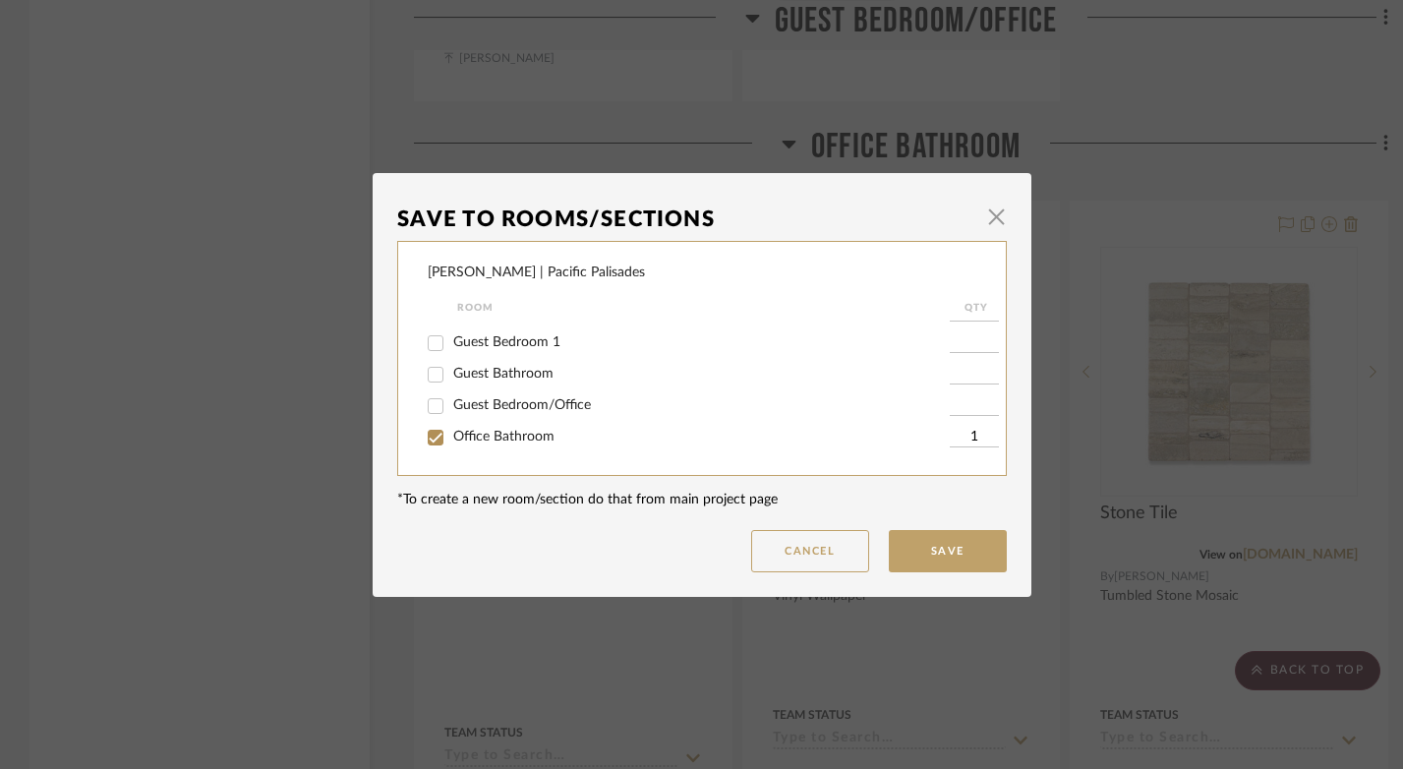
scroll to position [339, 0]
click at [426, 383] on input "Guest Bathroom" at bounding box center [435, 373] width 31 height 31
checkbox input "true"
type input "1"
click at [937, 554] on button "Save" at bounding box center [948, 551] width 118 height 42
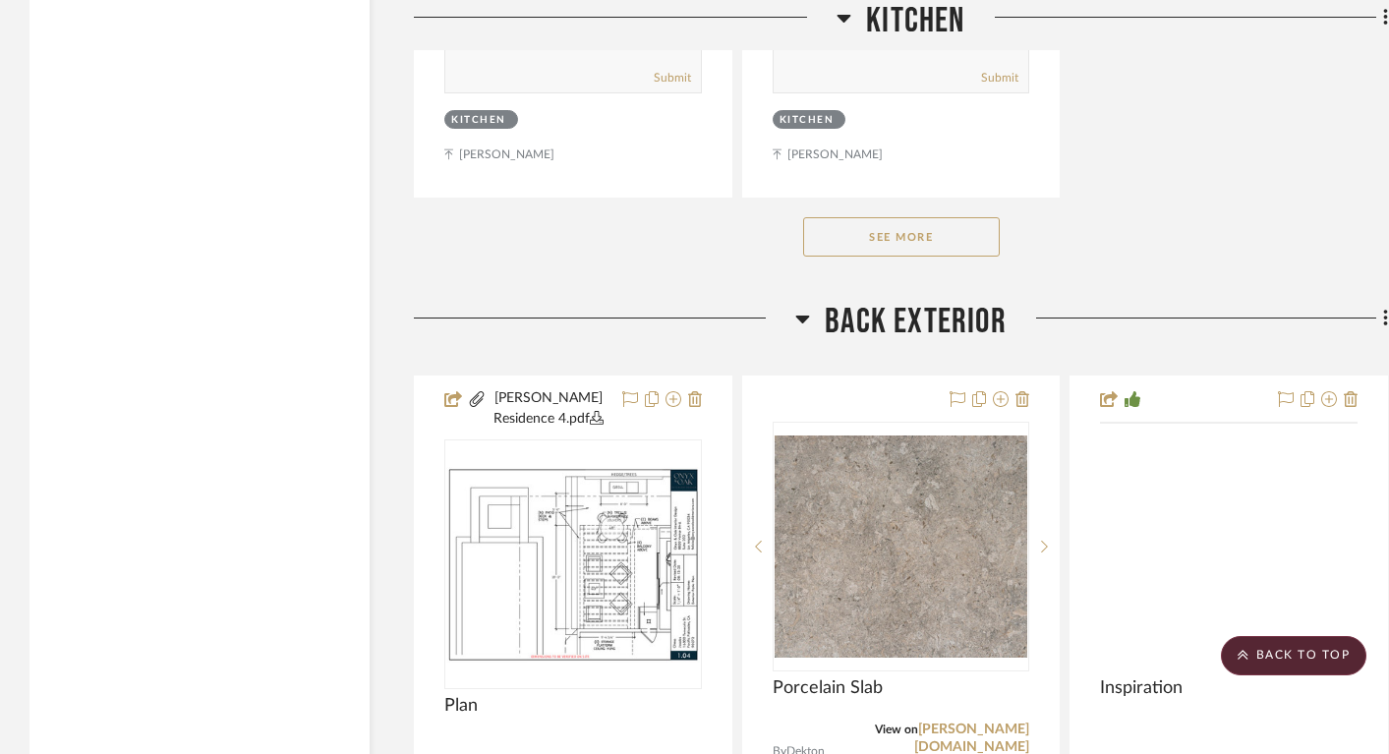
scroll to position [17980, 0]
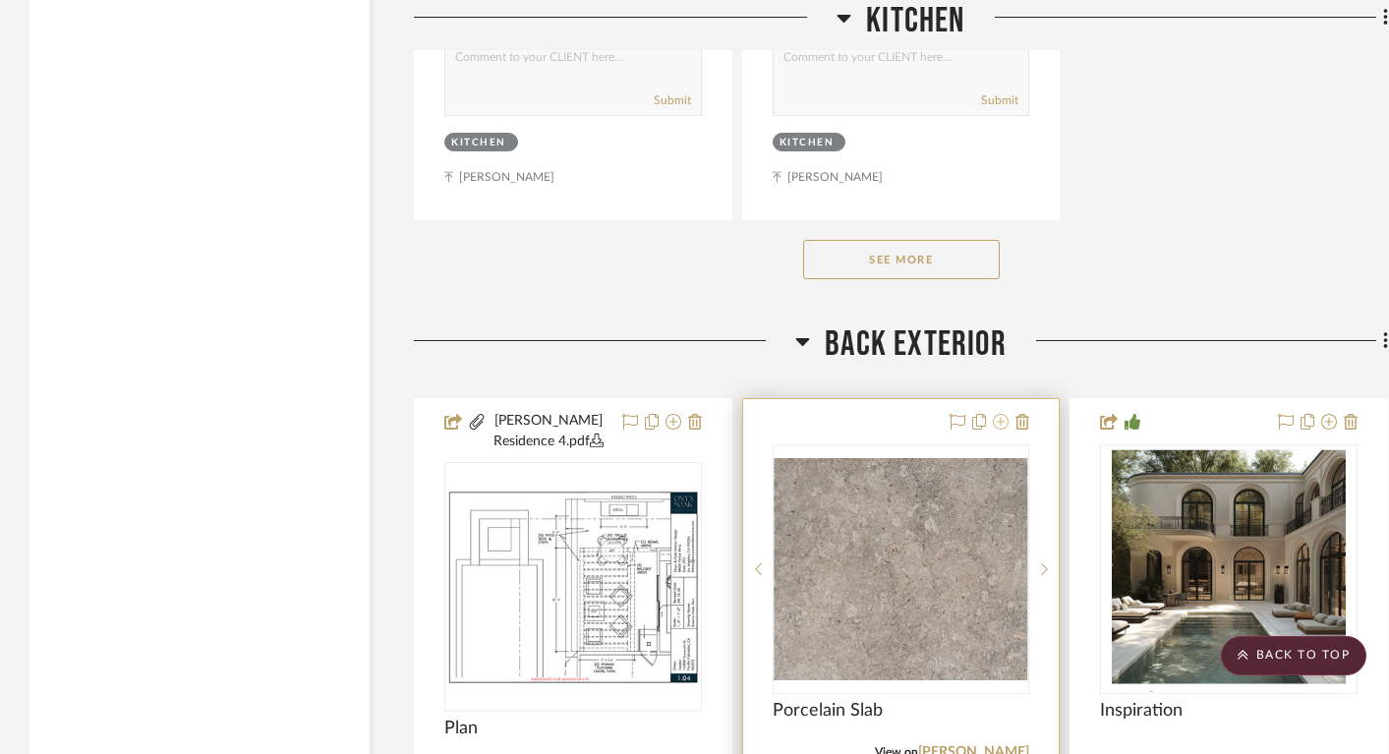
click at [1003, 414] on icon at bounding box center [1001, 422] width 16 height 16
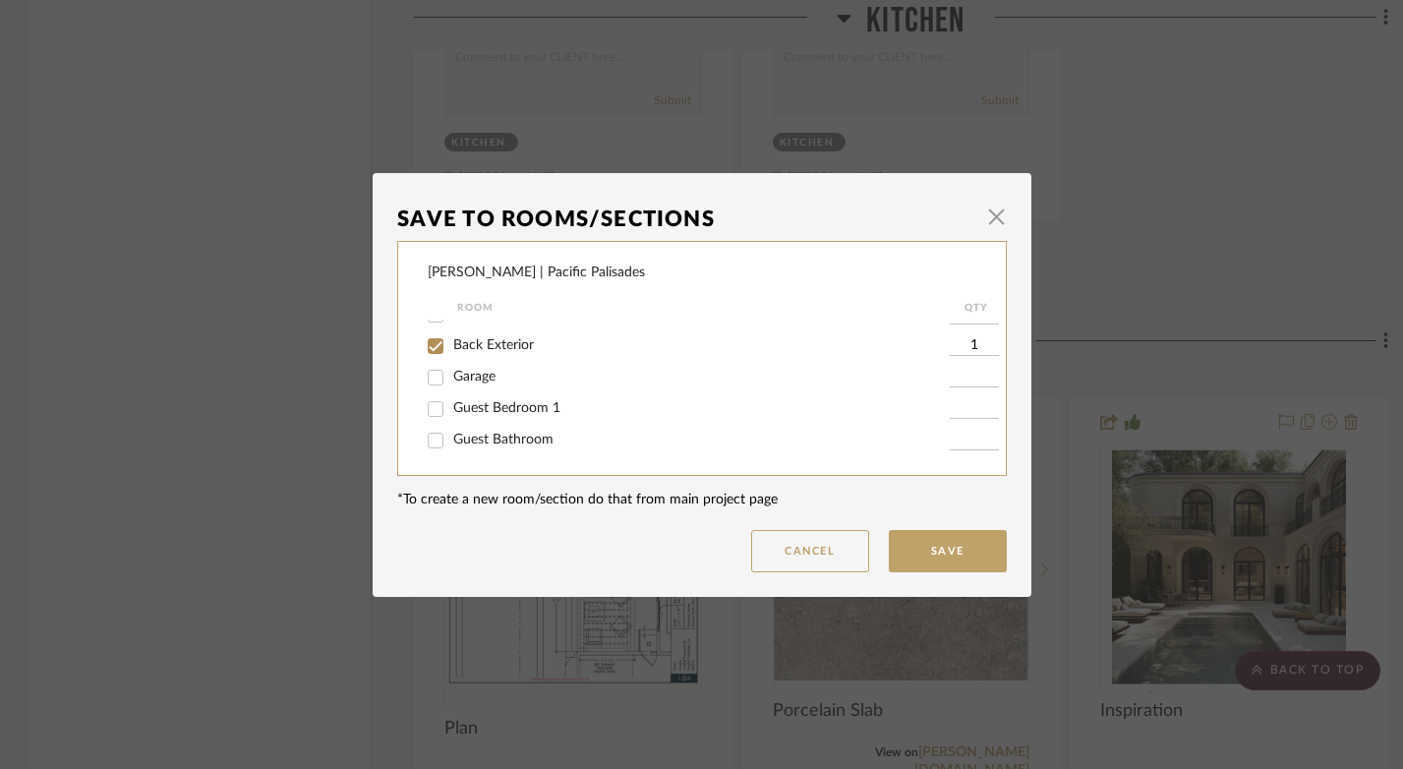
scroll to position [278, 0]
click at [431, 443] on input "Guest Bathroom" at bounding box center [435, 434] width 31 height 31
checkbox input "true"
type input "1"
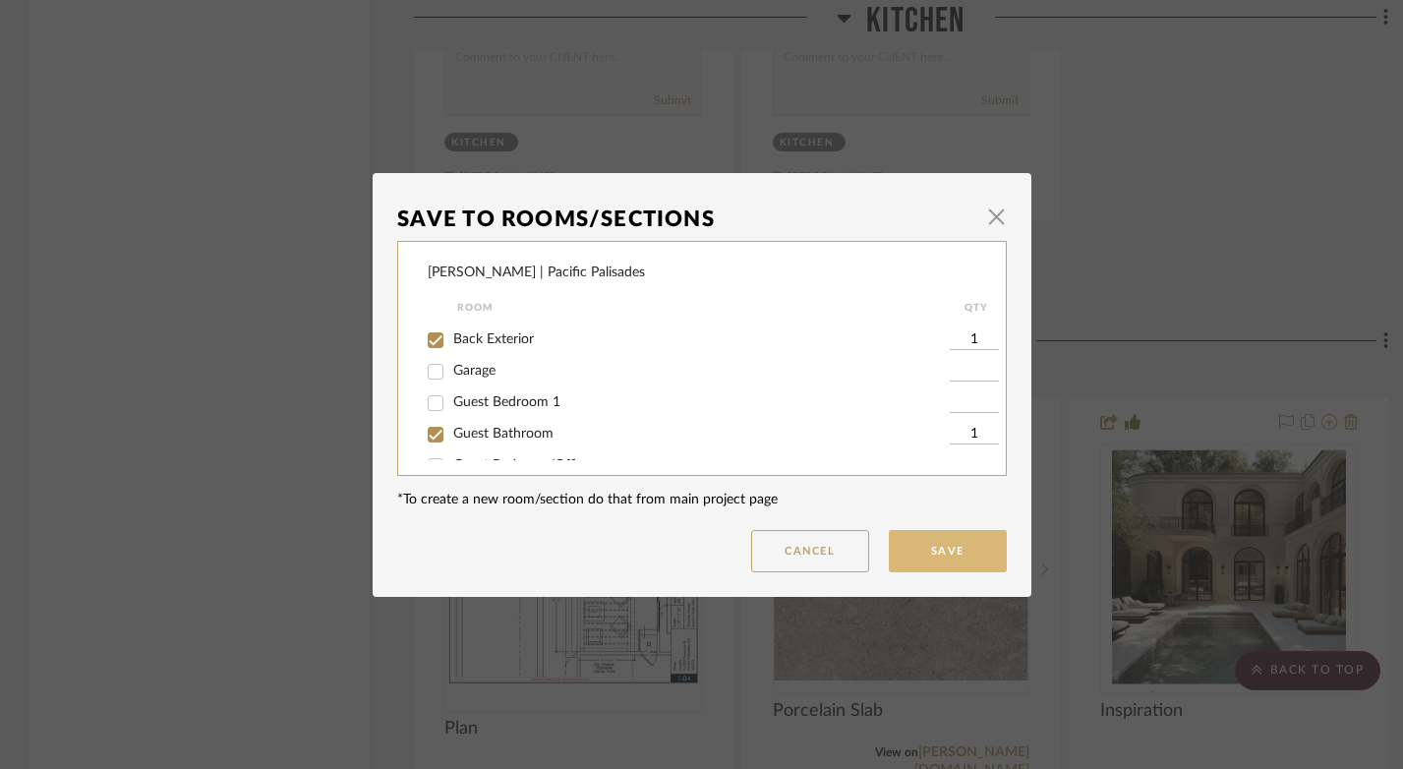
click at [931, 557] on button "Save" at bounding box center [948, 551] width 118 height 42
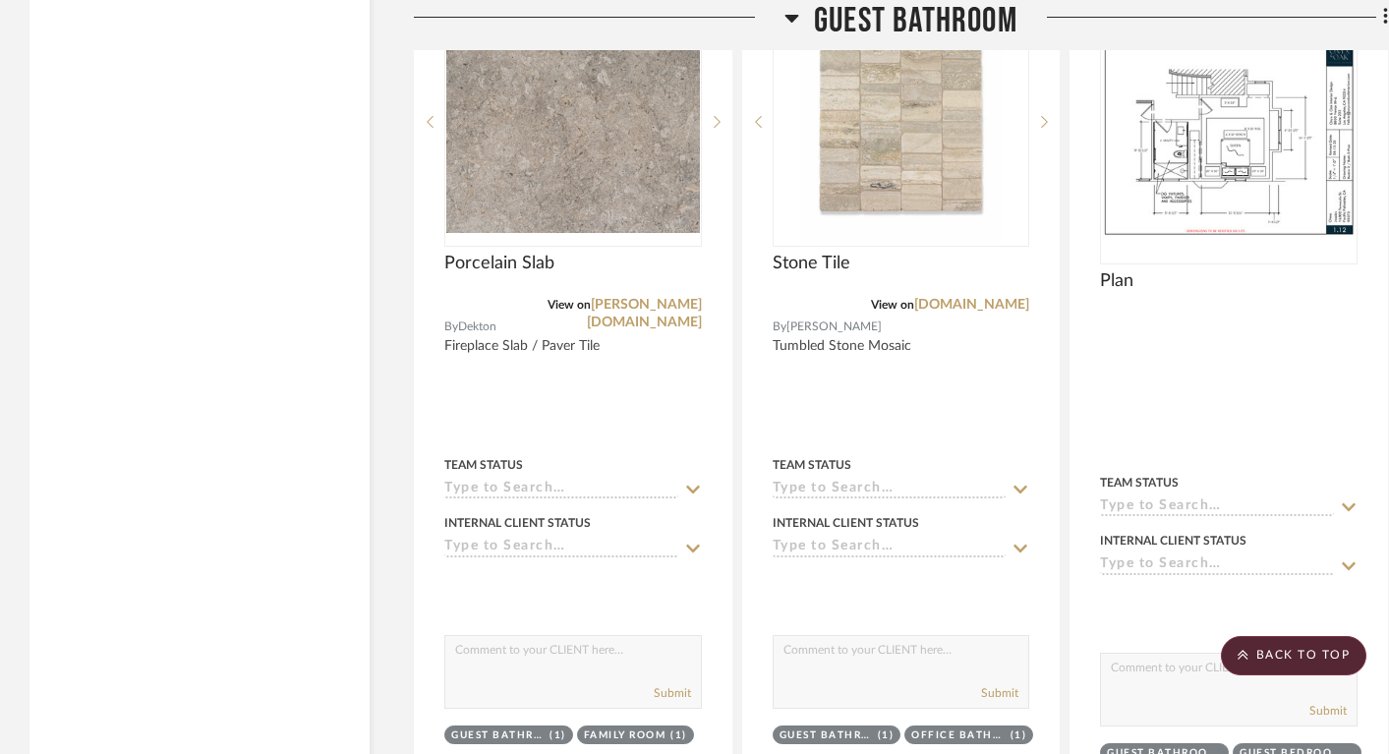
scroll to position [21399, 0]
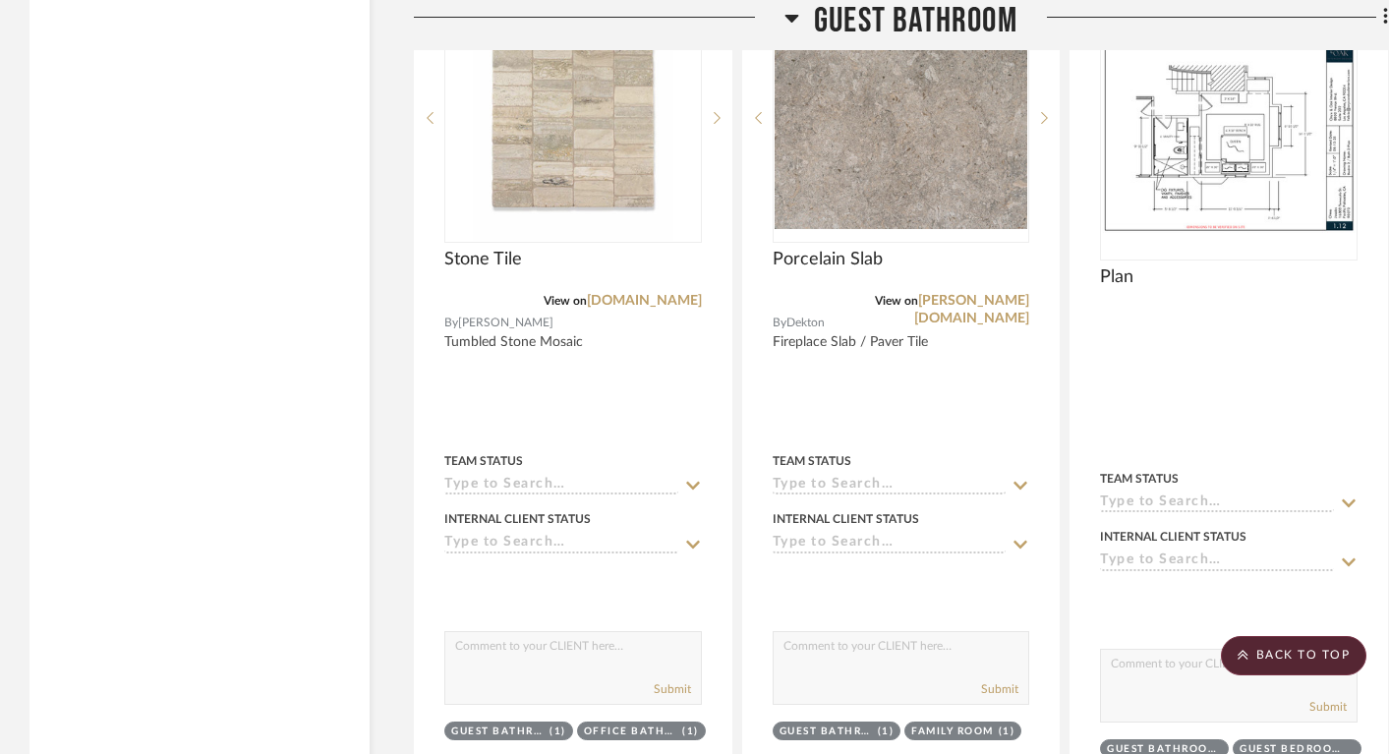
drag, startPoint x: 712, startPoint y: 415, endPoint x: 851, endPoint y: 419, distance: 138.7
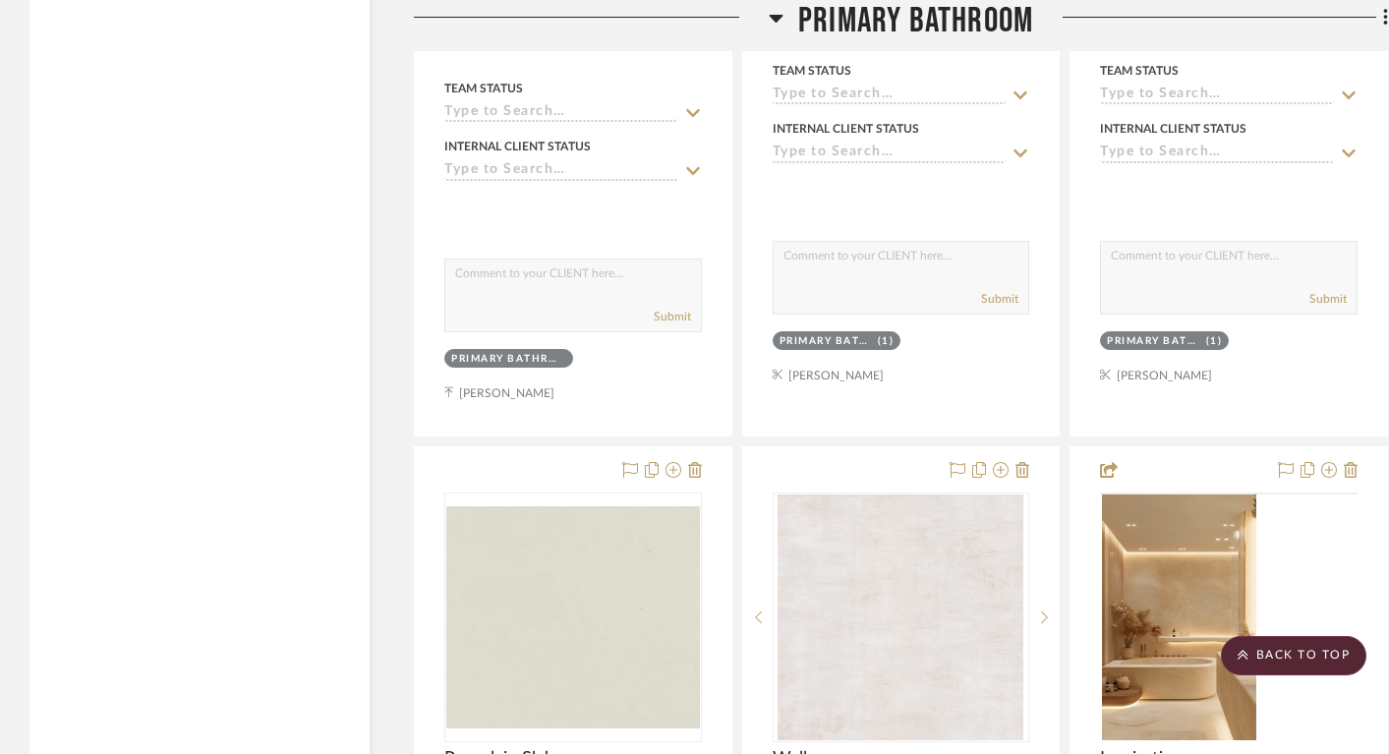
scroll to position [29347, 0]
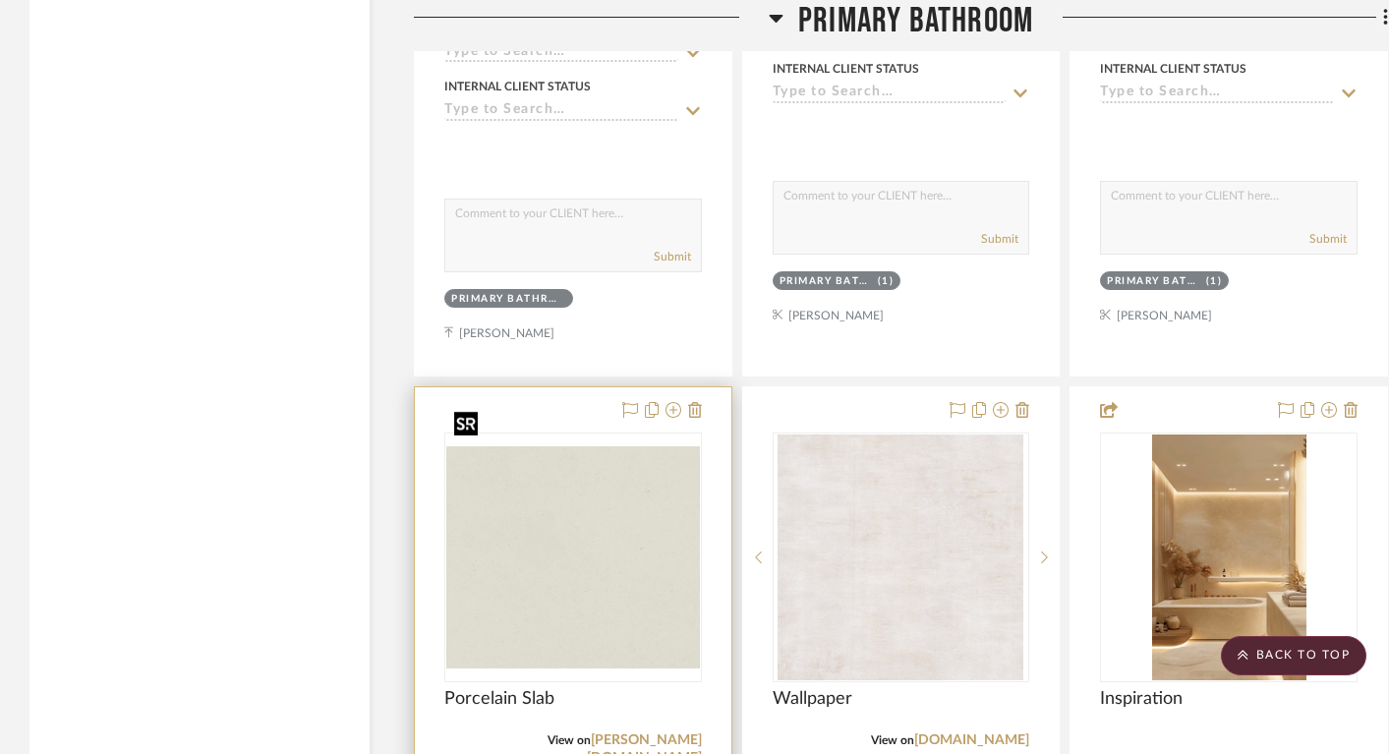
click at [618, 568] on img "0" at bounding box center [573, 557] width 254 height 222
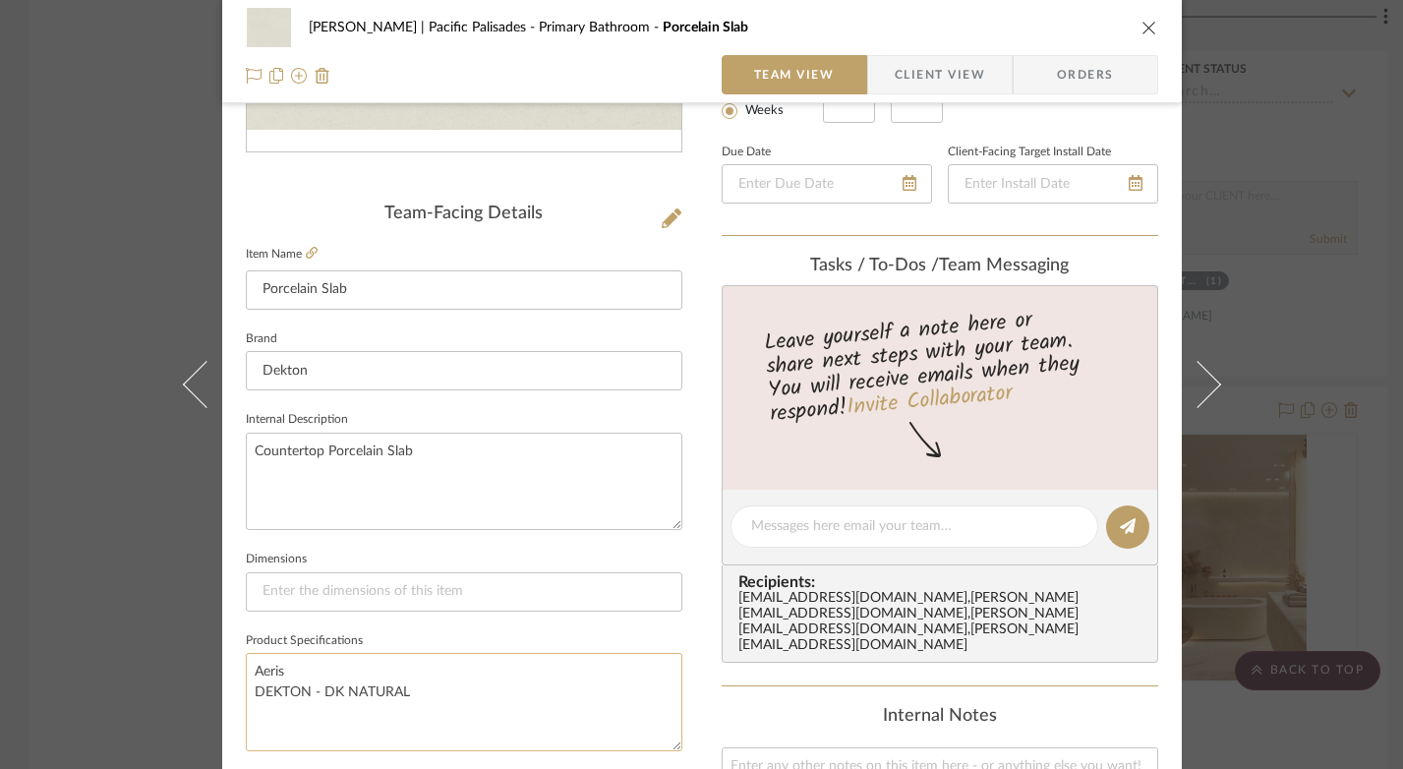
scroll to position [0, 0]
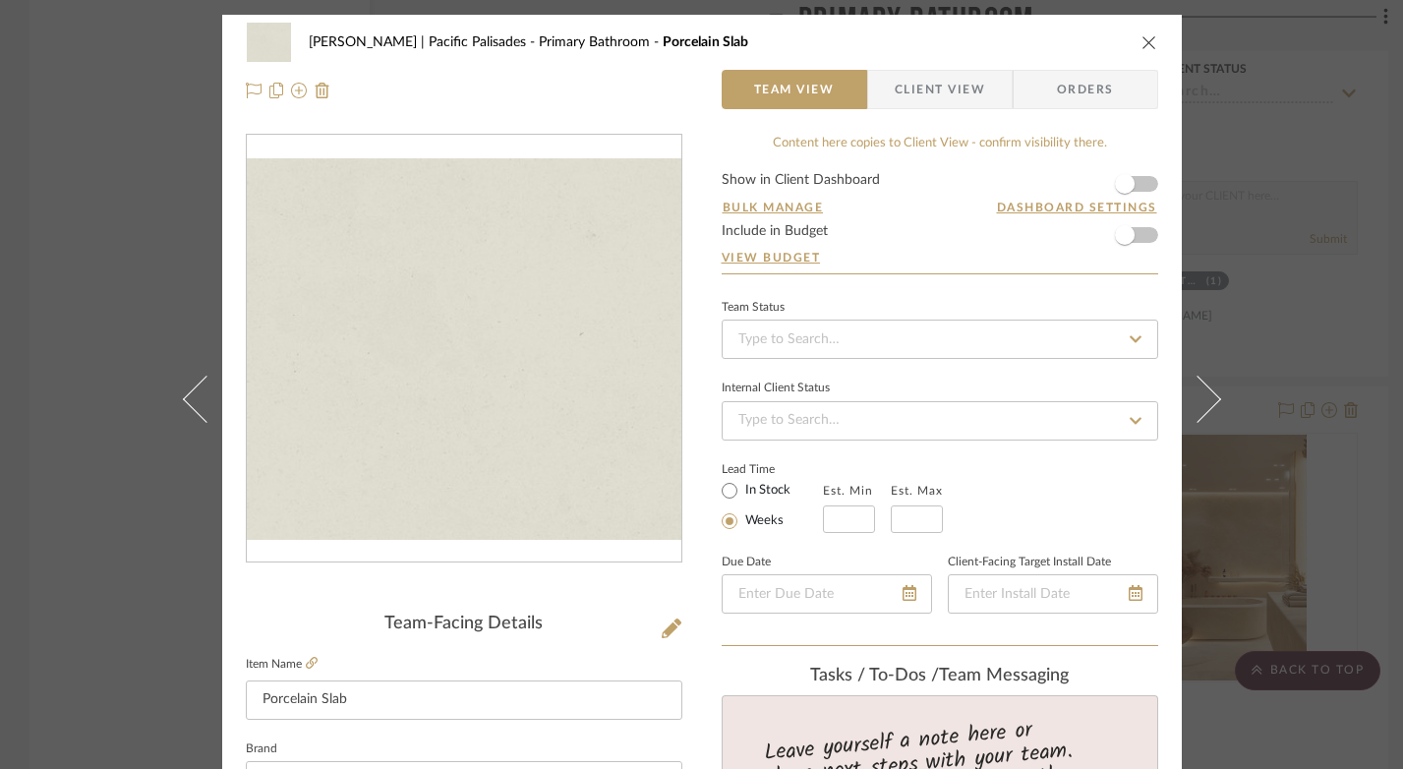
click at [1144, 45] on icon "close" at bounding box center [1150, 42] width 16 height 16
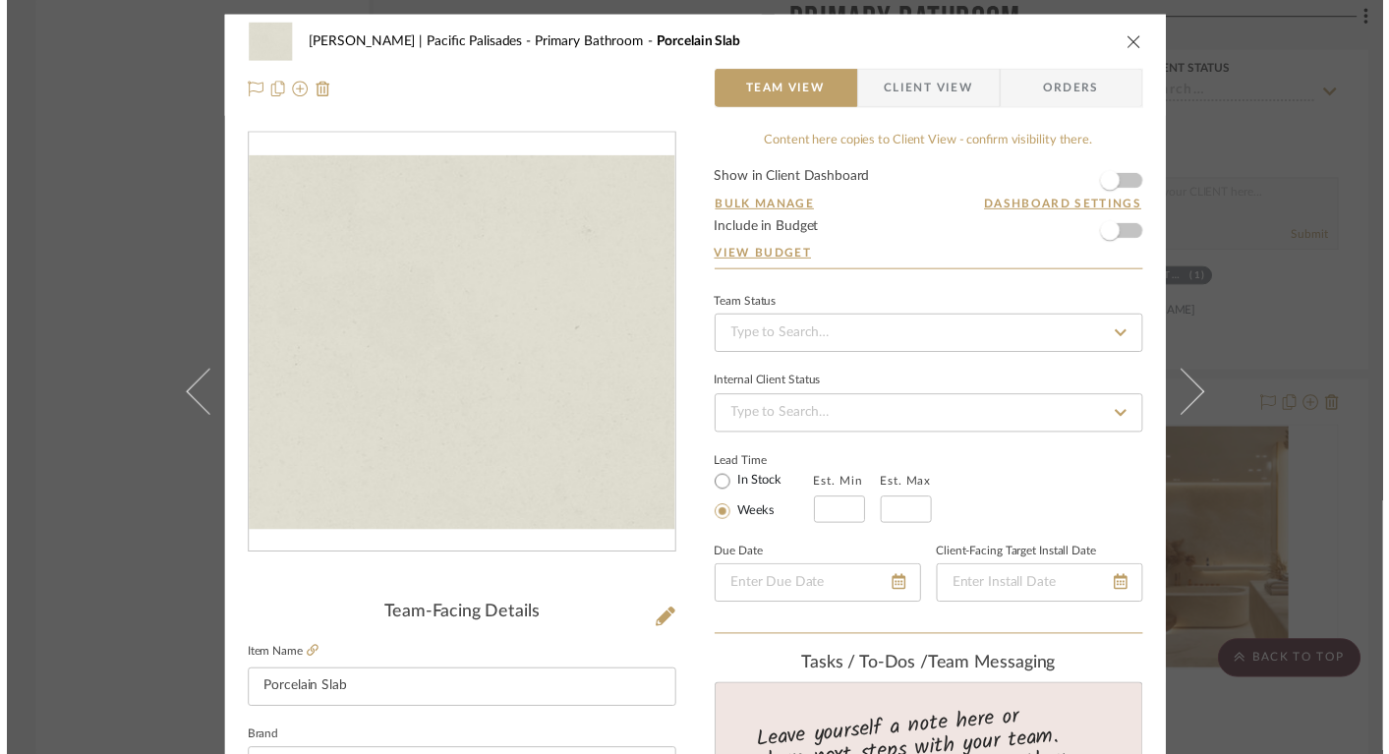
scroll to position [29347, 0]
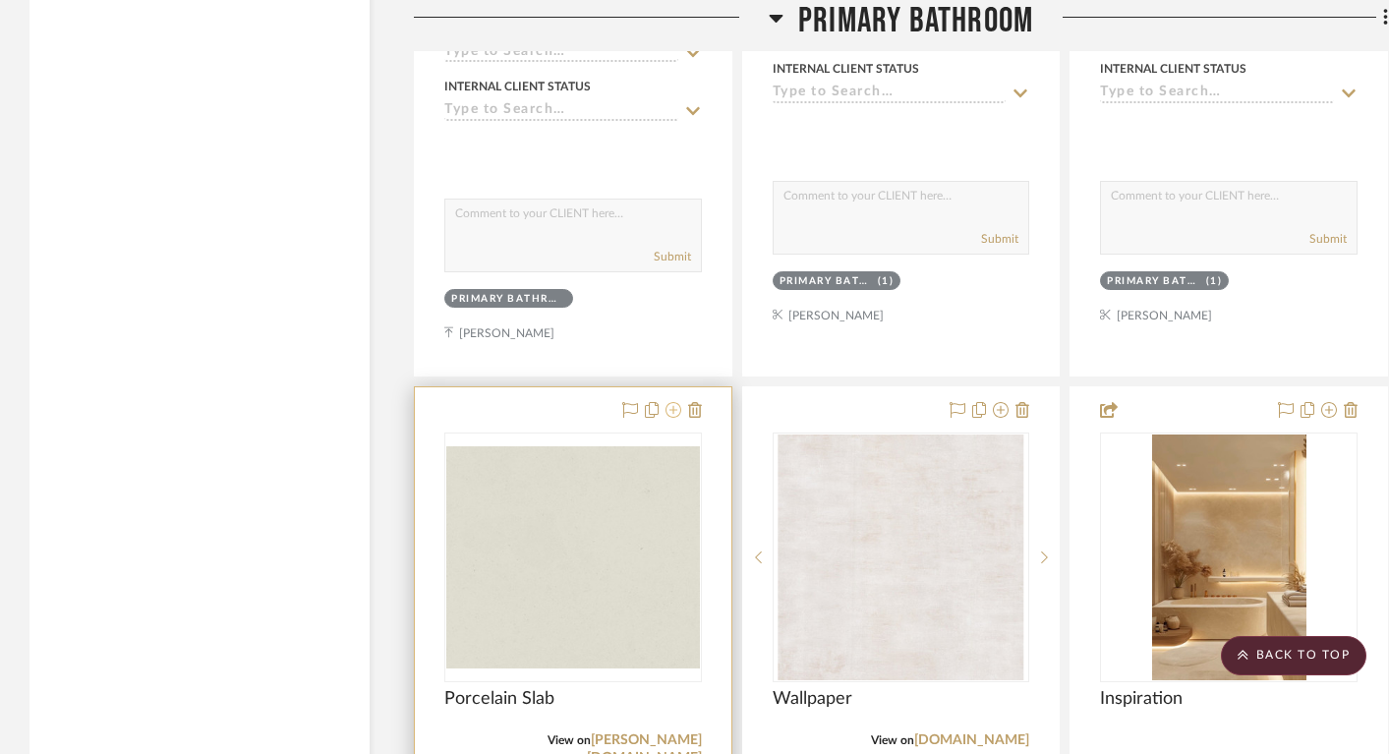
click at [676, 402] on icon at bounding box center [674, 410] width 16 height 16
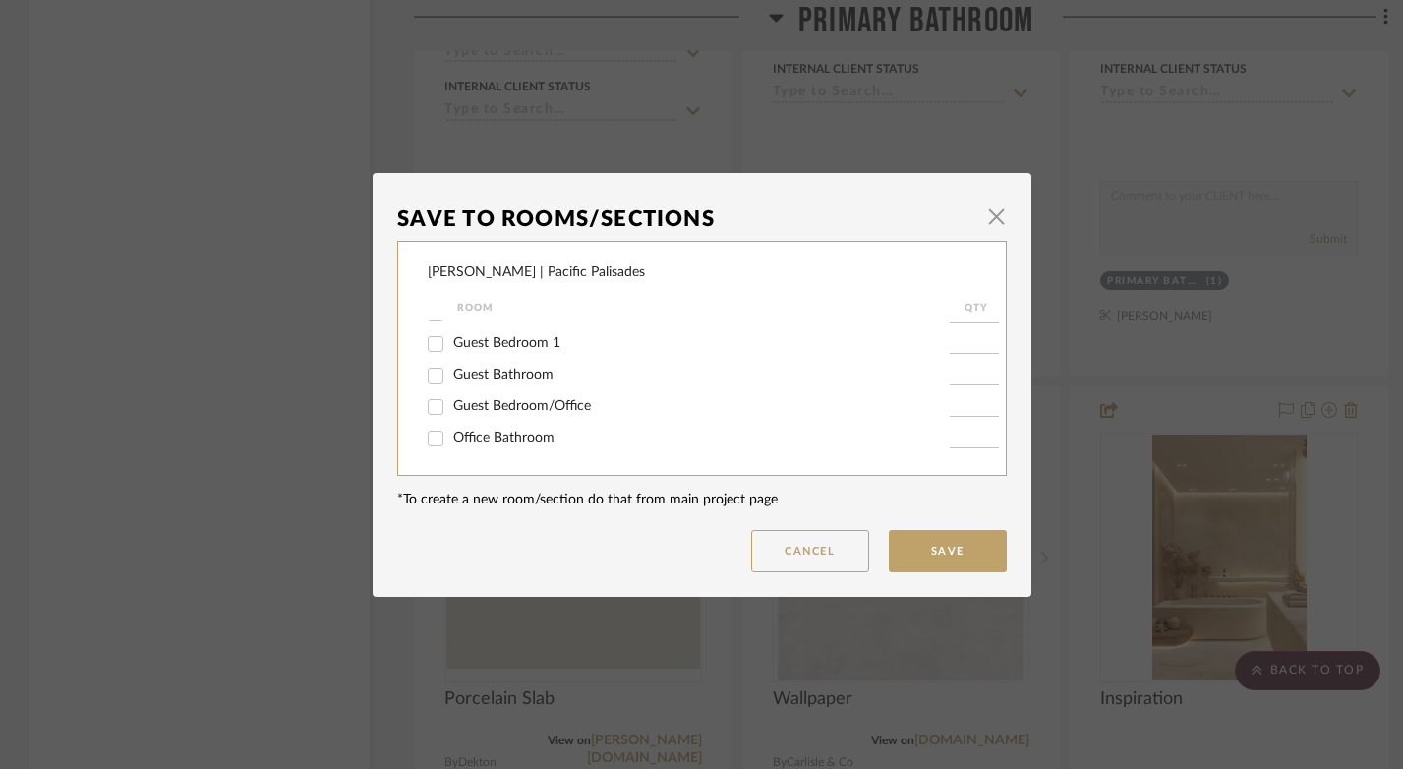
scroll to position [338, 0]
click at [427, 388] on input "Guest Bathroom" at bounding box center [435, 374] width 31 height 31
checkbox input "true"
type input "1"
click at [919, 548] on button "Save" at bounding box center [948, 551] width 118 height 42
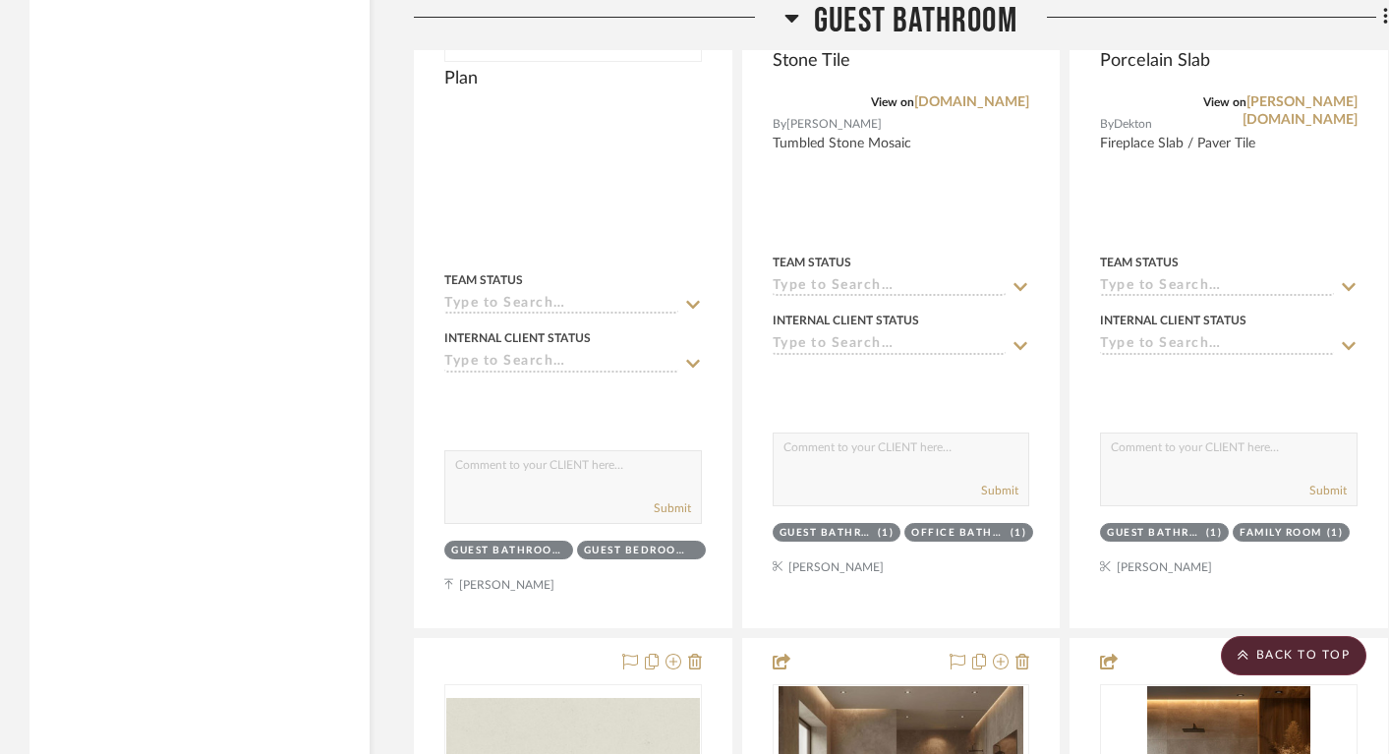
scroll to position [21596, 0]
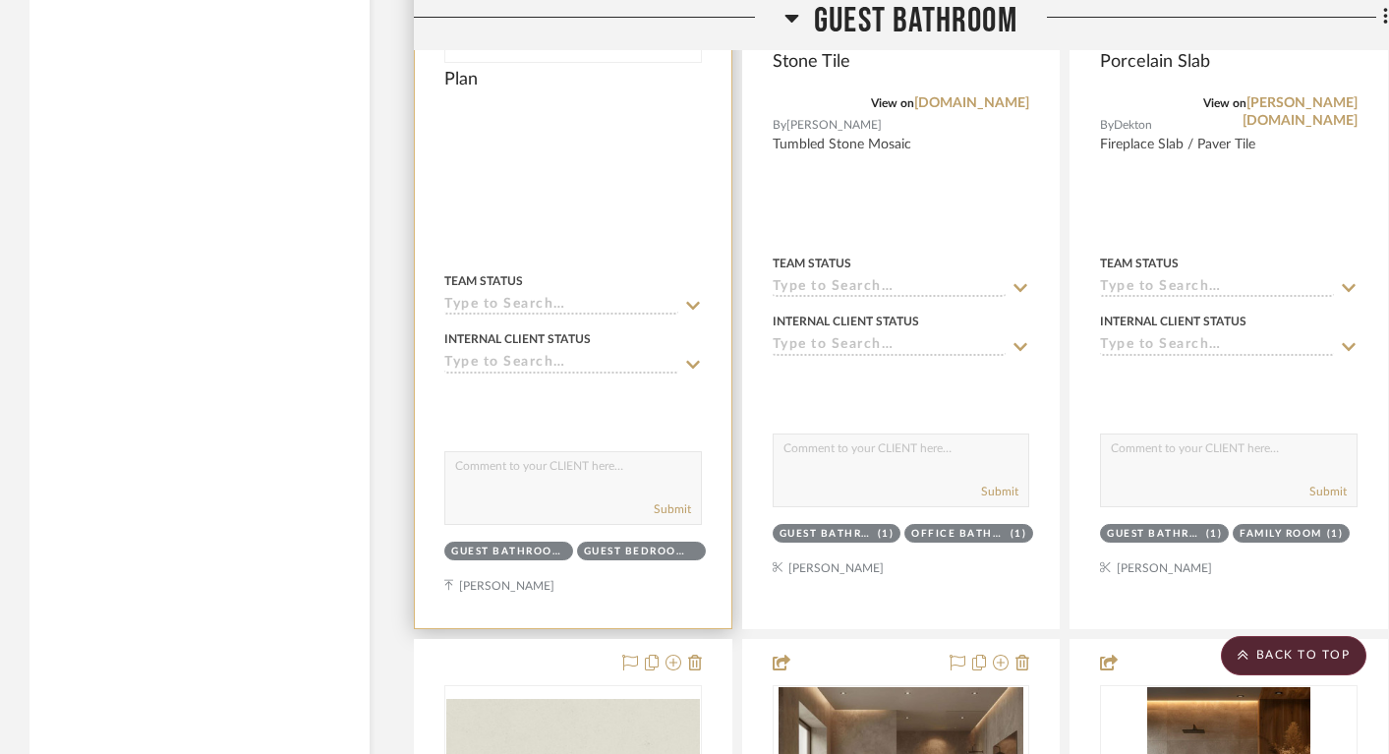
drag, startPoint x: 580, startPoint y: 622, endPoint x: 705, endPoint y: 530, distance: 155.4
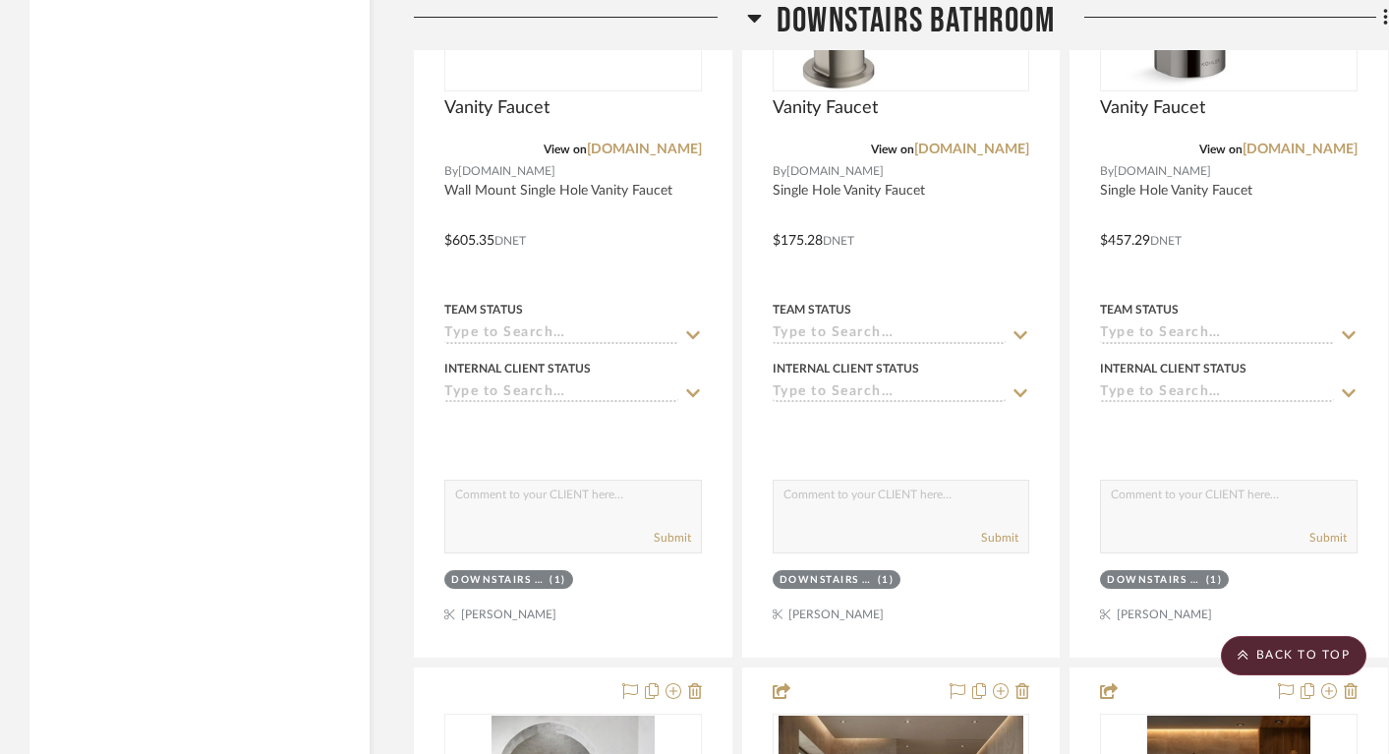
scroll to position [8443, 0]
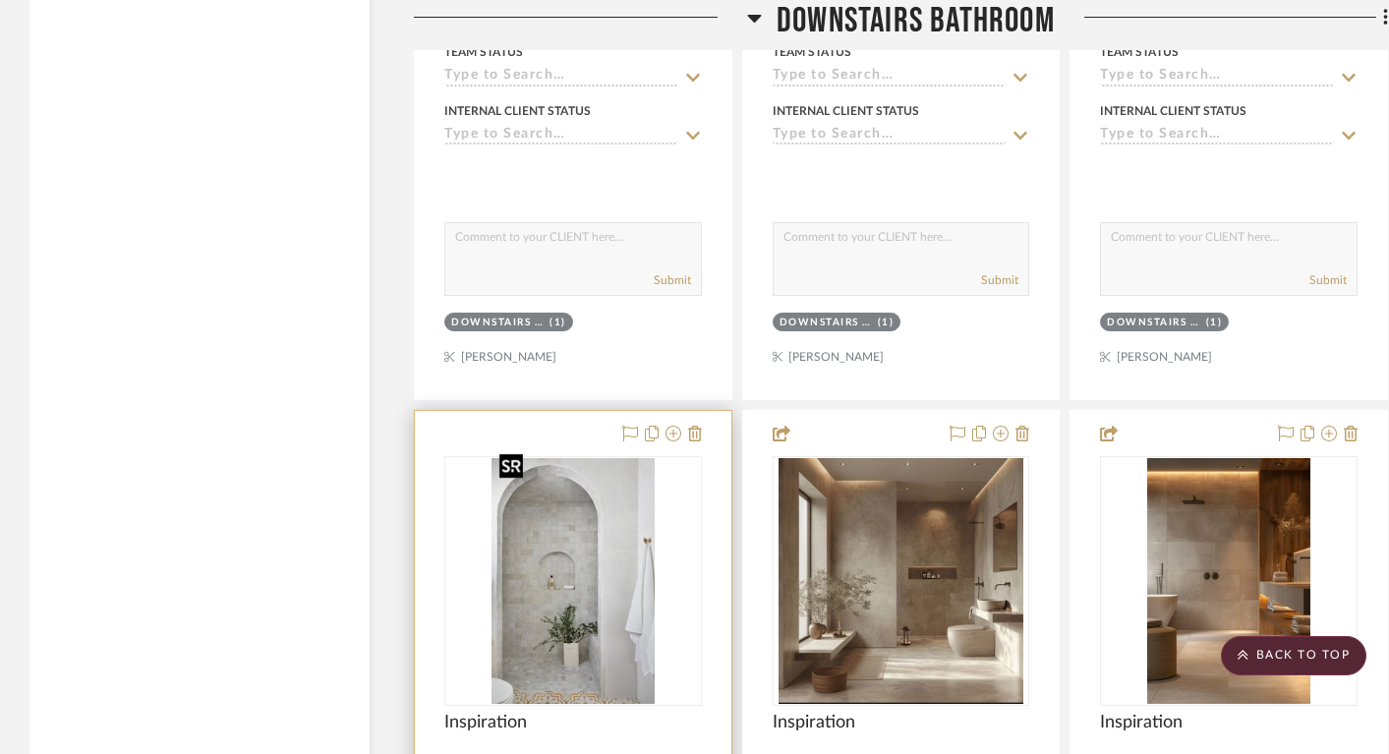
click at [588, 518] on img "0" at bounding box center [573, 581] width 163 height 246
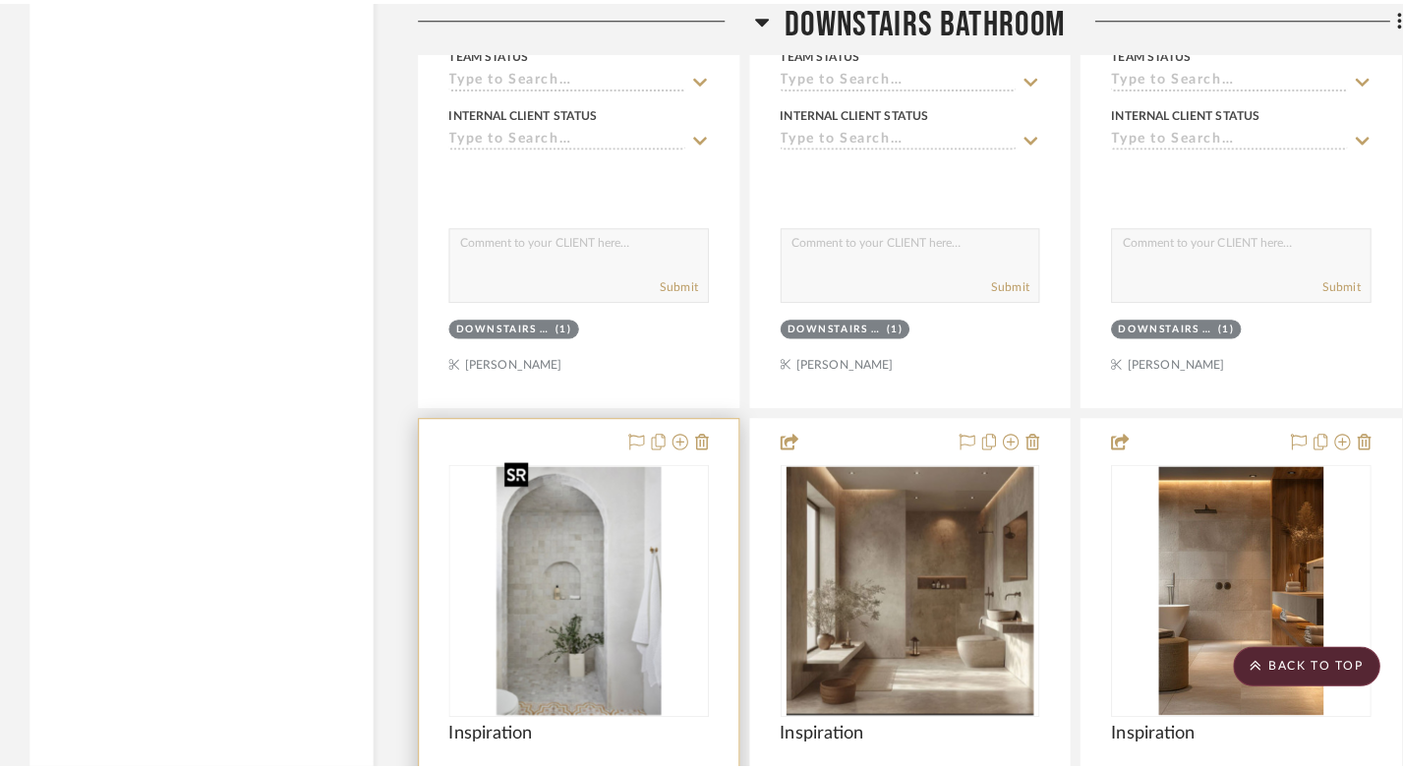
scroll to position [0, 0]
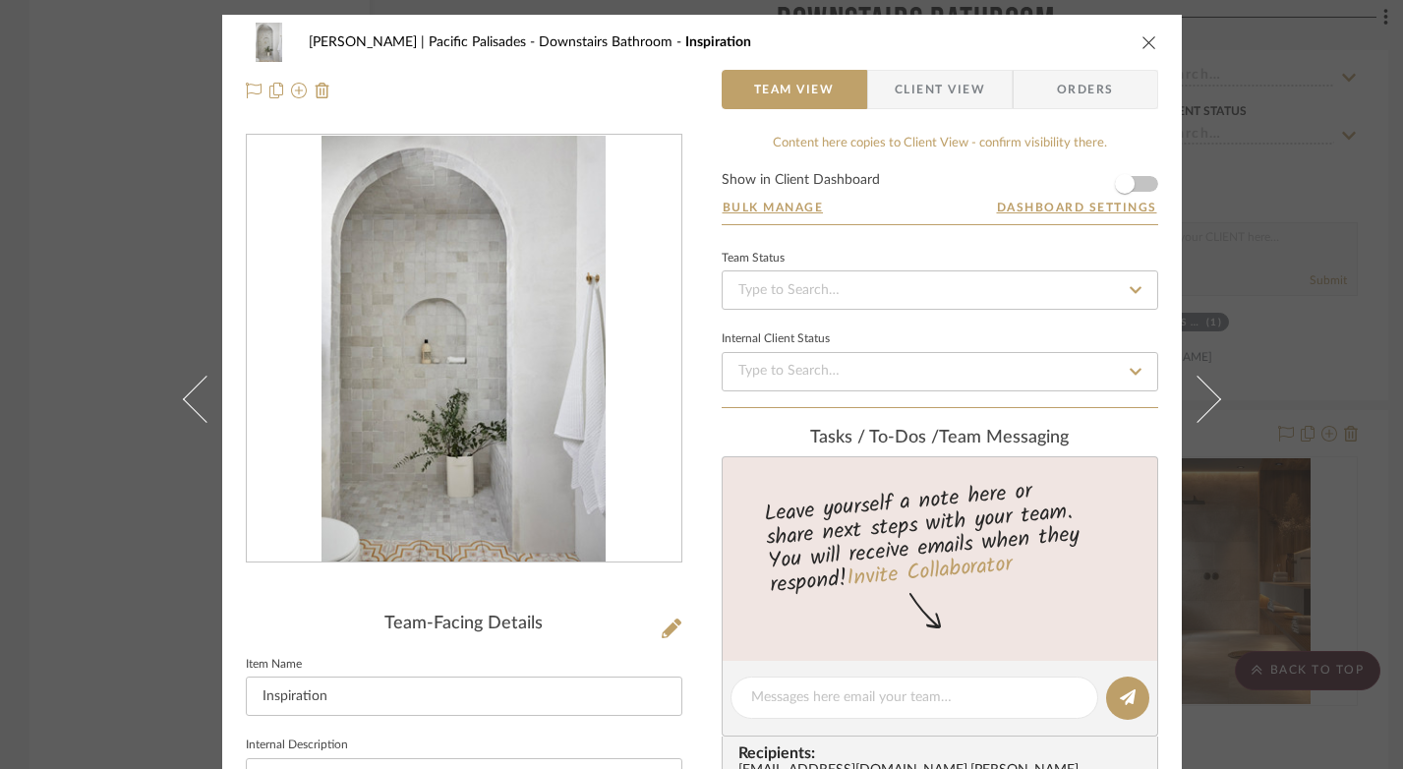
click at [1147, 38] on icon "close" at bounding box center [1150, 42] width 16 height 16
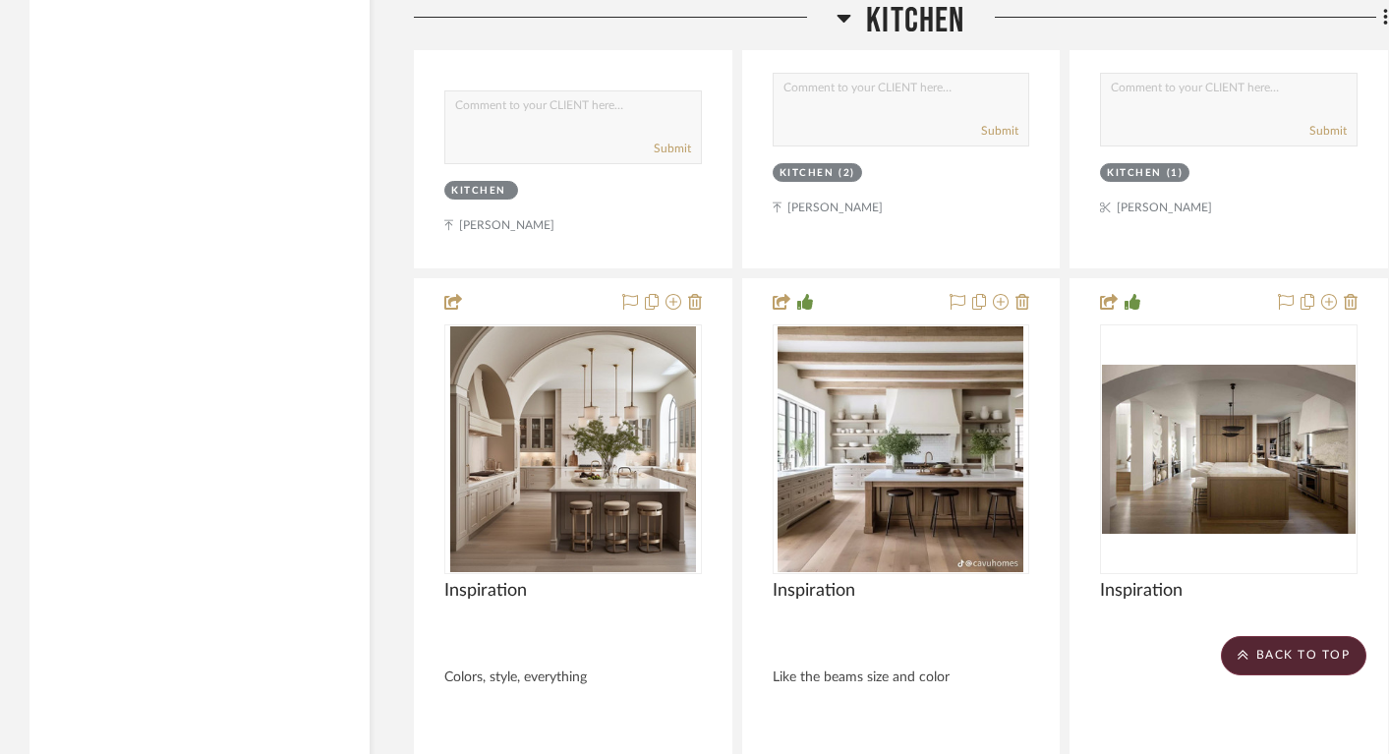
scroll to position [16244, 0]
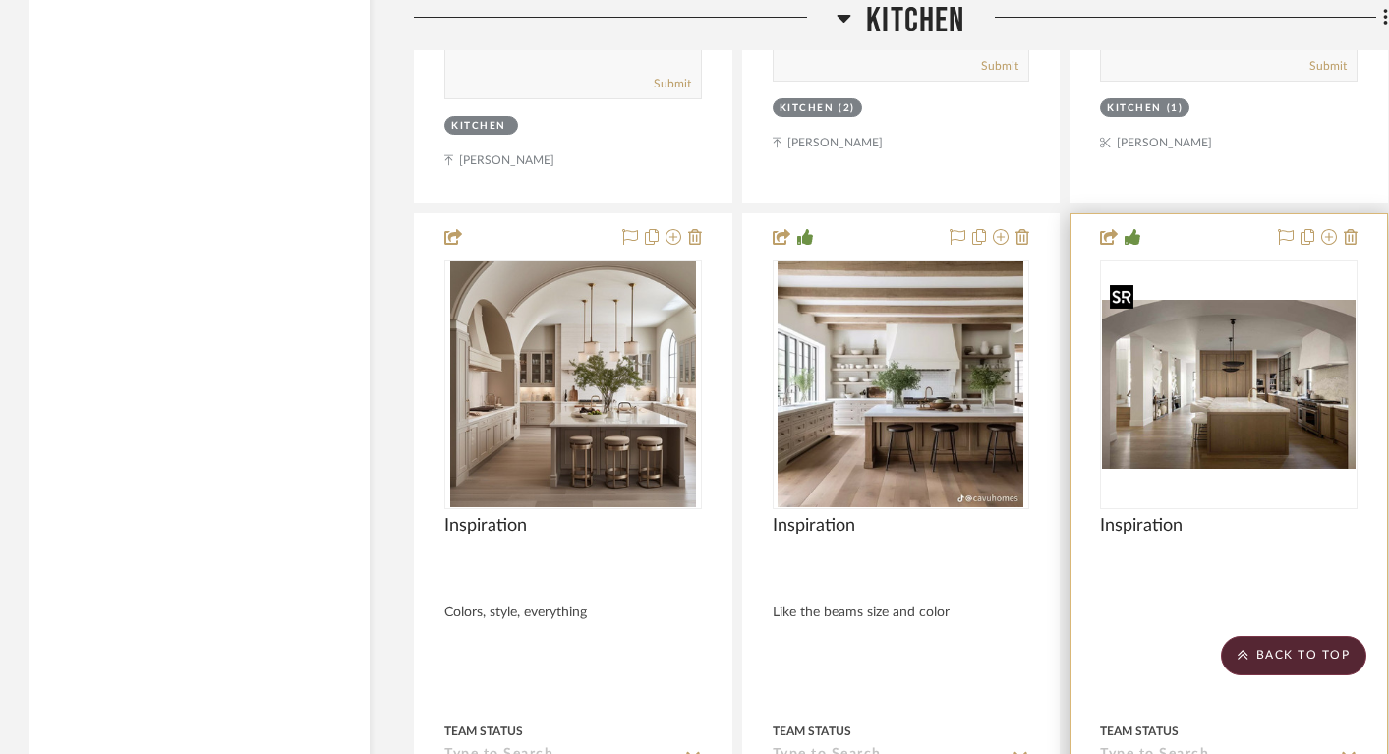
click at [1231, 383] on img "0" at bounding box center [1229, 384] width 254 height 169
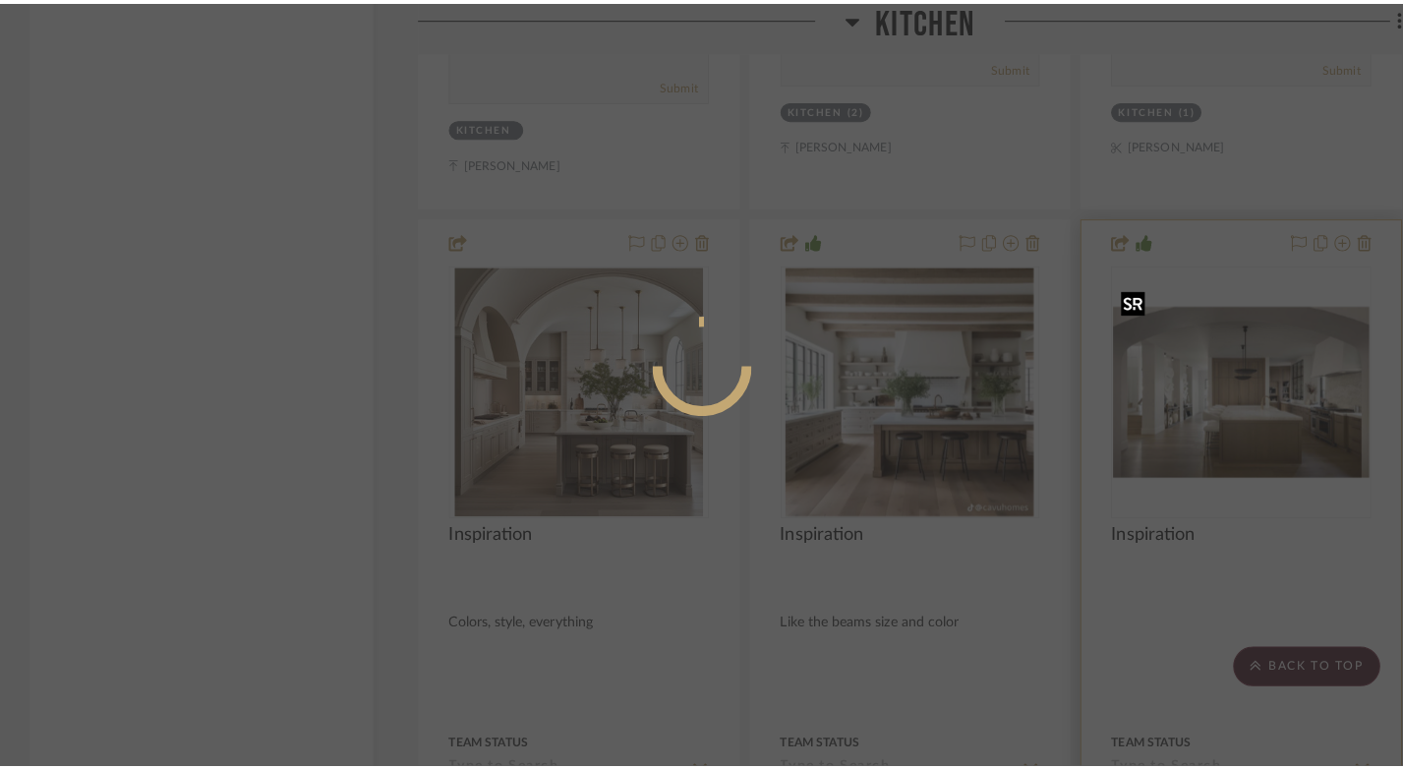
scroll to position [0, 0]
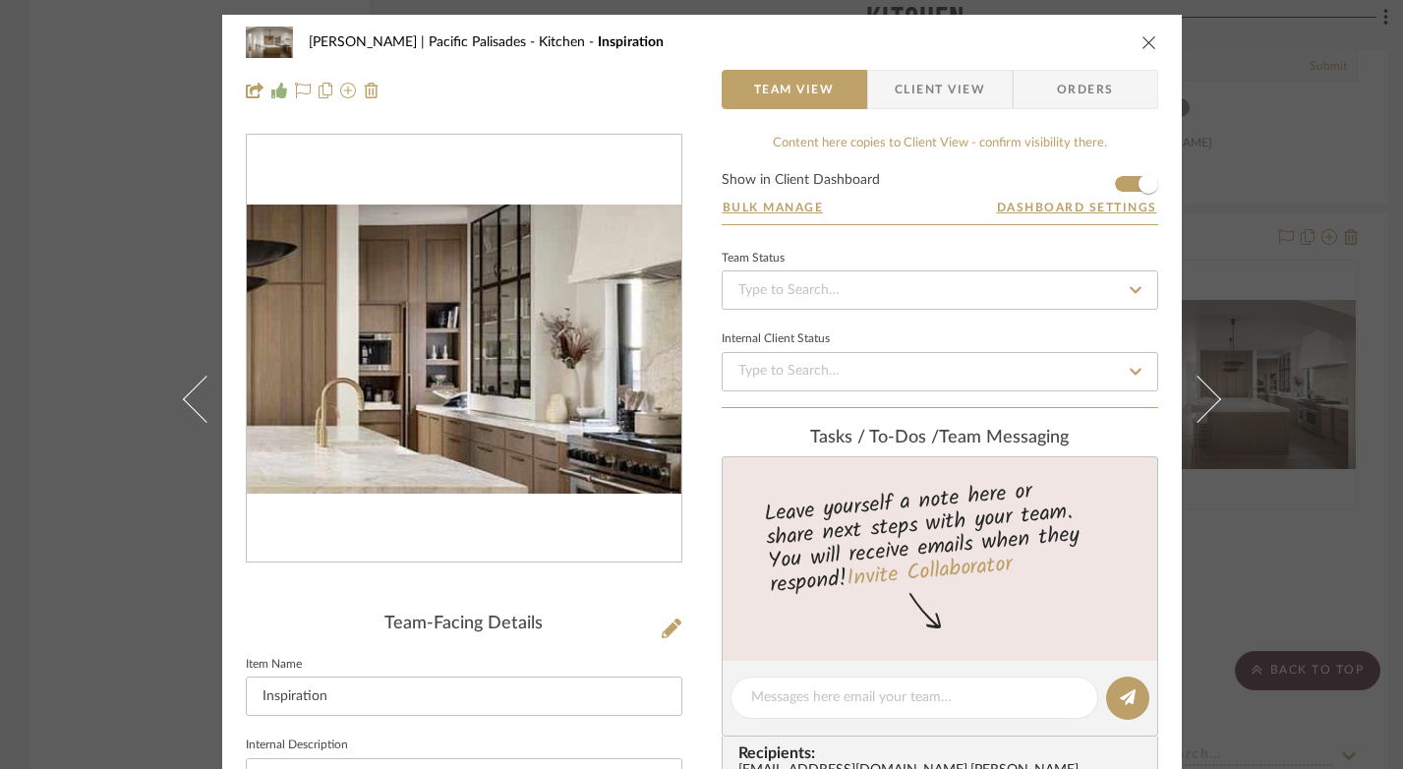
click at [540, 346] on img "0" at bounding box center [464, 350] width 435 height 290
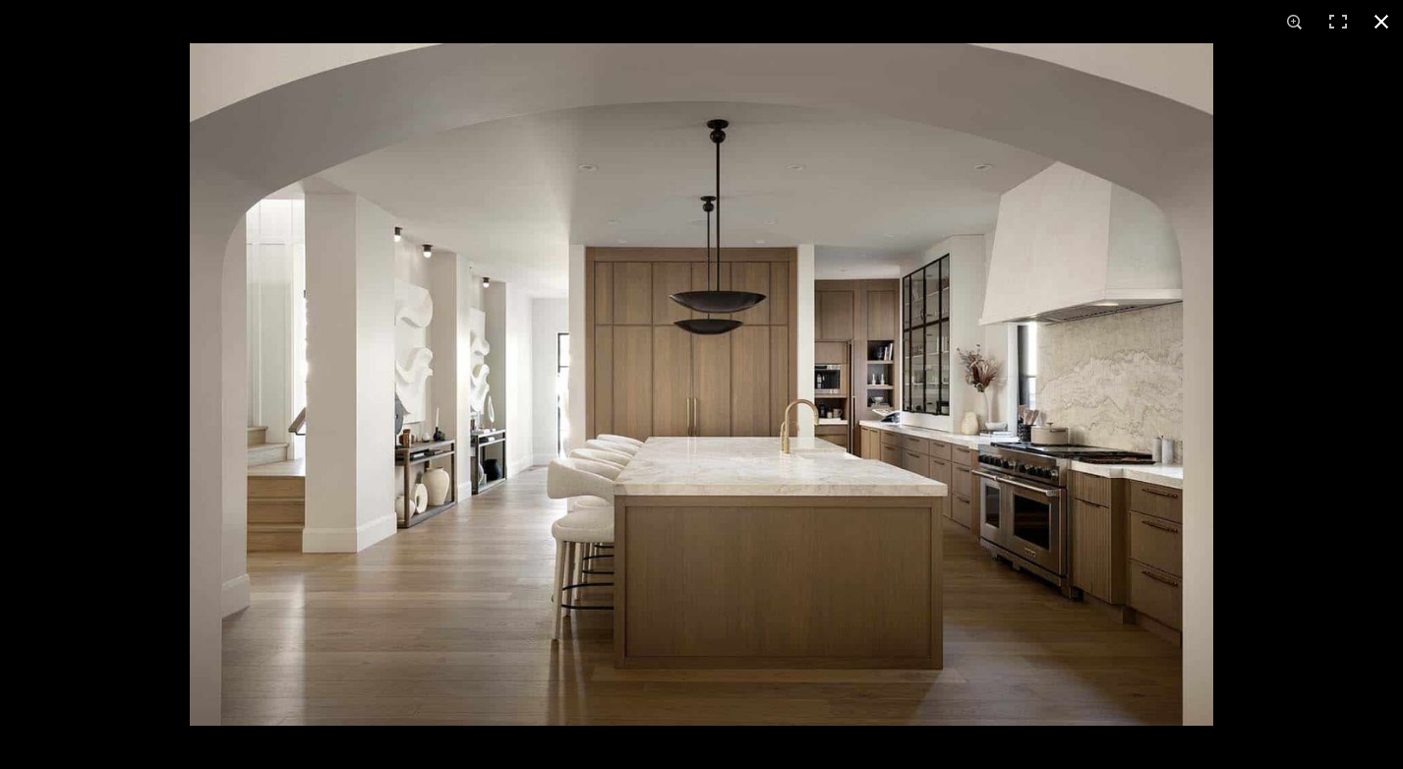
click at [1383, 21] on button at bounding box center [1381, 21] width 43 height 43
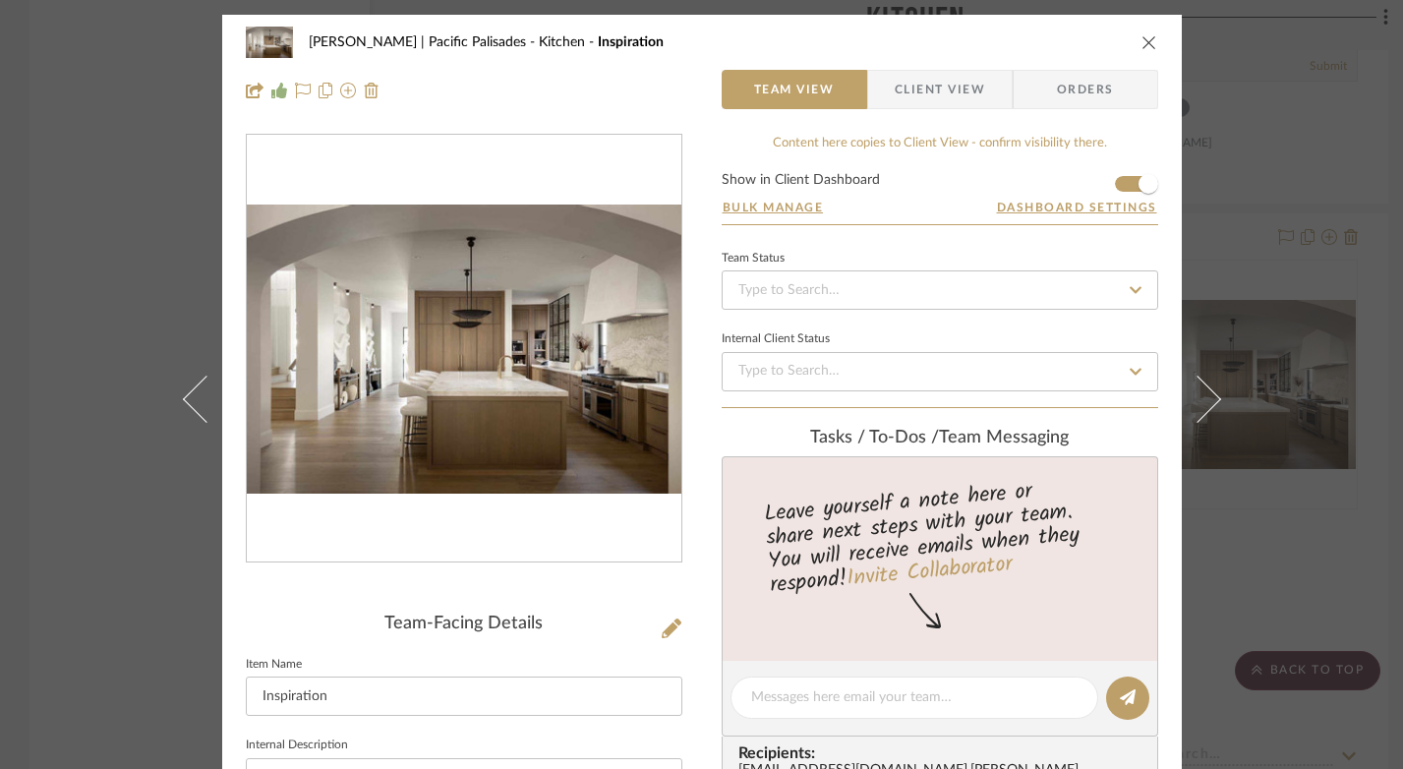
click at [1143, 50] on button "close" at bounding box center [1150, 42] width 18 height 18
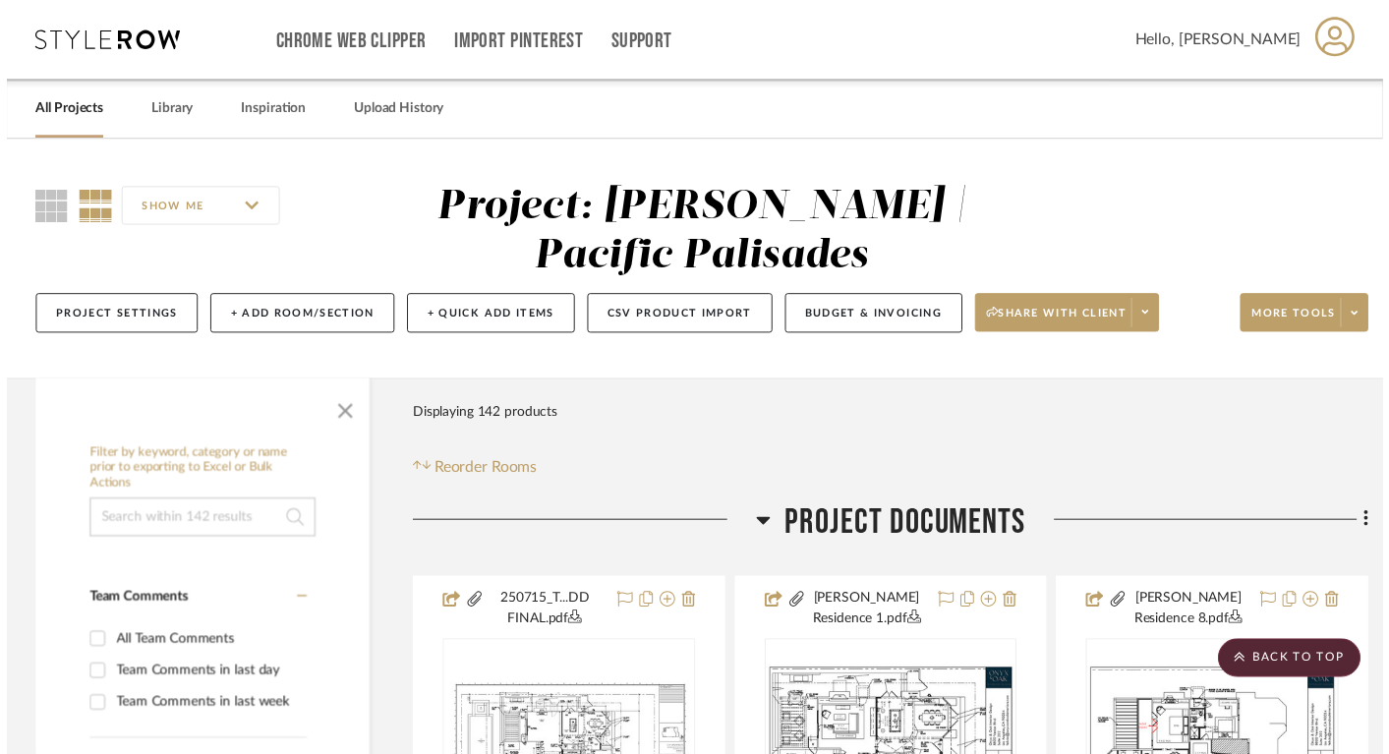
scroll to position [16244, 0]
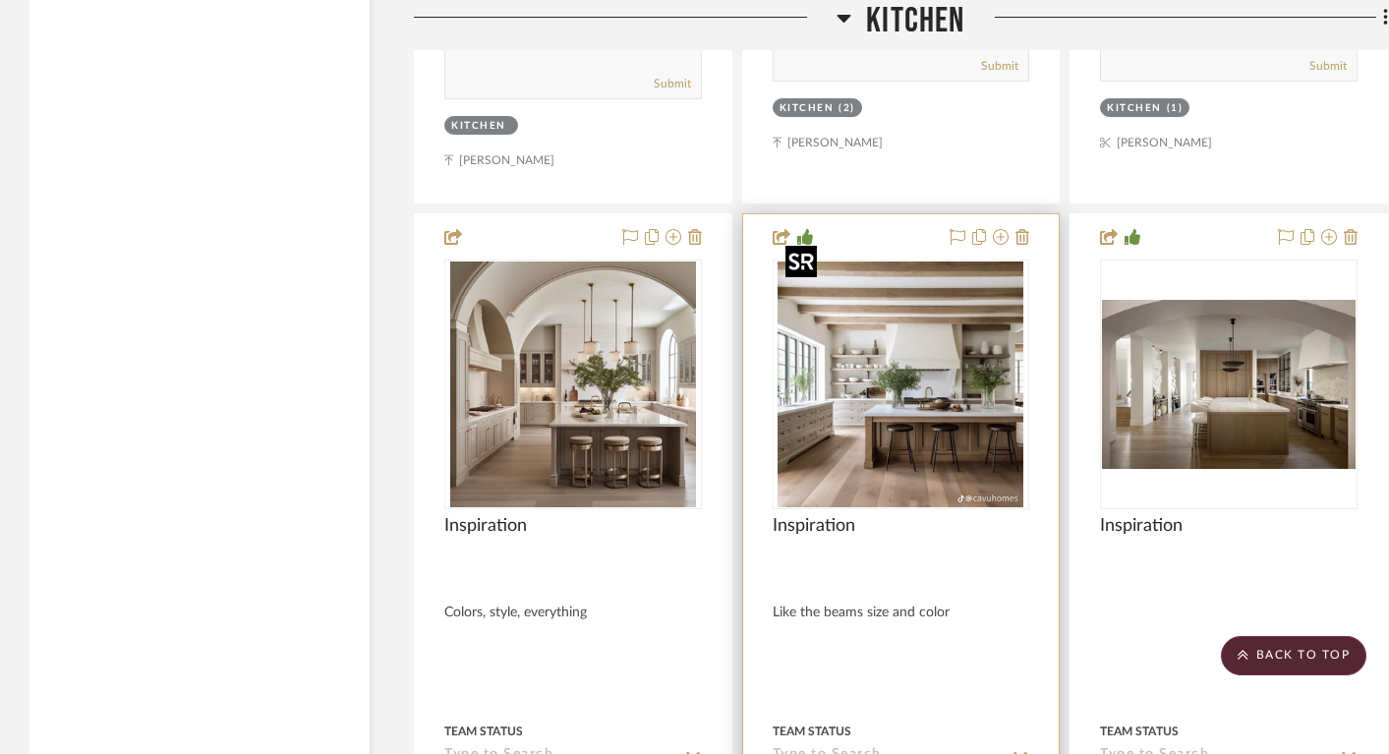
click at [888, 386] on img "0" at bounding box center [901, 385] width 246 height 246
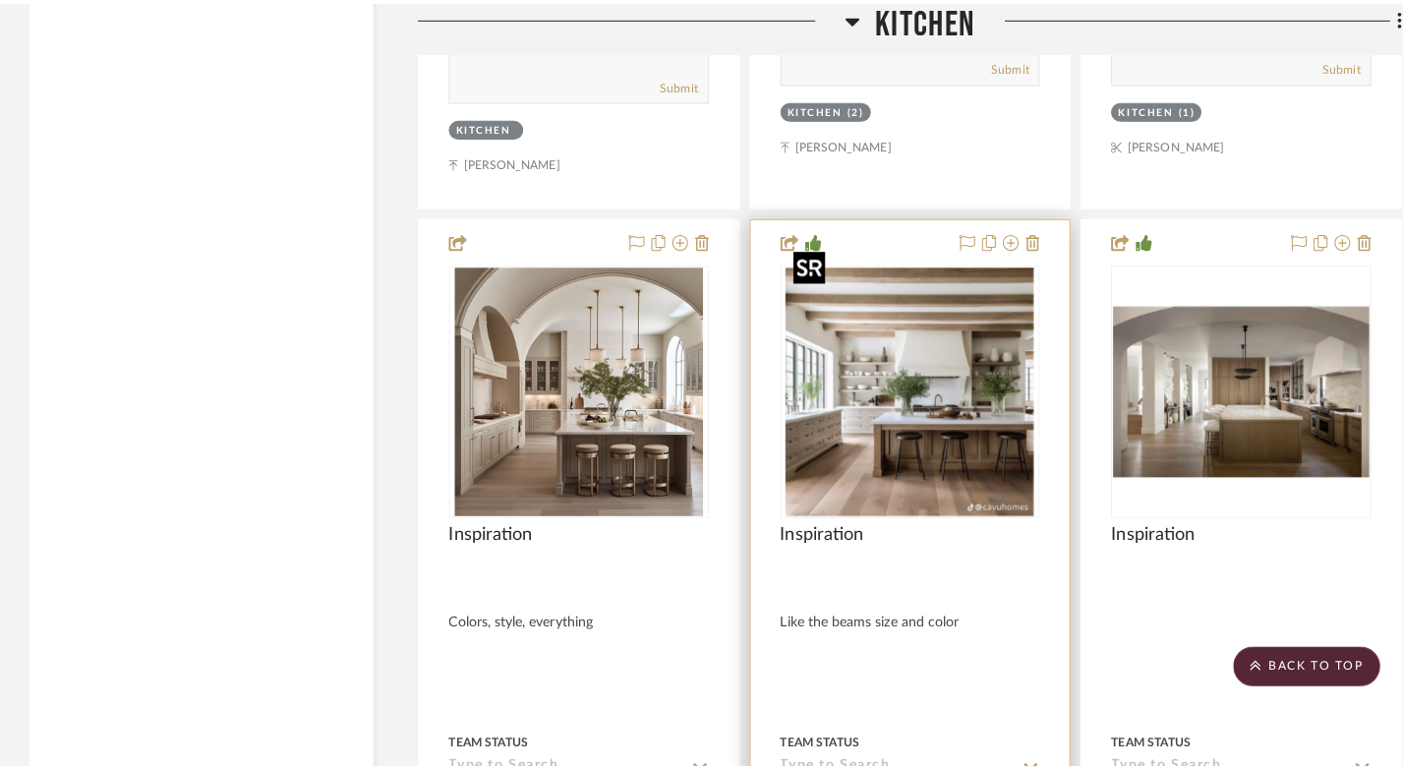
scroll to position [0, 0]
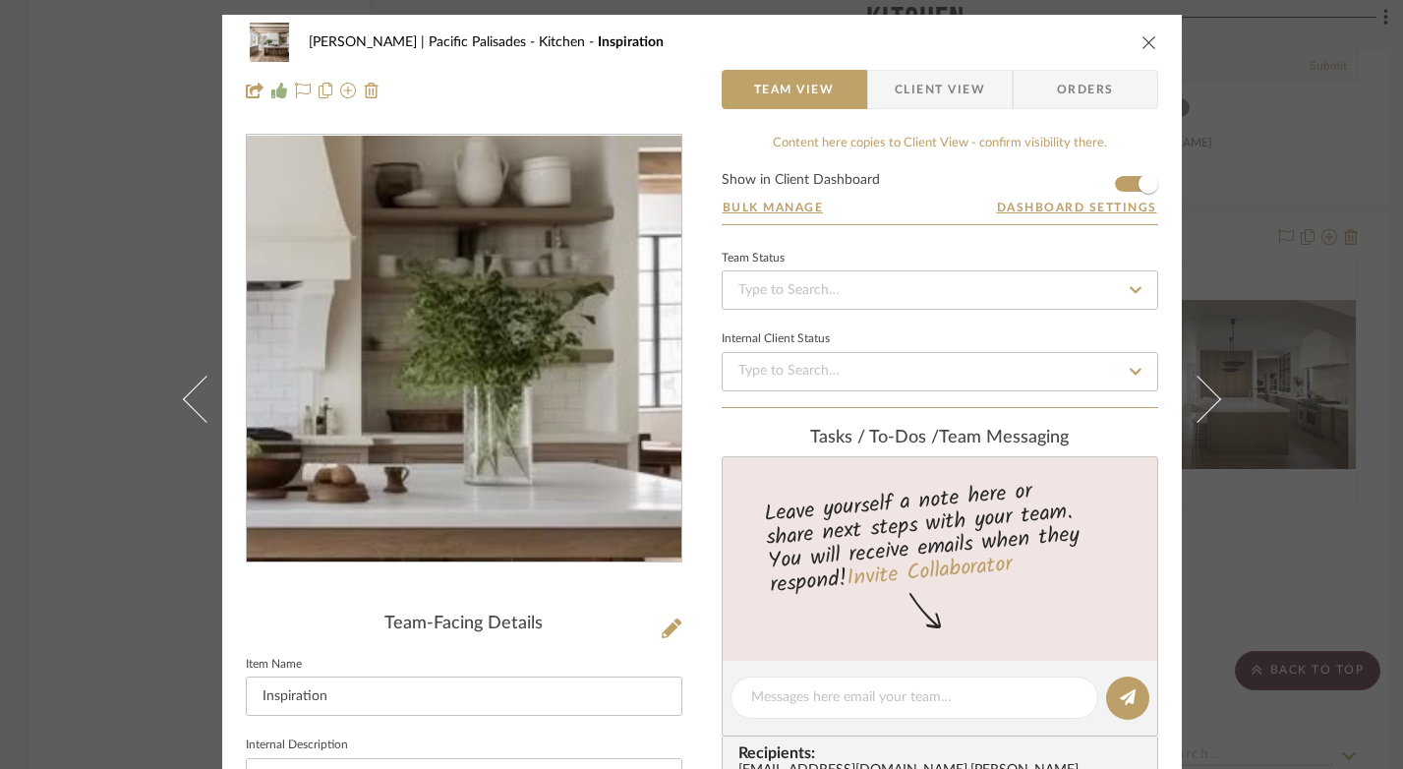
click at [602, 345] on img "0" at bounding box center [464, 349] width 427 height 427
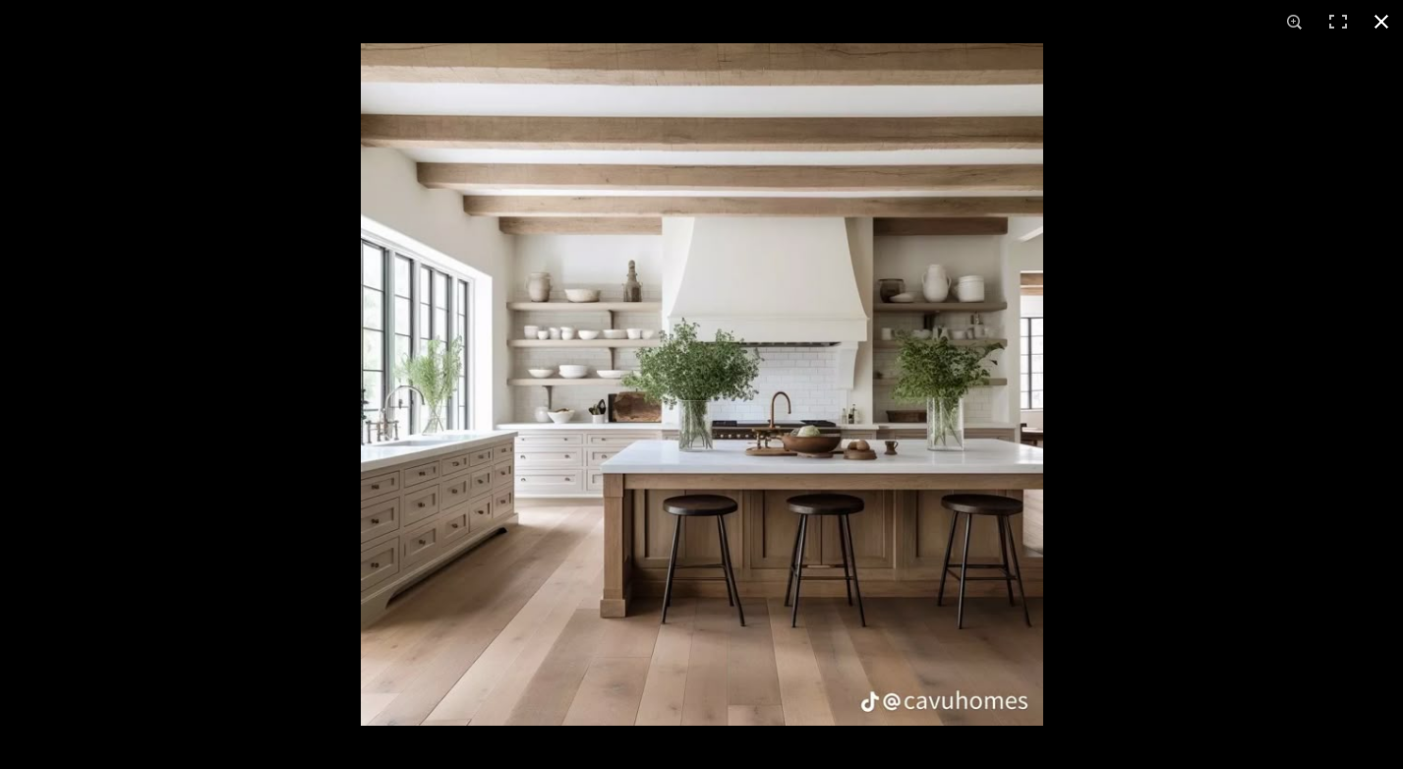
click at [1384, 23] on button at bounding box center [1381, 21] width 43 height 43
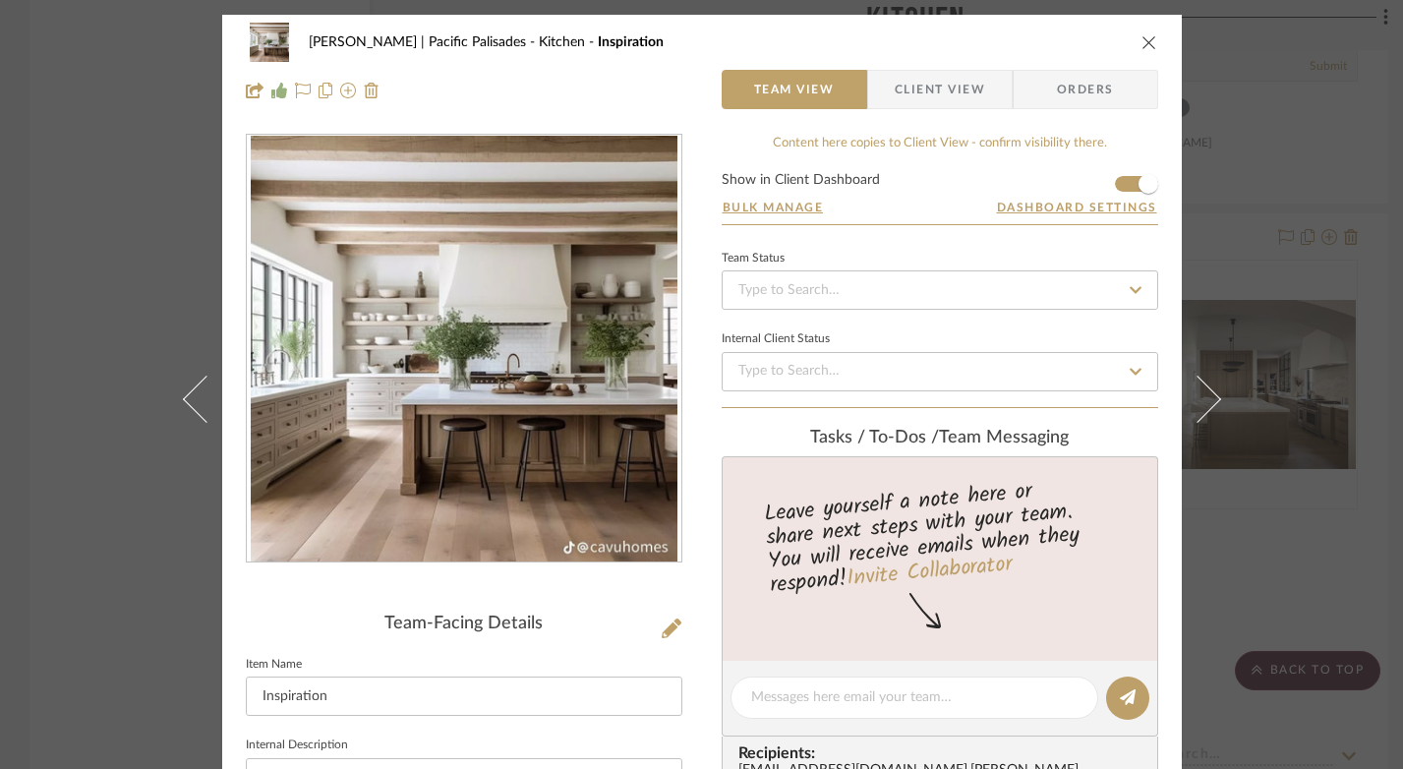
click at [1148, 40] on icon "close" at bounding box center [1150, 42] width 16 height 16
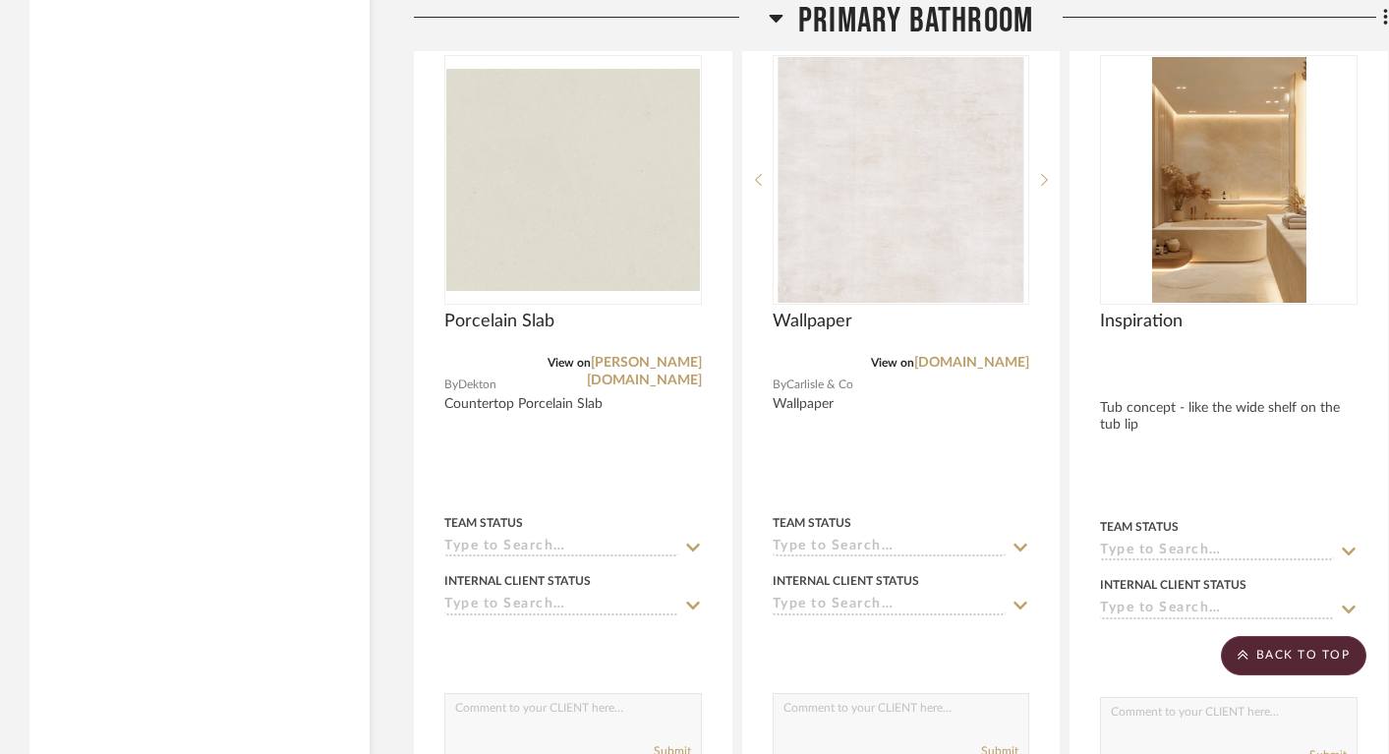
scroll to position [29728, 0]
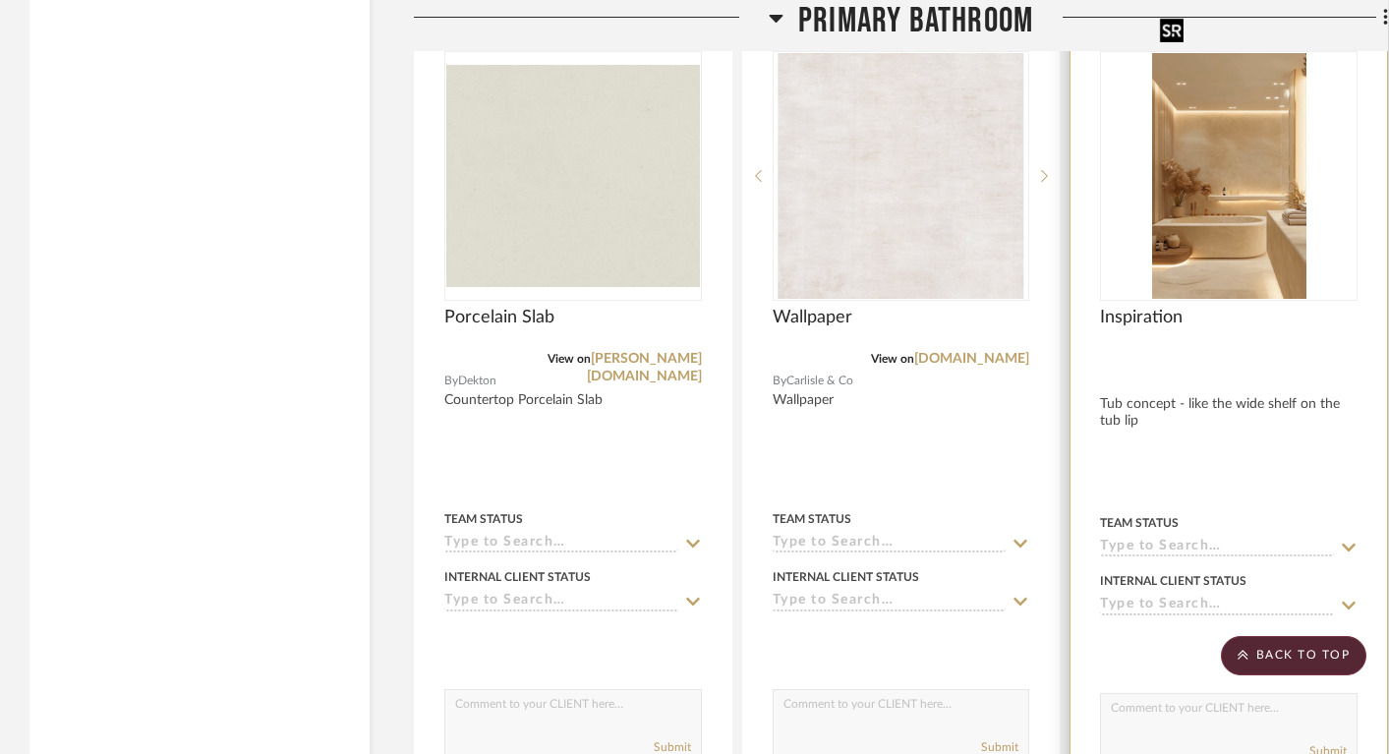
click at [1223, 218] on img "0" at bounding box center [1229, 176] width 154 height 246
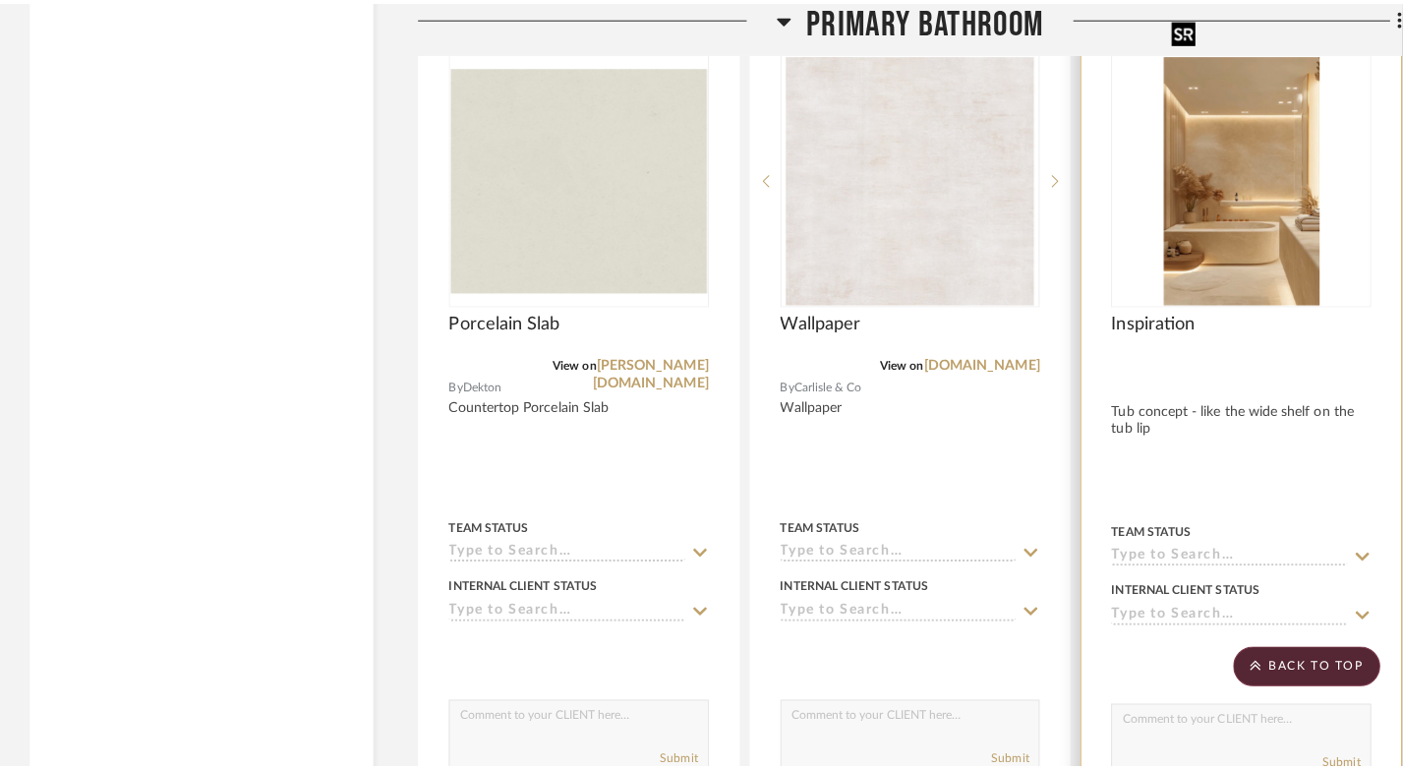
scroll to position [0, 0]
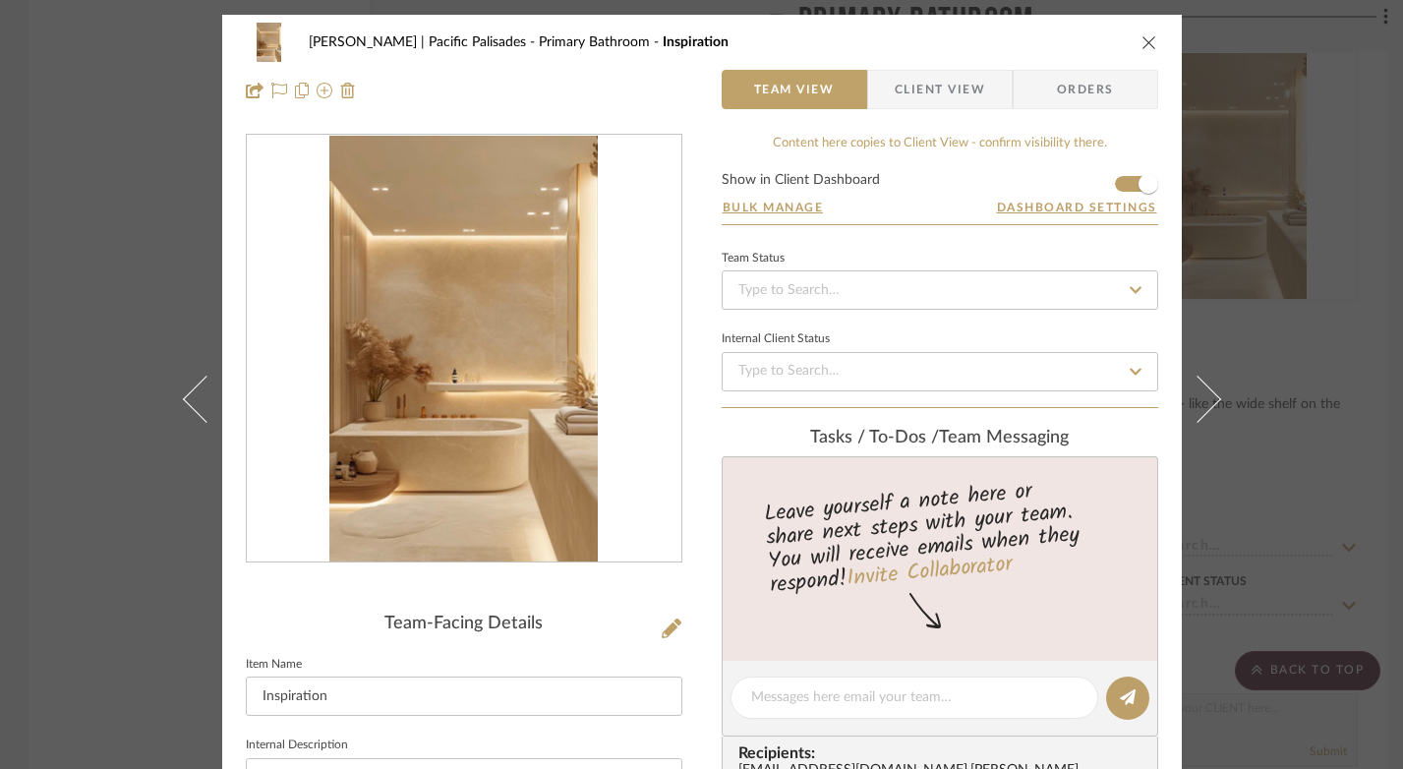
click at [555, 314] on img "0" at bounding box center [463, 349] width 268 height 427
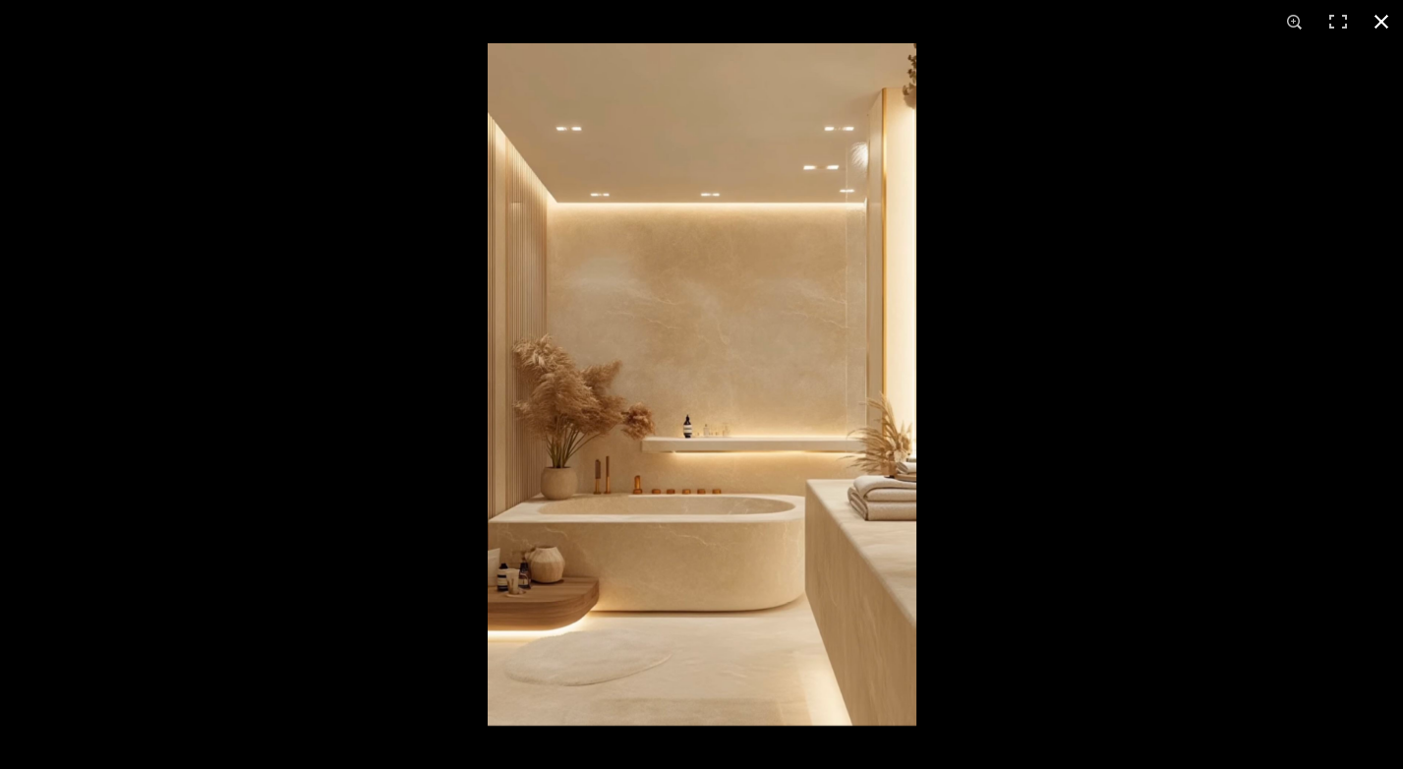
click at [1384, 21] on button at bounding box center [1381, 21] width 43 height 43
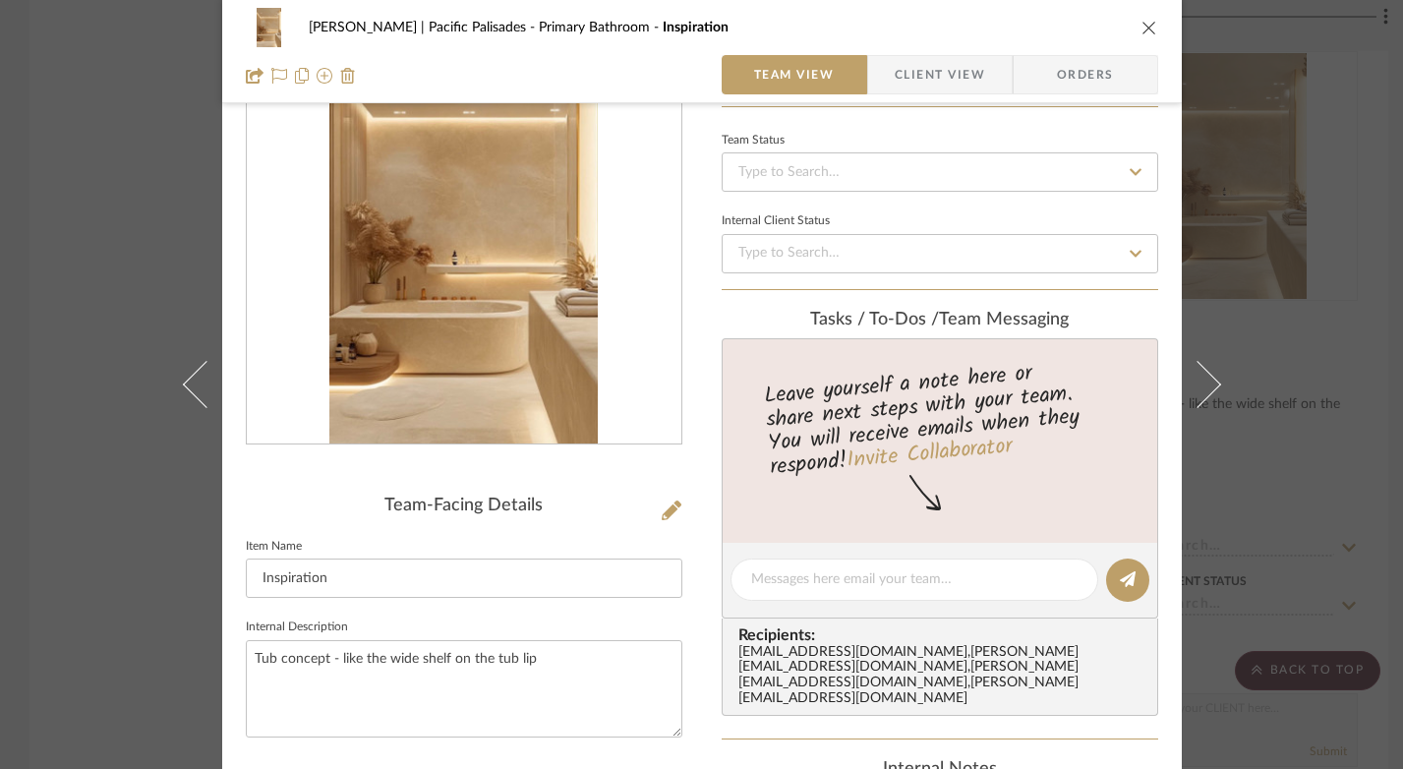
scroll to position [272, 0]
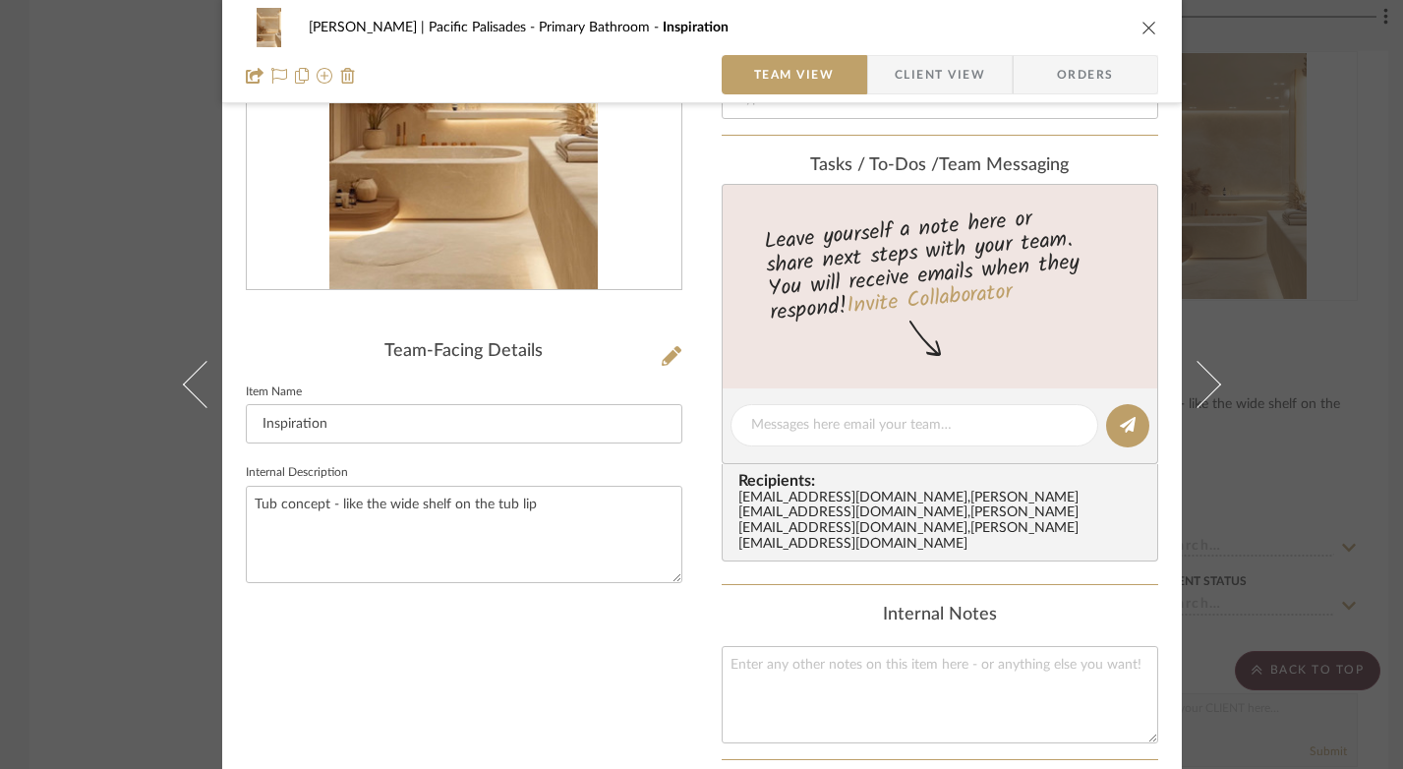
click at [1143, 28] on icon "close" at bounding box center [1150, 28] width 16 height 16
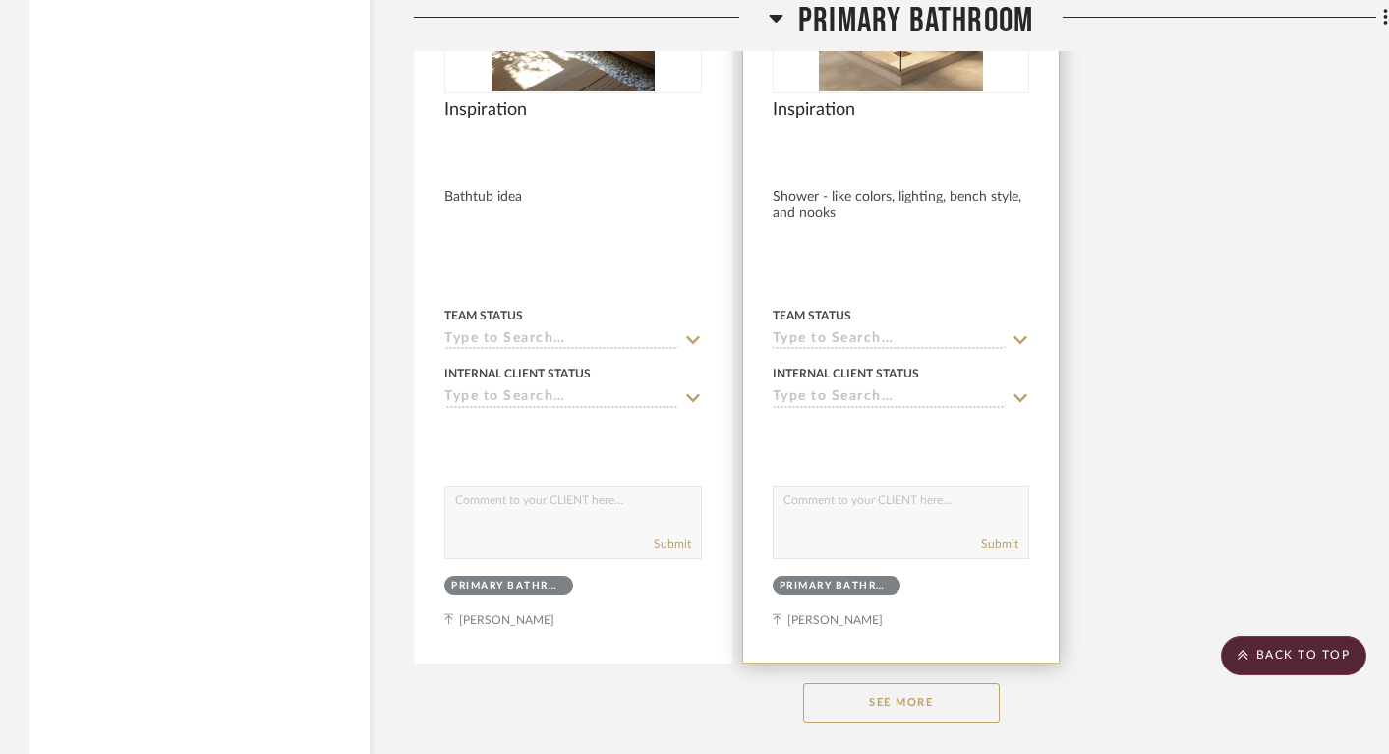
scroll to position [30812, 3]
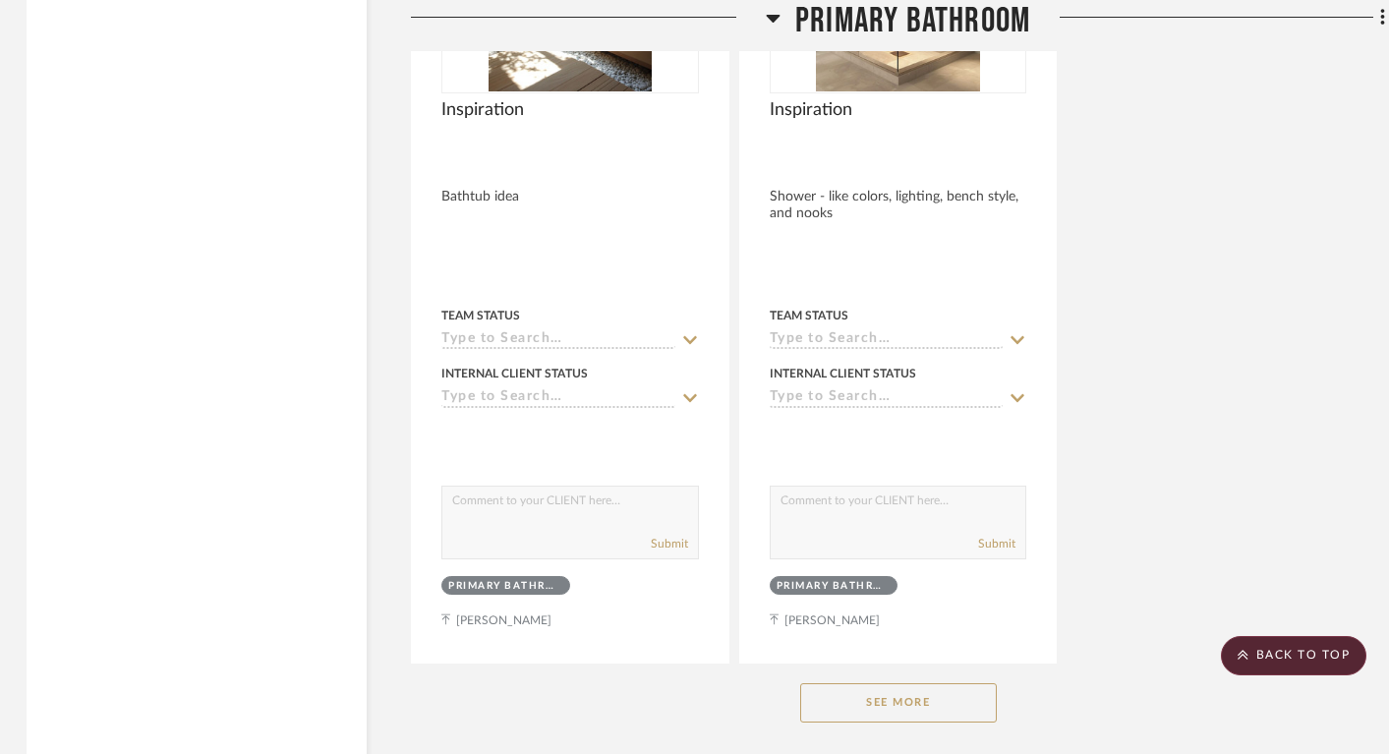
click at [938, 683] on button "See More" at bounding box center [898, 702] width 197 height 39
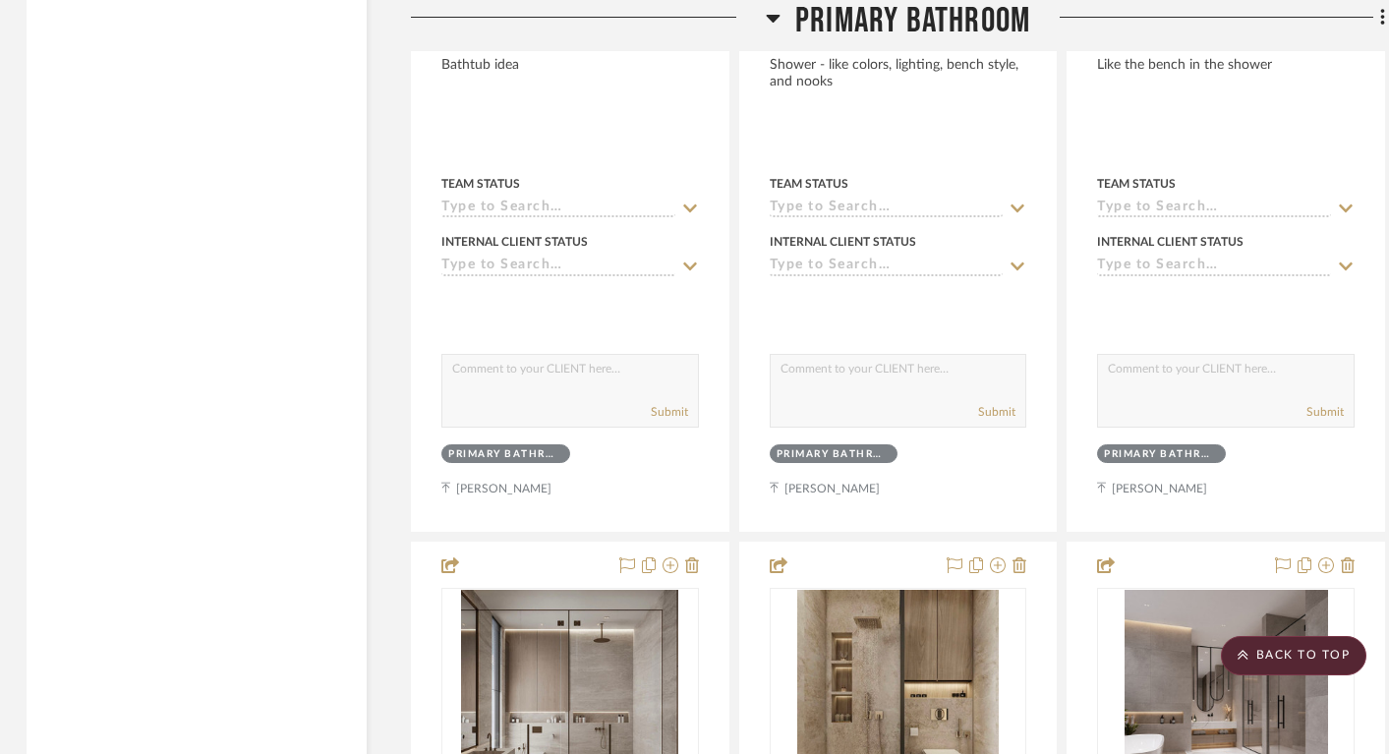
scroll to position [31200, 3]
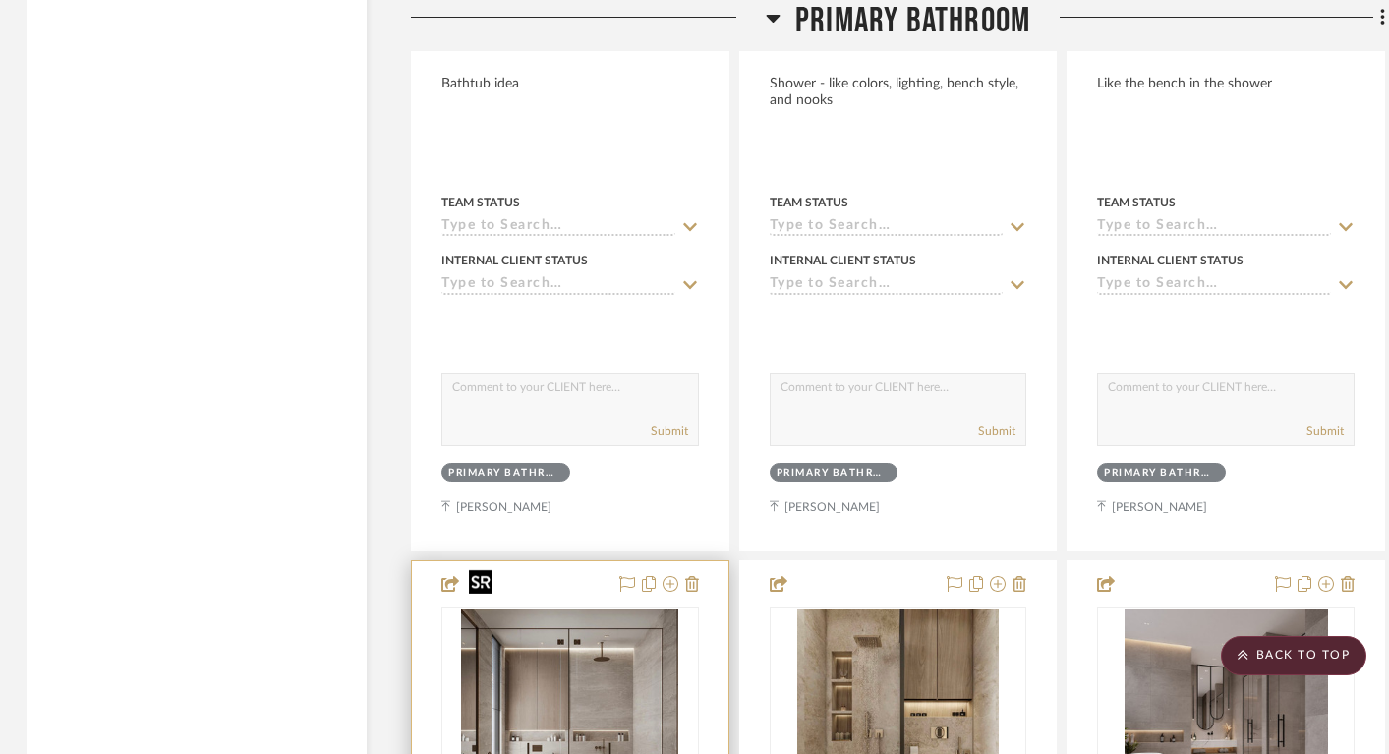
click at [0, 0] on img at bounding box center [0, 0] width 0 height 0
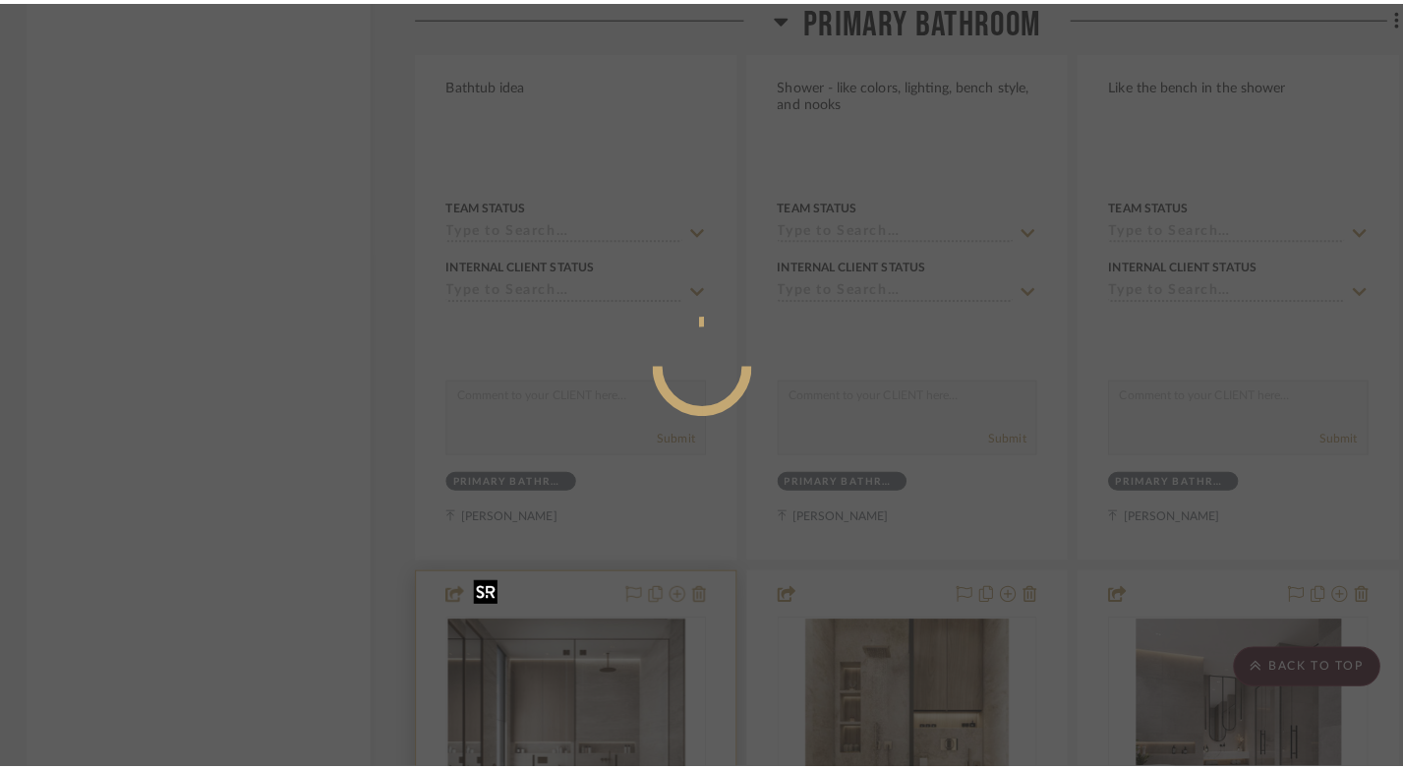
scroll to position [0, 0]
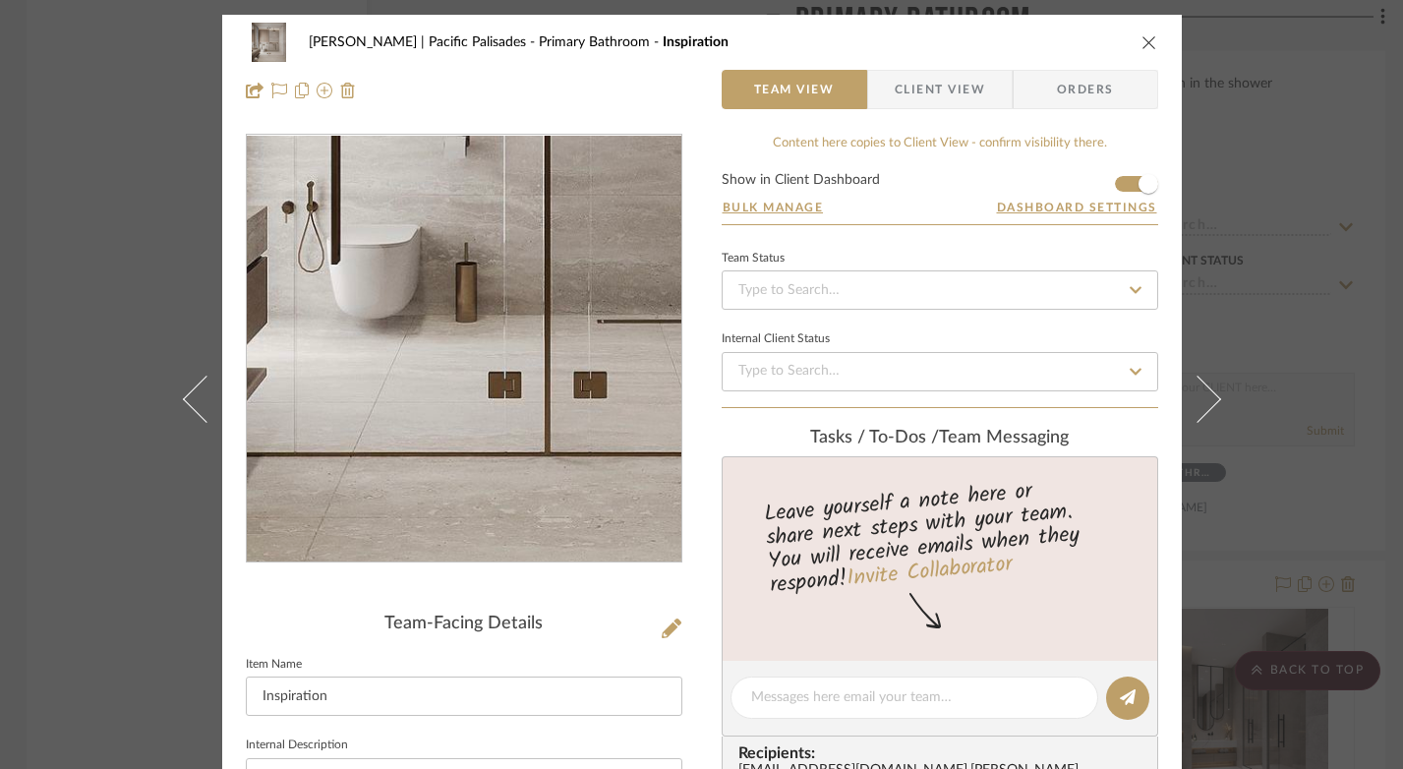
click at [452, 430] on img "0" at bounding box center [463, 349] width 377 height 427
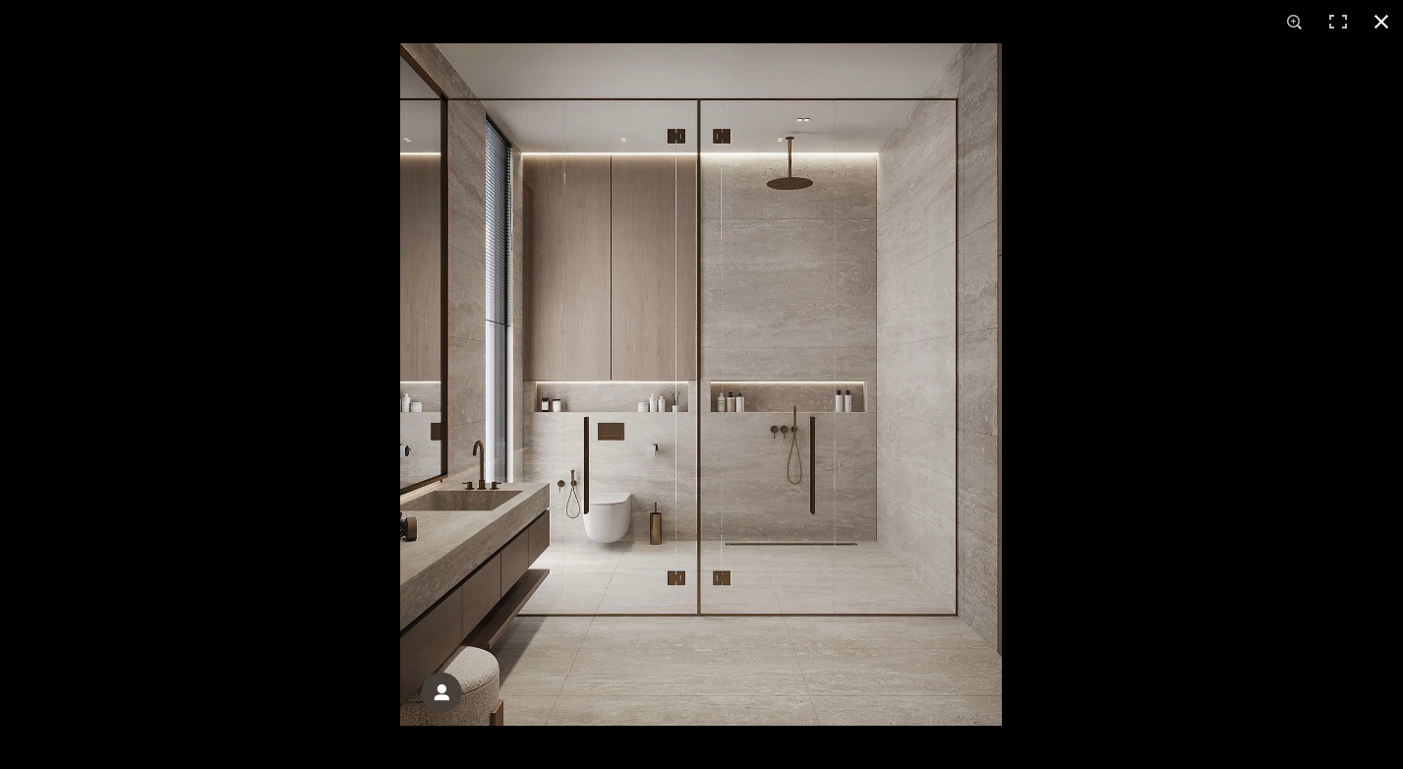
click at [1380, 19] on button at bounding box center [1381, 21] width 43 height 43
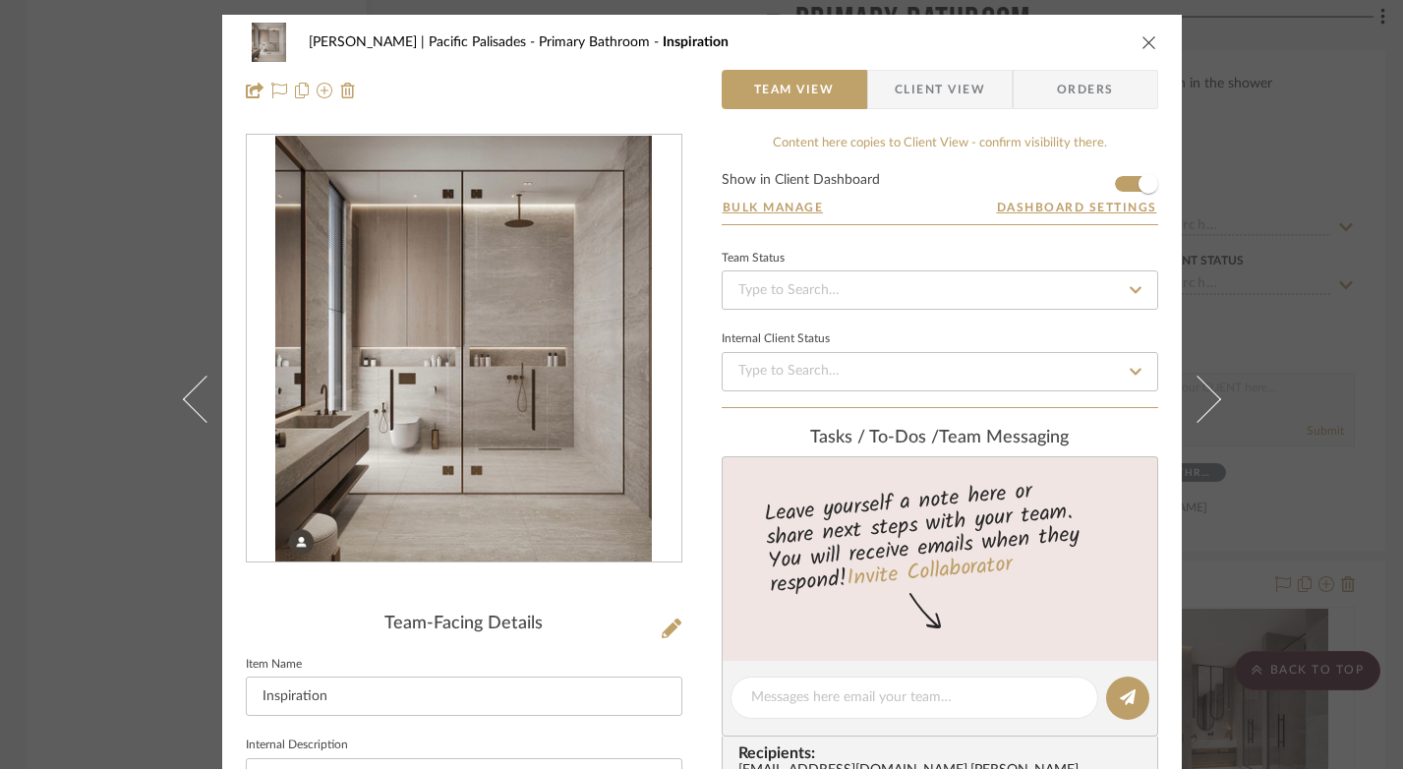
click at [1148, 37] on icon "close" at bounding box center [1150, 42] width 16 height 16
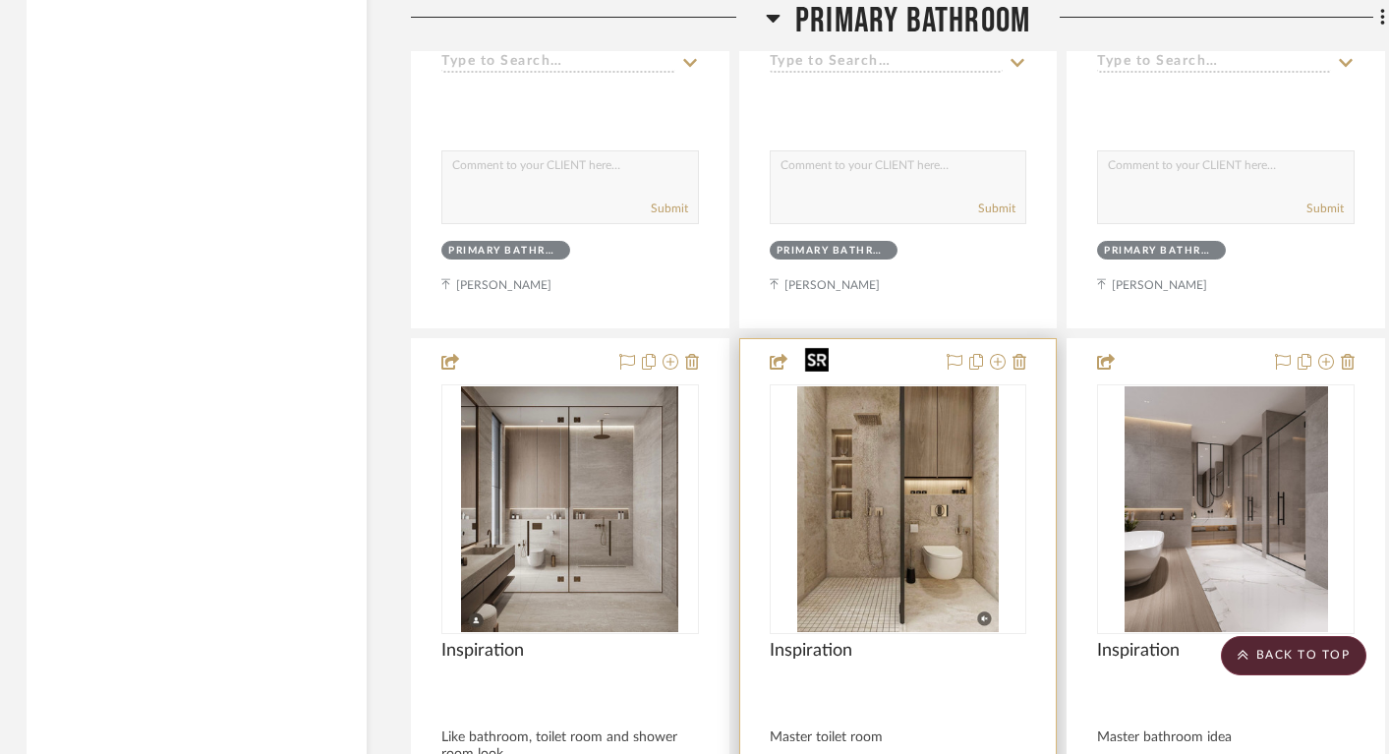
click at [880, 474] on img "0" at bounding box center [898, 509] width 202 height 246
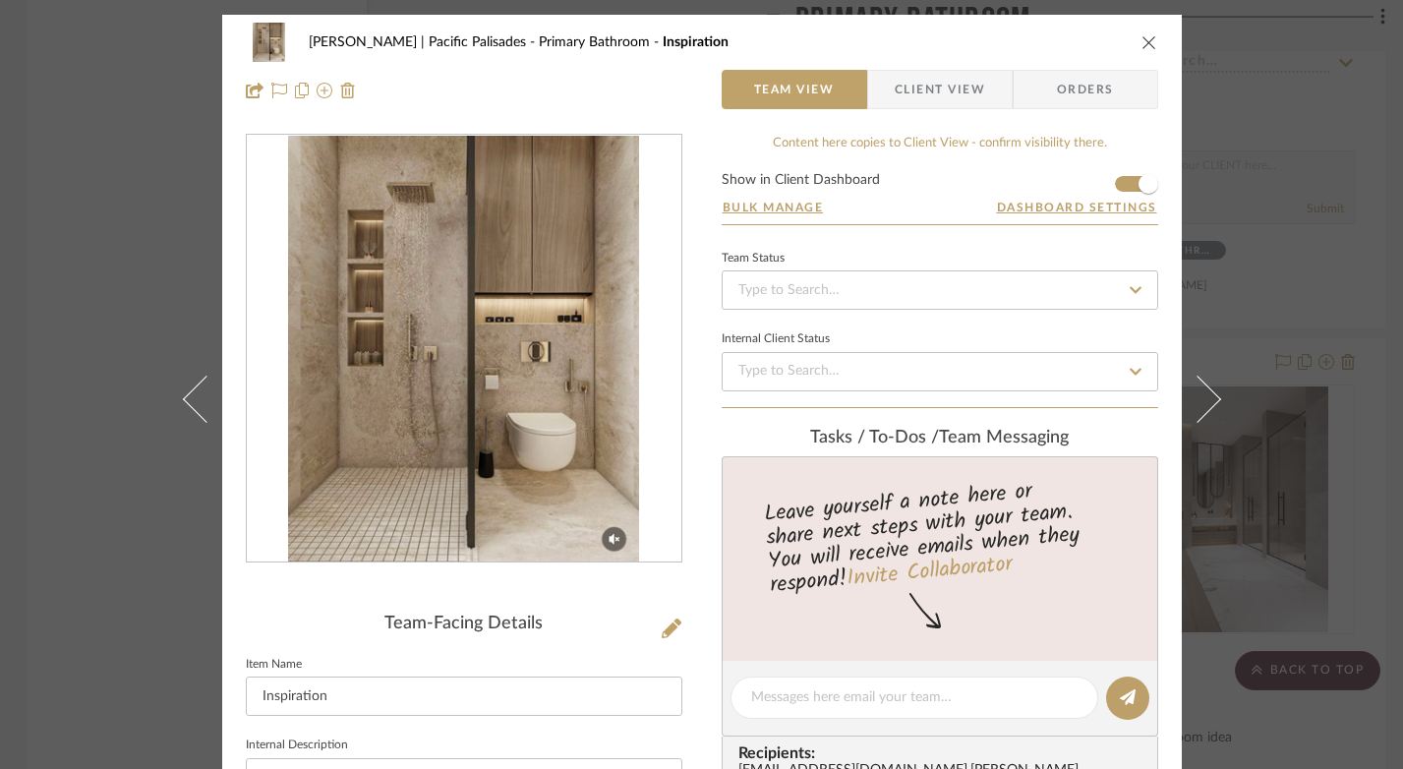
click at [563, 471] on div at bounding box center [464, 349] width 435 height 429
click at [556, 439] on img "0" at bounding box center [463, 349] width 351 height 427
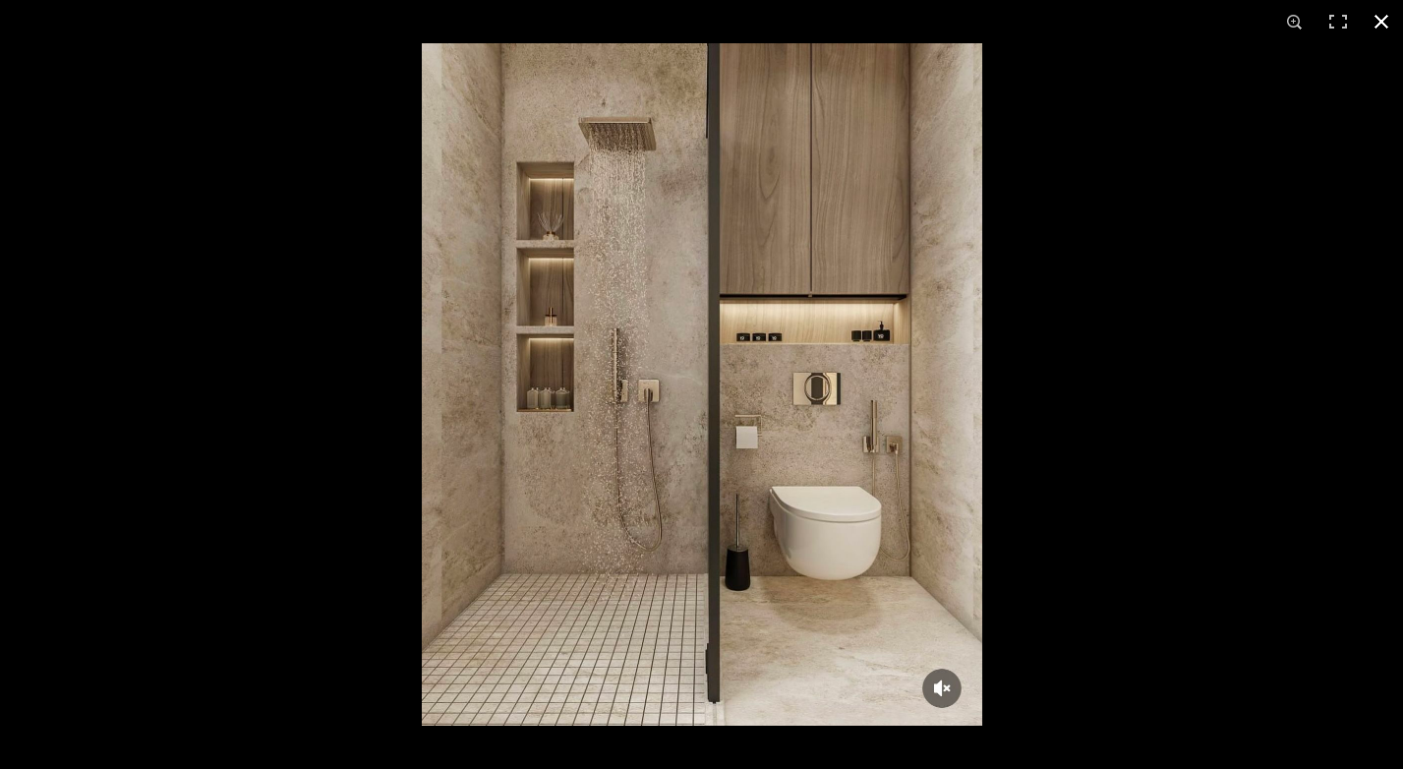
click at [1386, 17] on button at bounding box center [1381, 21] width 43 height 43
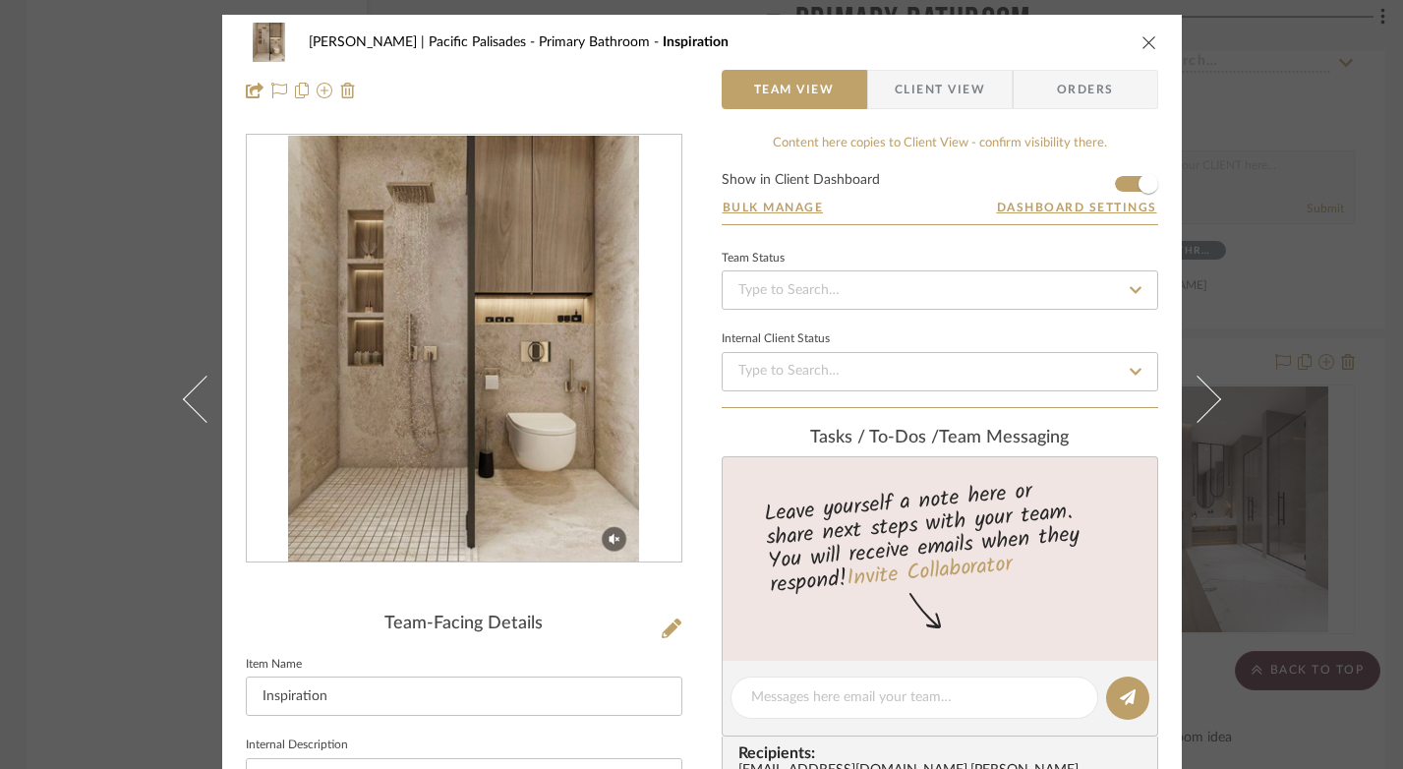
click at [1146, 38] on icon "close" at bounding box center [1150, 42] width 16 height 16
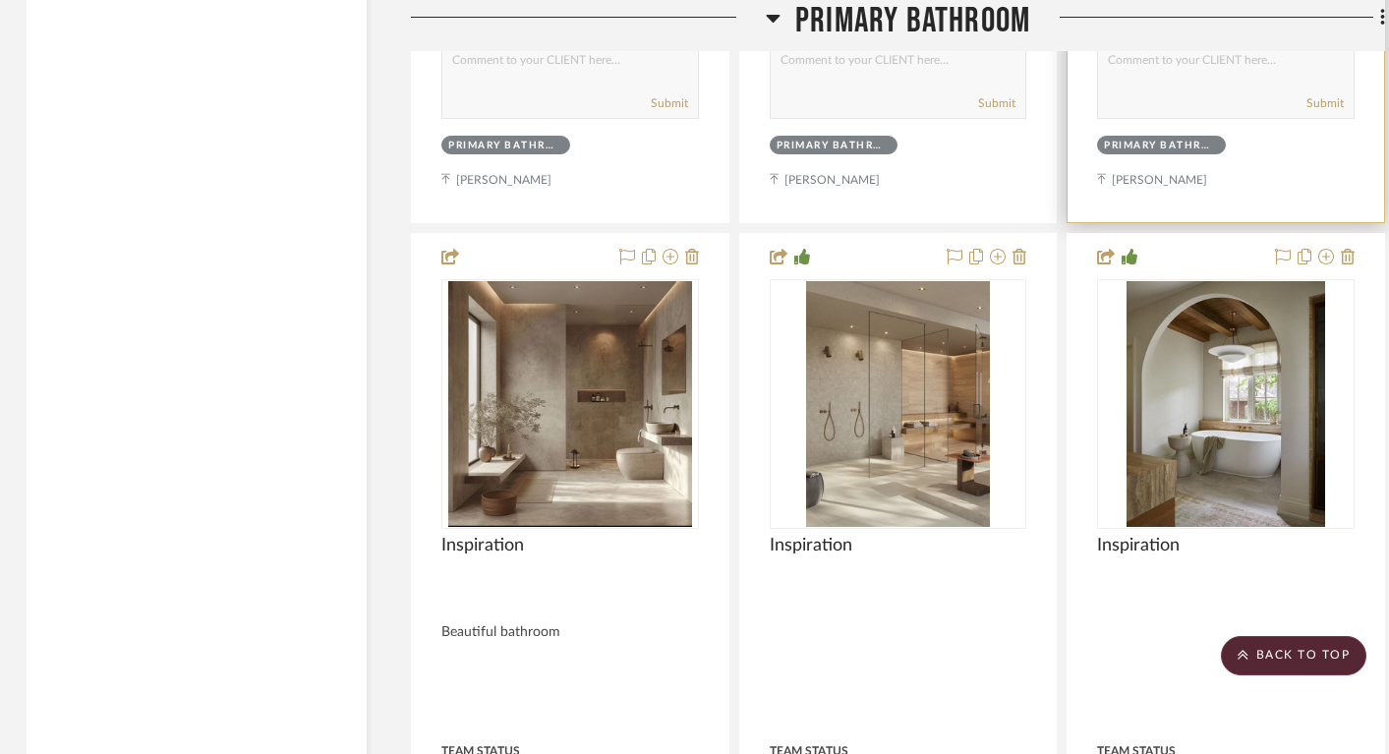
scroll to position [32234, 3]
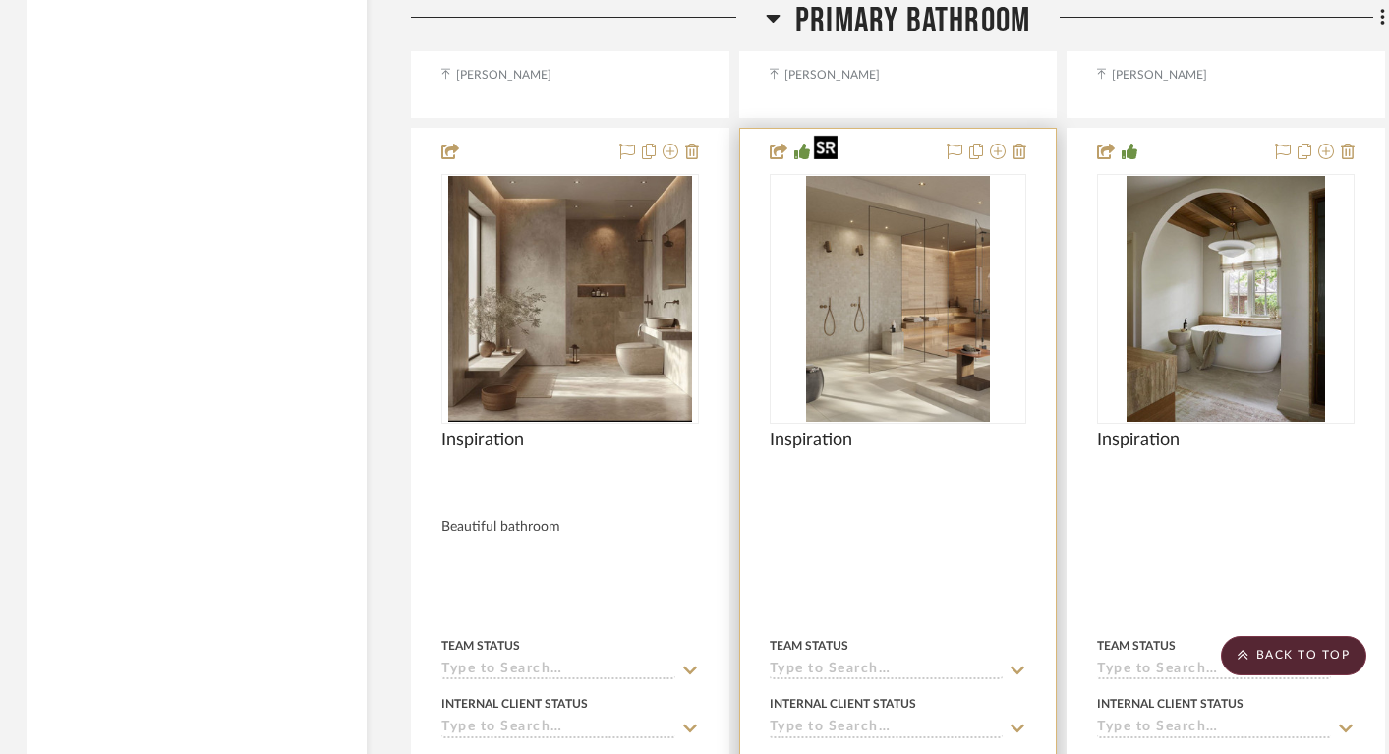
click at [896, 252] on img "0" at bounding box center [898, 299] width 185 height 246
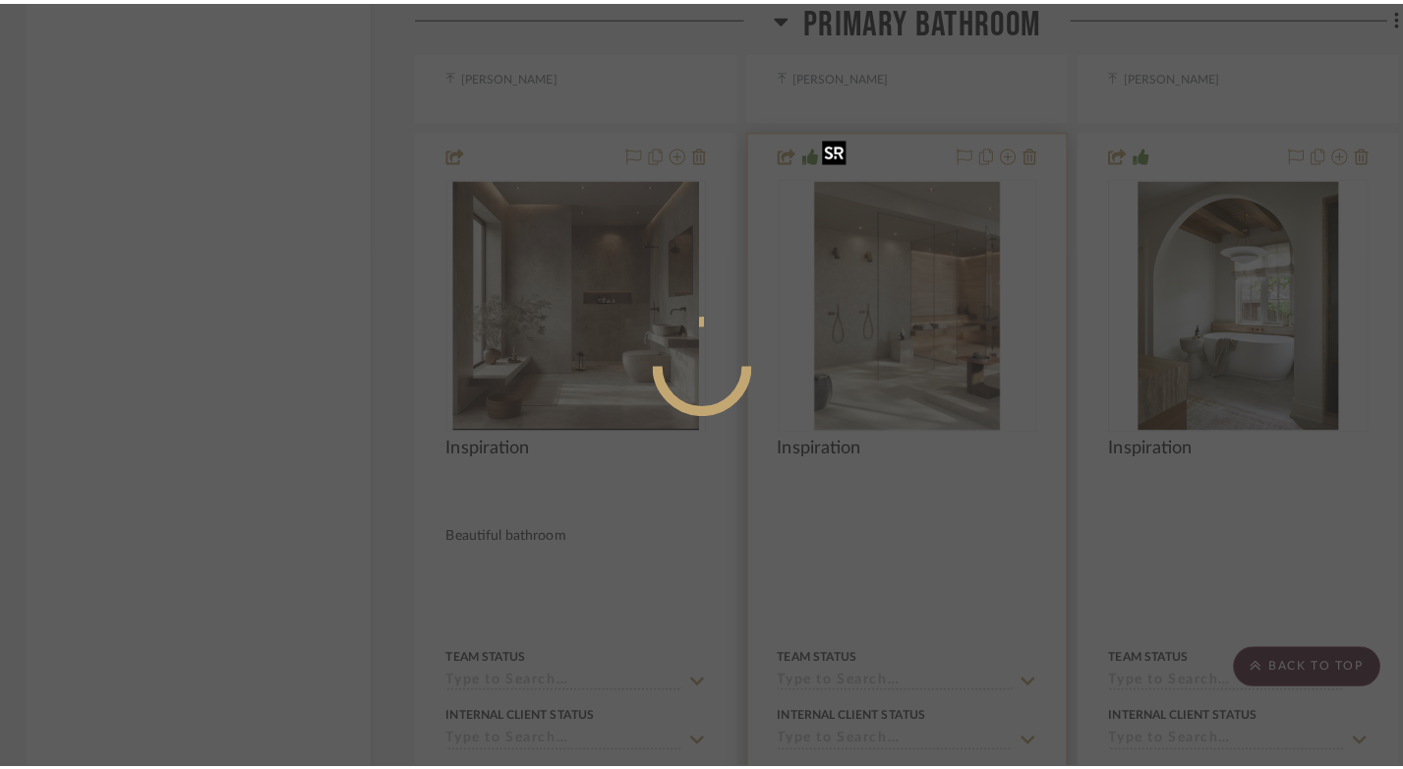
scroll to position [0, 0]
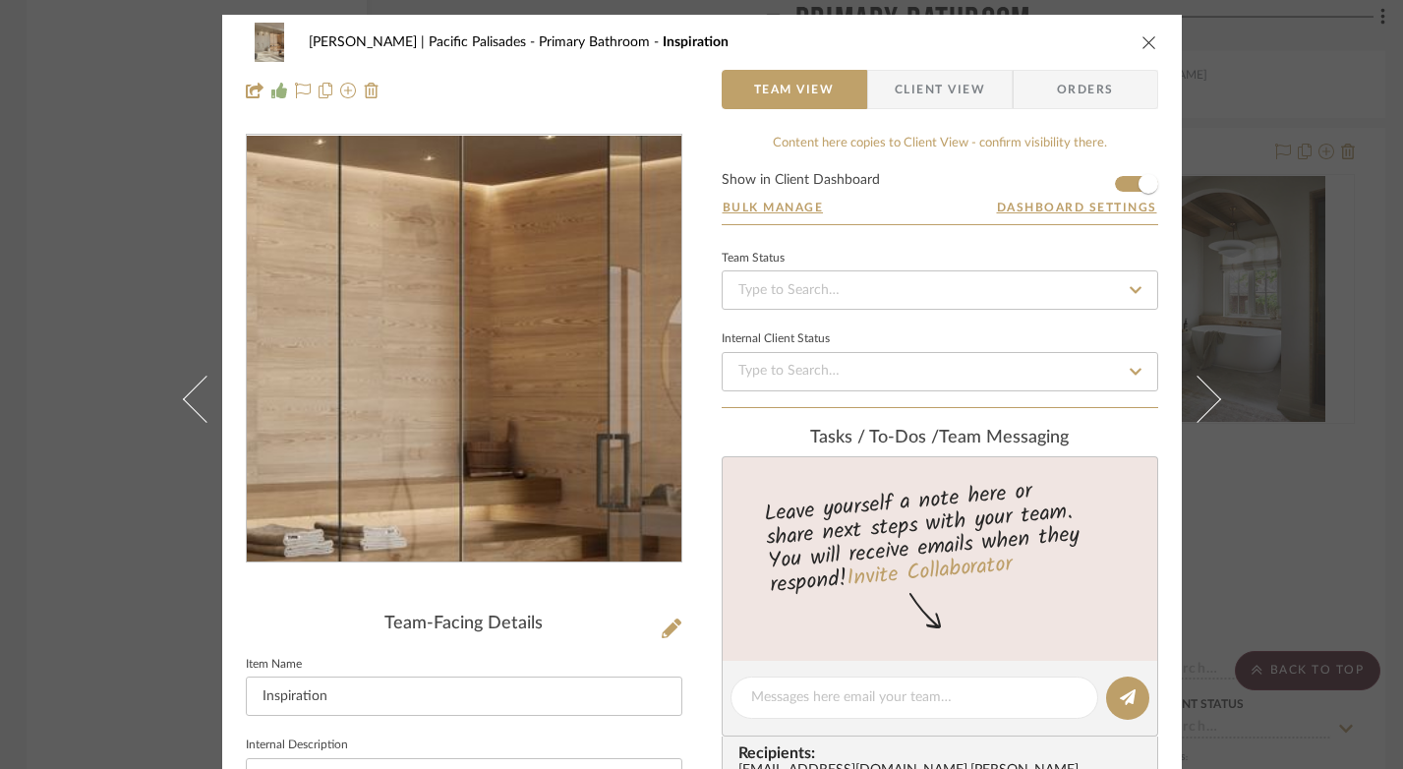
click at [548, 321] on img "0" at bounding box center [464, 349] width 321 height 427
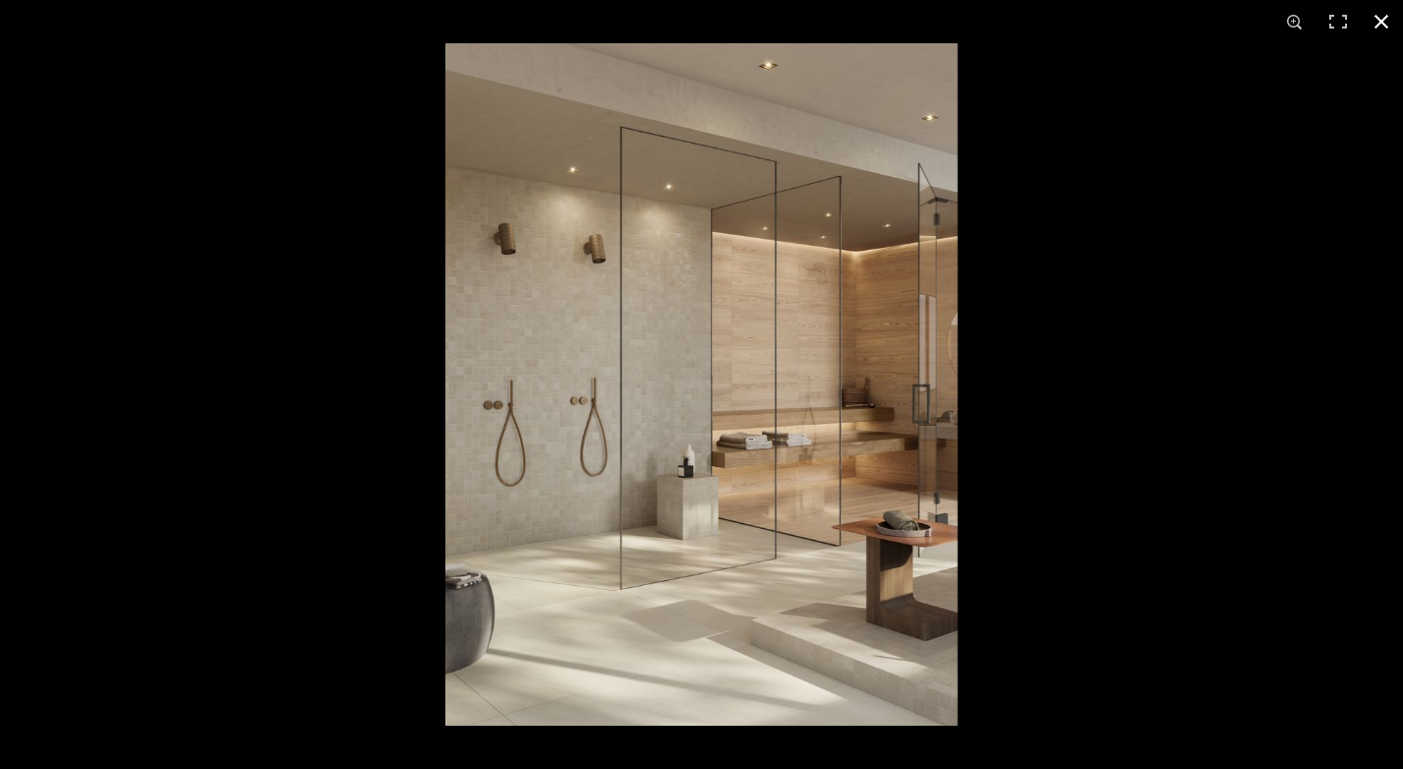
click at [1384, 28] on button at bounding box center [1381, 21] width 43 height 43
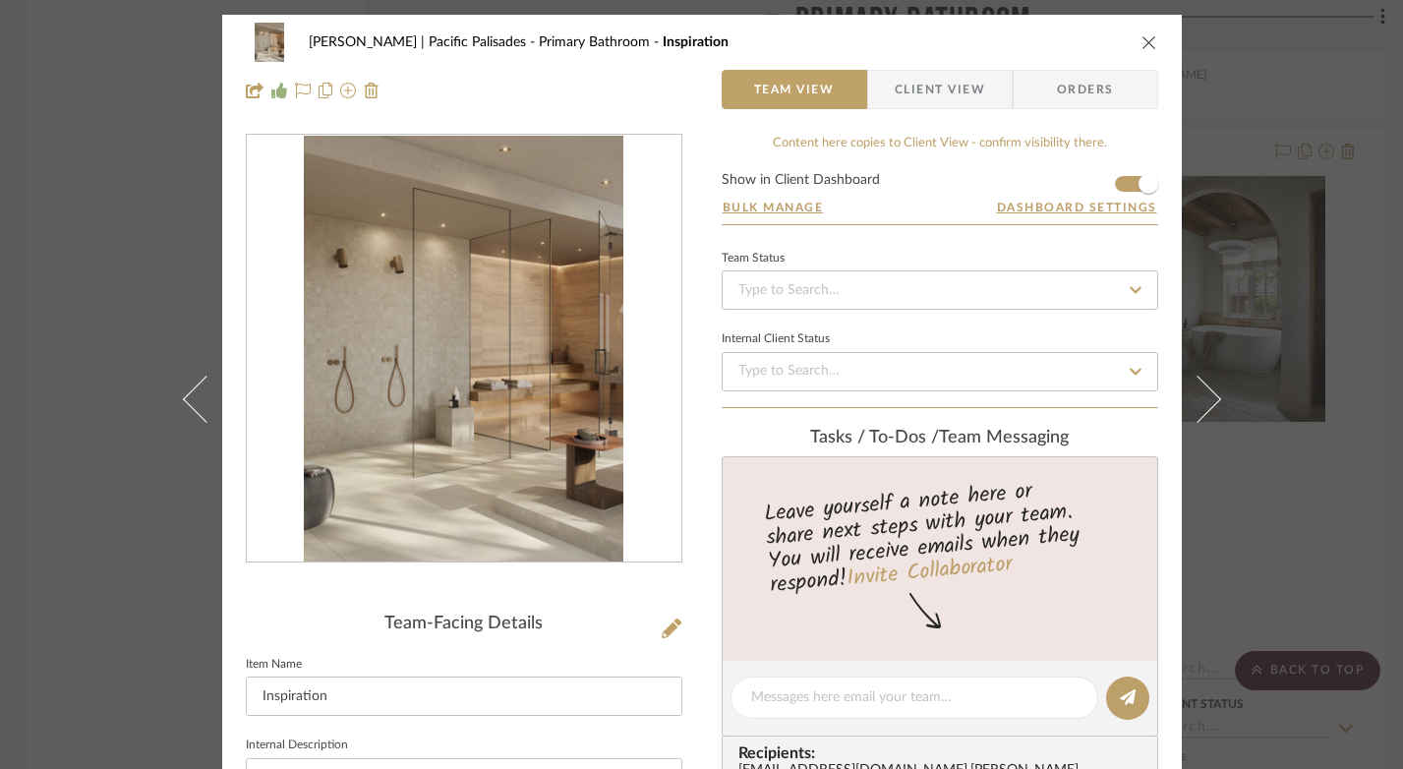
click at [1142, 47] on icon "close" at bounding box center [1150, 42] width 16 height 16
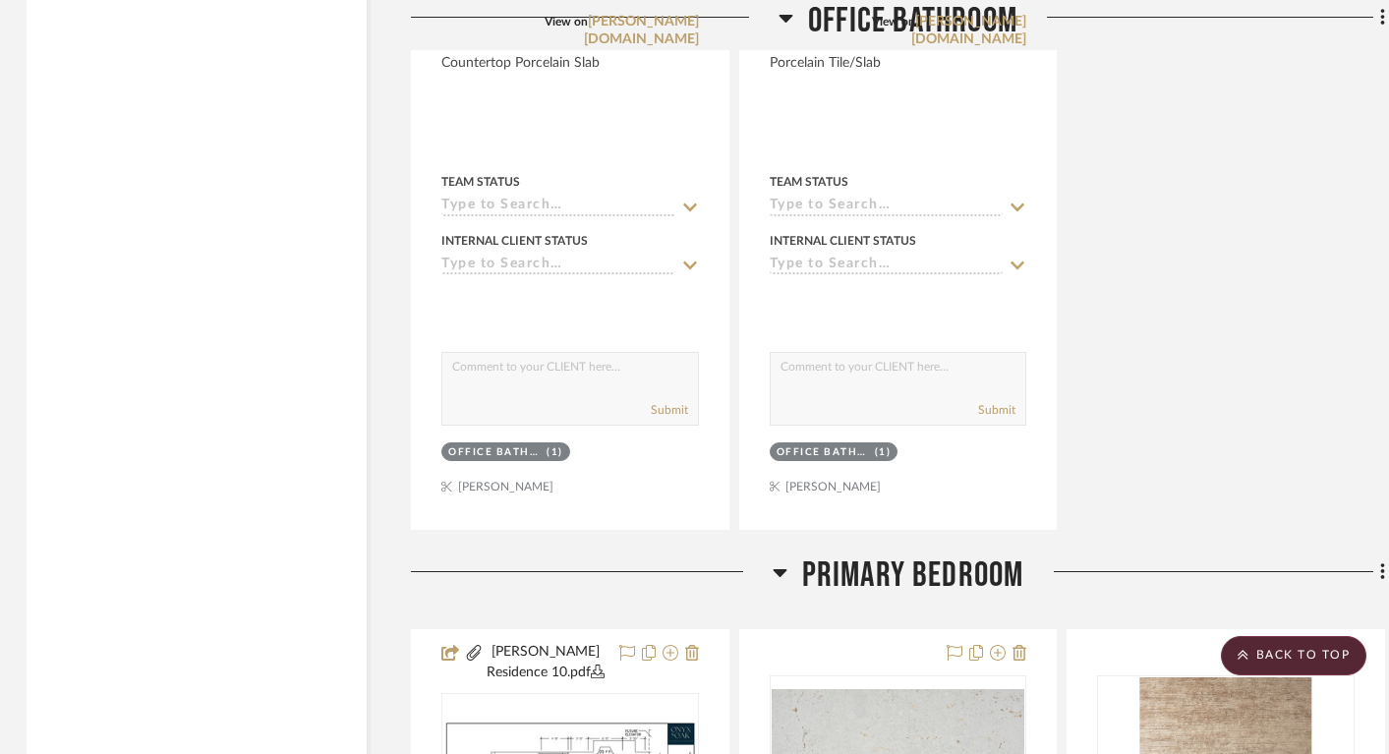
scroll to position [24974, 3]
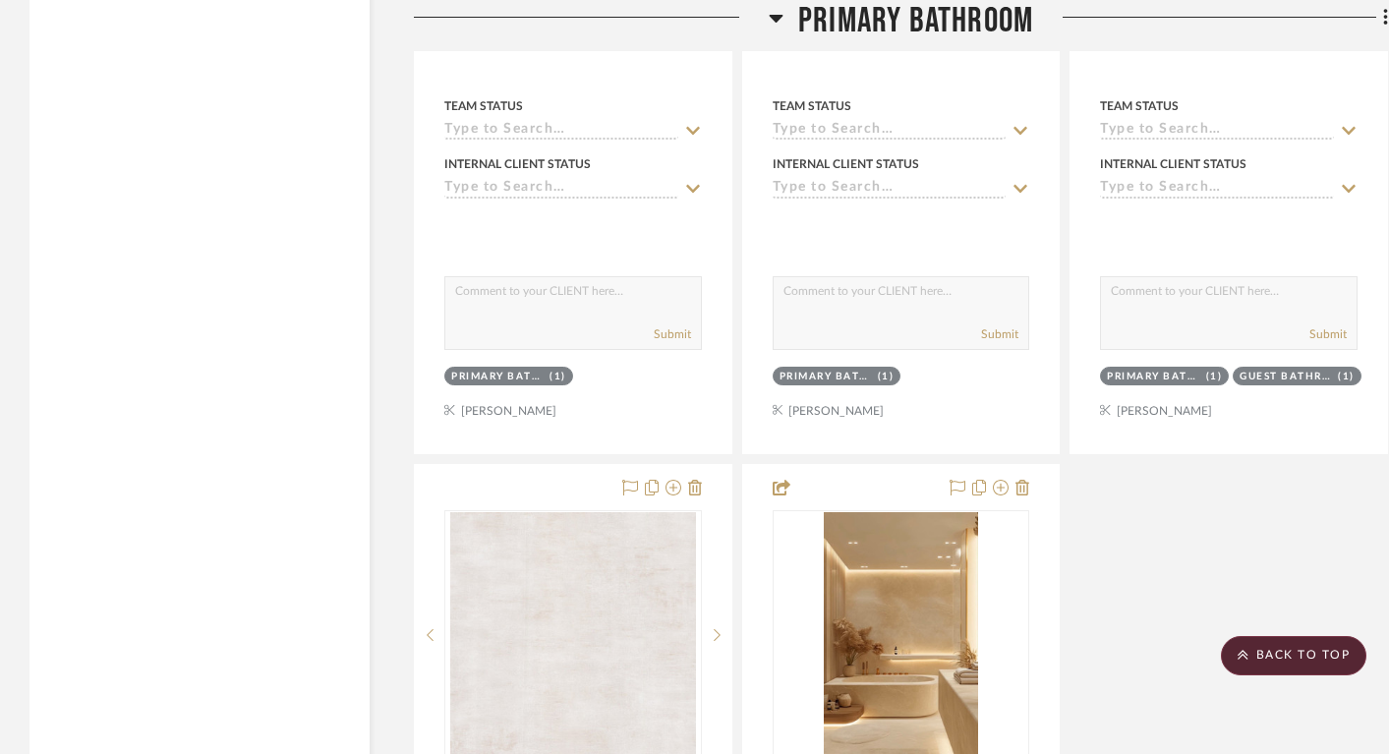
scroll to position [29861, 0]
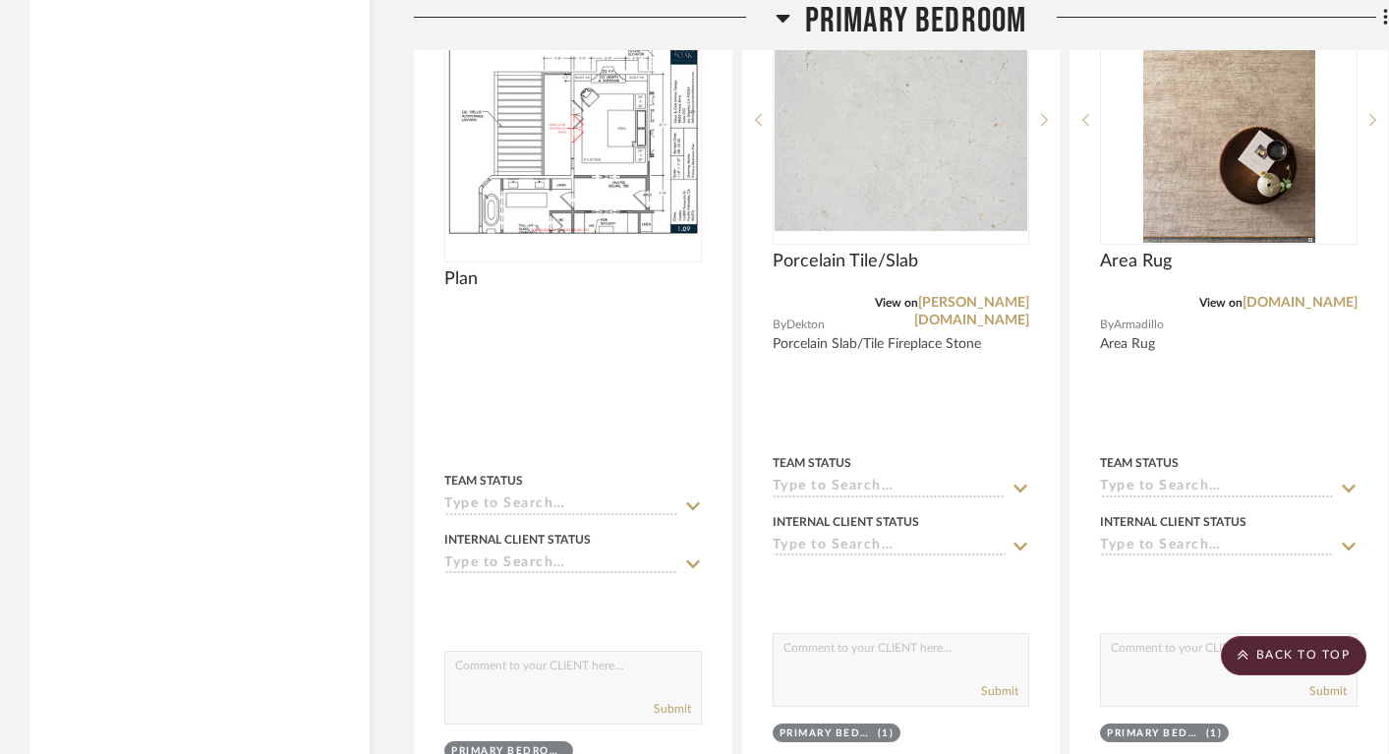
scroll to position [24816, 0]
